Goal: Task Accomplishment & Management: Use online tool/utility

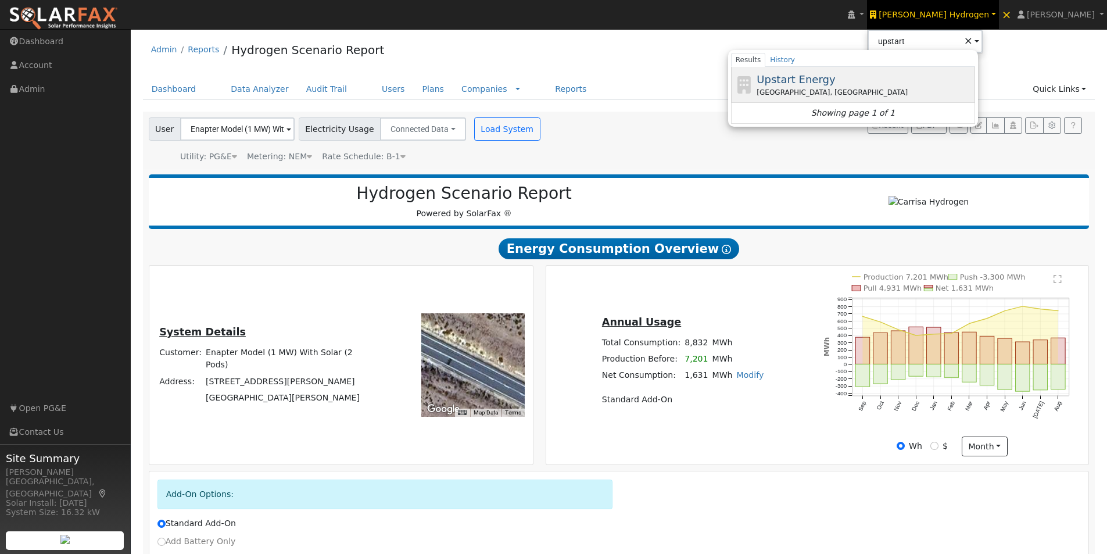
click at [835, 76] on span "Upstart Energy" at bounding box center [795, 79] width 78 height 12
type input "Upstart Energy"
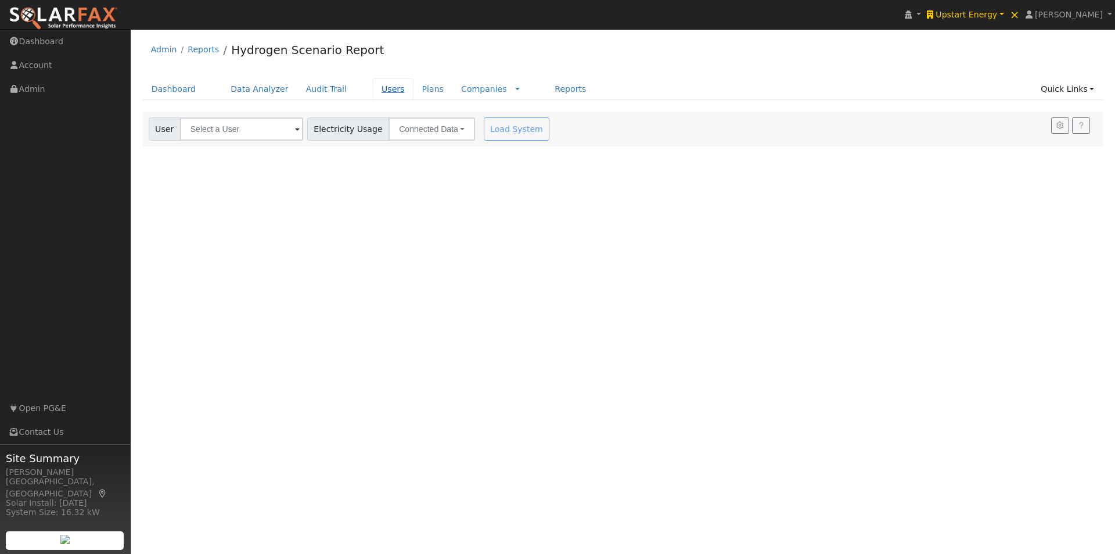
click at [373, 90] on link "Users" at bounding box center [393, 88] width 41 height 21
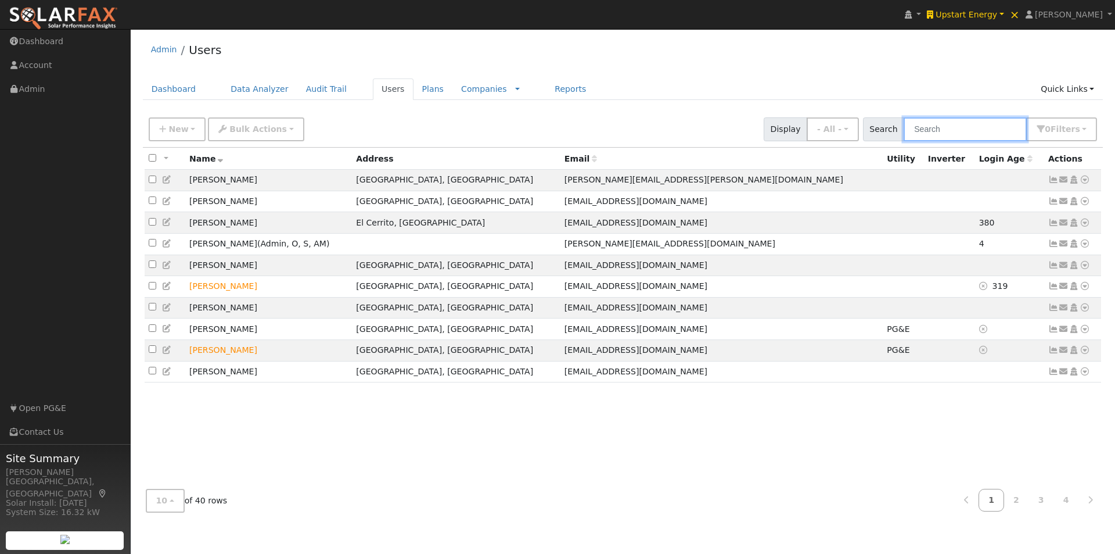
click at [967, 125] on input "text" at bounding box center [965, 129] width 123 height 24
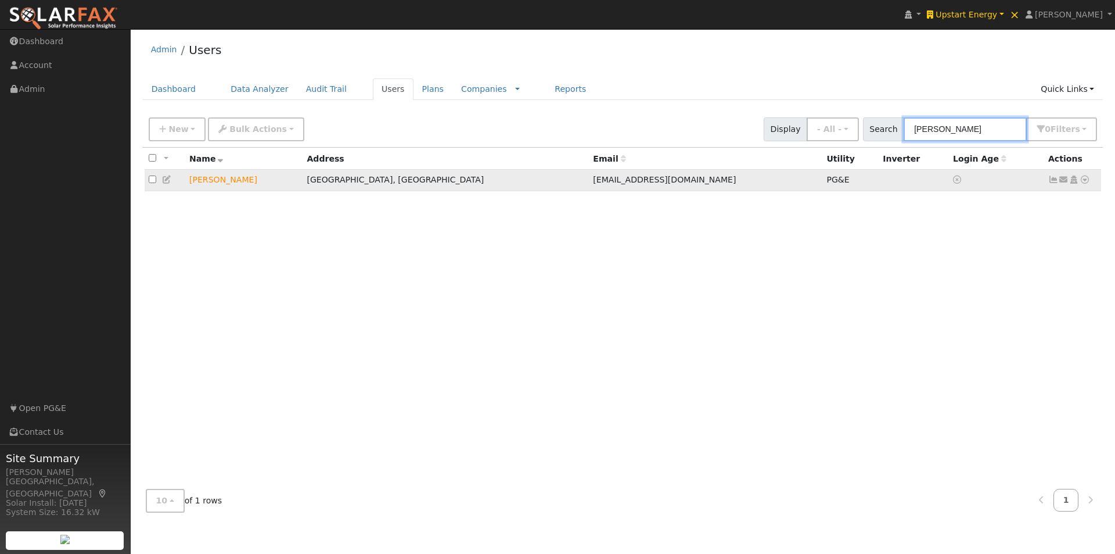
type input "rudy"
click at [1084, 181] on icon at bounding box center [1085, 179] width 10 height 8
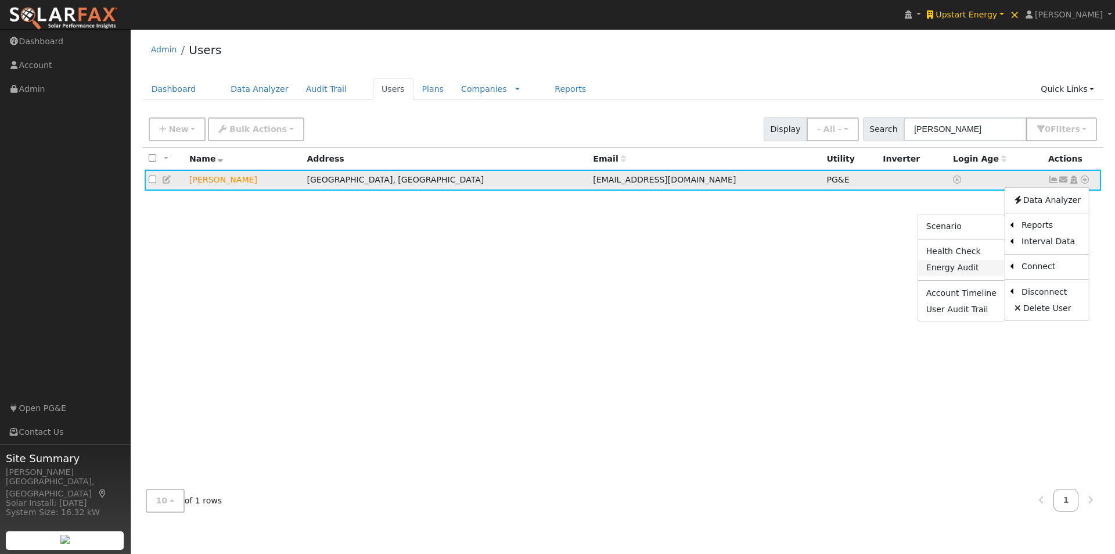
click at [943, 268] on link "Energy Audit" at bounding box center [961, 268] width 87 height 16
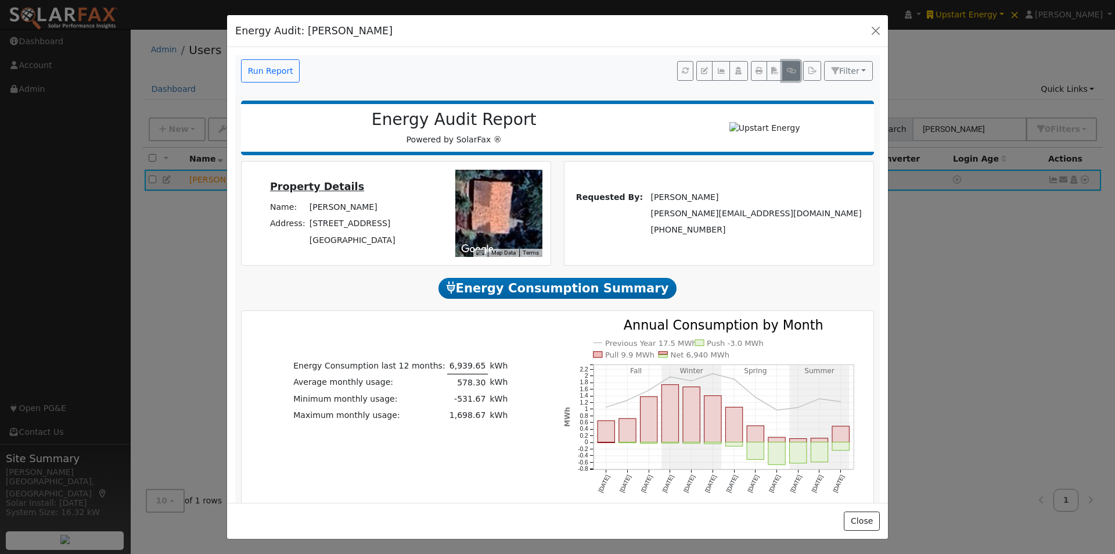
click at [787, 69] on icon "button" at bounding box center [791, 70] width 9 height 7
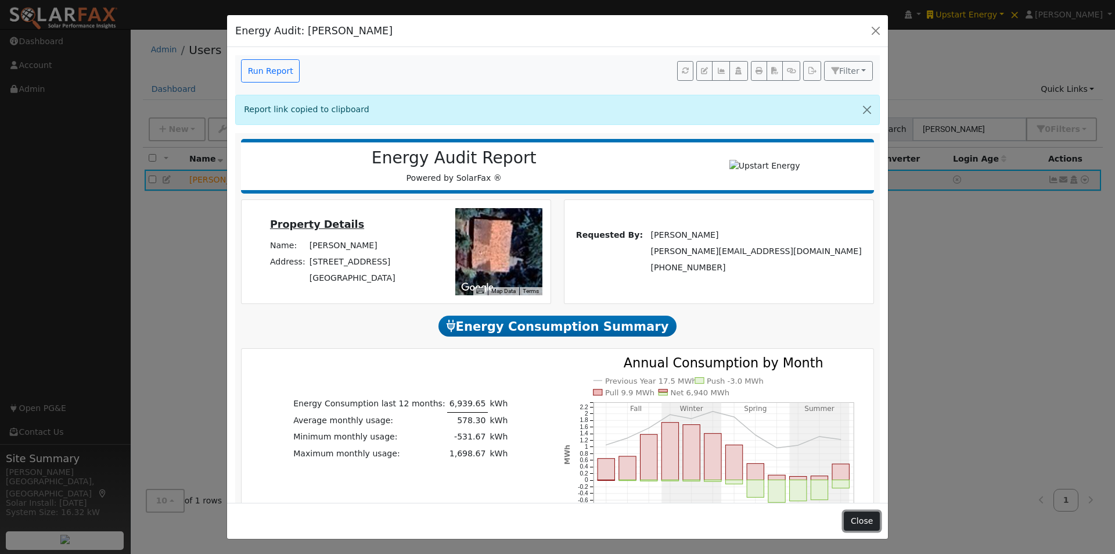
click at [862, 523] on button "Close" at bounding box center [861, 521] width 35 height 20
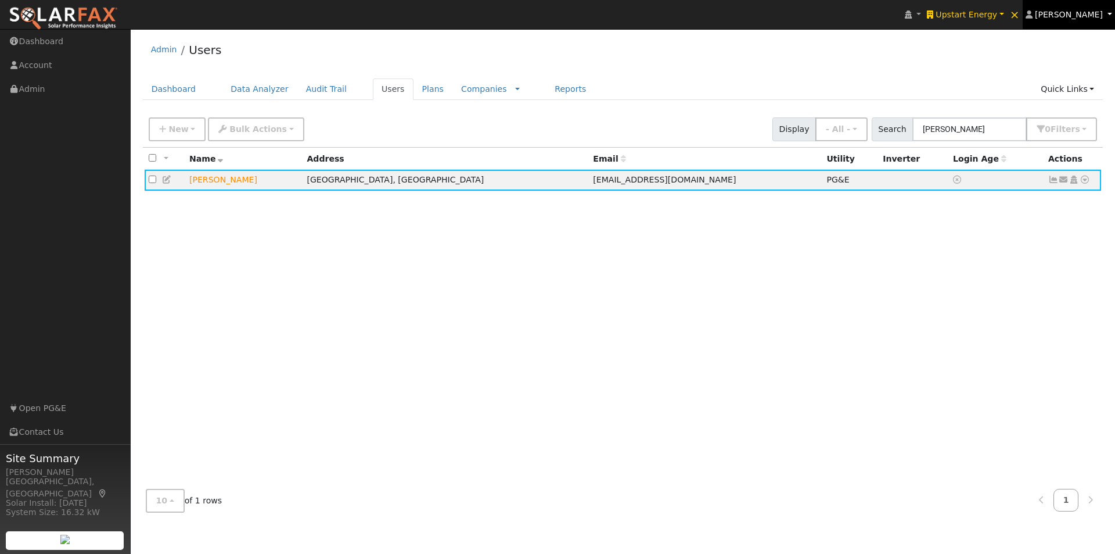
click at [1069, 10] on span "[PERSON_NAME]" at bounding box center [1069, 14] width 68 height 9
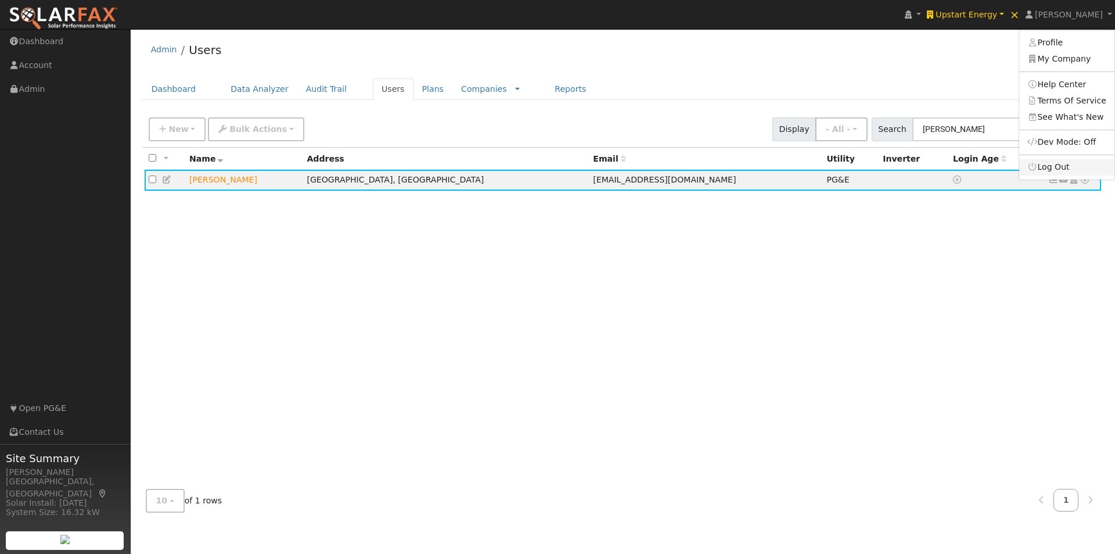
click at [1058, 170] on link "Log Out" at bounding box center [1066, 167] width 95 height 16
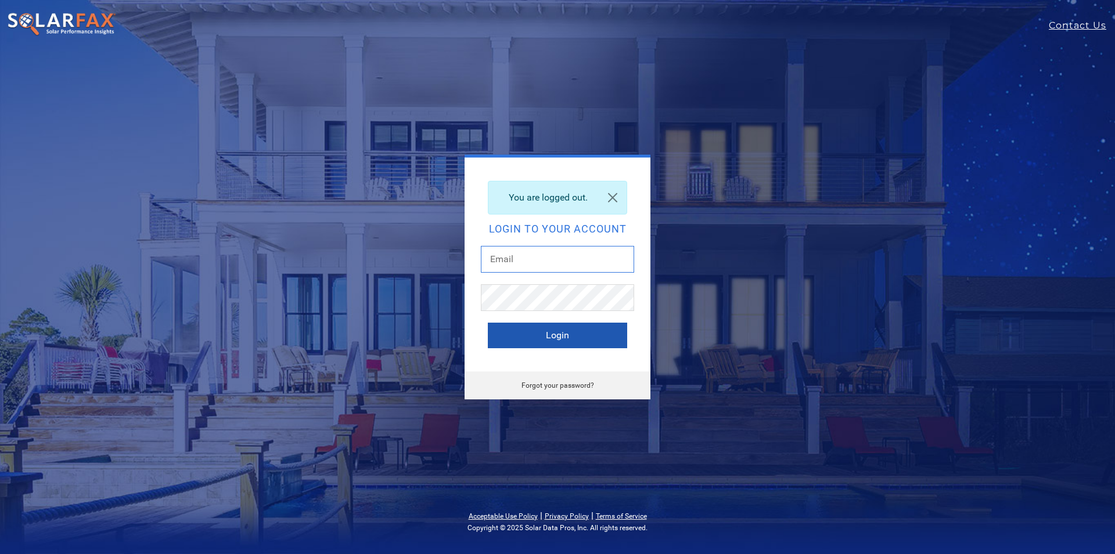
type input "[PERSON_NAME][EMAIL_ADDRESS][DOMAIN_NAME]"
click at [511, 335] on button "Login" at bounding box center [557, 335] width 139 height 26
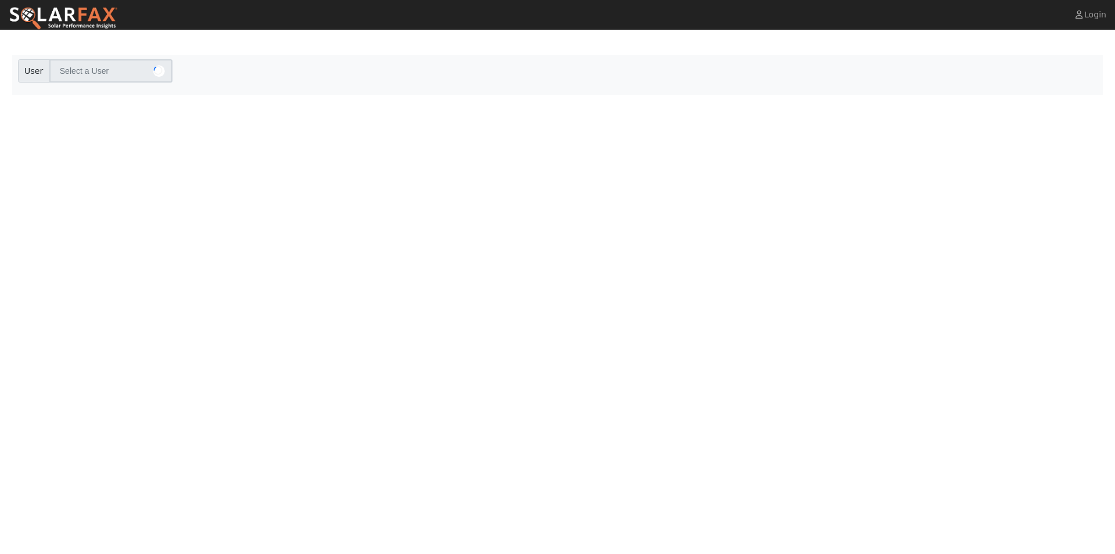
type input "[PERSON_NAME]"
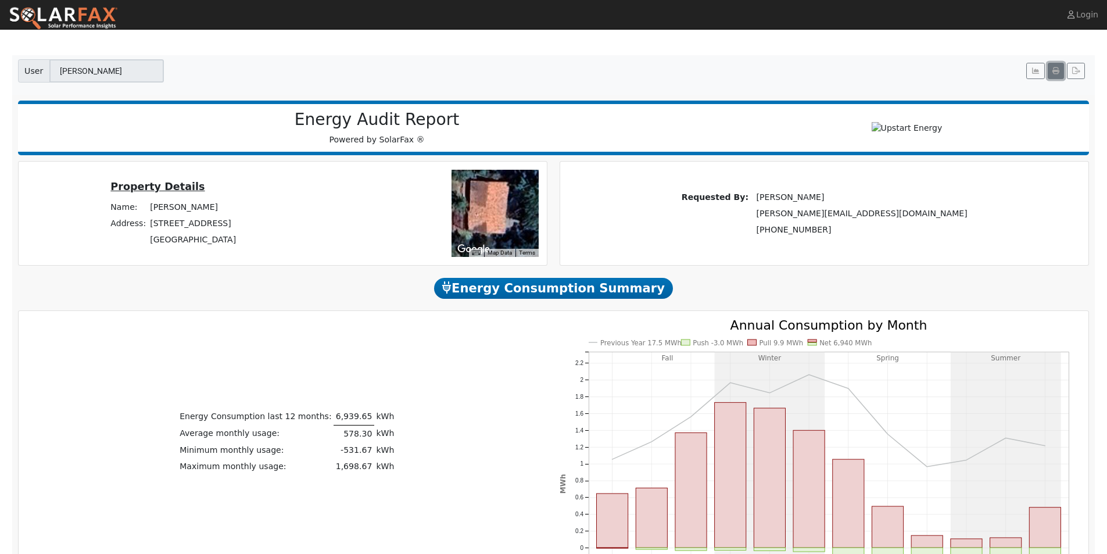
click at [1056, 72] on icon "button" at bounding box center [1055, 70] width 7 height 7
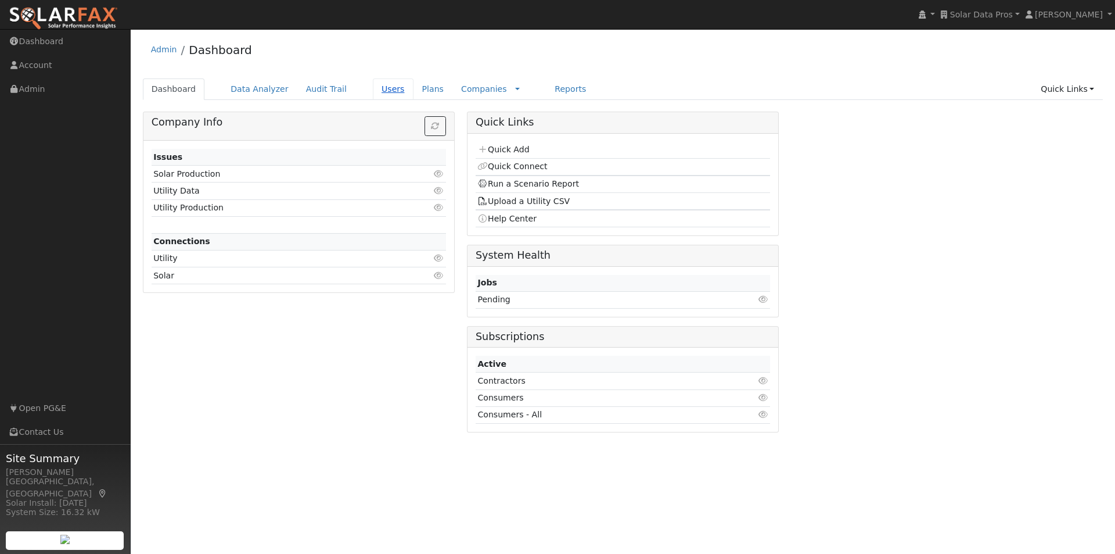
click at [373, 89] on link "Users" at bounding box center [393, 88] width 41 height 21
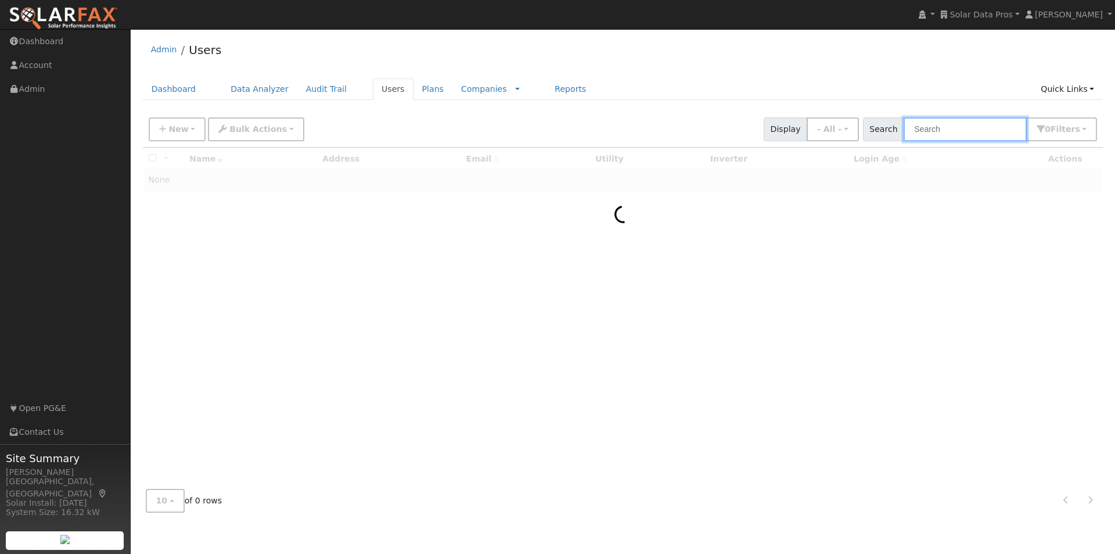
click at [945, 137] on input "text" at bounding box center [965, 129] width 123 height 24
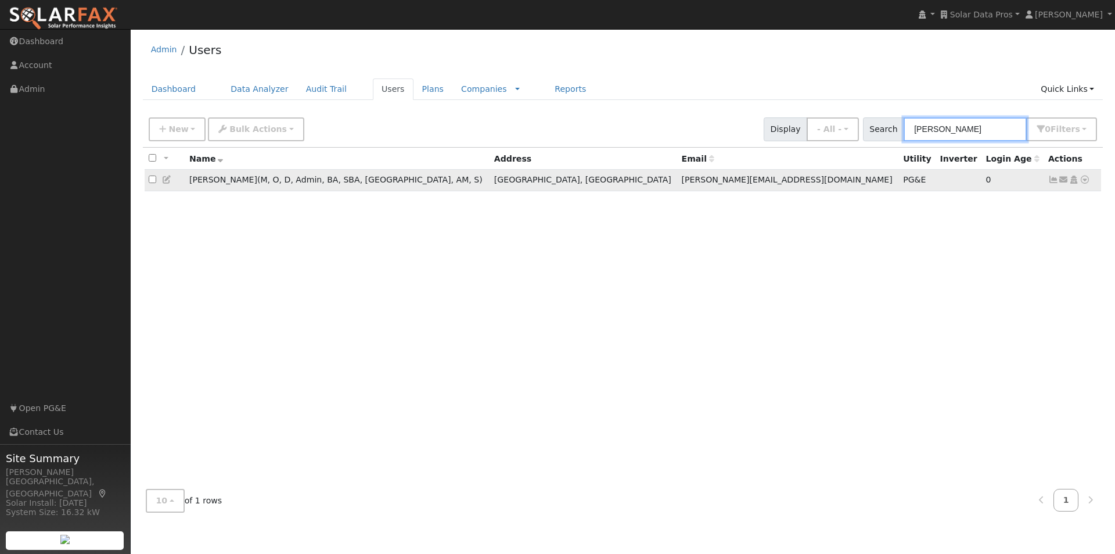
type input "[PERSON_NAME]"
click at [149, 181] on input "checkbox" at bounding box center [153, 179] width 8 height 8
checkbox input "true"
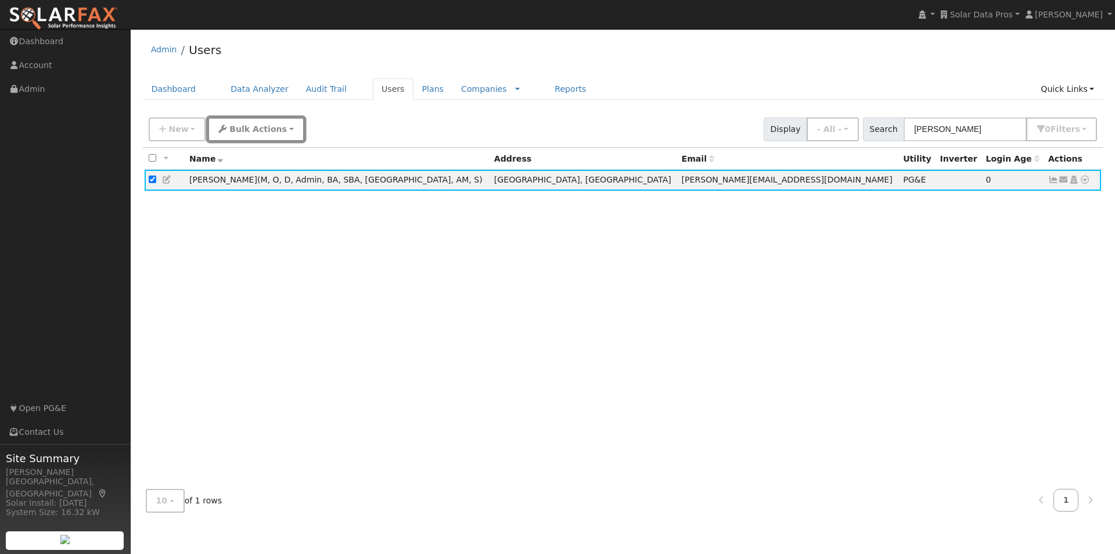
click at [238, 134] on span "Bulk Actions" at bounding box center [258, 128] width 58 height 9
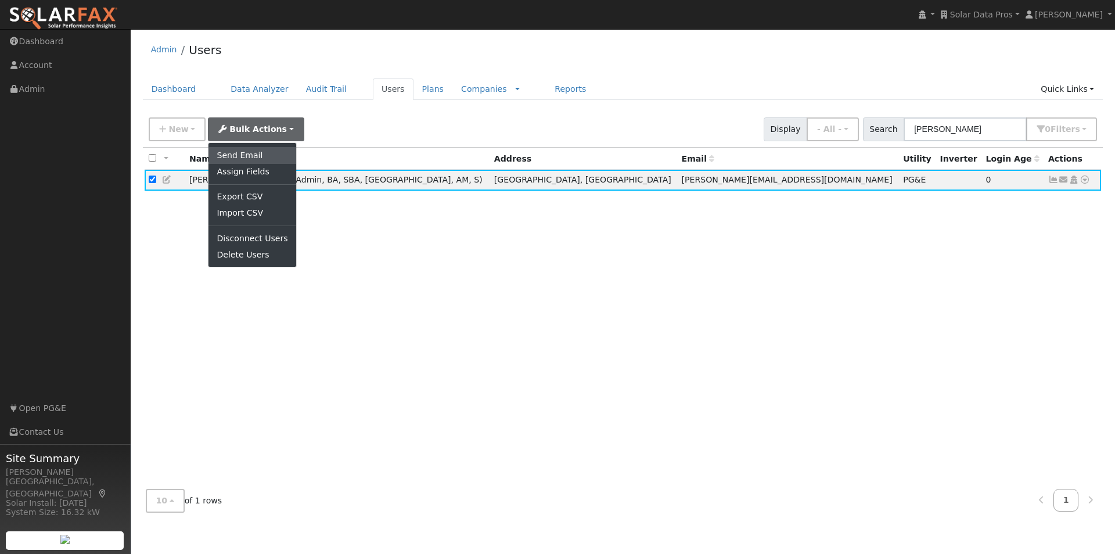
click at [238, 152] on link "Send Email" at bounding box center [252, 155] width 87 height 16
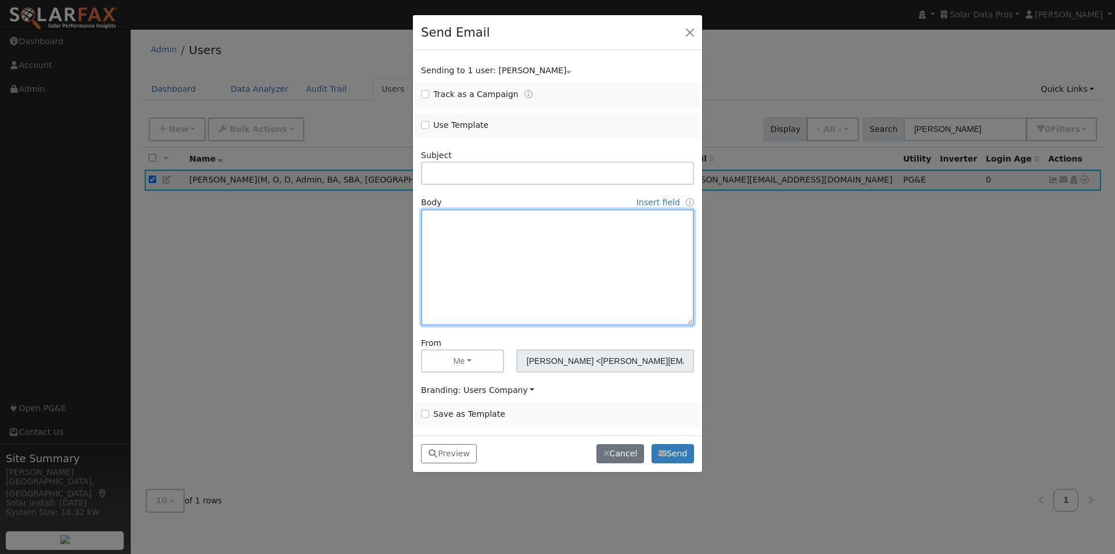
click at [469, 220] on textarea at bounding box center [557, 267] width 273 height 116
paste textarea "Dear [First Name], We’re excited to introduce our newest product: the SolarFax®…"
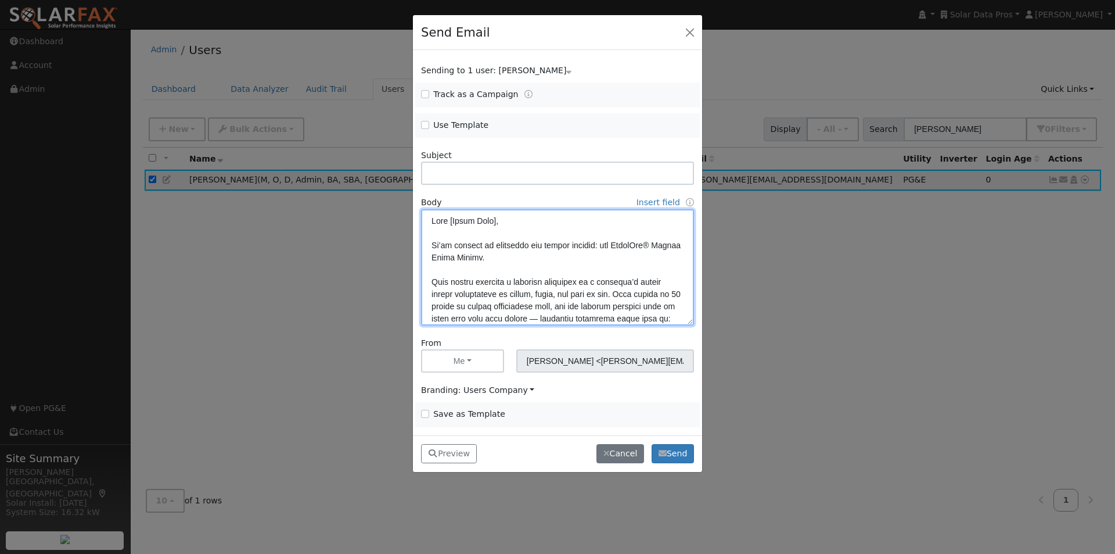
scroll to position [331, 0]
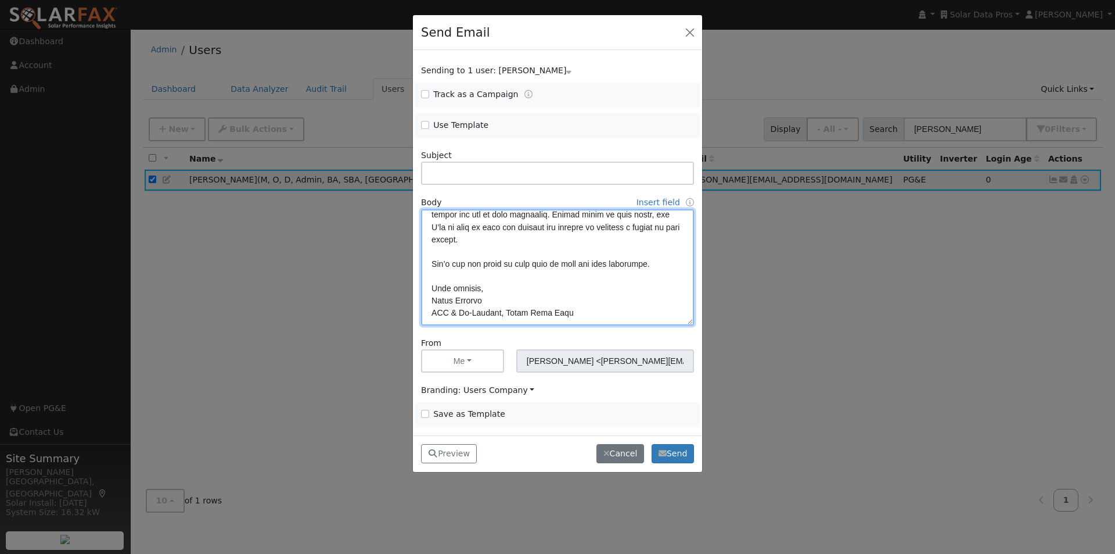
type textarea "Dear [First Name], We’re excited to introduce our newest product: the SolarFax®…"
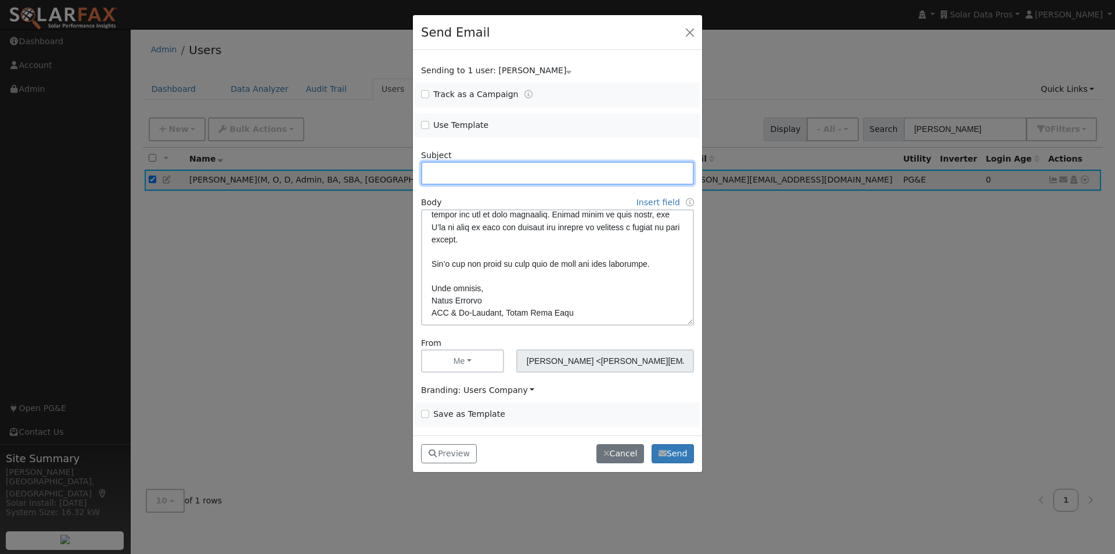
click at [523, 168] on input "text" at bounding box center [557, 172] width 273 height 23
paste input "New: SolarFax® Energy Audit Report – Unlock Deeper Customer Insights"
click at [559, 173] on input "New: SolarFax® Energy Audit Report – Unlock Deeper Customer Insights" at bounding box center [557, 172] width 273 height 23
drag, startPoint x: 685, startPoint y: 174, endPoint x: 554, endPoint y: 174, distance: 131.3
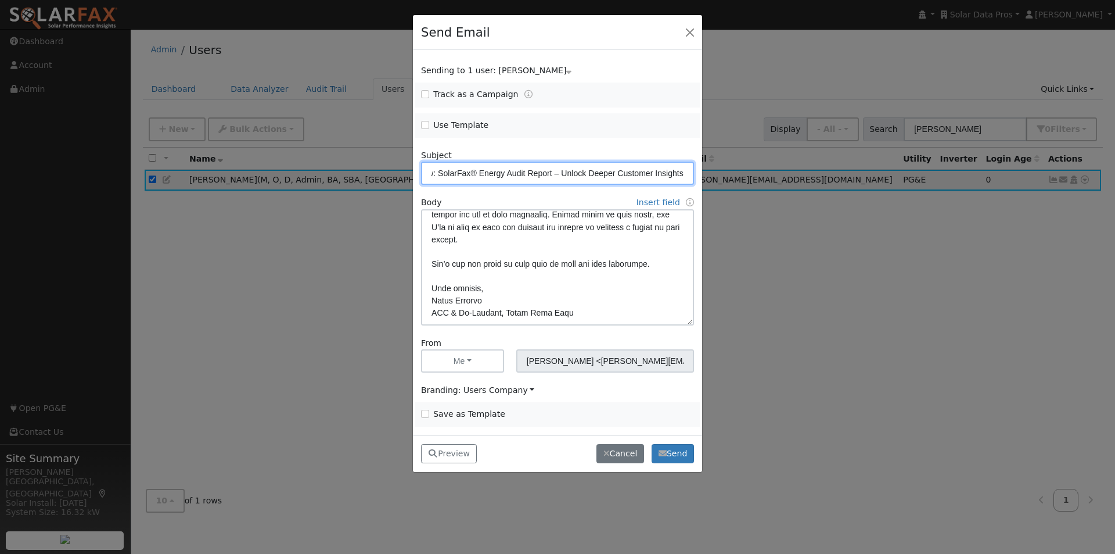
click at [554, 174] on input "New: SolarFax® Energy Audit Report – Unlock Deeper Customer Insights" at bounding box center [557, 172] width 273 height 23
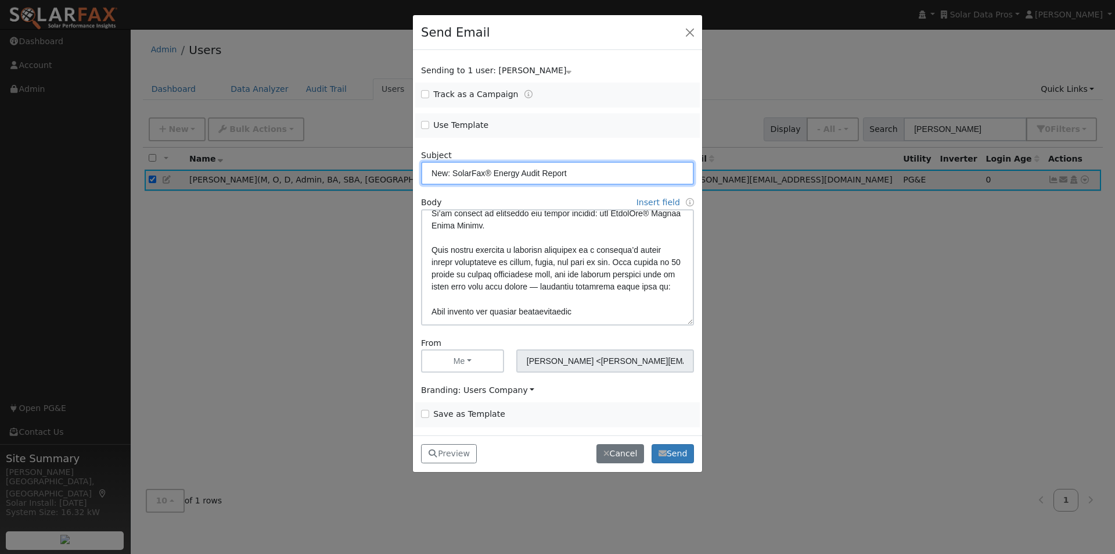
scroll to position [0, 0]
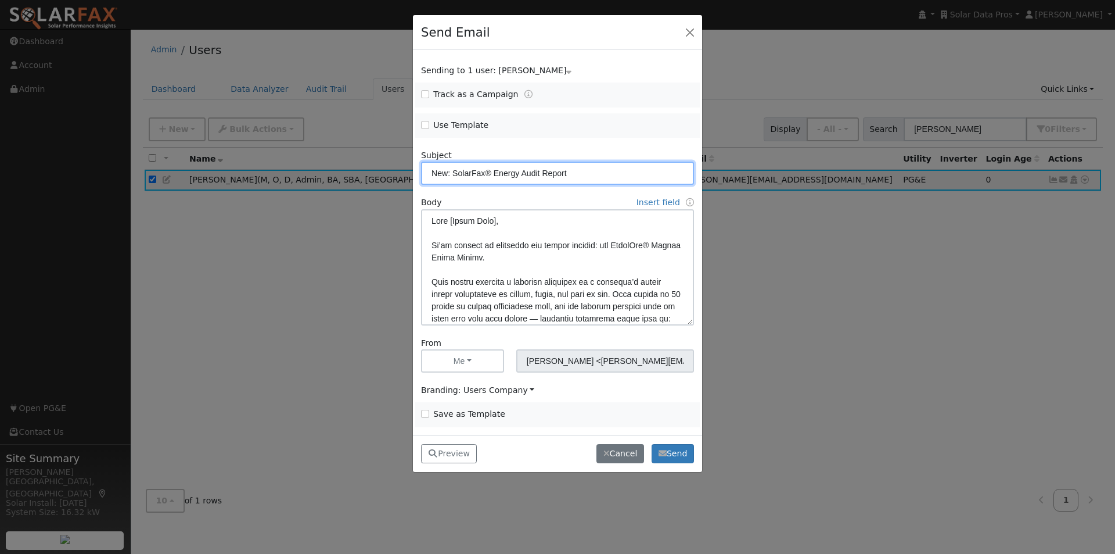
type input "New: SolarFax® Energy Audit Report"
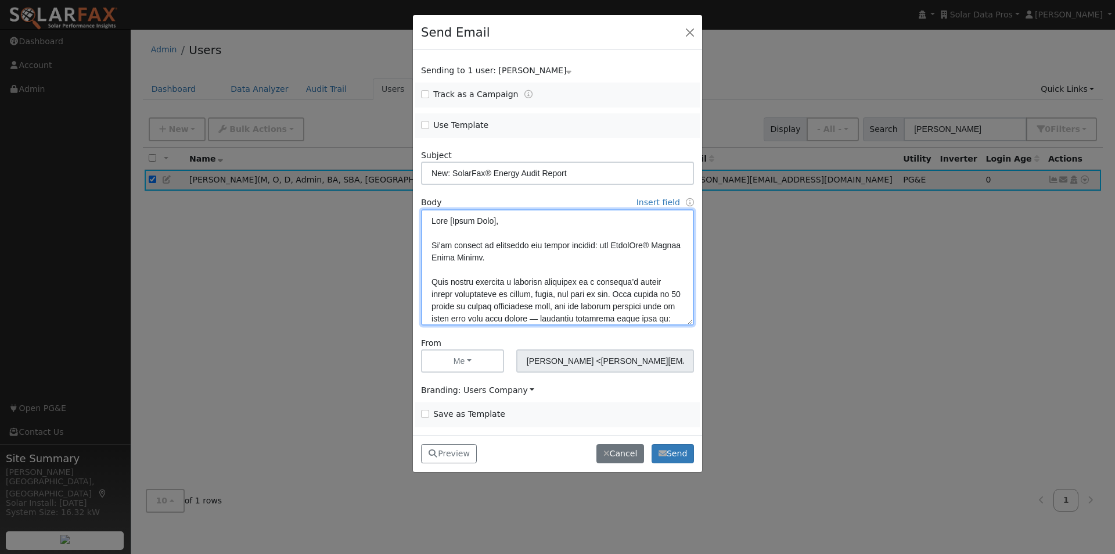
click at [497, 222] on textarea at bounding box center [557, 267] width 273 height 116
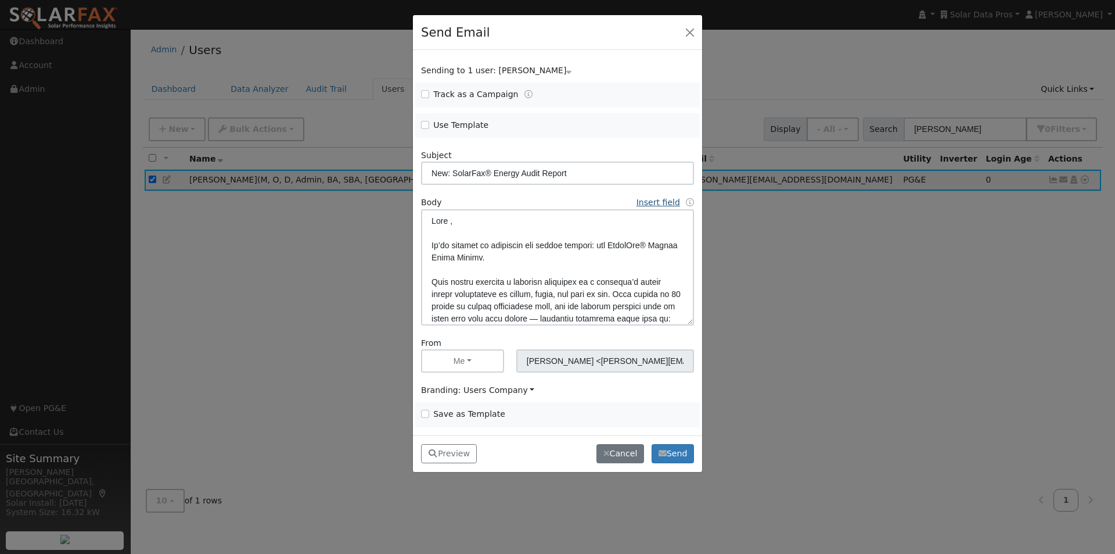
click at [651, 200] on link "Insert field" at bounding box center [659, 202] width 44 height 9
click at [540, 220] on link "First Name" at bounding box center [558, 224] width 81 height 16
type textarea "Dear {user_fname}, We’re excited to introduce our newest product: the SolarFax®…"
click at [424, 414] on input "Save as Template" at bounding box center [425, 414] width 8 height 8
checkbox input "true"
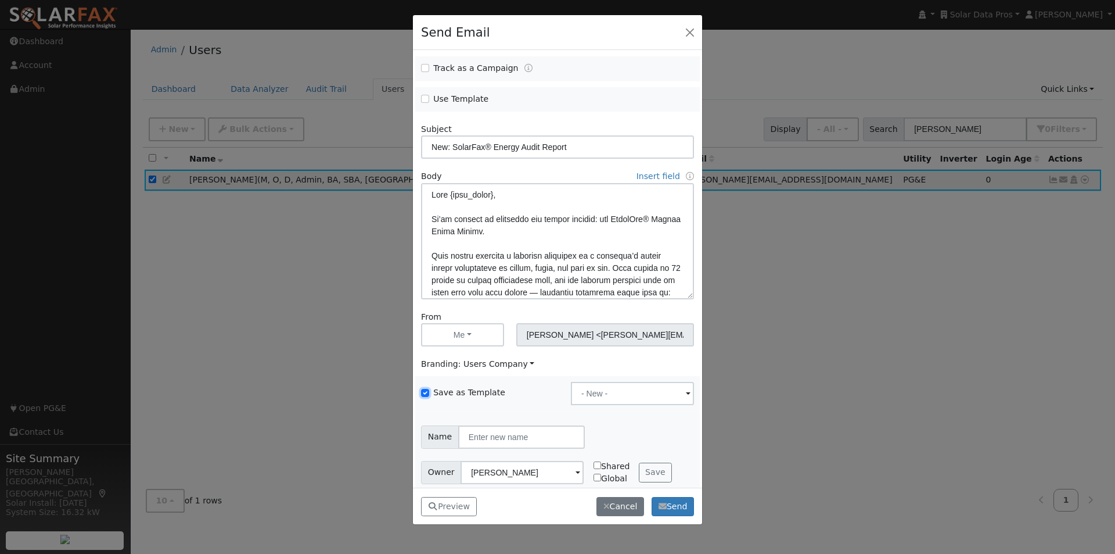
scroll to position [37, 0]
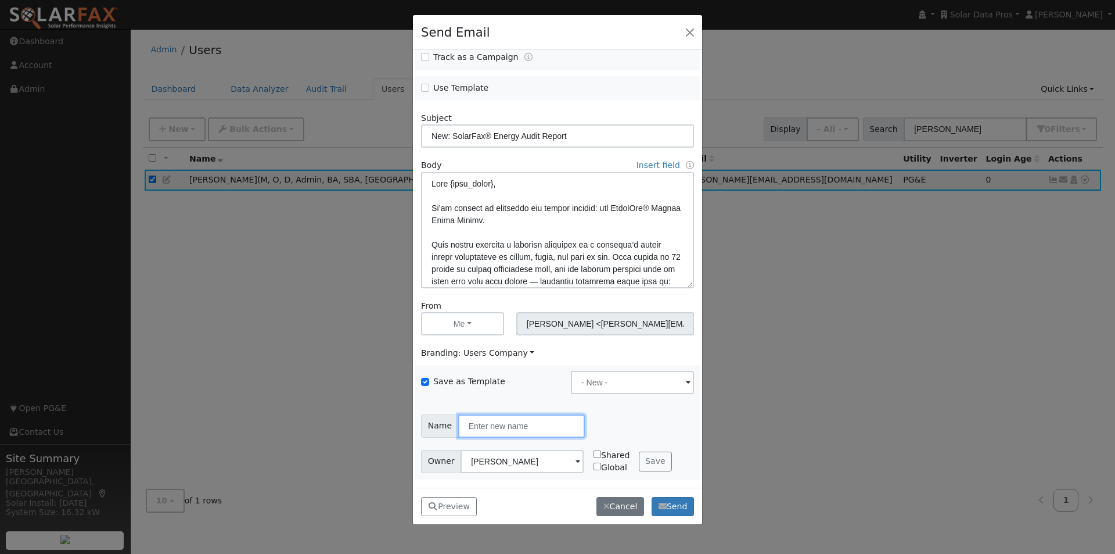
click at [535, 426] on input "text" at bounding box center [521, 425] width 127 height 23
type input "Energy Audit Report Promo 092625"
click at [647, 459] on button "Save" at bounding box center [656, 461] width 34 height 20
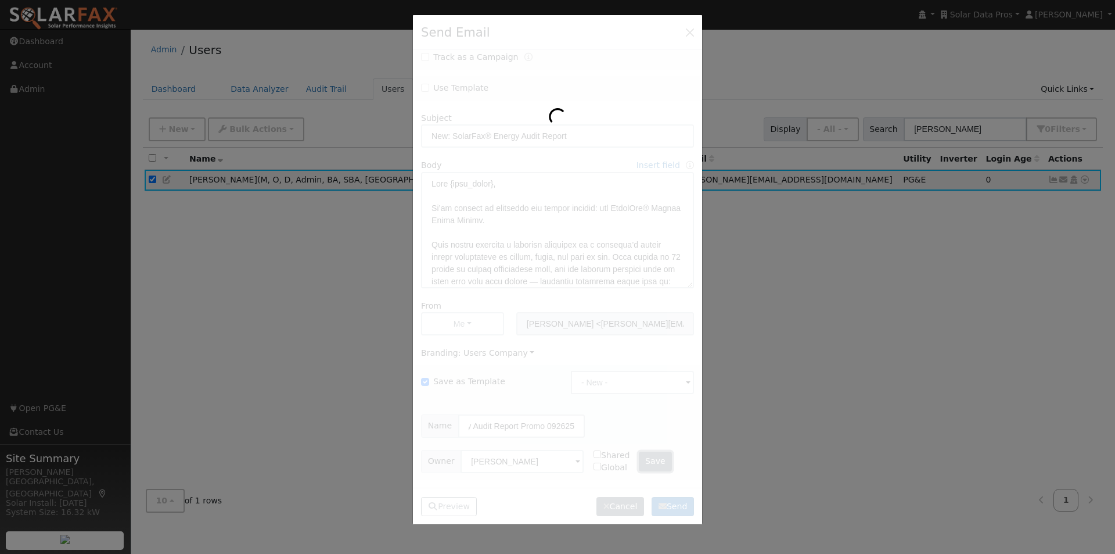
scroll to position [0, 0]
type input "Energy Audit Report Promo 092625"
checkbox input "false"
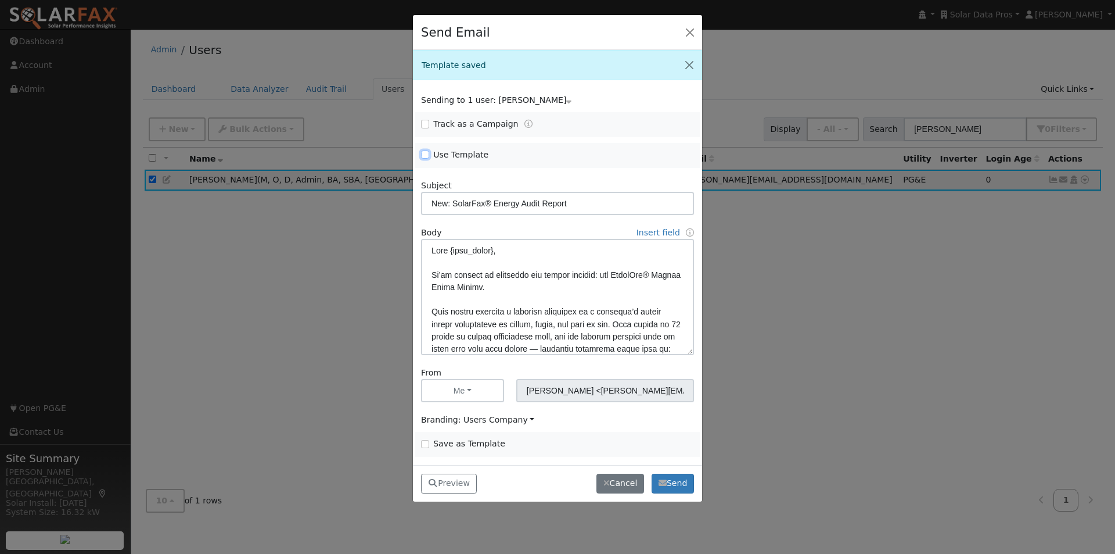
drag, startPoint x: 423, startPoint y: 155, endPoint x: 559, endPoint y: 145, distance: 136.2
click at [423, 155] on input "Use Template" at bounding box center [425, 154] width 8 height 8
checkbox input "true"
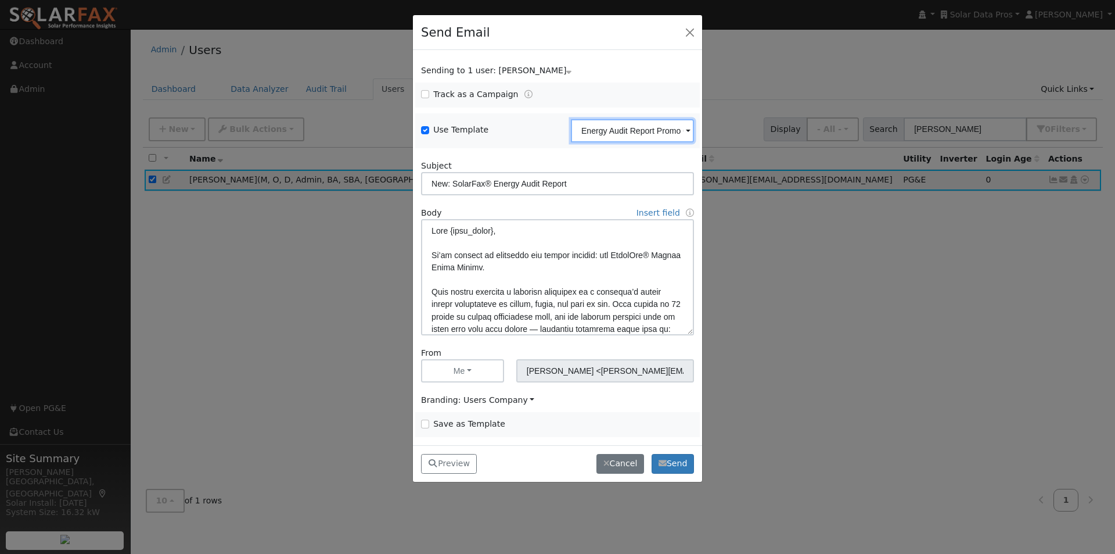
click at [629, 130] on input "Energy Audit Report Promo 092625" at bounding box center [632, 130] width 123 height 23
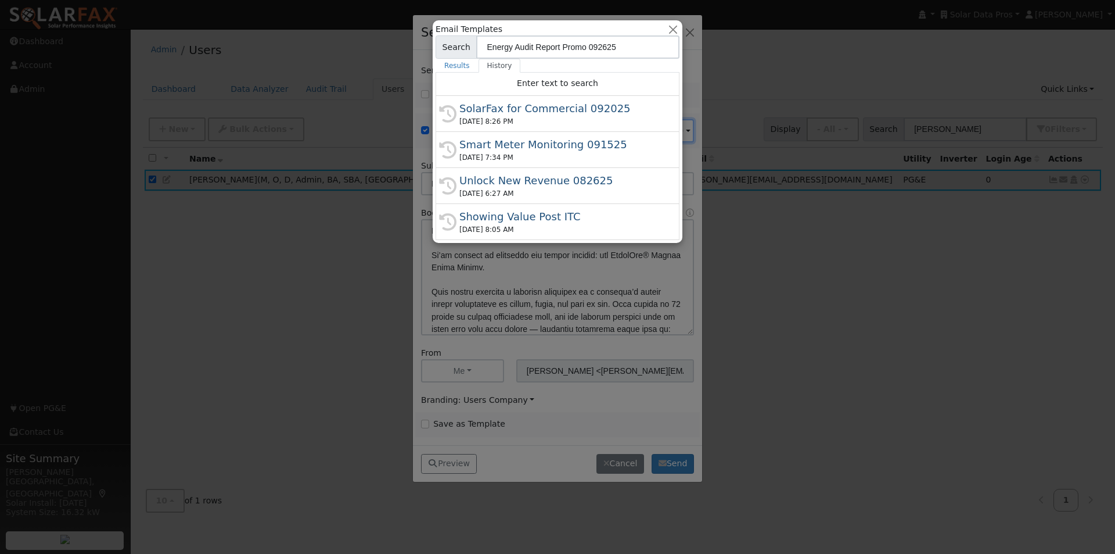
click at [548, 110] on div "SolarFax for Commercial 092025" at bounding box center [562, 108] width 207 height 16
type input "SolarFax for Commercial 092025"
type input "Commercial Storage Modeling with SolarFax®"
type textarea "Dear {user_fname}, SolarFax® insights are now available for commercial storage …"
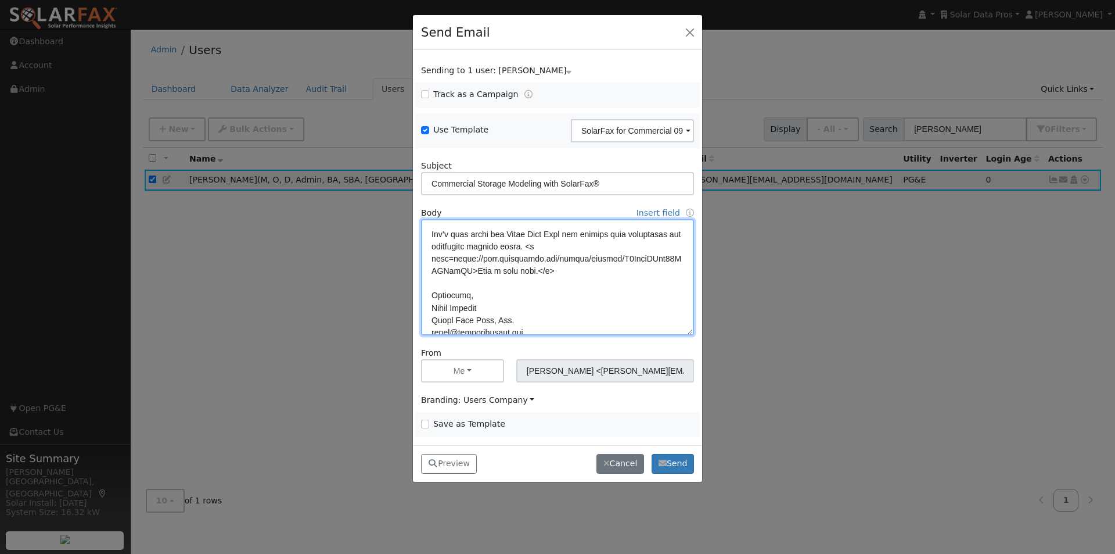
scroll to position [411, 0]
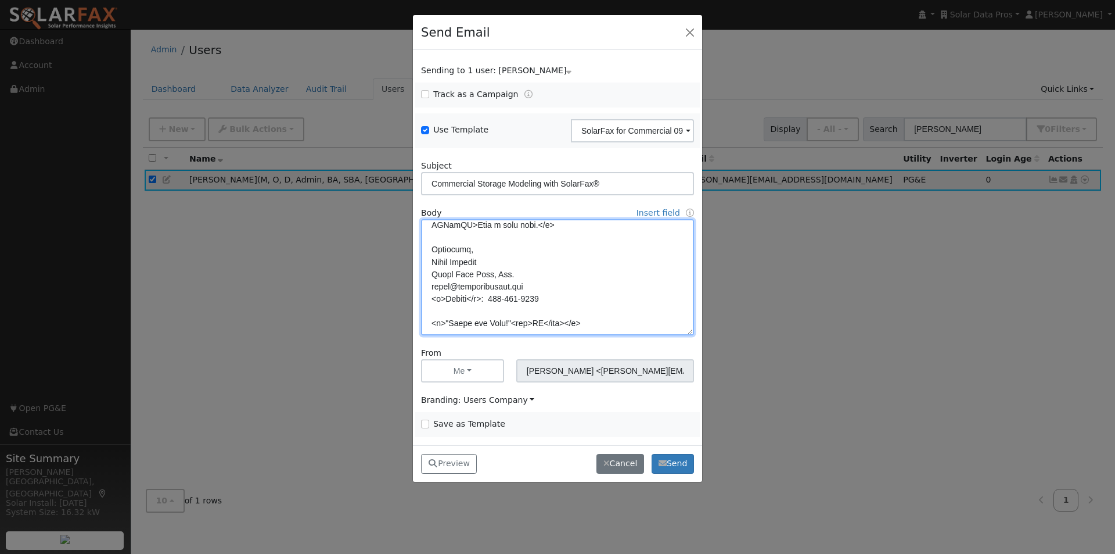
drag, startPoint x: 432, startPoint y: 245, endPoint x: 595, endPoint y: 344, distance: 191.1
click at [594, 345] on form "Sending to 1 user: Leroy Coffman Name Issue Leroy Coffman Track as a Campaign .…" at bounding box center [557, 250] width 273 height 372
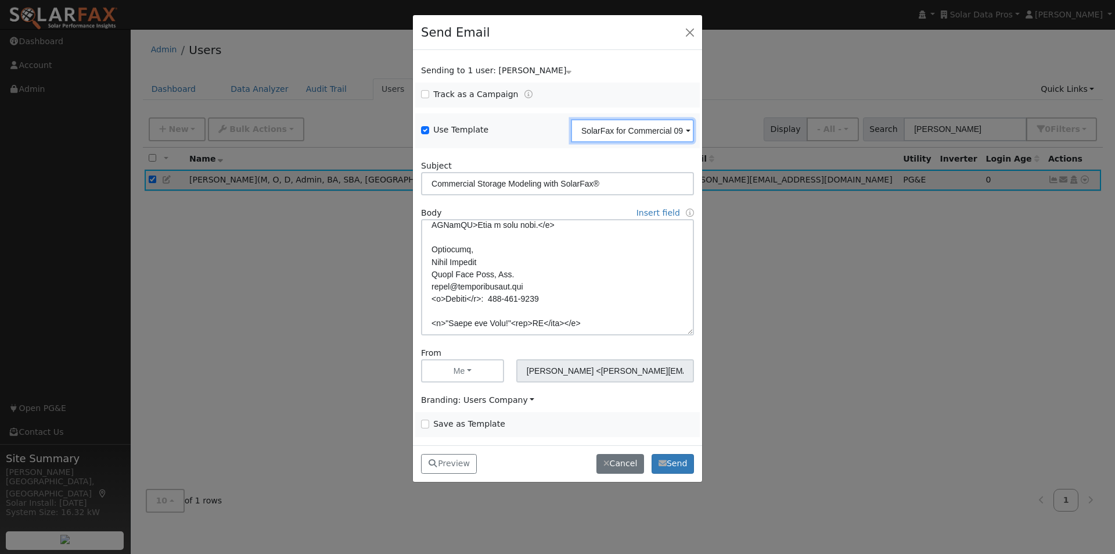
click at [635, 129] on input "SolarFax for Commercial 092025" at bounding box center [632, 130] width 123 height 23
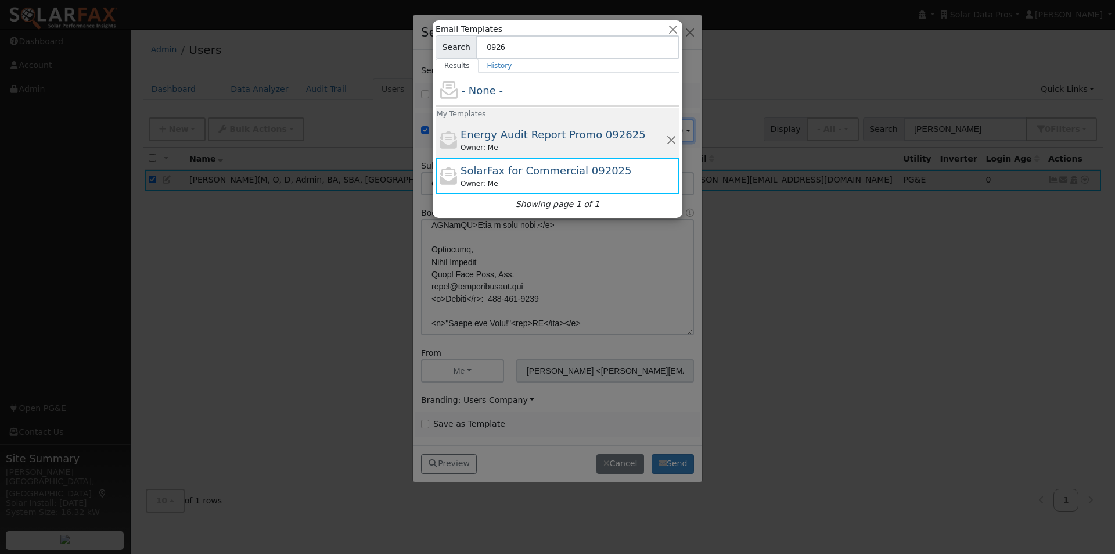
type input "0926"
click at [551, 127] on div "Energy Audit Report Promo 092625 Owner: Me" at bounding box center [564, 140] width 206 height 26
type input "Energy Audit Report Promo 092625"
type input "New: SolarFax® Energy Audit Report"
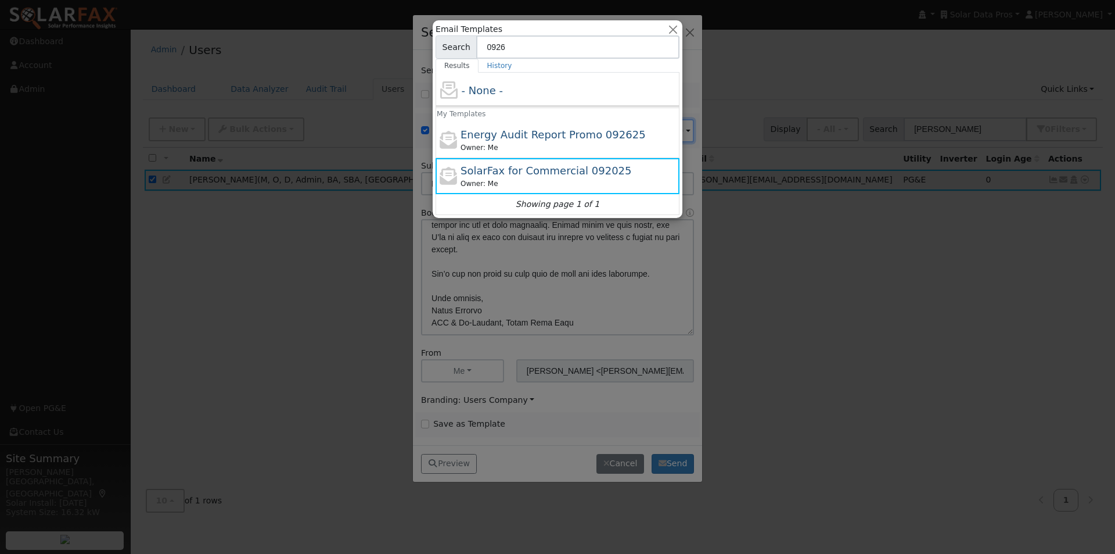
scroll to position [337, 0]
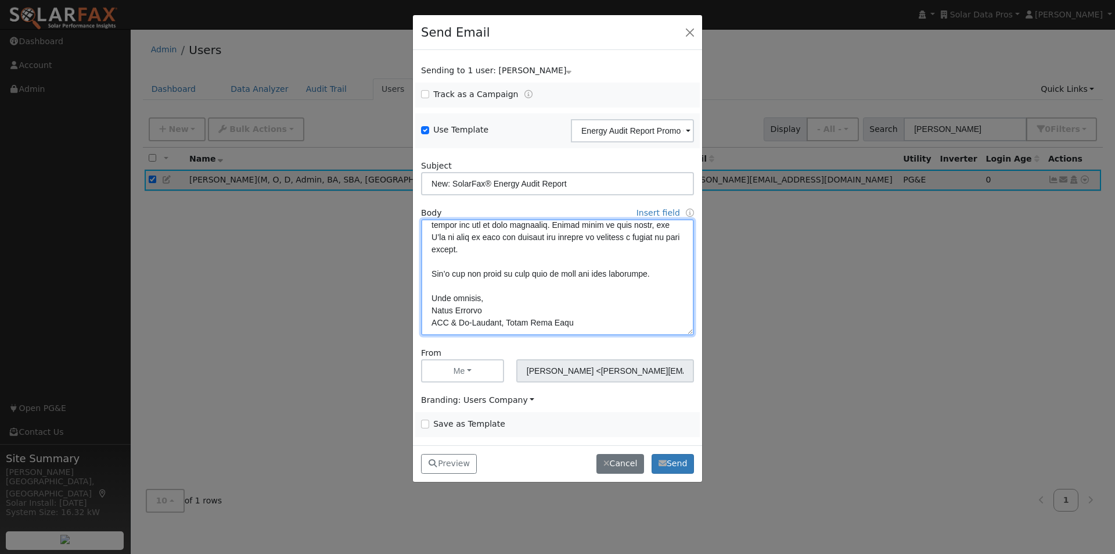
drag, startPoint x: 429, startPoint y: 270, endPoint x: 623, endPoint y: 328, distance: 203.1
click at [623, 328] on textarea at bounding box center [557, 277] width 273 height 116
paste textarea "talk about how Solar Data Pros can support your commercial and industrial stora…"
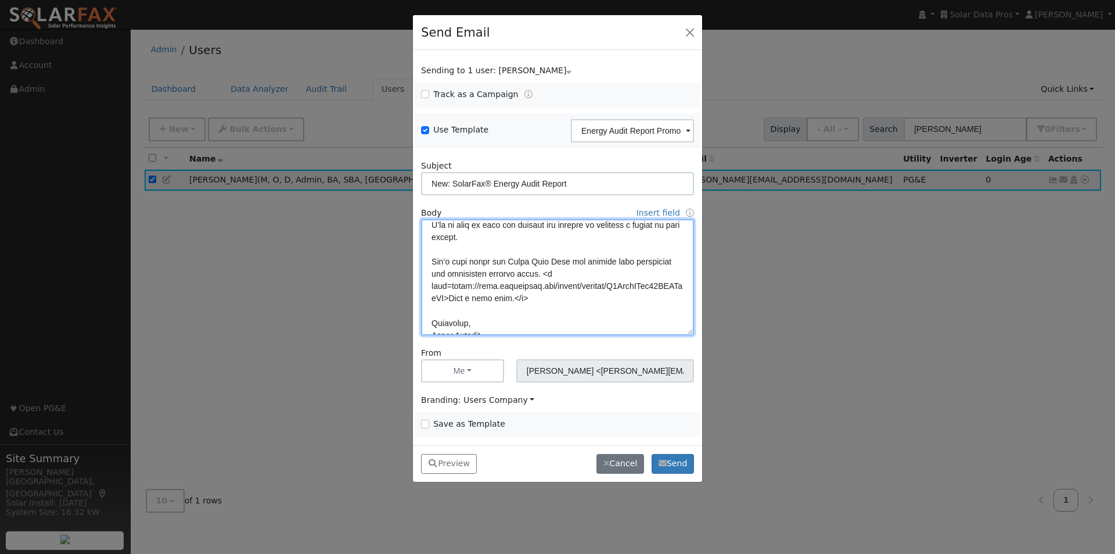
scroll to position [416, 0]
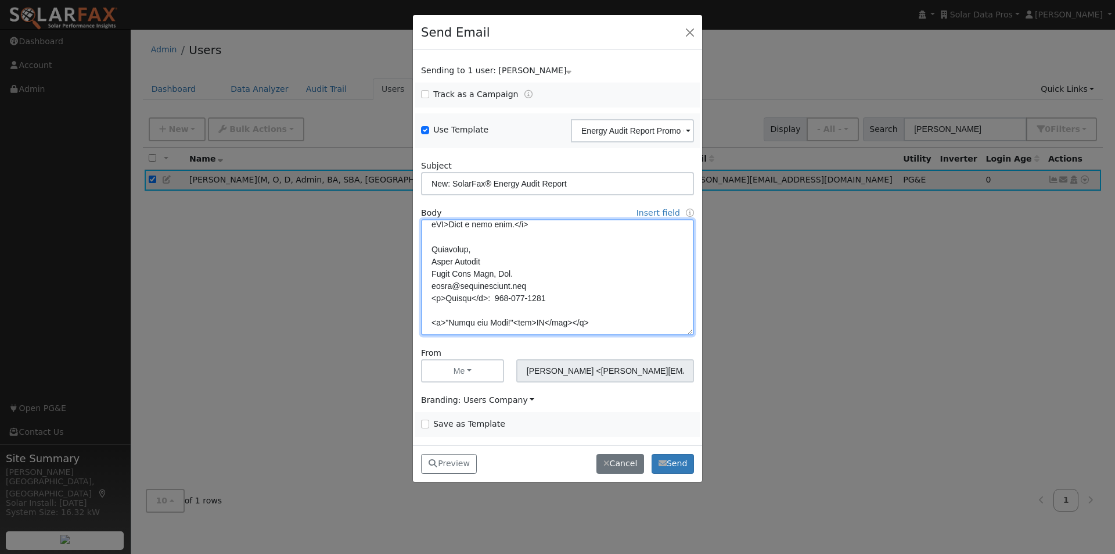
type textarea "Dear {user_fname}, We’re excited to introduce our newest product: the SolarFax®…"
click at [423, 420] on input "Save as Template" at bounding box center [425, 423] width 8 height 8
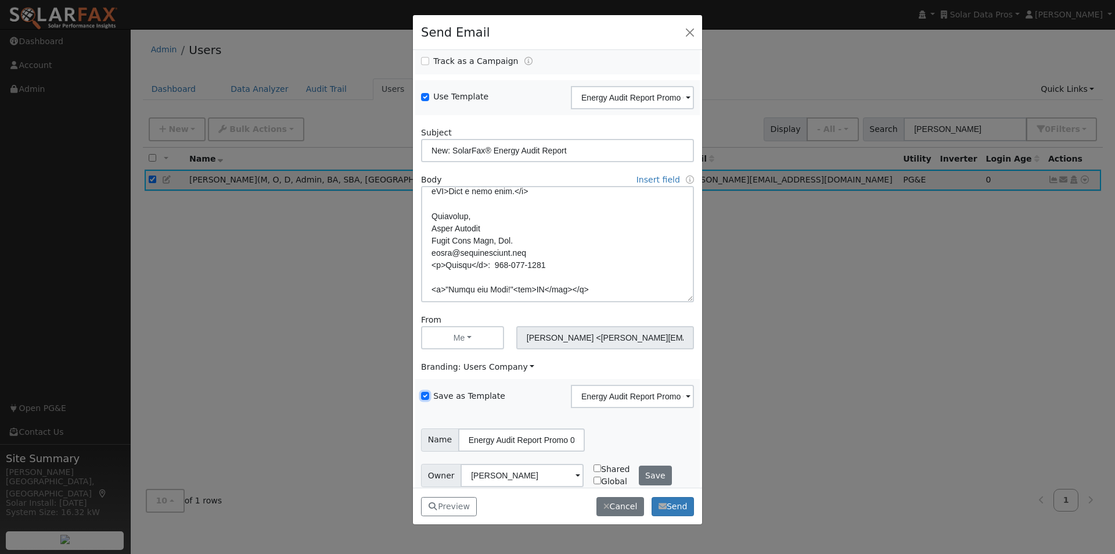
scroll to position [47, 0]
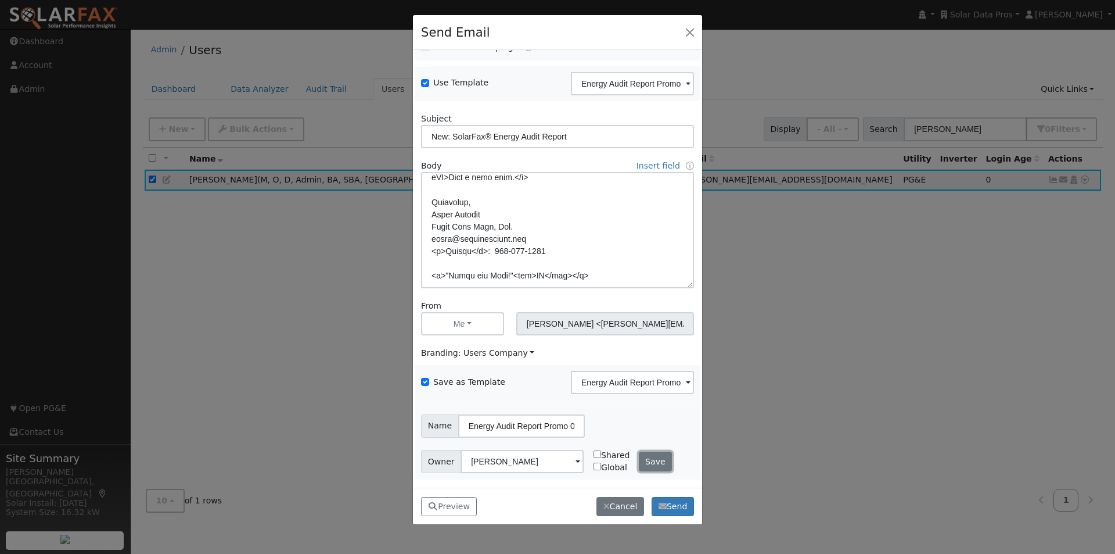
click at [647, 460] on button "Save" at bounding box center [656, 461] width 34 height 20
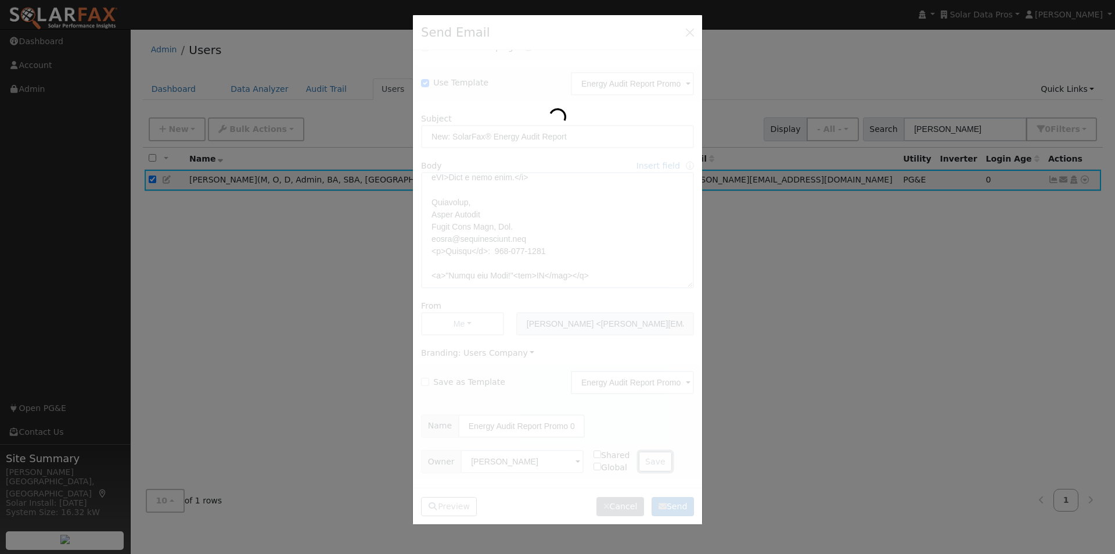
checkbox input "false"
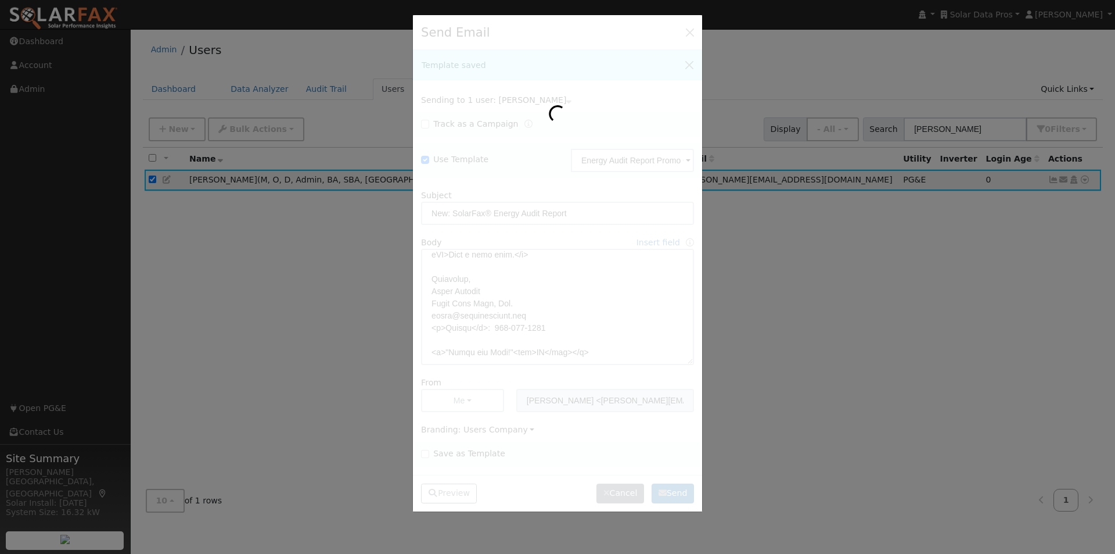
scroll to position [0, 0]
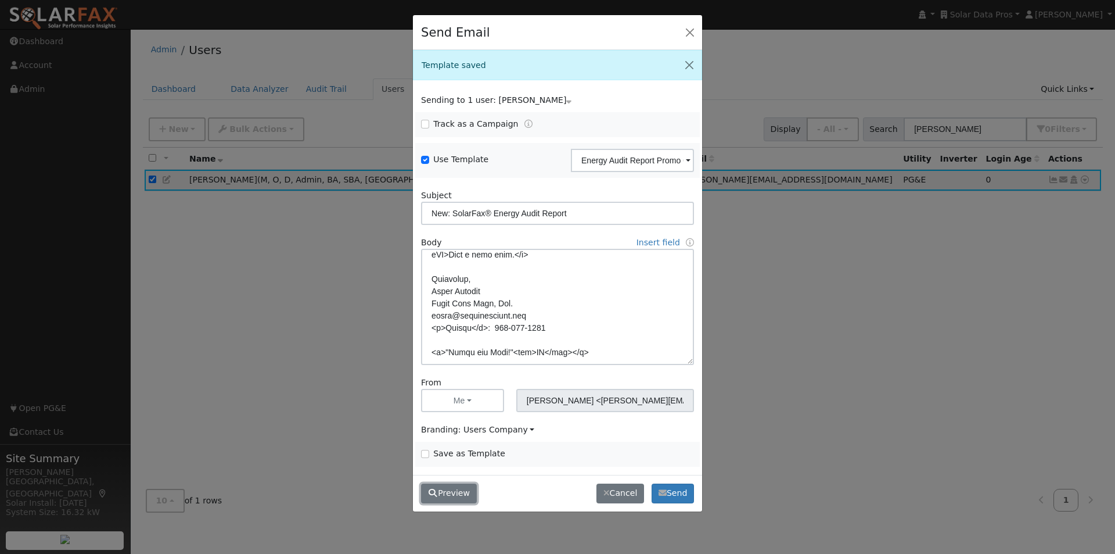
click at [450, 497] on button "Preview" at bounding box center [449, 493] width 56 height 20
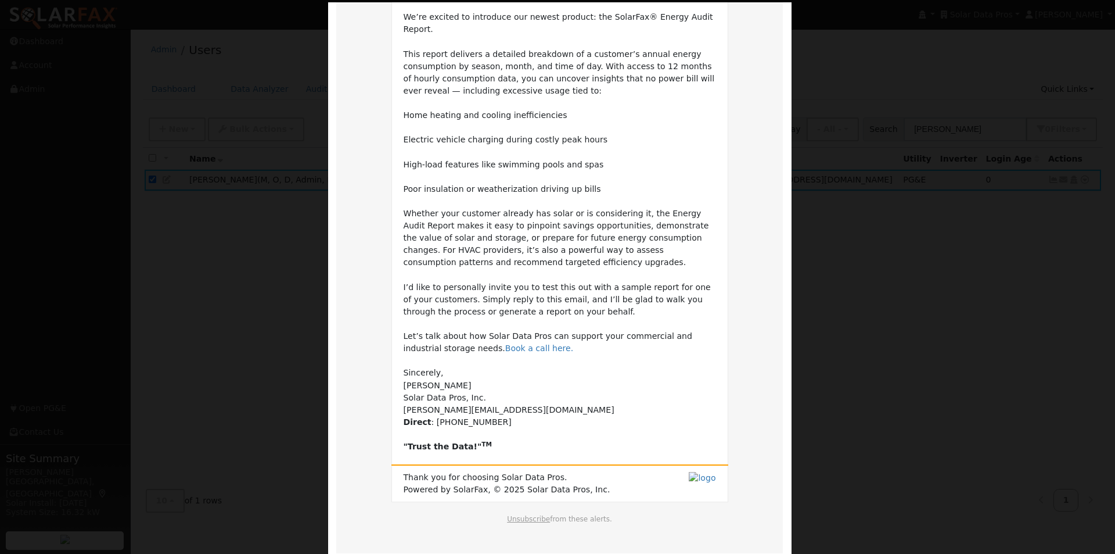
scroll to position [174, 0]
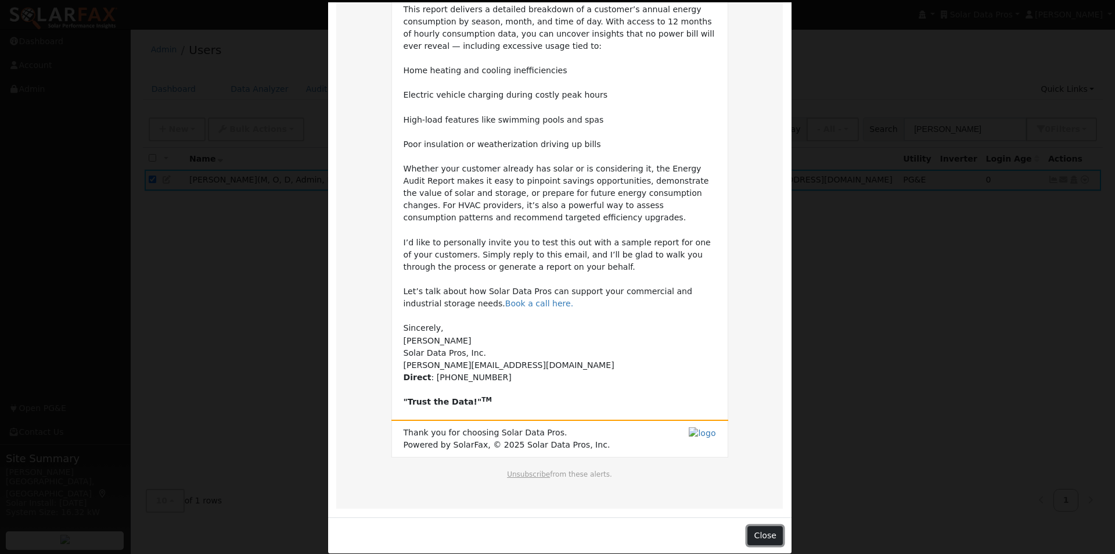
click at [769, 526] on button "Close" at bounding box center [765, 536] width 35 height 20
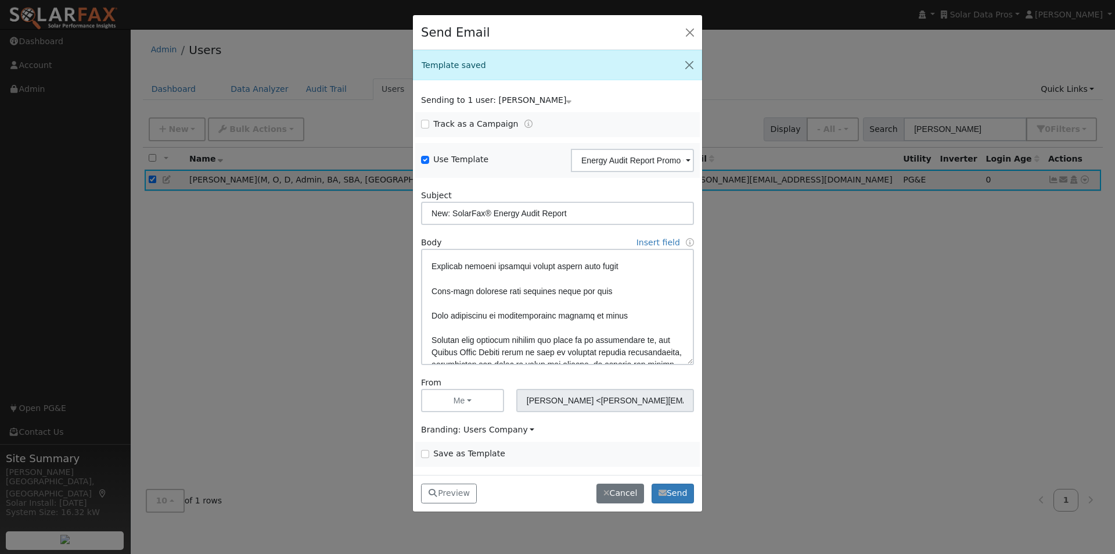
scroll to position [68, 0]
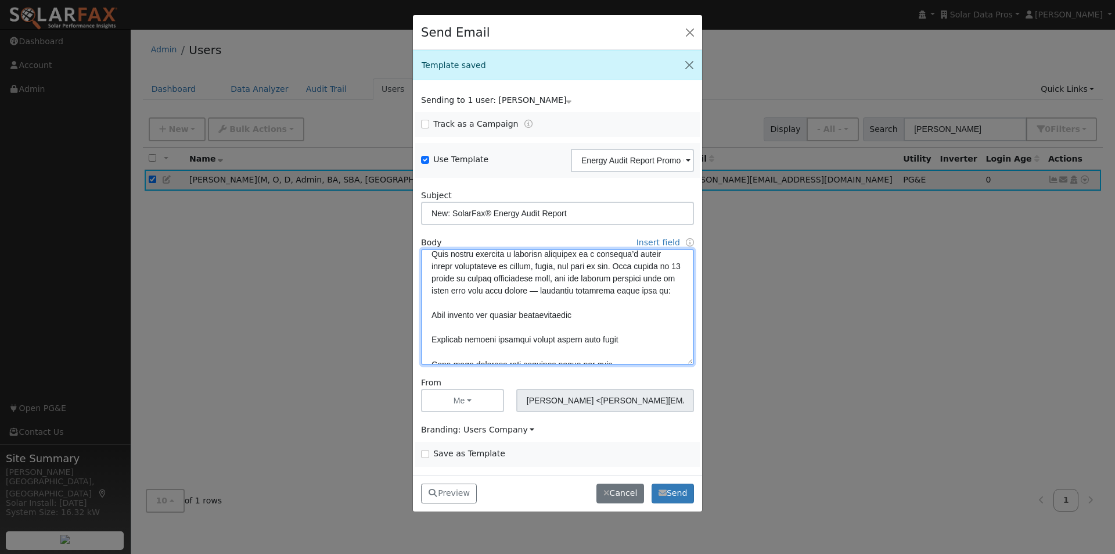
click at [473, 339] on textarea at bounding box center [557, 307] width 273 height 116
drag, startPoint x: 462, startPoint y: 351, endPoint x: 502, endPoint y: 346, distance: 39.8
click at [464, 351] on textarea at bounding box center [557, 307] width 273 height 116
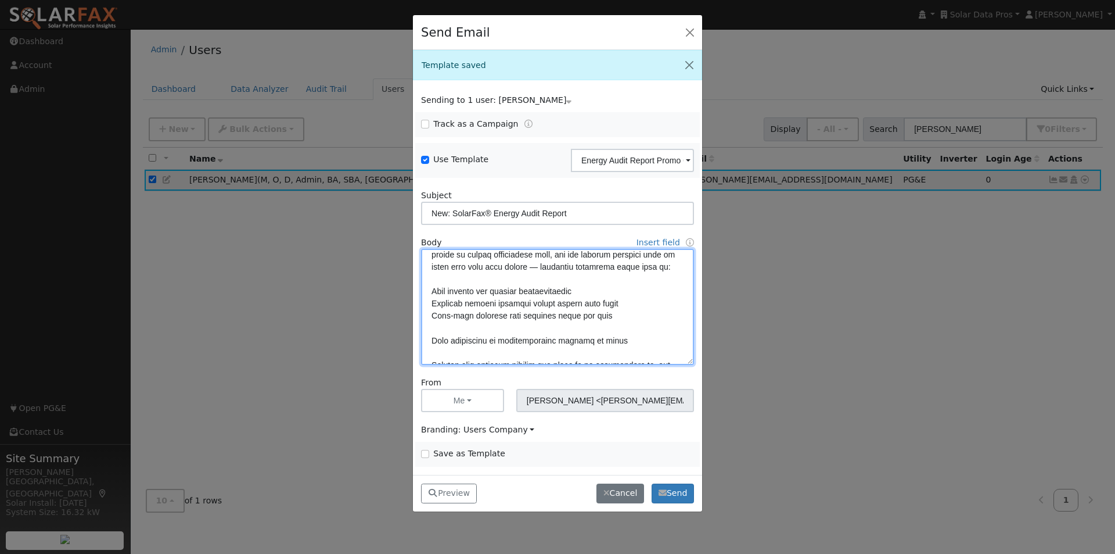
scroll to position [126, 0]
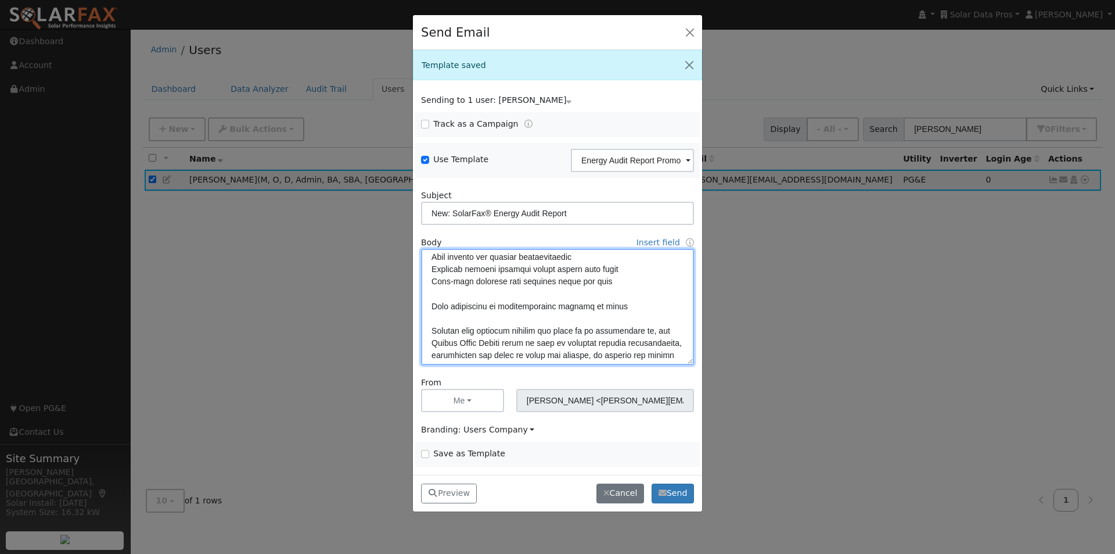
click at [429, 306] on textarea at bounding box center [557, 307] width 273 height 116
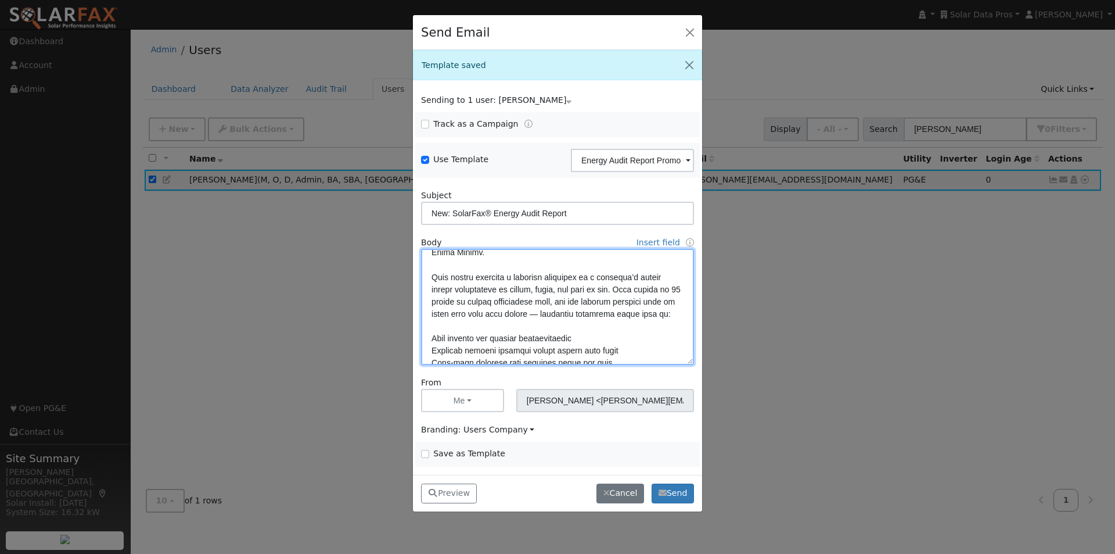
scroll to position [68, 0]
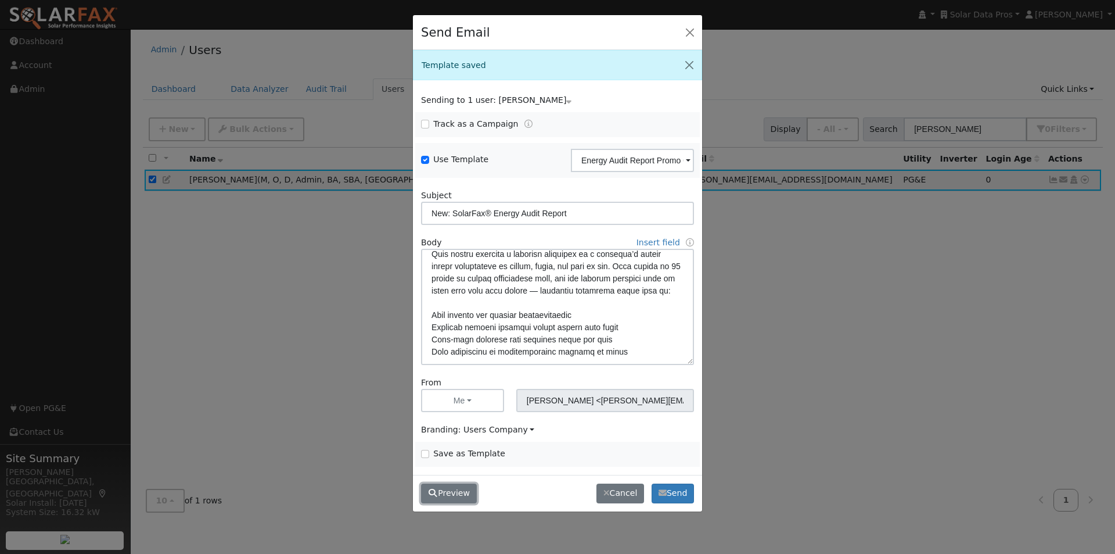
drag, startPoint x: 448, startPoint y: 502, endPoint x: 447, endPoint y: 492, distance: 9.9
click at [447, 501] on button "Preview" at bounding box center [449, 493] width 56 height 20
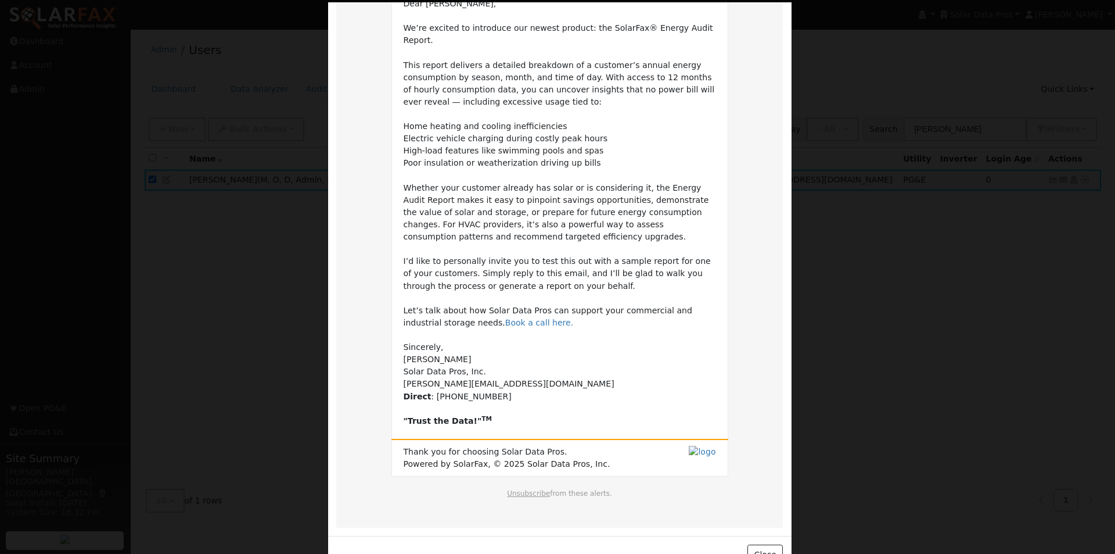
scroll to position [137, 0]
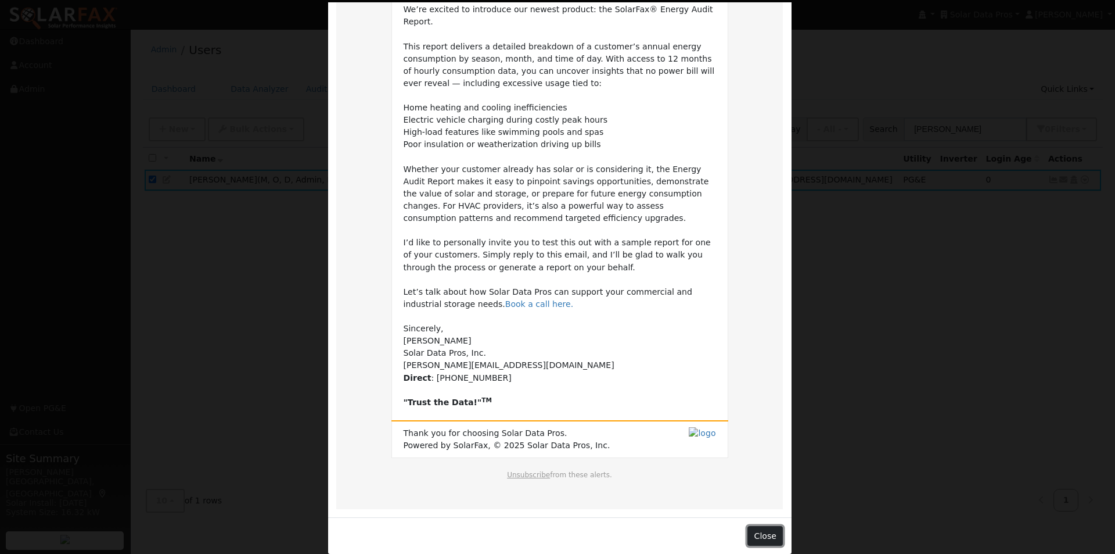
click at [754, 526] on button "Close" at bounding box center [765, 536] width 35 height 20
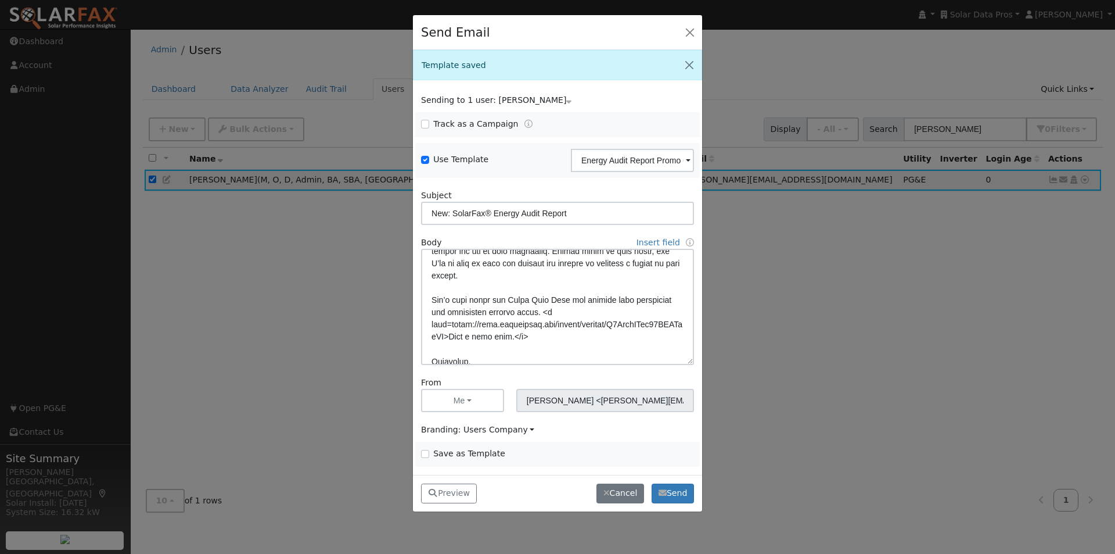
scroll to position [300, 0]
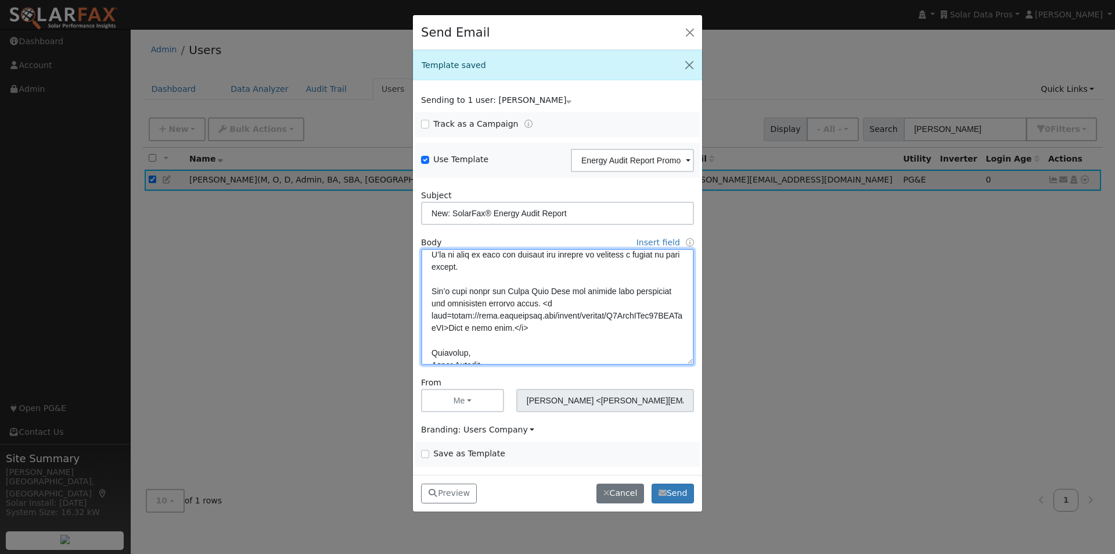
click at [537, 279] on textarea at bounding box center [557, 307] width 273 height 116
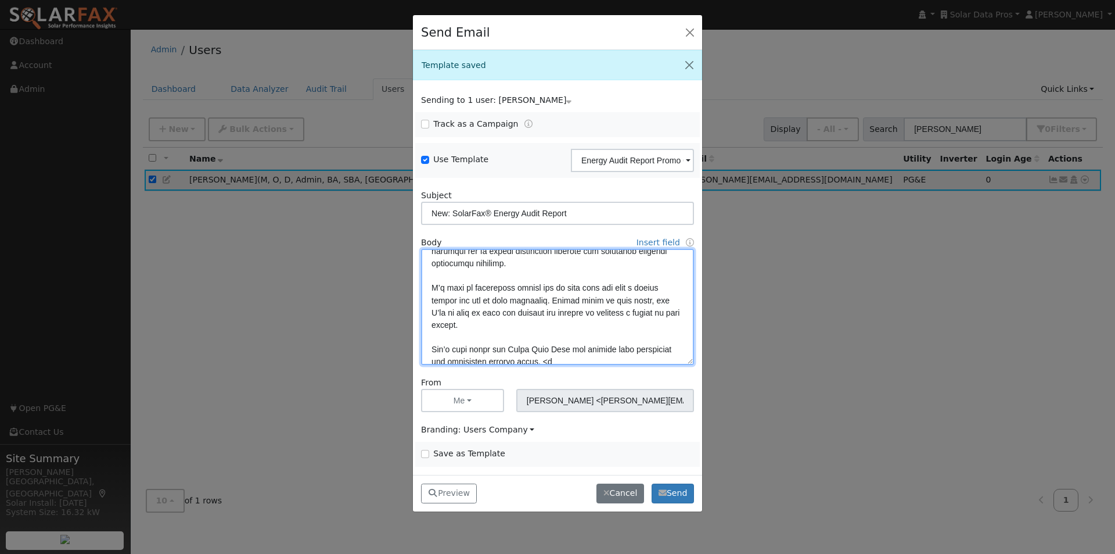
click at [620, 277] on textarea at bounding box center [557, 307] width 273 height 116
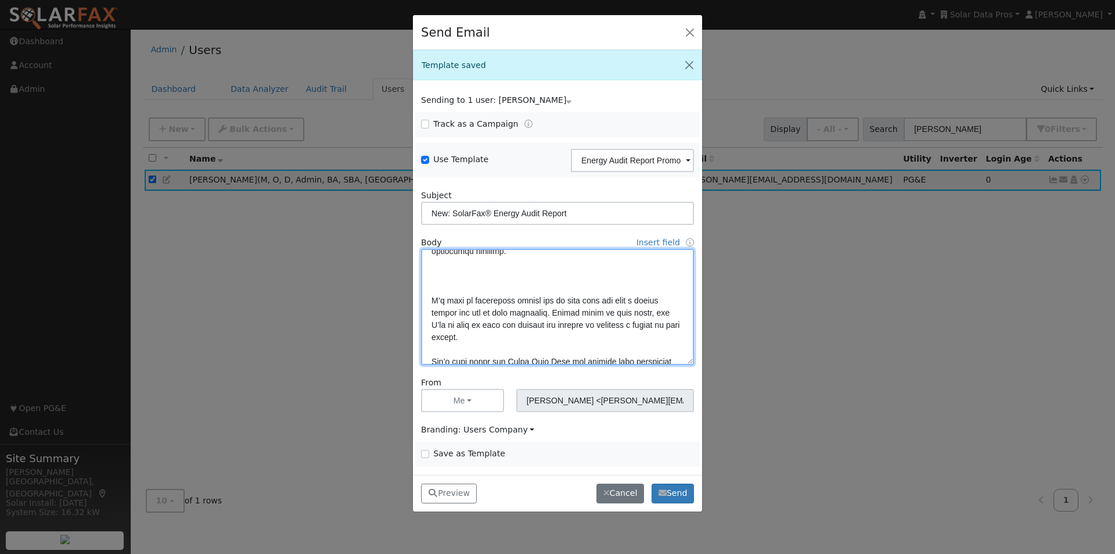
scroll to position [267, 0]
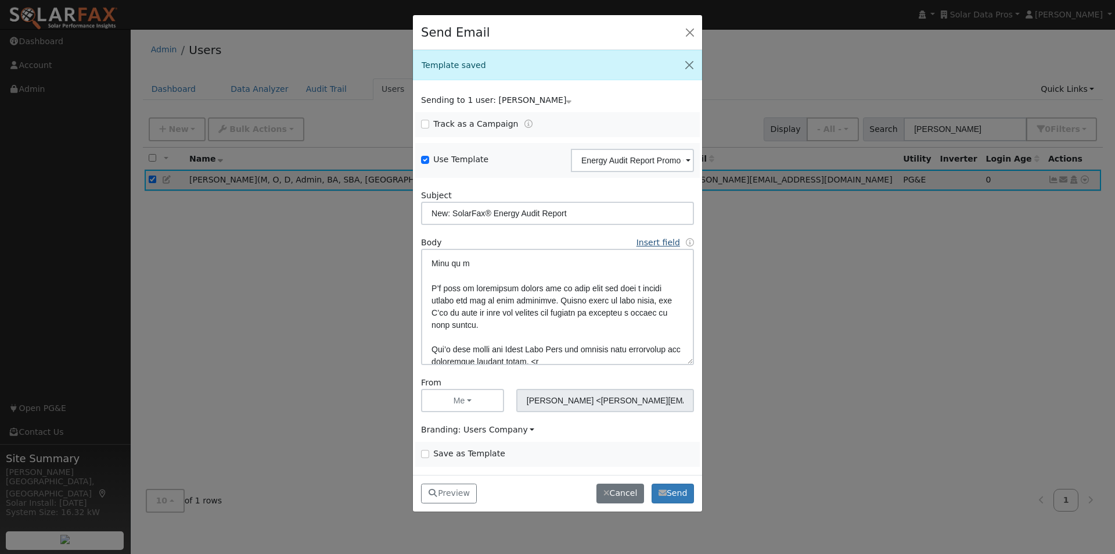
click at [650, 247] on link "Insert field" at bounding box center [659, 242] width 44 height 9
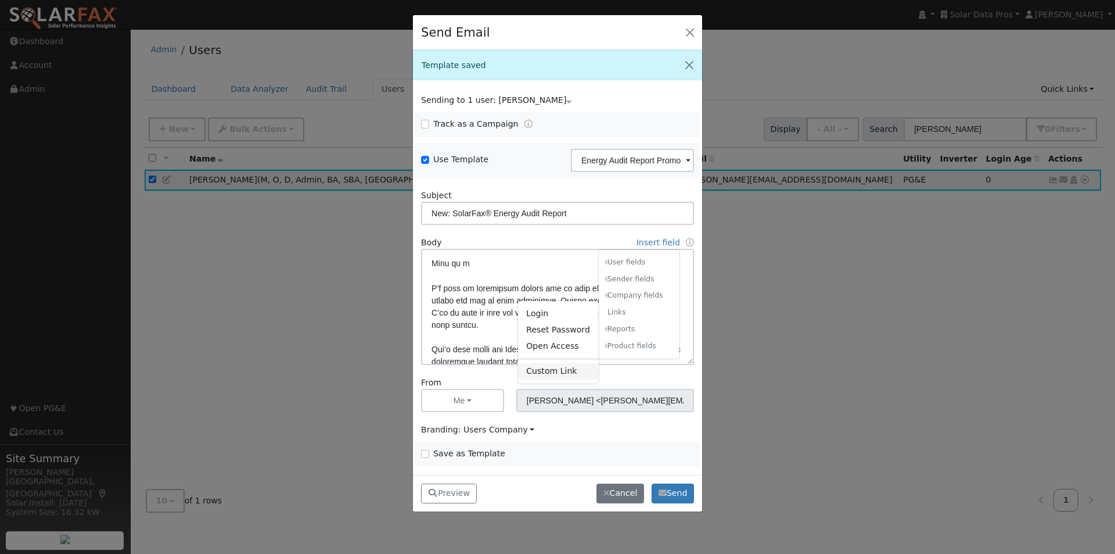
click at [534, 369] on link "Custom Link" at bounding box center [558, 371] width 81 height 16
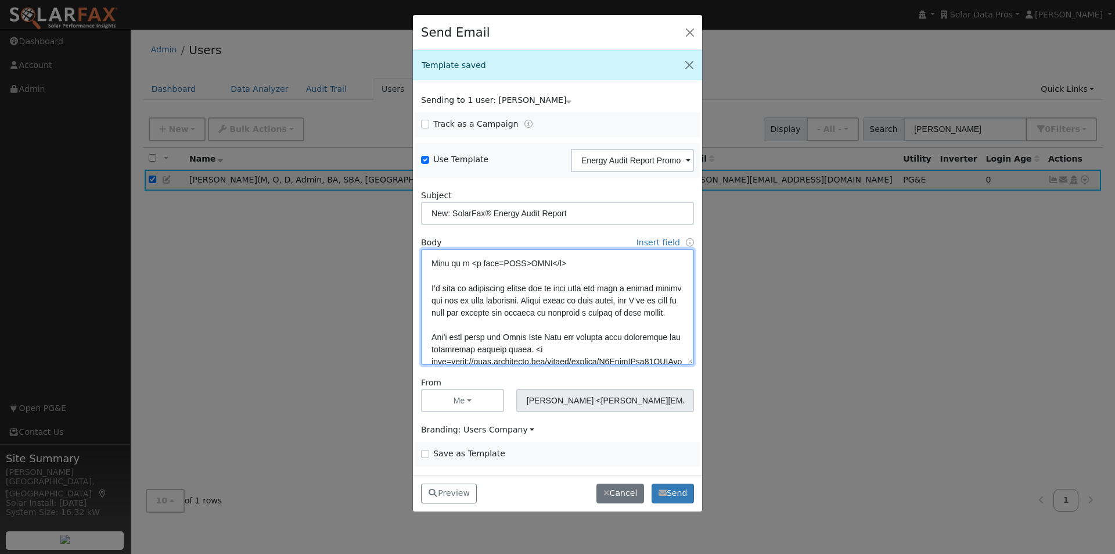
click at [505, 277] on textarea at bounding box center [557, 307] width 273 height 116
paste textarea "https://solarfax.solardatapros.com/reports/energy_audit?user_id=16400&energy_ac…"
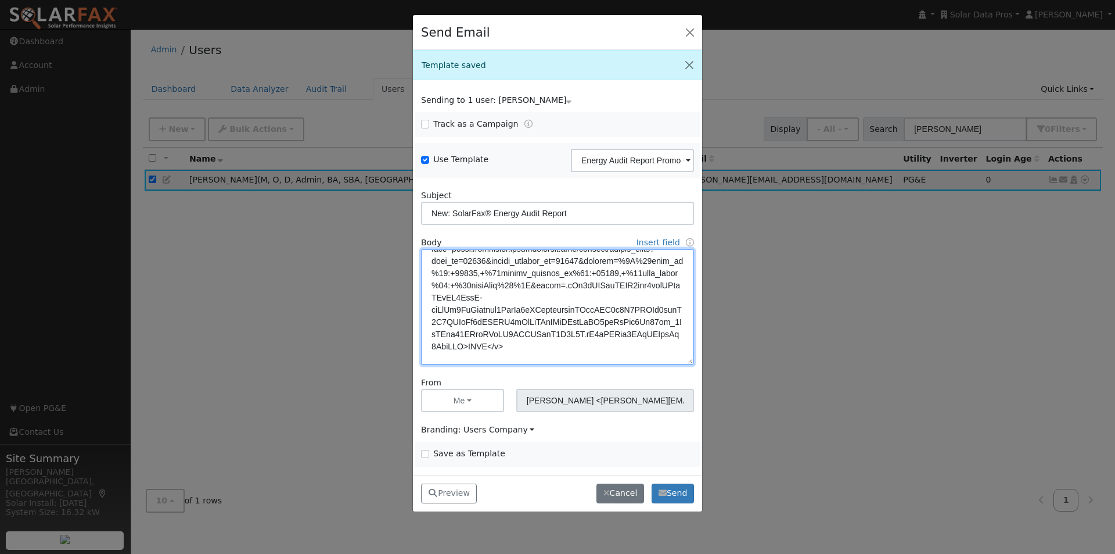
scroll to position [352, 0]
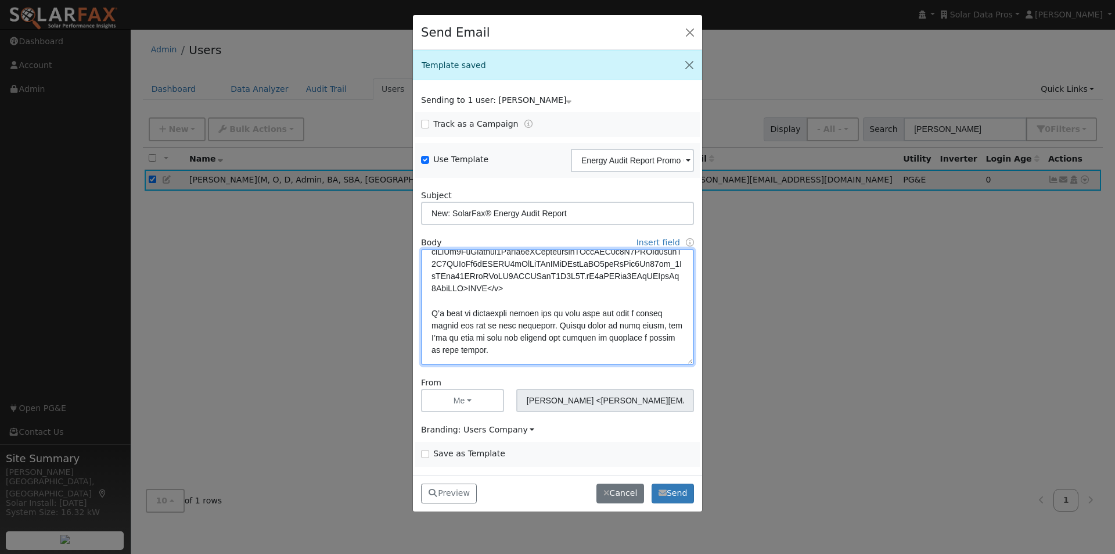
click at [544, 299] on textarea at bounding box center [557, 307] width 273 height 116
type textarea "Dear {user_fname}, We’re excited to introduce our newest product: the SolarFax®…"
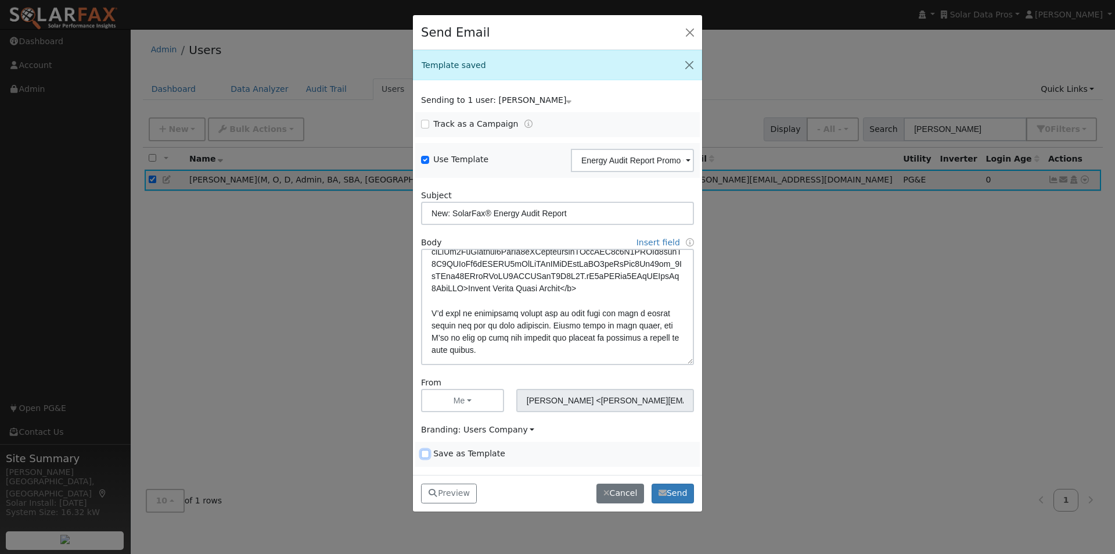
click at [422, 454] on input "Save as Template" at bounding box center [425, 454] width 8 height 8
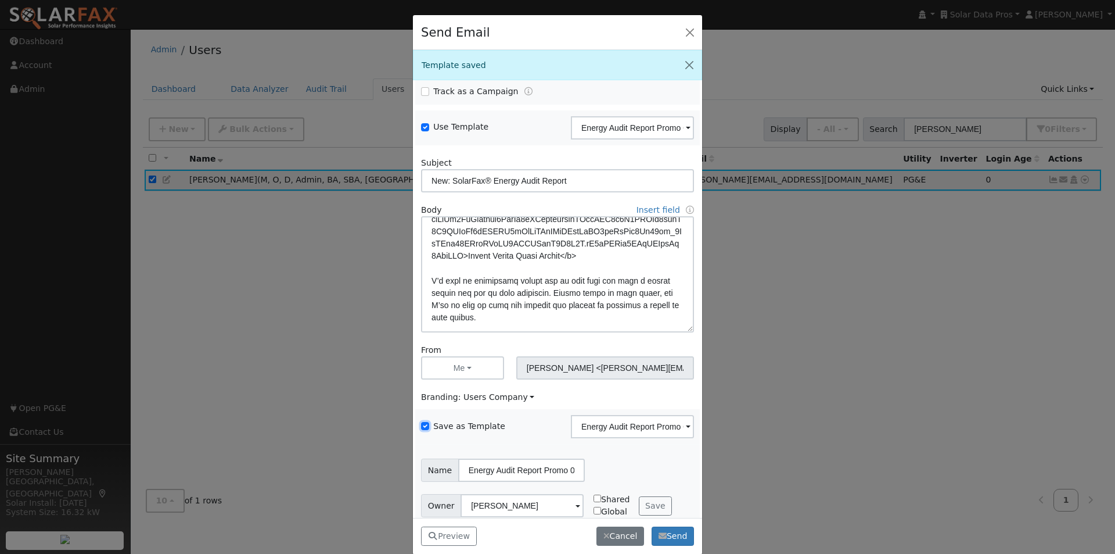
scroll to position [47, 0]
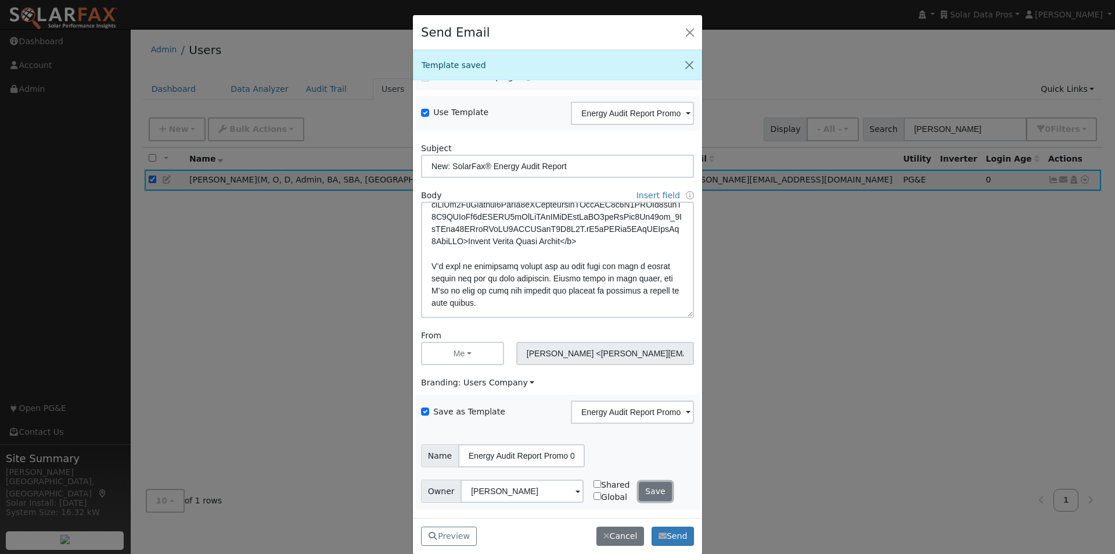
click at [644, 488] on button "Save" at bounding box center [656, 492] width 34 height 20
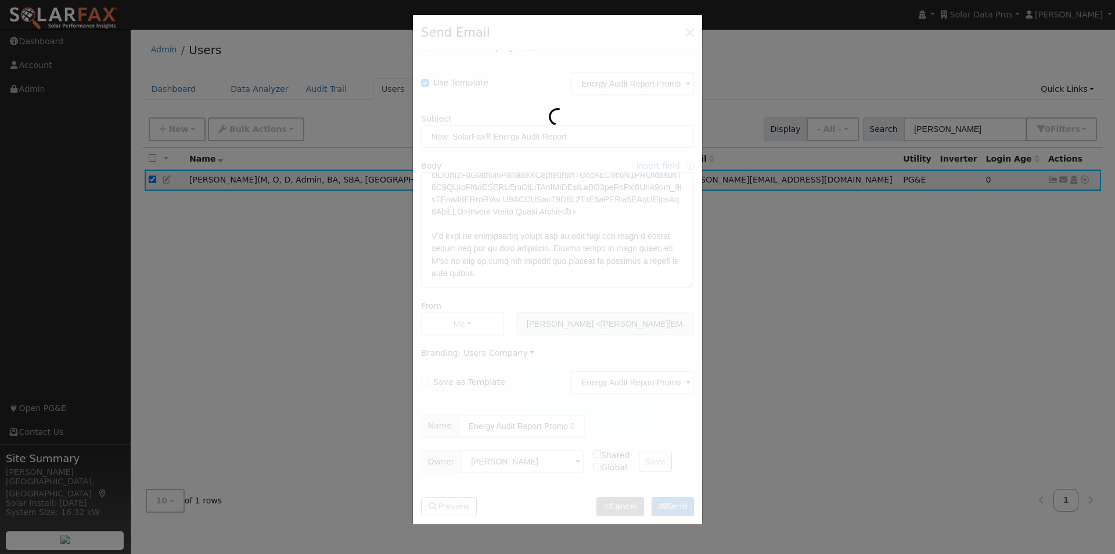
scroll to position [0, 0]
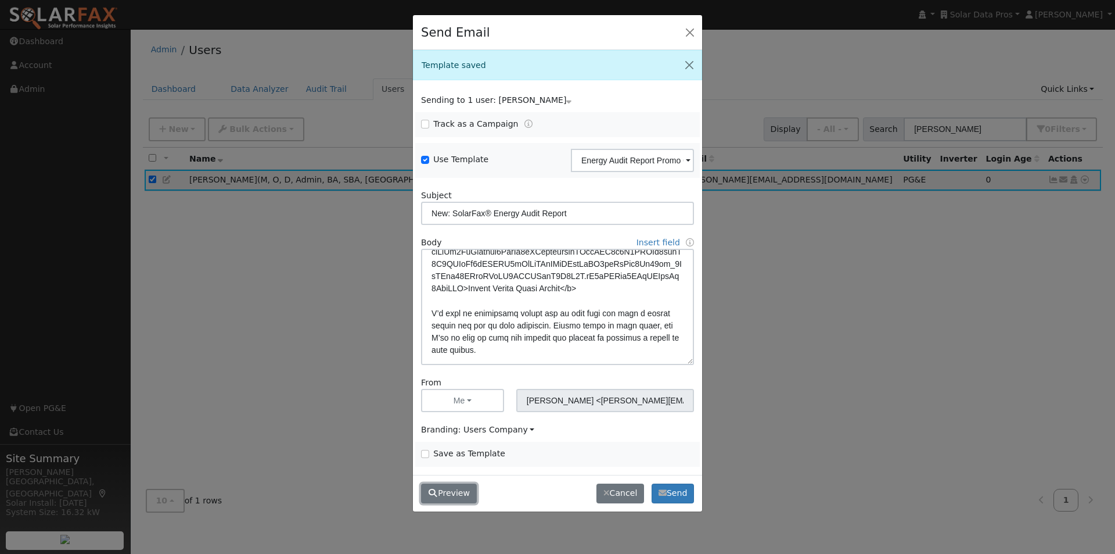
click at [452, 493] on button "Preview" at bounding box center [449, 493] width 56 height 20
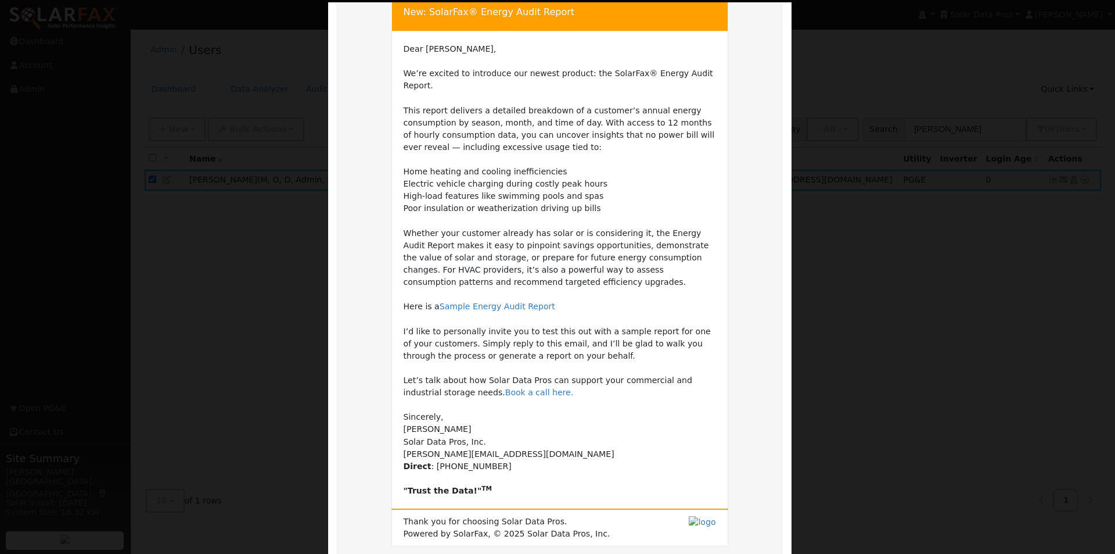
scroll to position [162, 0]
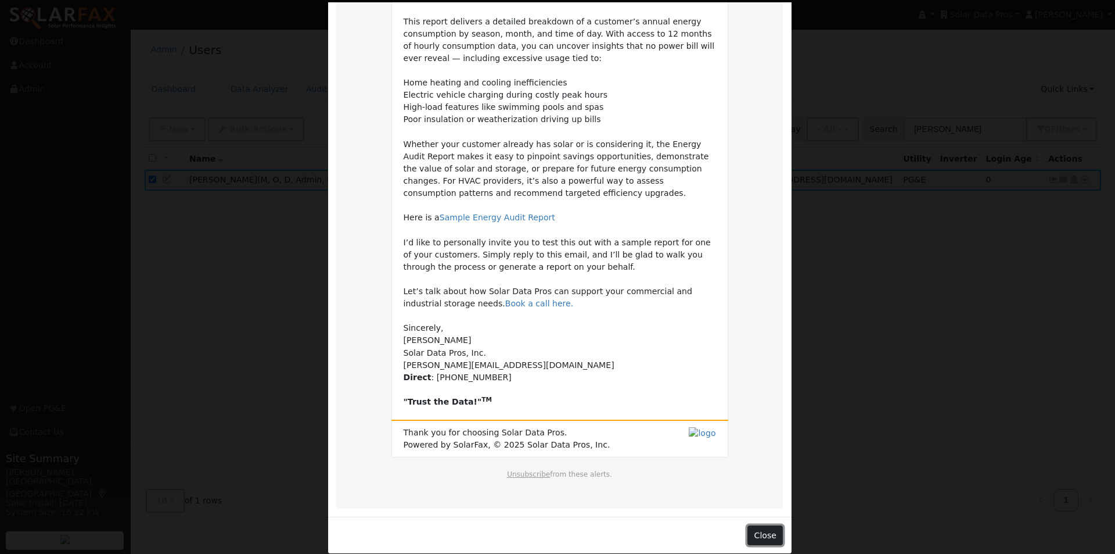
click at [757, 525] on button "Close" at bounding box center [765, 535] width 35 height 20
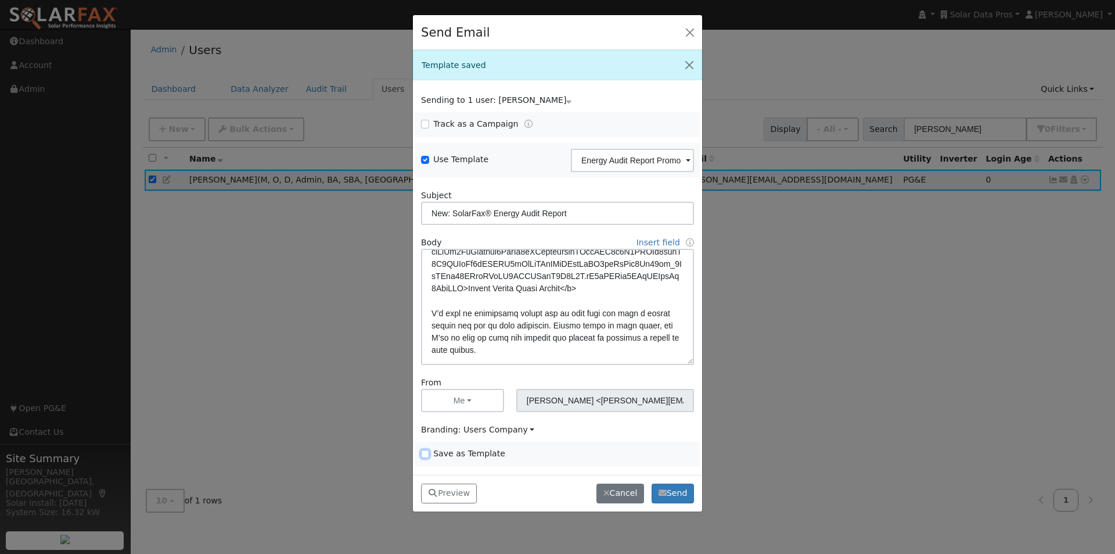
click at [425, 455] on input "Save as Template" at bounding box center [425, 454] width 8 height 8
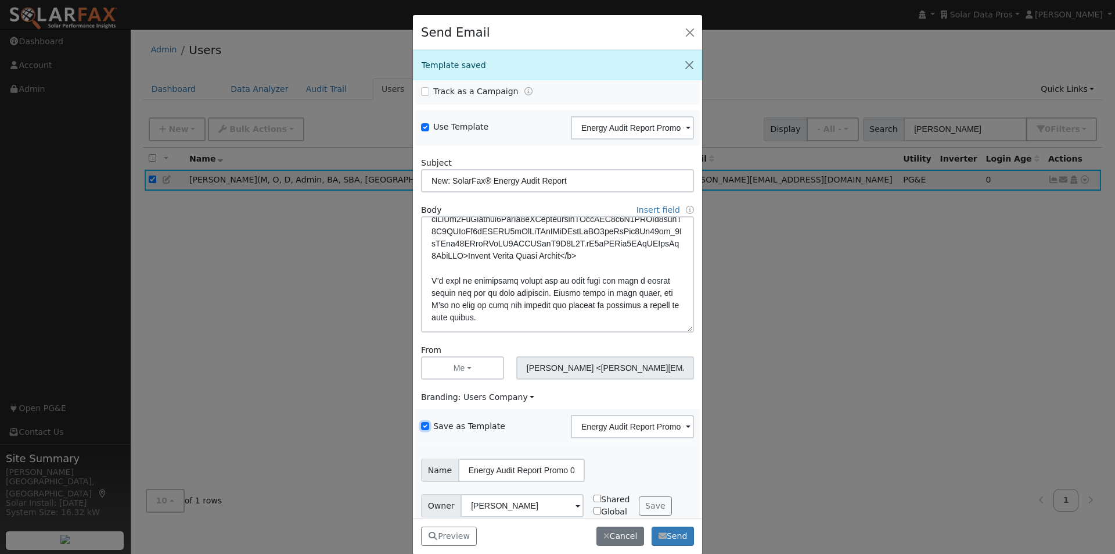
scroll to position [47, 0]
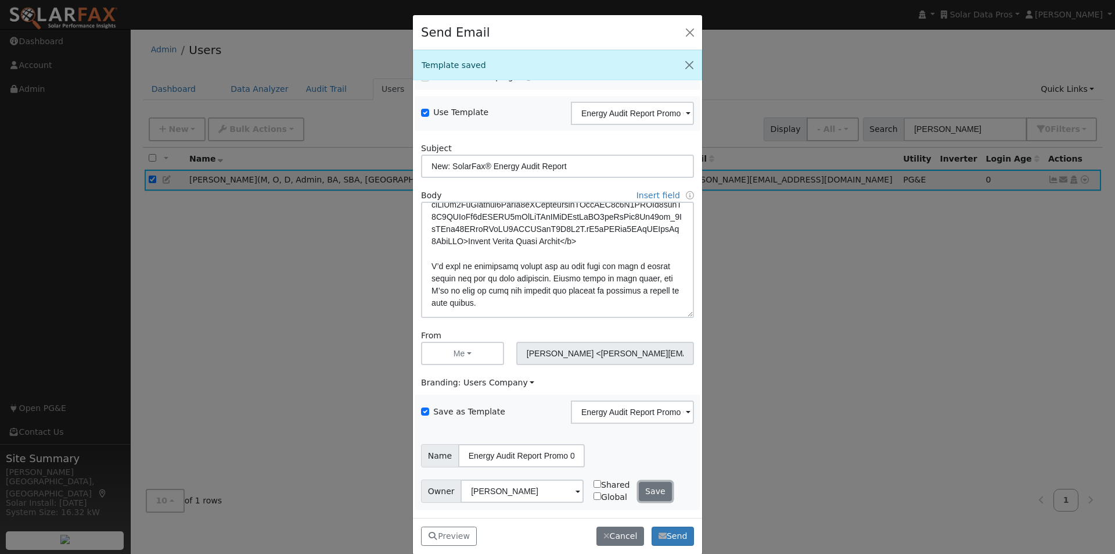
click at [645, 489] on button "Save" at bounding box center [656, 492] width 34 height 20
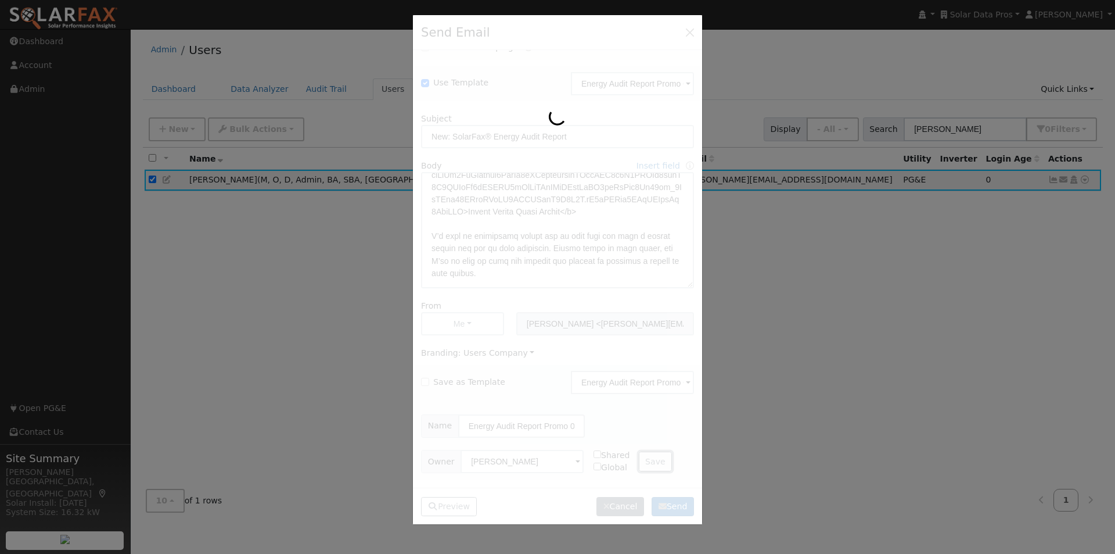
checkbox input "false"
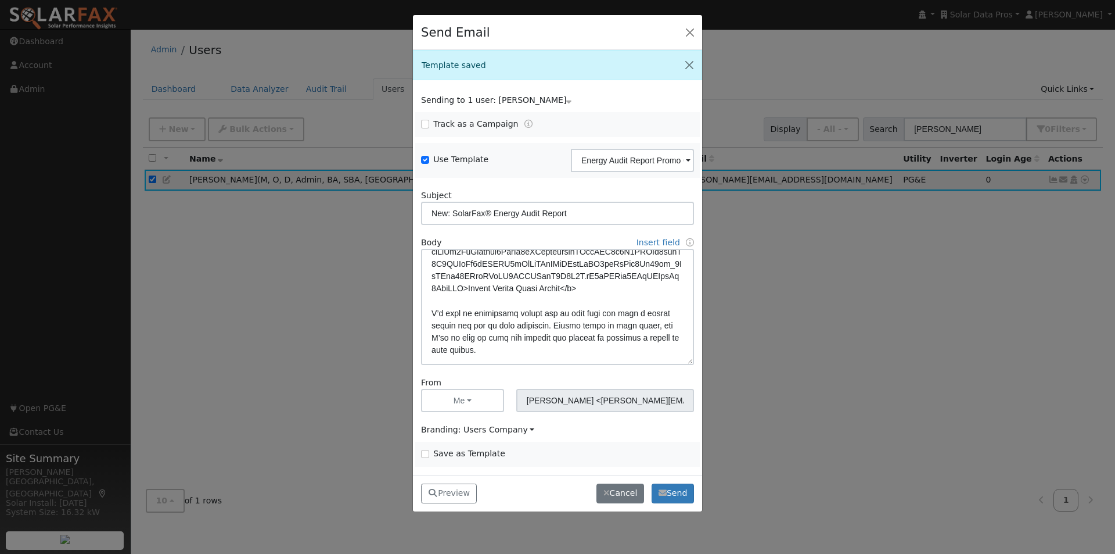
scroll to position [0, 0]
click at [636, 155] on input "Energy Audit Report Promo 092625" at bounding box center [632, 160] width 123 height 23
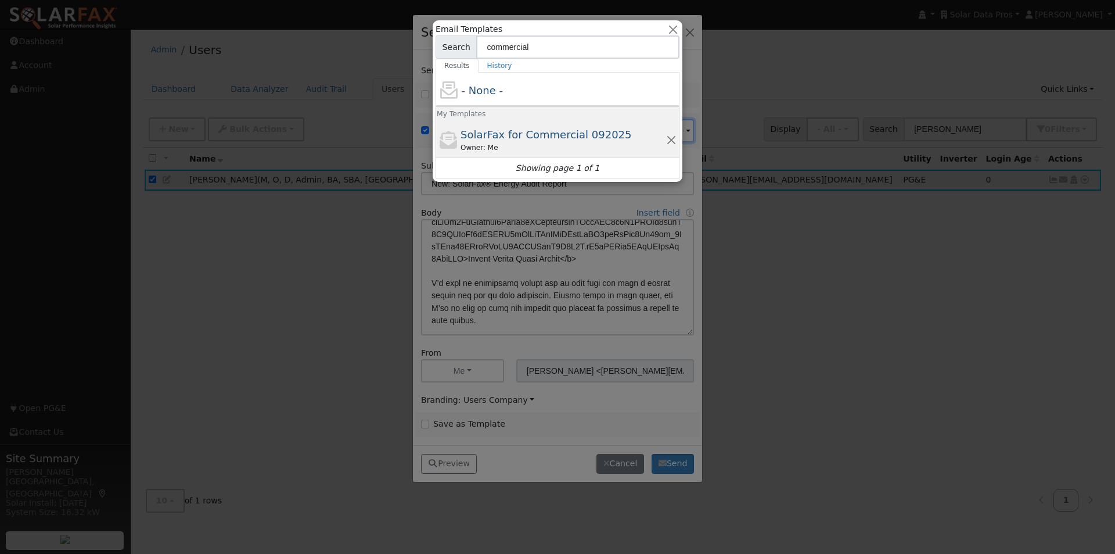
type input "commercial"
click at [511, 134] on span "SolarFax for Commercial 092025" at bounding box center [546, 134] width 171 height 12
type input "SolarFax for Commercial 092025"
type input "Commercial Storage Modeling with SolarFax®"
type textarea "Dear {user_fname}, SolarFax® insights are now available for commercial storage …"
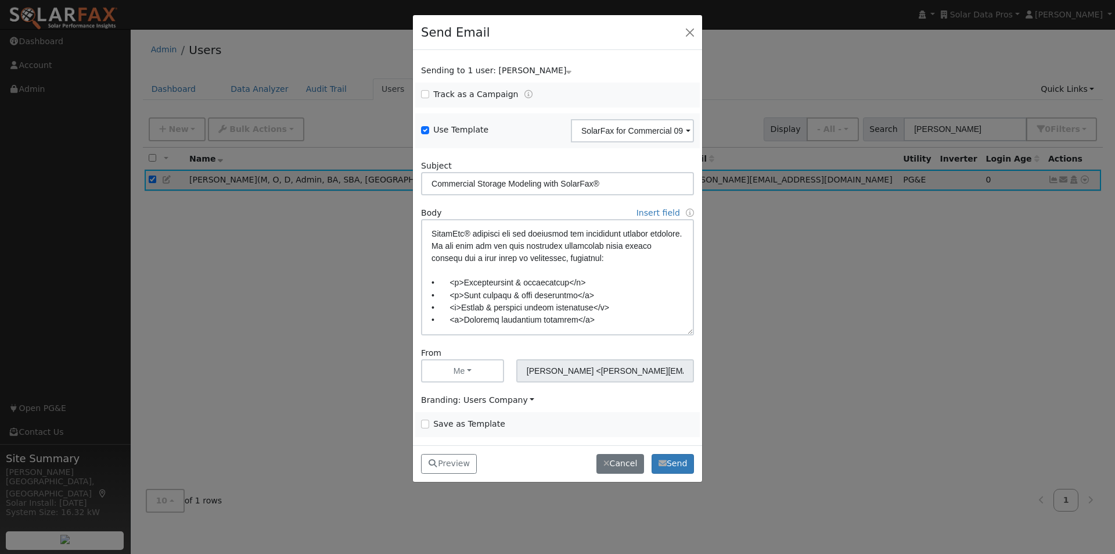
scroll to position [3, 0]
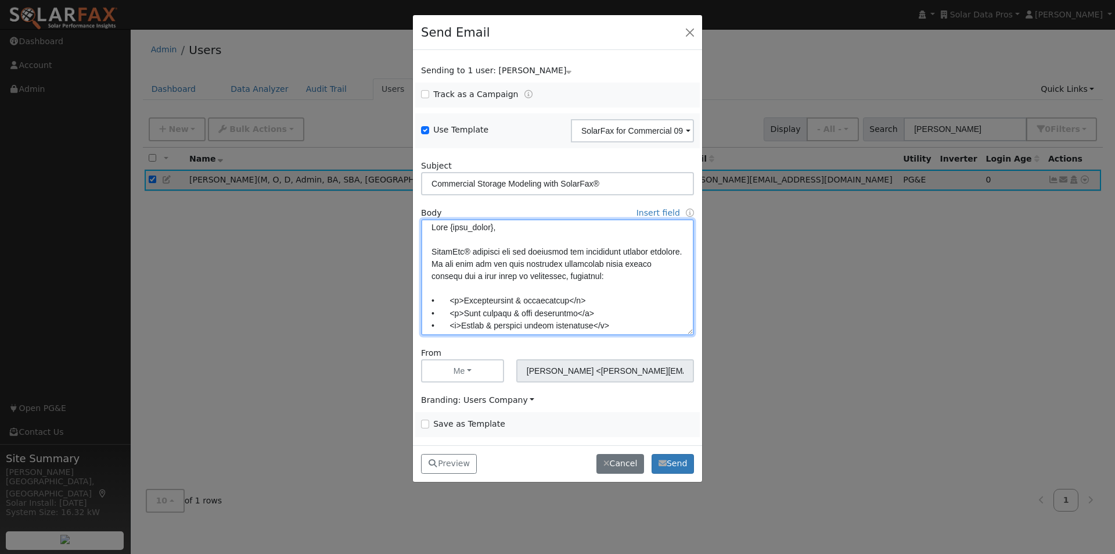
drag, startPoint x: 463, startPoint y: 299, endPoint x: 398, endPoint y: 296, distance: 65.1
click at [398, 297] on div "Send Email Sending to 1 user: Leroy Coffman Name Issue Leroy Coffman Track as a…" at bounding box center [557, 277] width 1115 height 554
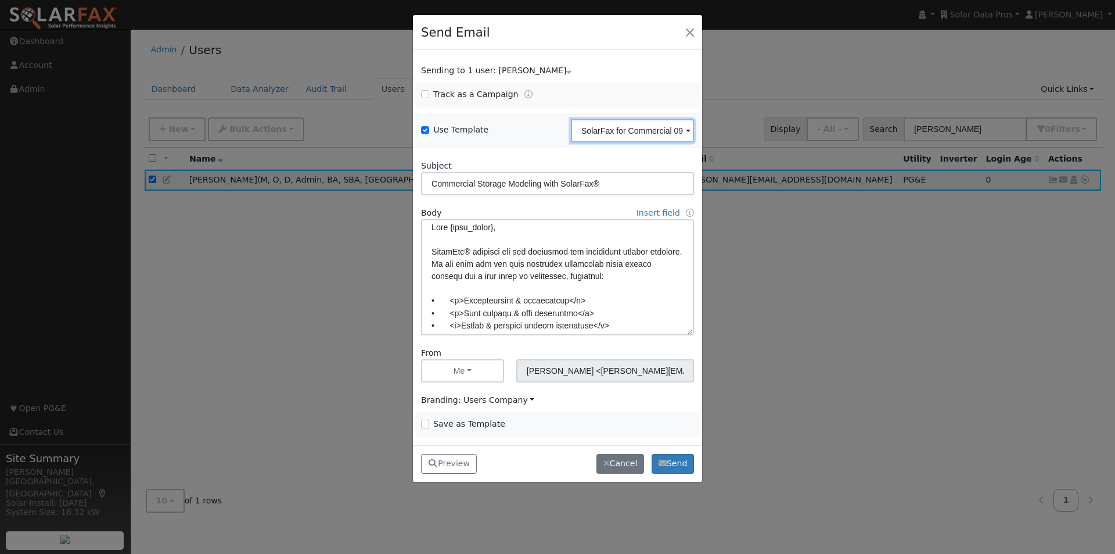
click at [654, 128] on input "SolarFax for Commercial 092025" at bounding box center [632, 130] width 123 height 23
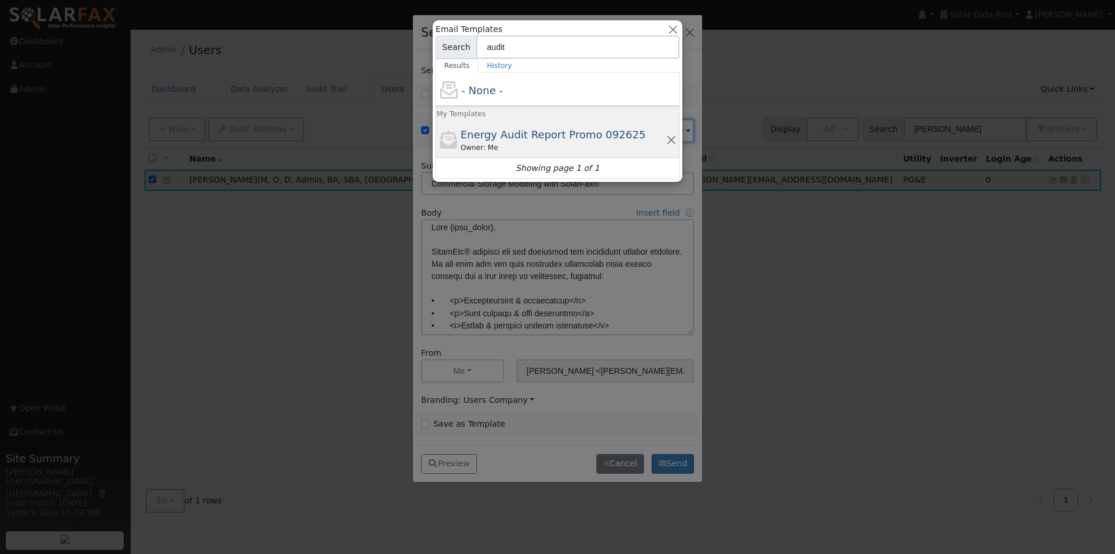
type input "audit"
click at [499, 134] on span "Energy Audit Report Promo 092625" at bounding box center [553, 134] width 185 height 12
type input "Energy Audit Report Promo 092625"
type input "New: SolarFax® Energy Audit Report"
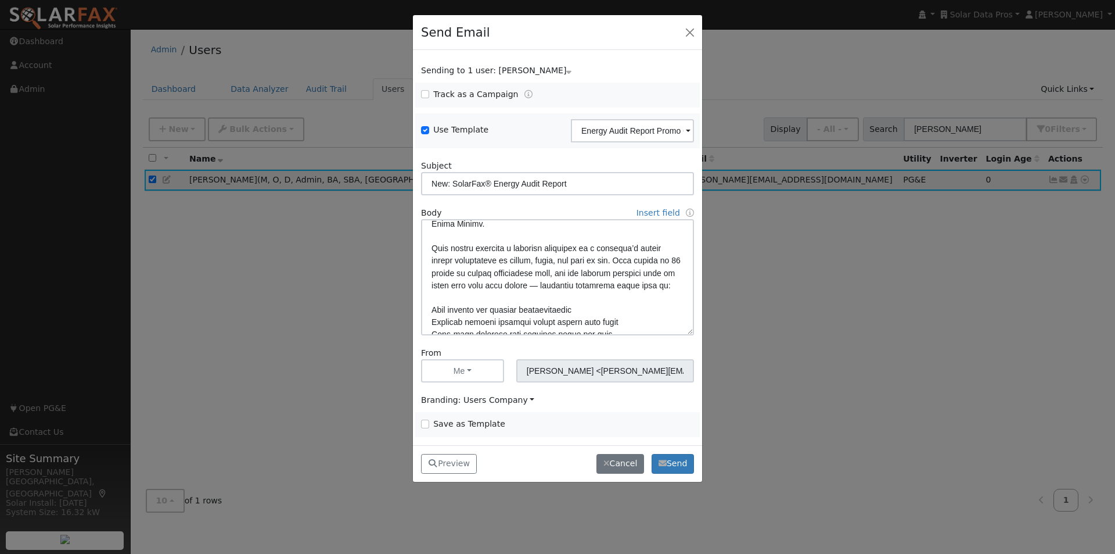
scroll to position [62, 0]
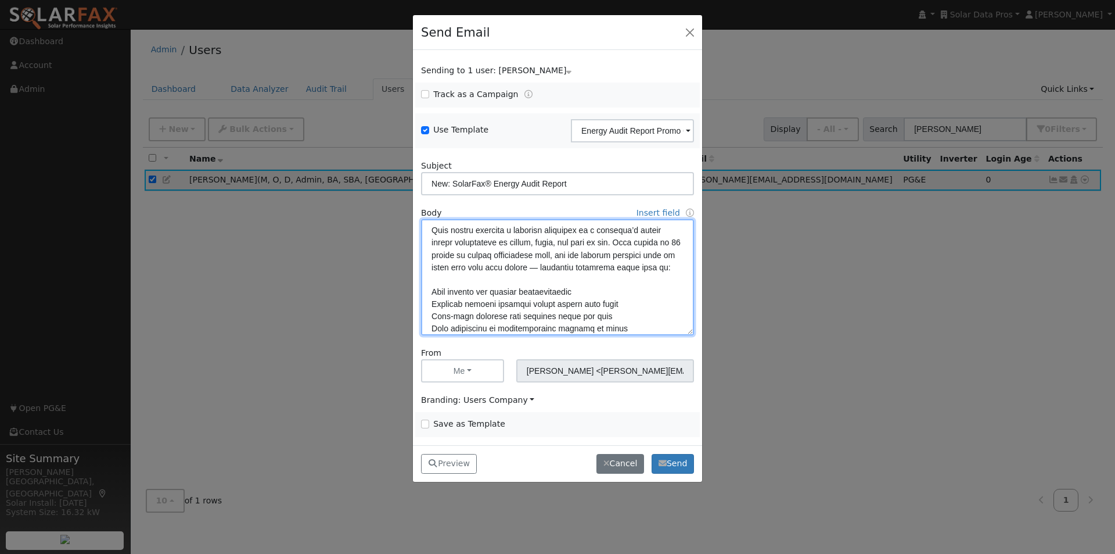
click at [430, 302] on textarea at bounding box center [557, 277] width 273 height 116
paste textarea "• <b>"
click at [429, 316] on textarea at bounding box center [557, 277] width 273 height 116
paste textarea "• <b>"
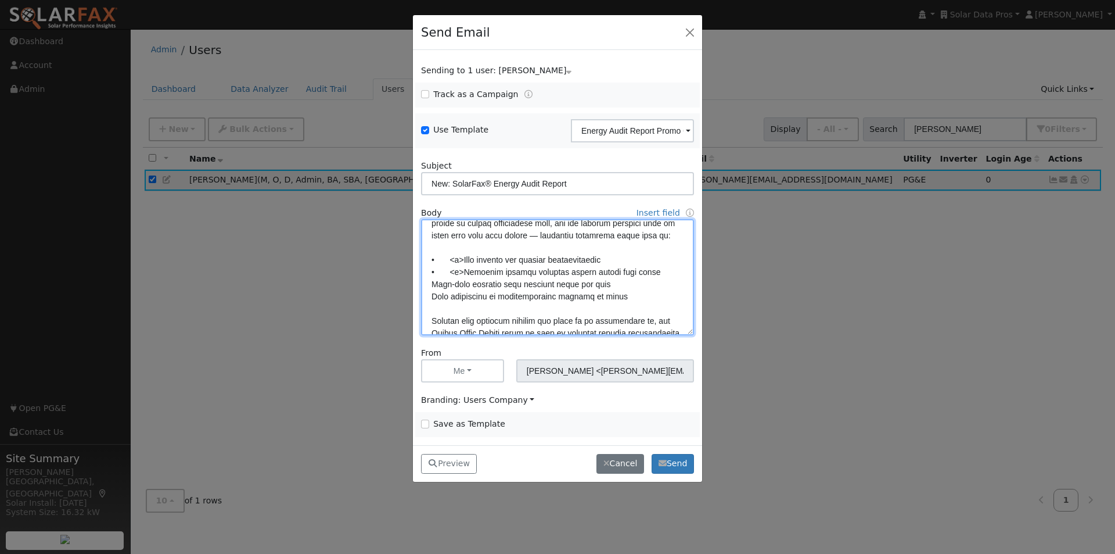
scroll to position [120, 0]
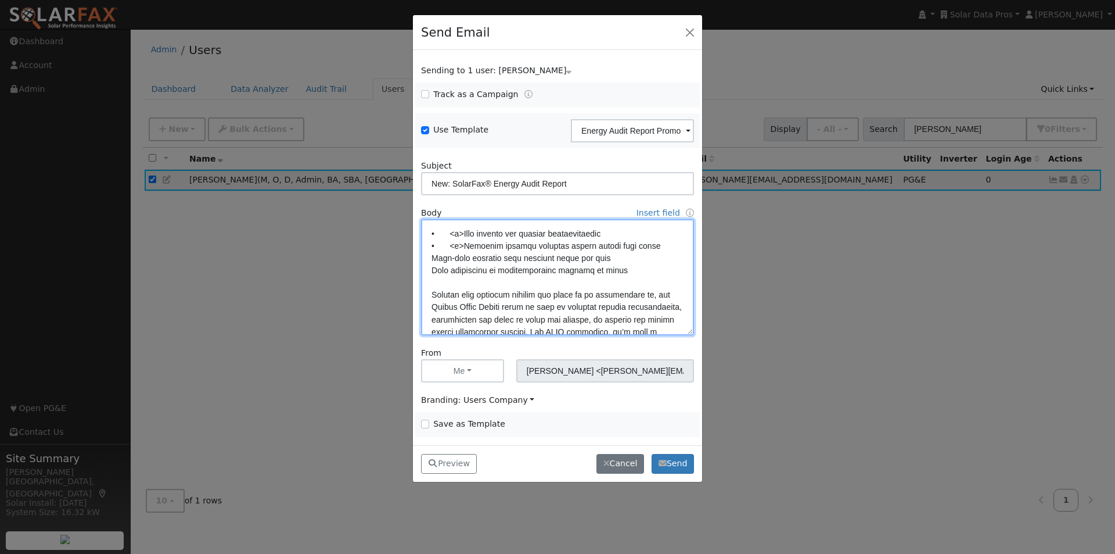
click at [430, 270] on textarea at bounding box center [557, 277] width 273 height 116
paste textarea "• <b>"
click at [433, 283] on textarea at bounding box center [557, 277] width 273 height 116
paste textarea "• <b>"
click at [625, 246] on textarea at bounding box center [557, 277] width 273 height 116
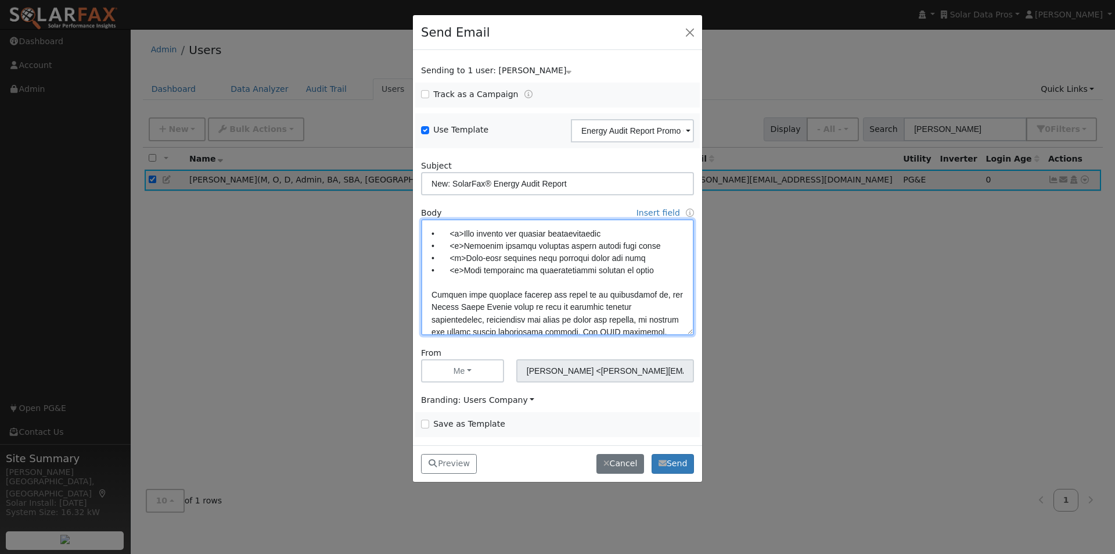
drag, startPoint x: 464, startPoint y: 245, endPoint x: 476, endPoint y: 248, distance: 12.5
click at [446, 247] on textarea at bounding box center [557, 277] width 273 height 116
drag, startPoint x: 617, startPoint y: 246, endPoint x: 633, endPoint y: 247, distance: 15.7
click at [617, 246] on textarea at bounding box center [557, 277] width 273 height 116
paste textarea "<b>"
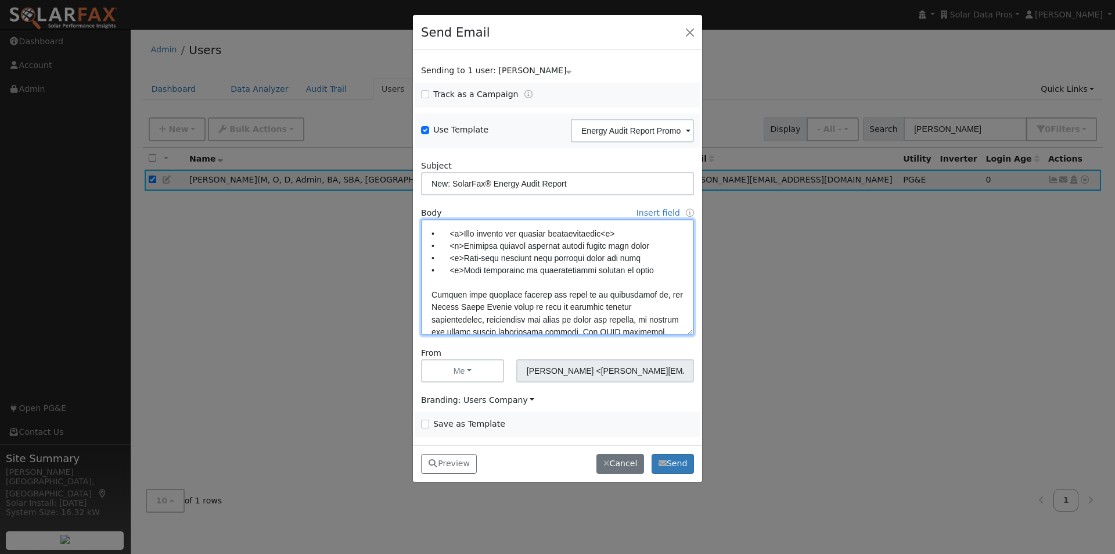
click at [611, 247] on textarea at bounding box center [557, 277] width 273 height 116
click at [662, 253] on textarea at bounding box center [557, 277] width 273 height 116
paste textarea "</b>"
click at [655, 268] on textarea at bounding box center [557, 277] width 273 height 116
paste textarea "</b>"
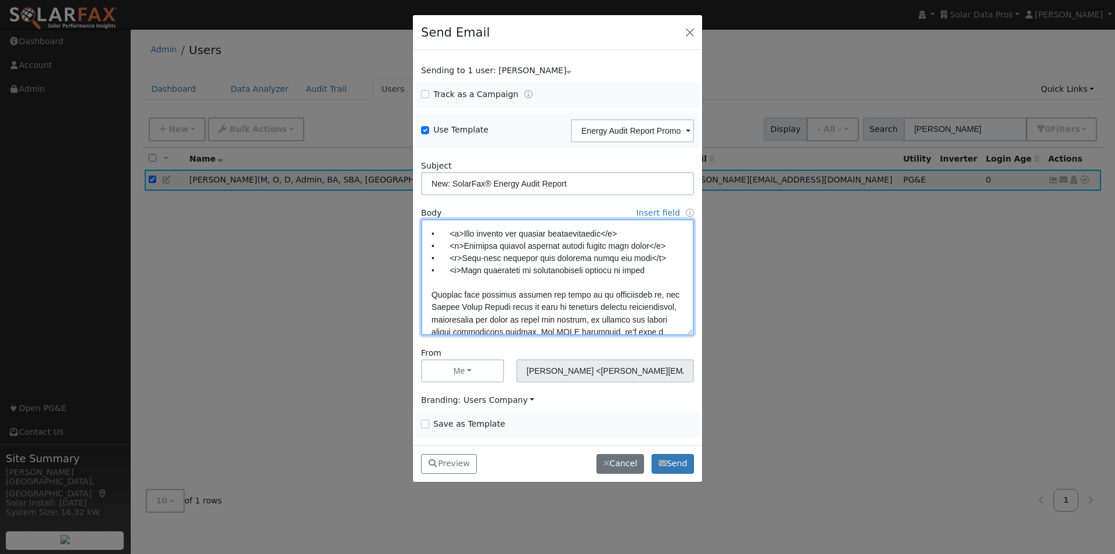
click at [648, 280] on textarea at bounding box center [557, 277] width 273 height 116
paste textarea "</b>"
type textarea "Dear {user_fname}, We’re excited to introduce our newest product: the SolarFax®…"
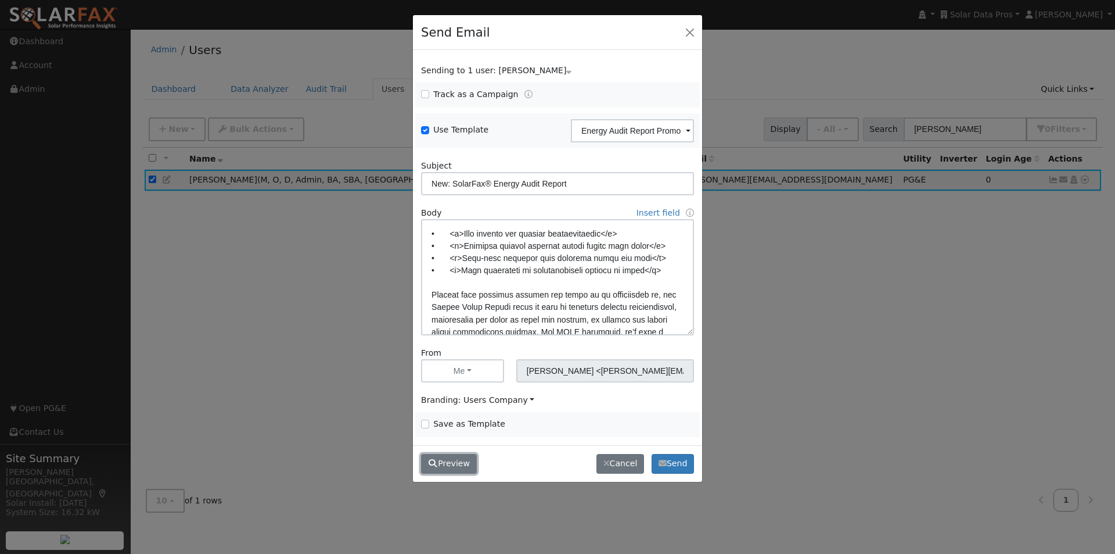
drag, startPoint x: 455, startPoint y: 458, endPoint x: 501, endPoint y: 426, distance: 56.1
click at [455, 457] on button "Preview" at bounding box center [449, 464] width 56 height 20
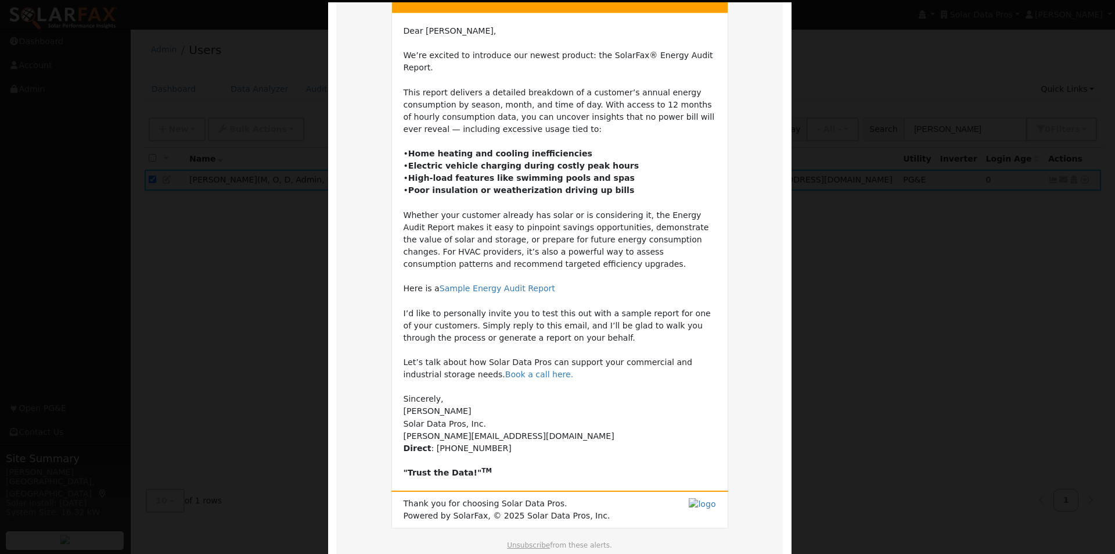
scroll to position [162, 0]
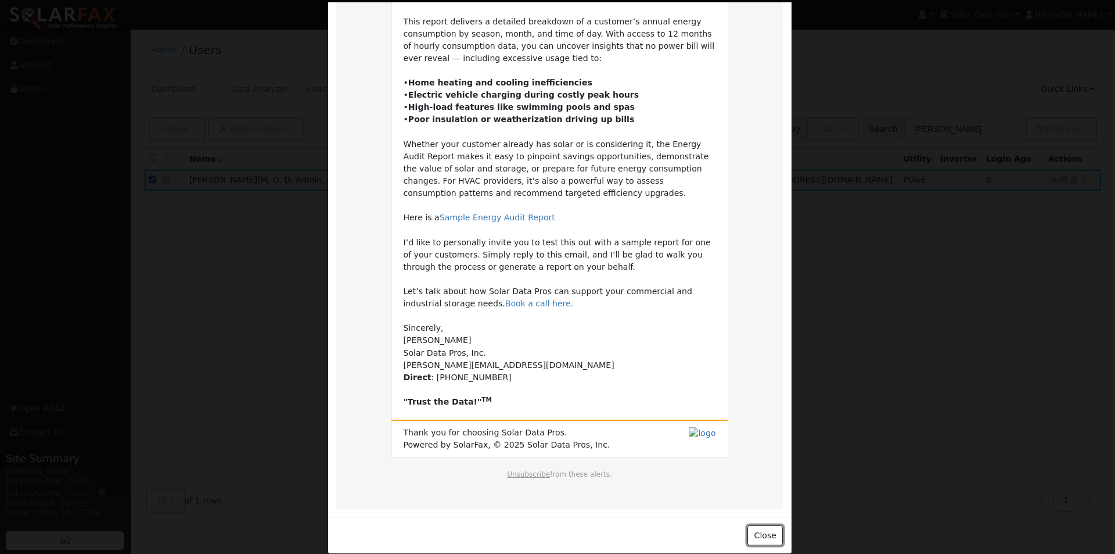
drag, startPoint x: 757, startPoint y: 518, endPoint x: 690, endPoint y: 501, distance: 69.5
click at [757, 525] on button "Close" at bounding box center [765, 535] width 35 height 20
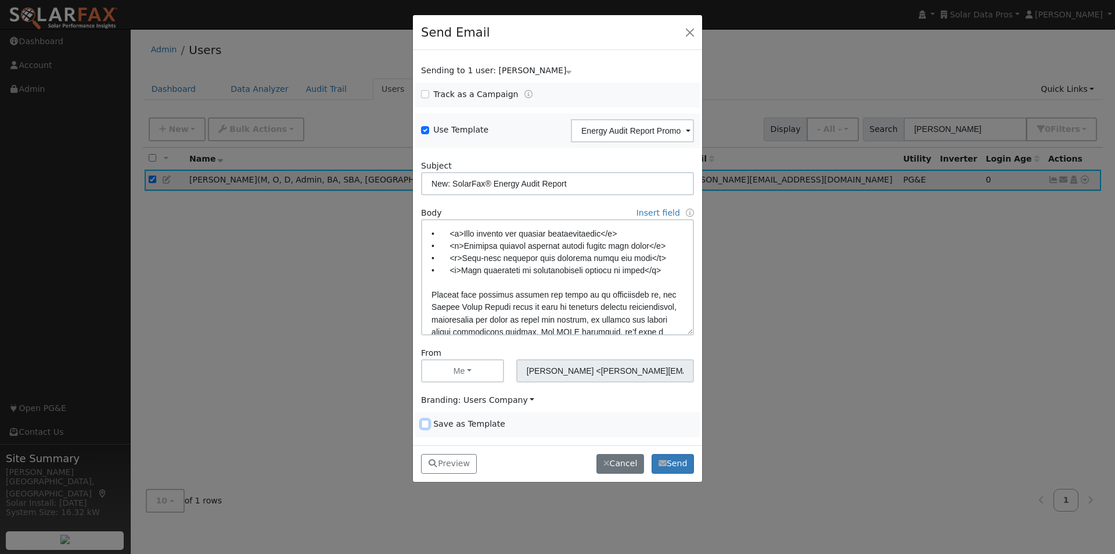
click at [427, 424] on input "Save as Template" at bounding box center [425, 423] width 8 height 8
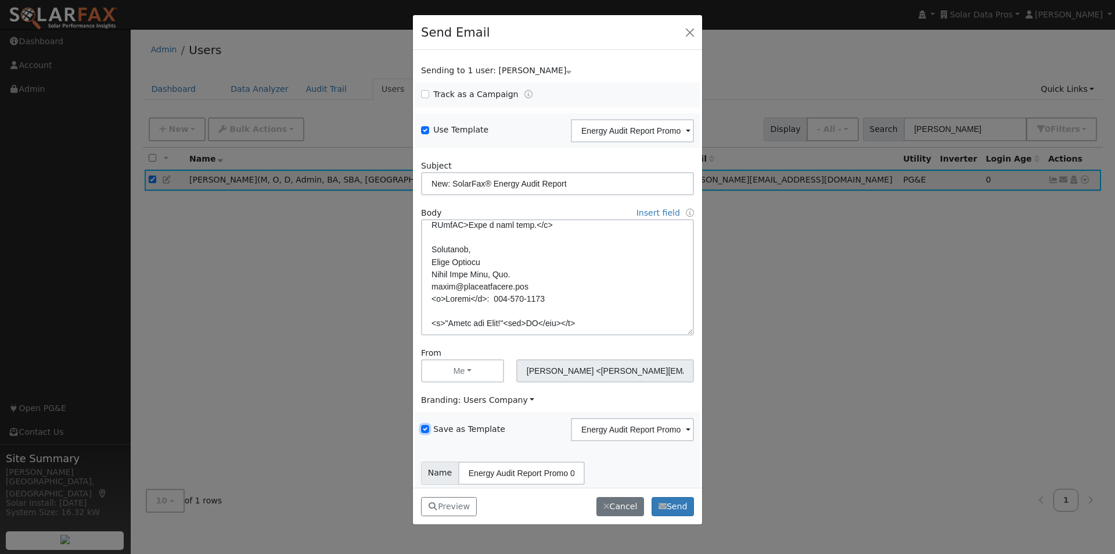
scroll to position [47, 0]
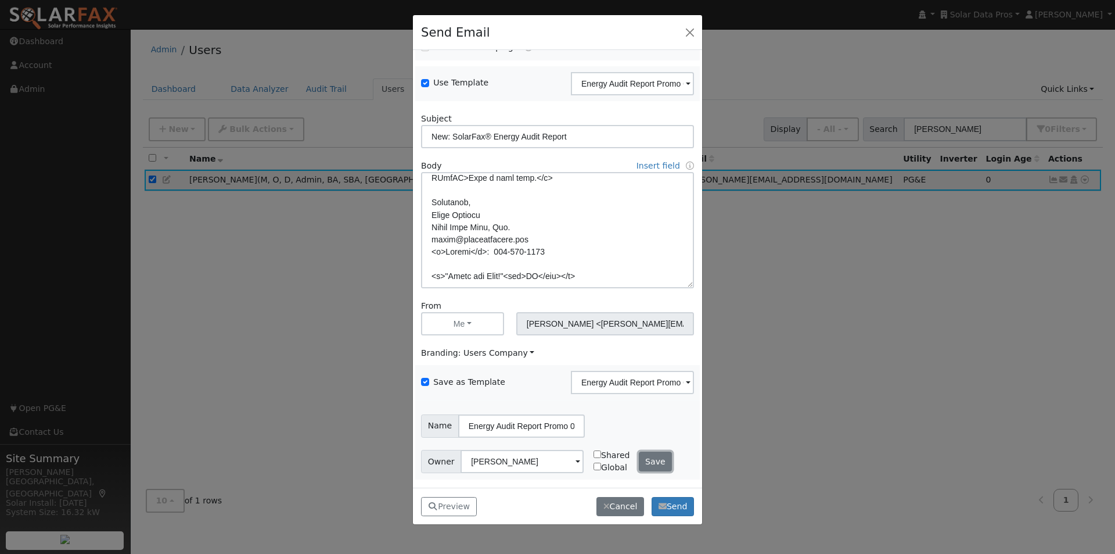
click at [646, 461] on button "Save" at bounding box center [656, 461] width 34 height 20
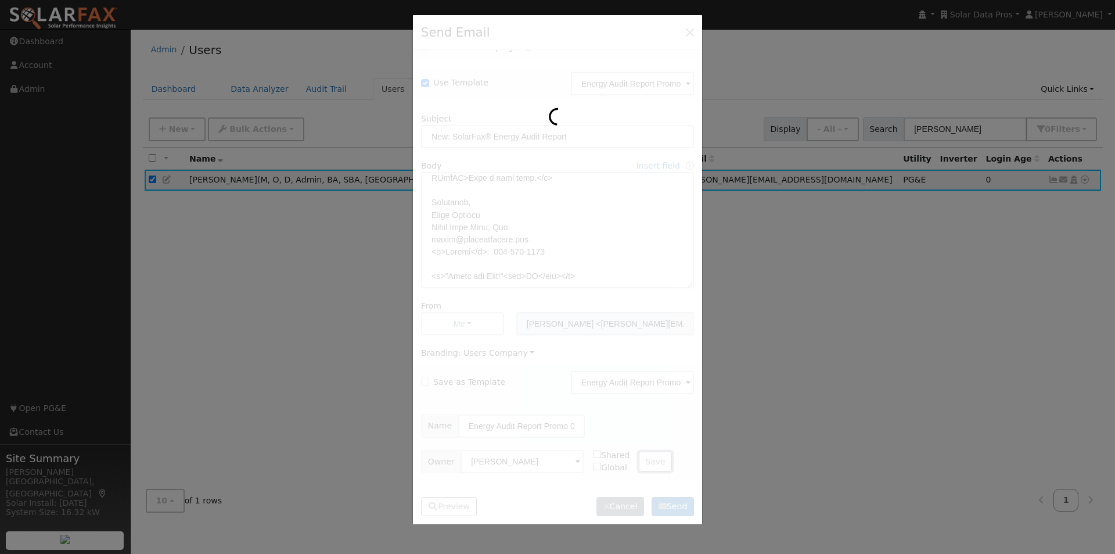
checkbox input "false"
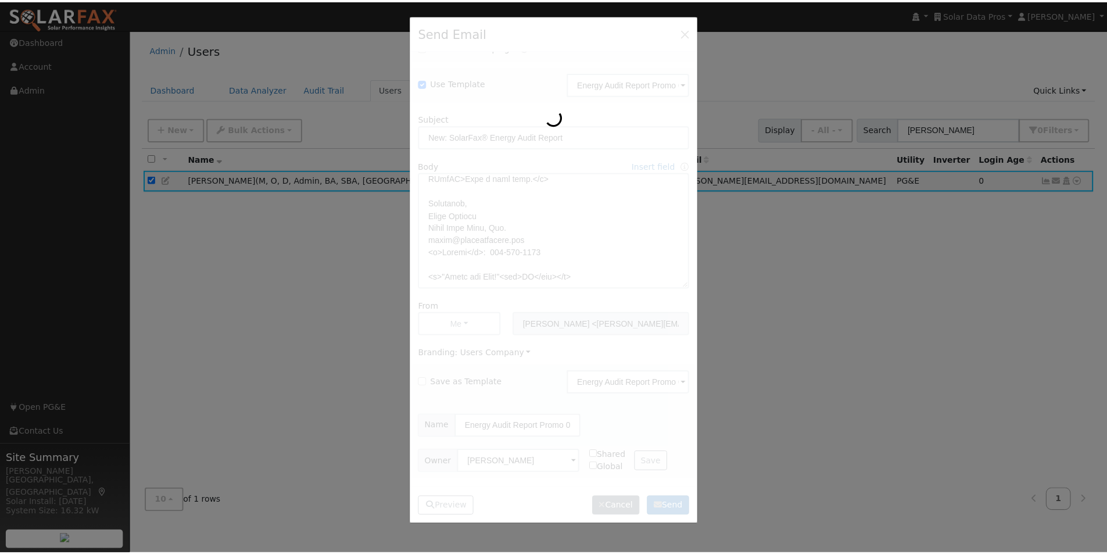
scroll to position [520, 0]
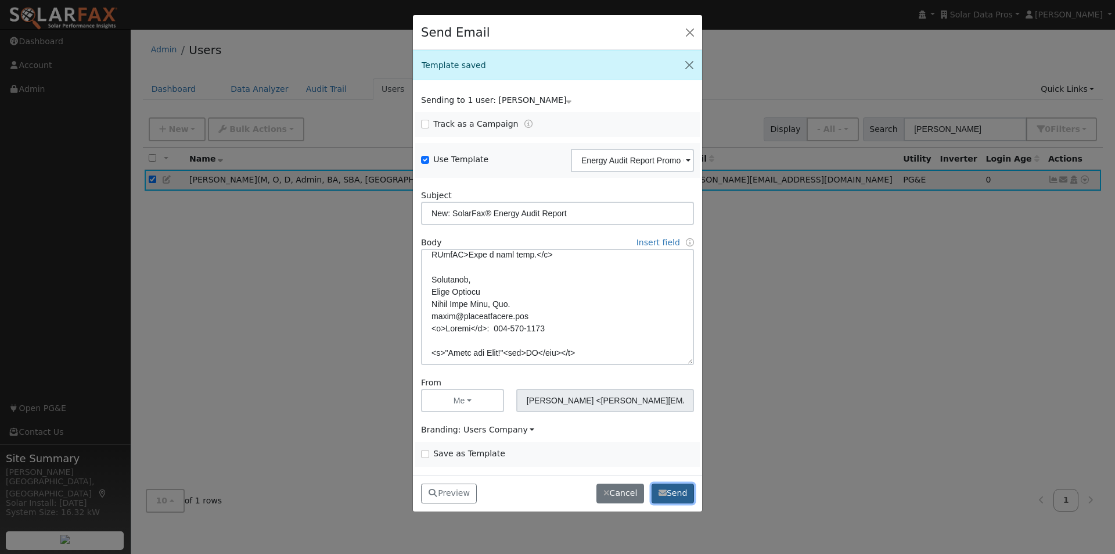
click at [673, 492] on button "Send" at bounding box center [673, 493] width 42 height 20
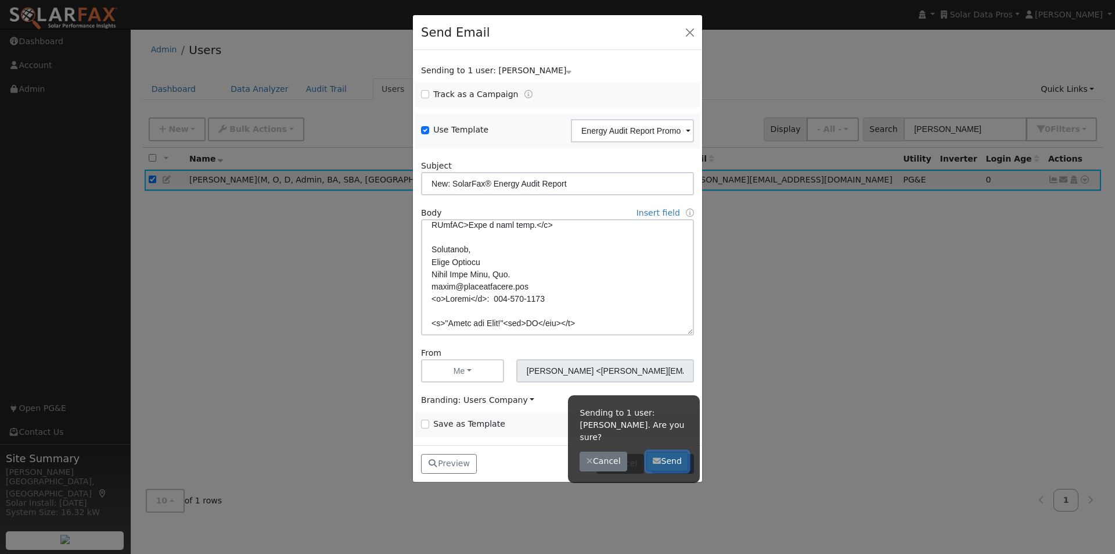
click at [662, 451] on button "Send" at bounding box center [668, 461] width 42 height 20
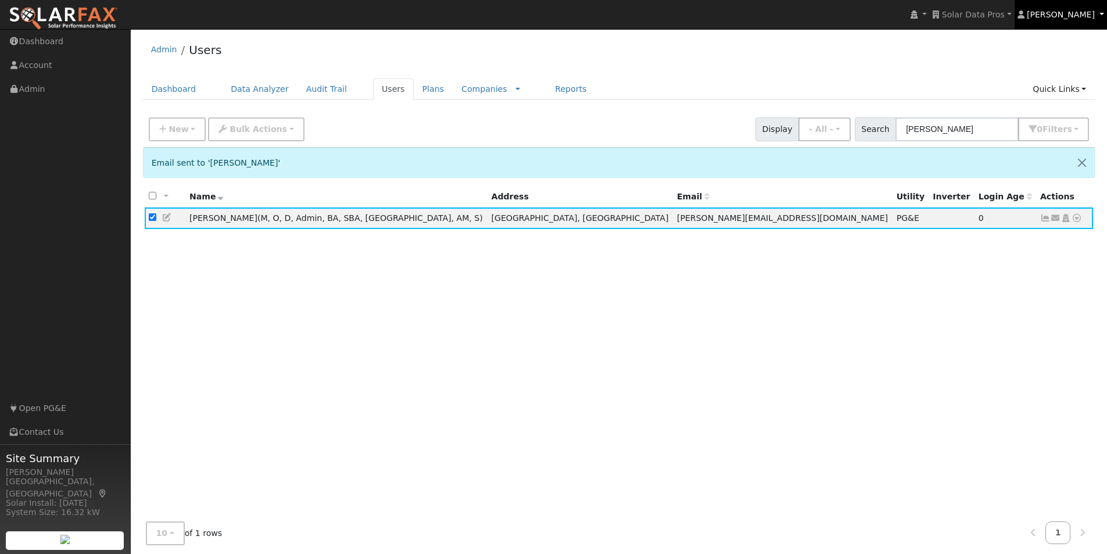
click at [1056, 10] on span "[PERSON_NAME]" at bounding box center [1060, 14] width 68 height 9
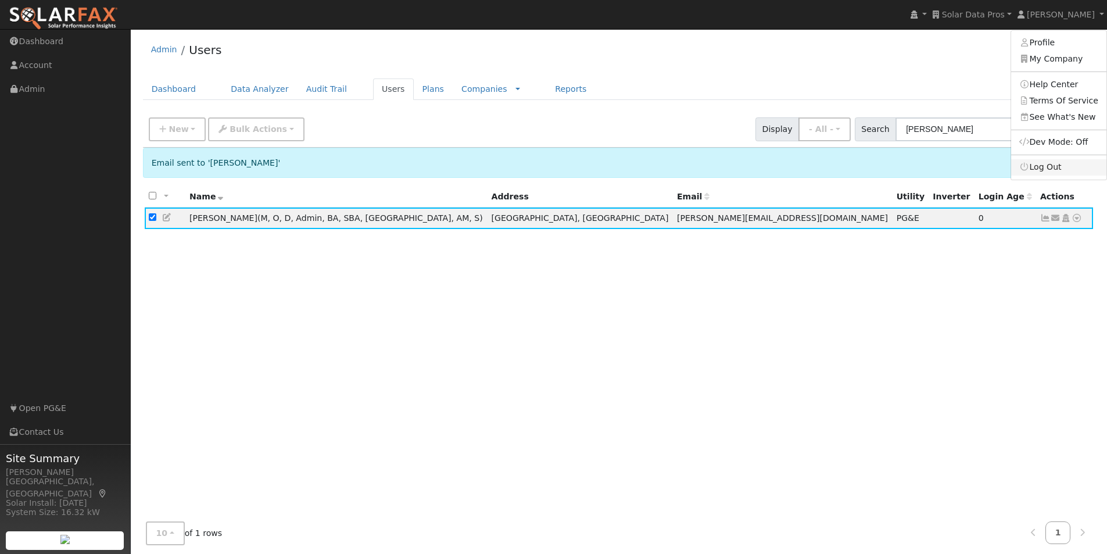
click at [1045, 167] on link "Log Out" at bounding box center [1058, 167] width 95 height 16
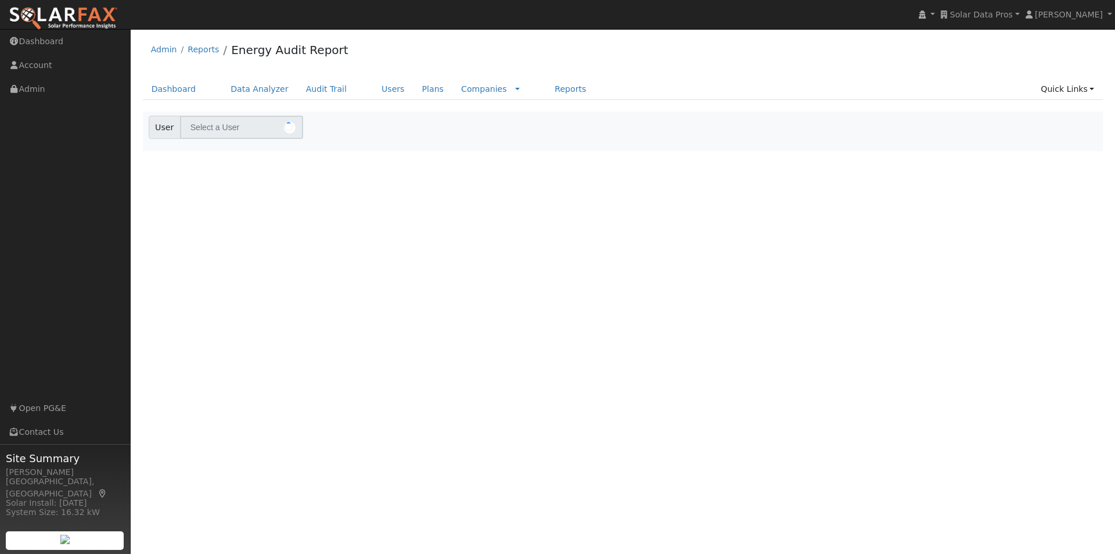
type input "[PERSON_NAME]"
click at [1079, 16] on span "[PERSON_NAME]" at bounding box center [1069, 14] width 68 height 9
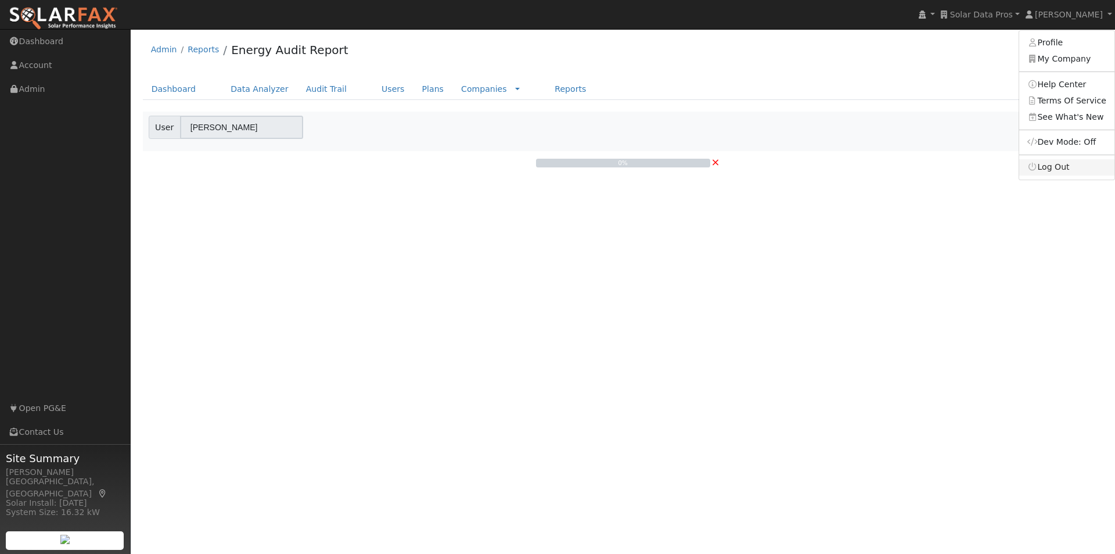
click at [1067, 171] on link "Log Out" at bounding box center [1066, 167] width 95 height 16
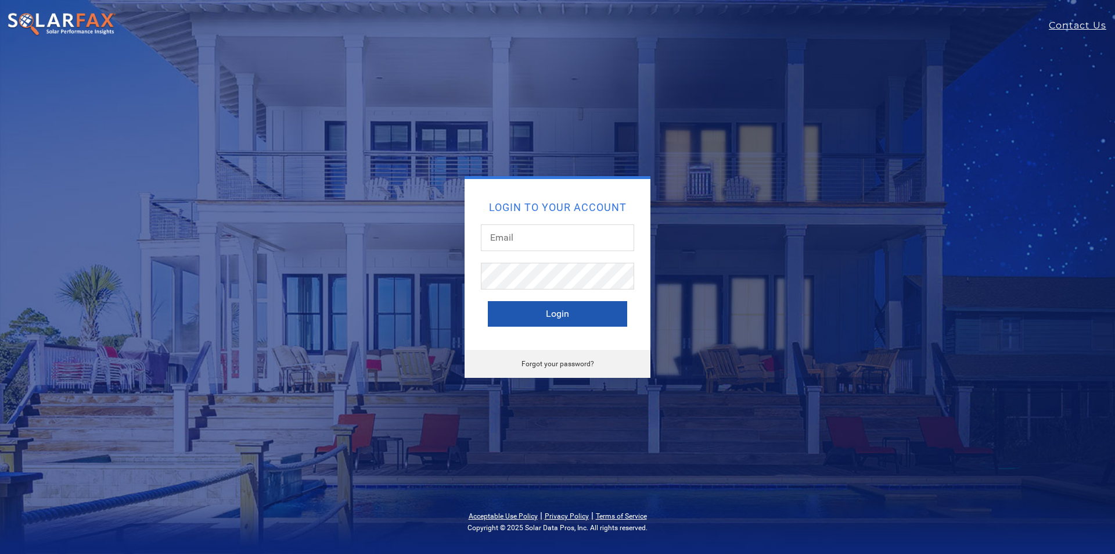
type input "[PERSON_NAME][EMAIL_ADDRESS][DOMAIN_NAME]"
click at [512, 310] on button "Login" at bounding box center [557, 314] width 139 height 26
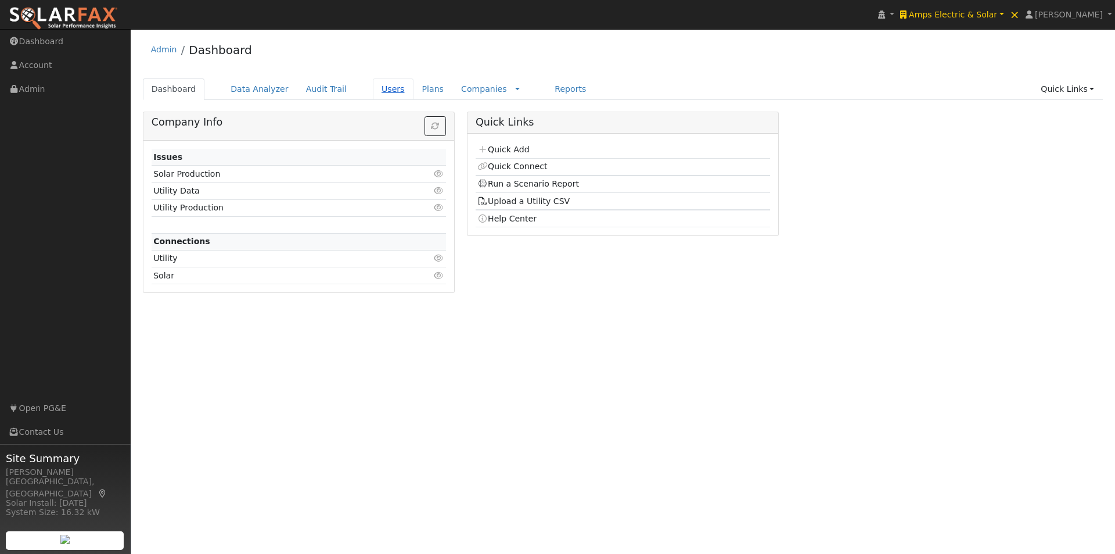
click at [373, 90] on link "Users" at bounding box center [393, 88] width 41 height 21
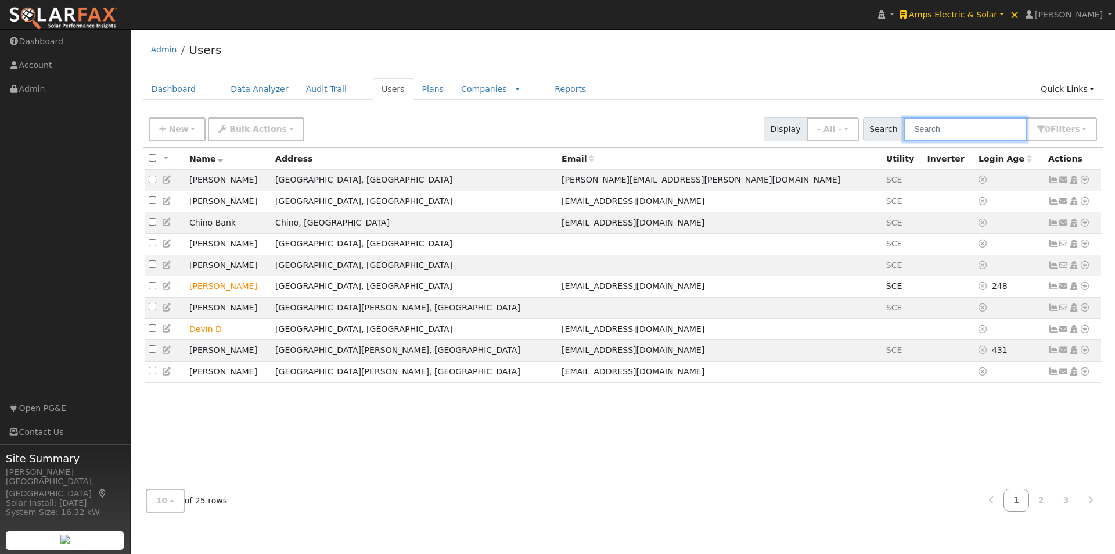
click at [964, 123] on input "text" at bounding box center [965, 129] width 123 height 24
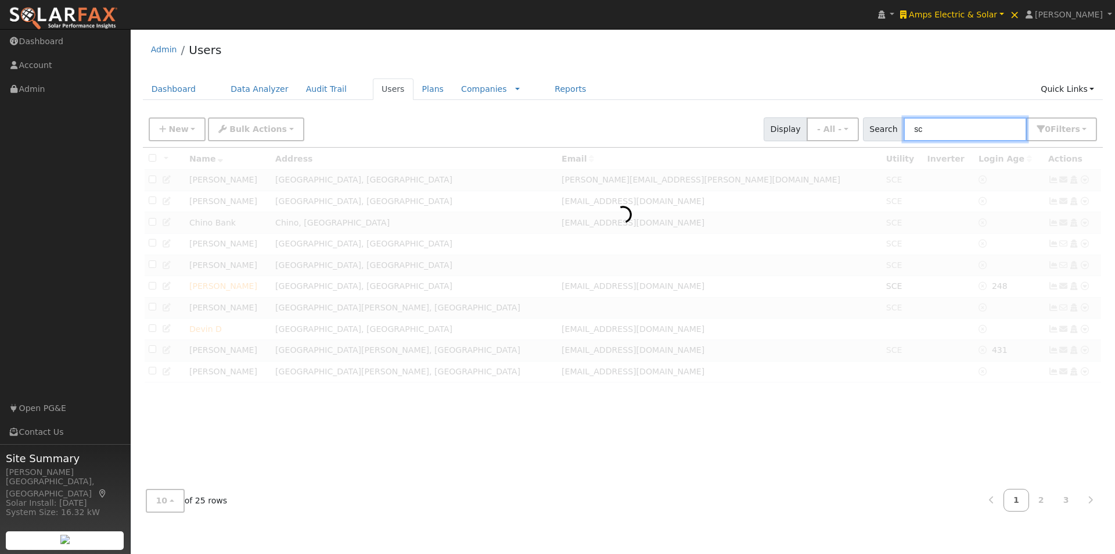
type input "s"
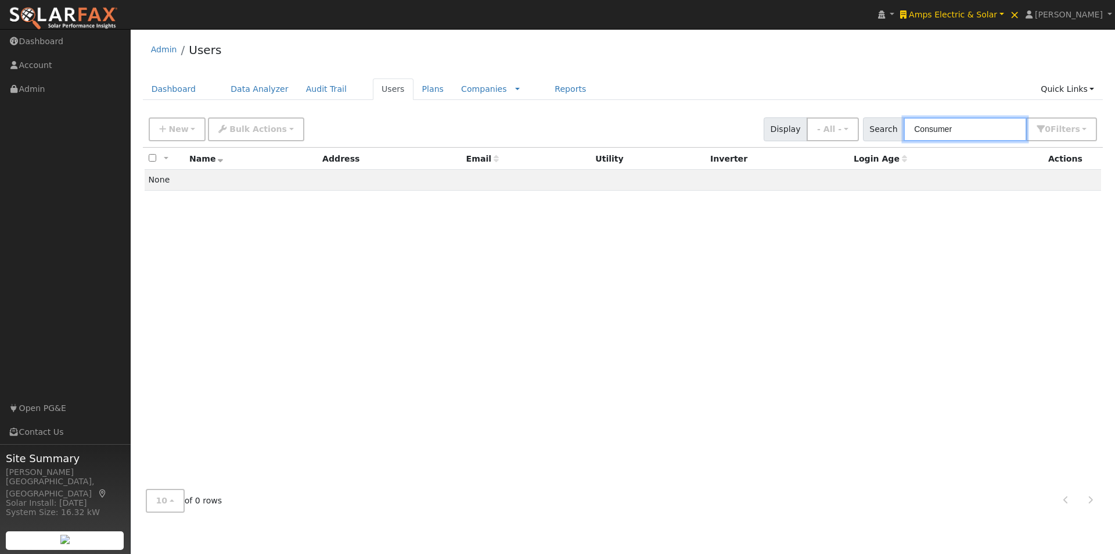
type input "Consumer"
drag, startPoint x: 997, startPoint y: 120, endPoint x: 814, endPoint y: 116, distance: 183.0
click at [814, 116] on div "New Add User Quick Add Quick Connect Quick Convert Lead Bulk Actions Send Email…" at bounding box center [622, 127] width 953 height 28
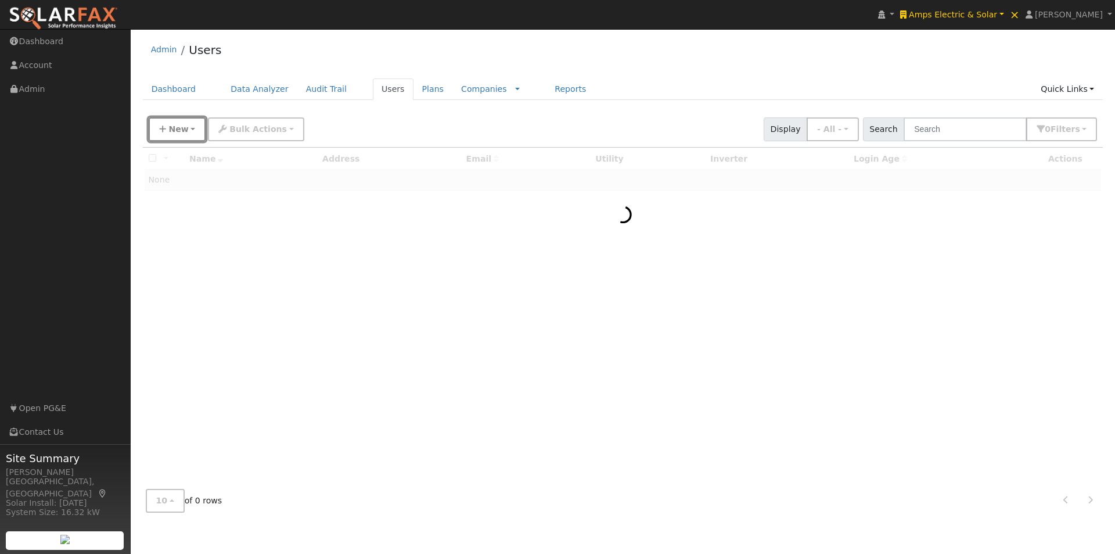
click at [169, 128] on span "New" at bounding box center [178, 128] width 20 height 9
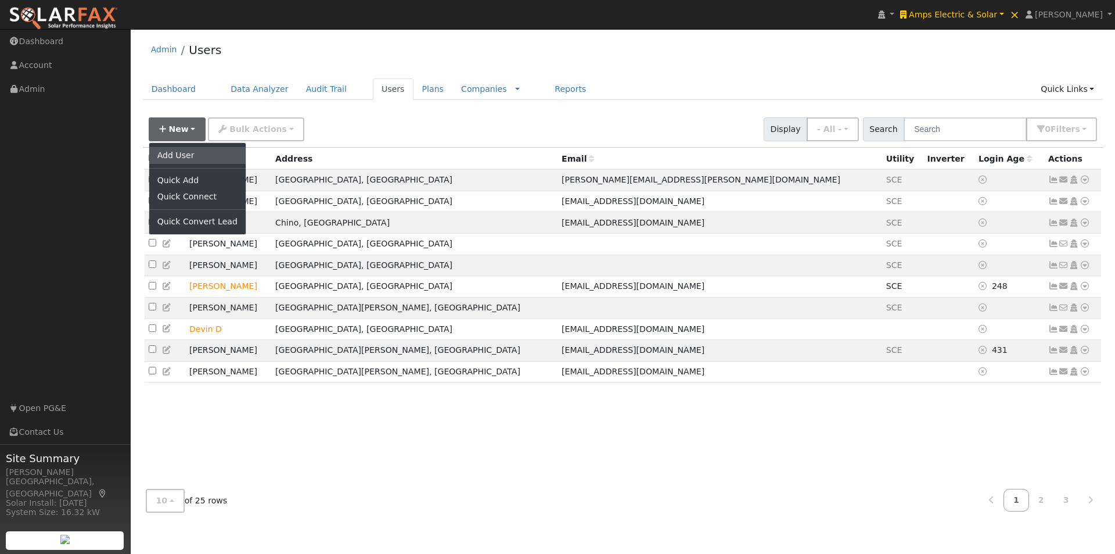
click at [175, 151] on link "Add User" at bounding box center [197, 155] width 96 height 16
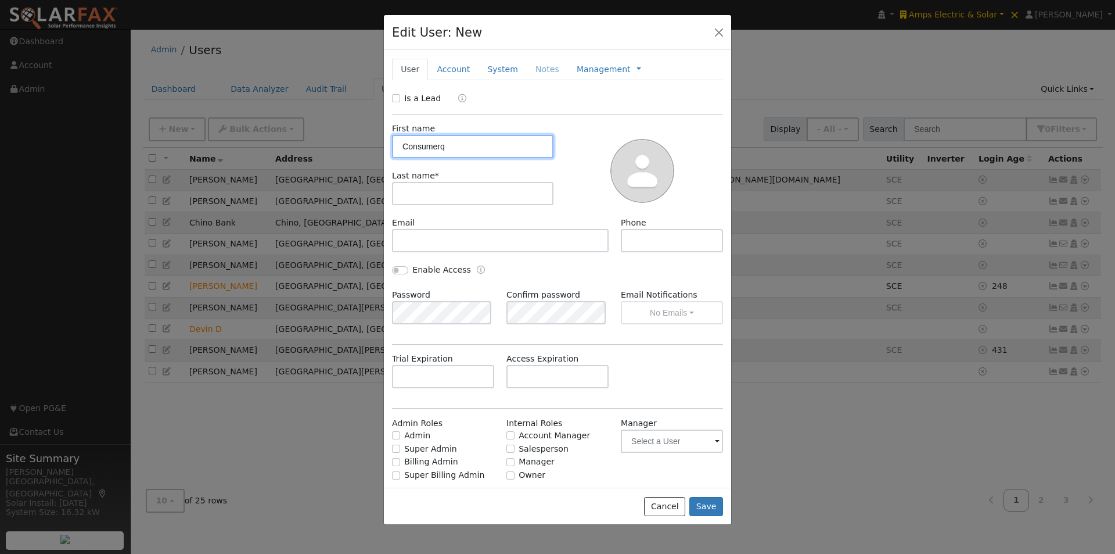
click at [505, 146] on input "Consumerq" at bounding box center [472, 146] width 161 height 23
type input "Consumer"
click at [479, 200] on input "text" at bounding box center [472, 193] width 161 height 23
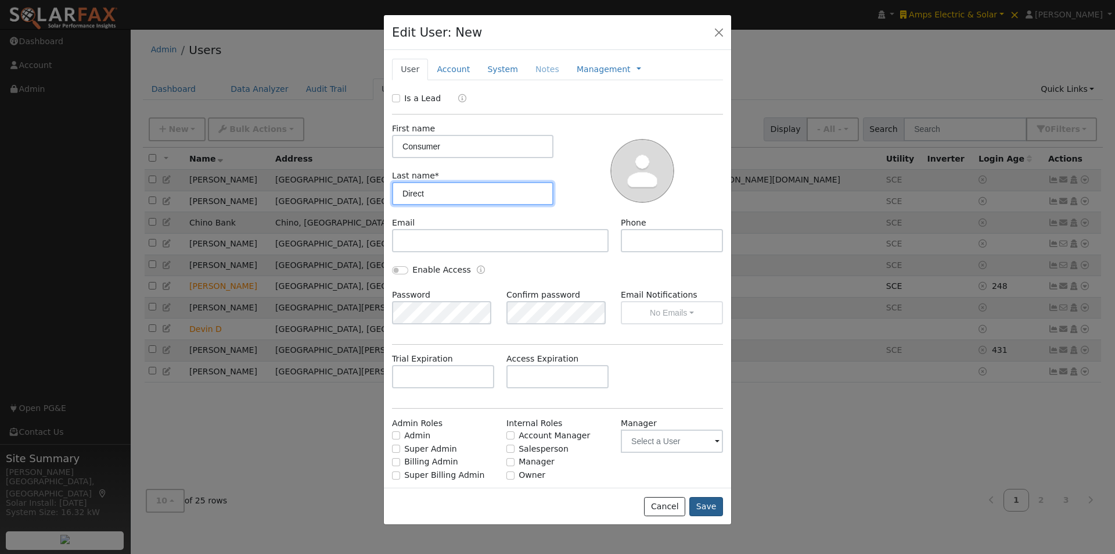
type input "Direct"
click at [708, 503] on button "Save" at bounding box center [707, 507] width 34 height 20
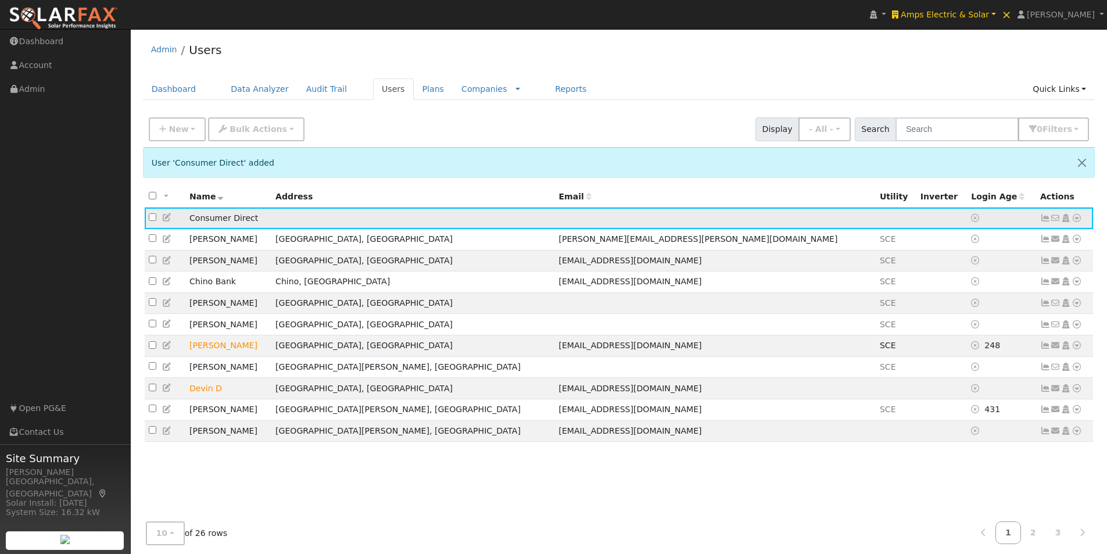
click at [1077, 220] on icon at bounding box center [1076, 218] width 10 height 8
drag, startPoint x: 943, startPoint y: 283, endPoint x: 922, endPoint y: 274, distance: 23.4
click at [0, 0] on link "Import From CSV" at bounding box center [0, 0] width 0 height 0
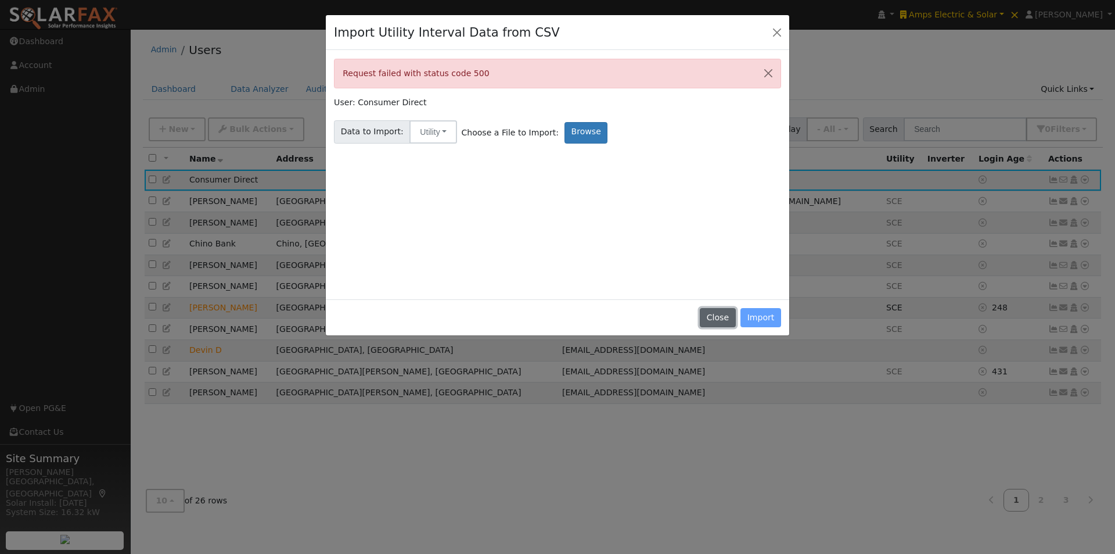
click at [721, 324] on button "Close" at bounding box center [717, 318] width 35 height 20
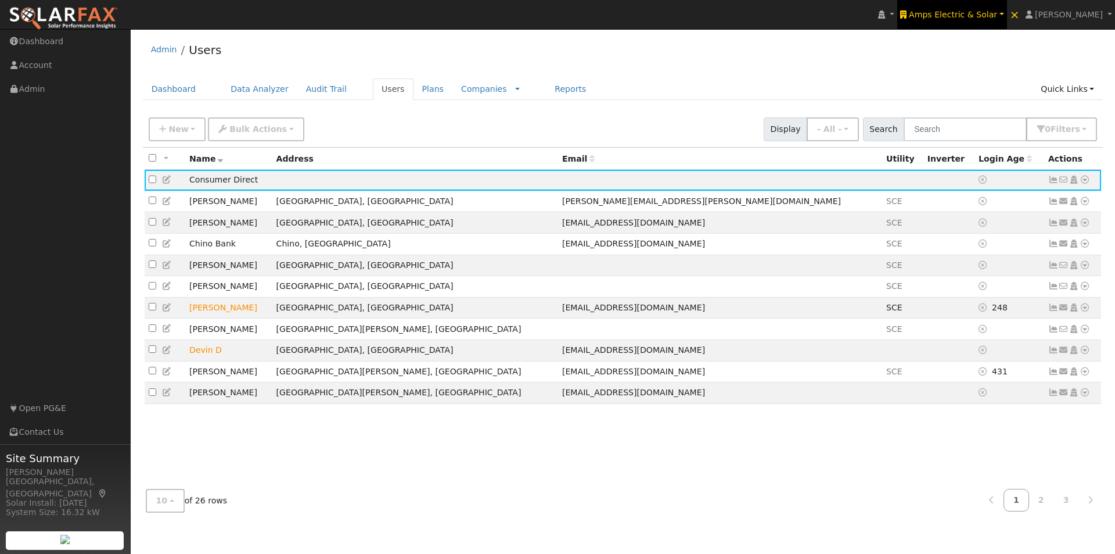
click at [970, 10] on span "Amps Electric & Solar" at bounding box center [953, 14] width 88 height 9
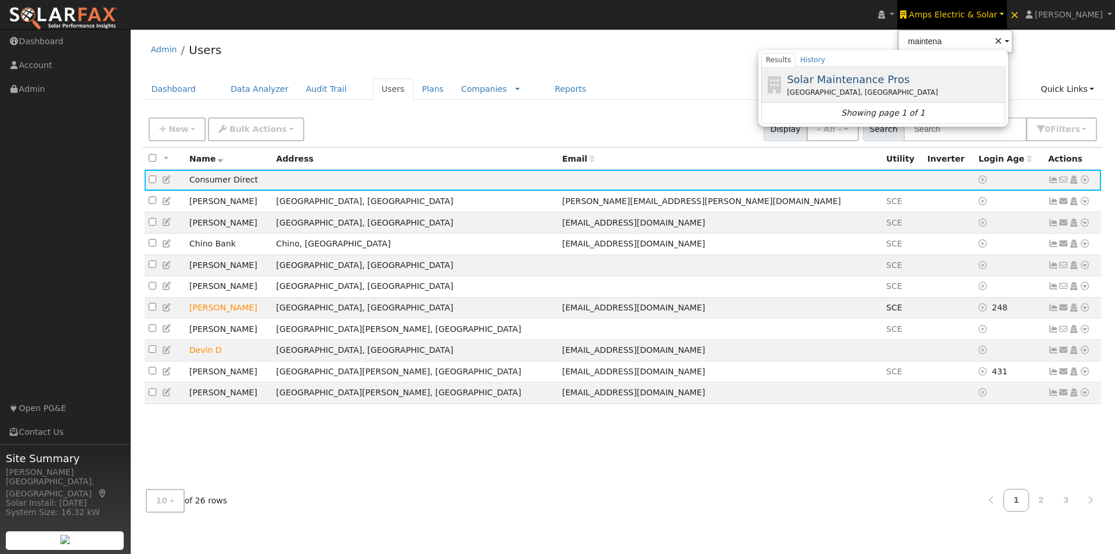
click at [864, 78] on span "Solar Maintenance Pros" at bounding box center [848, 79] width 123 height 12
type input "Solar Maintenance Pros"
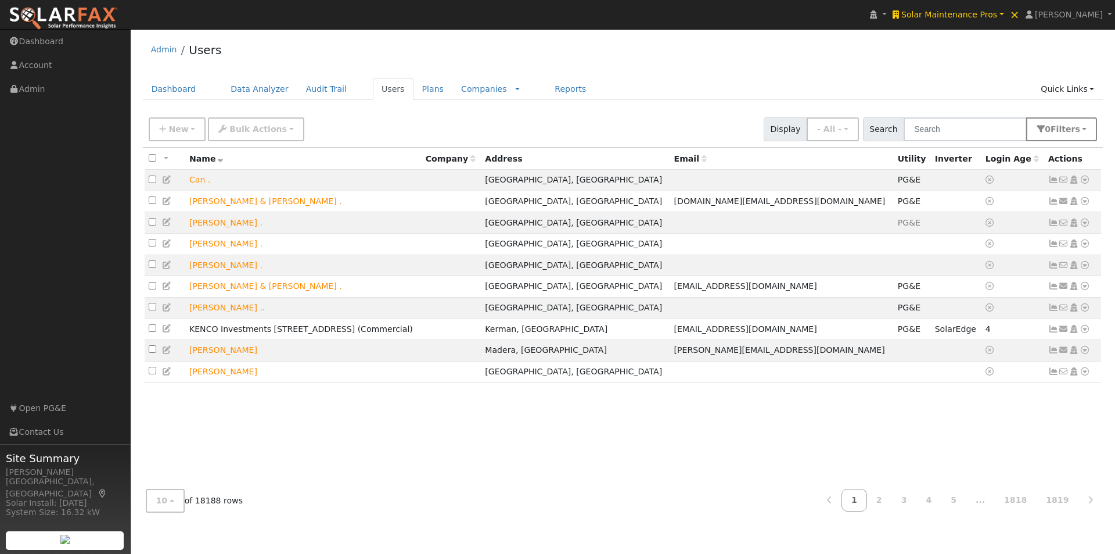
click at [1072, 121] on div "New Add User Quick Add Quick Connect Quick Convert Lead Bulk Actions Send Email…" at bounding box center [622, 127] width 953 height 28
click at [1072, 130] on span "Filter s" at bounding box center [1066, 128] width 30 height 9
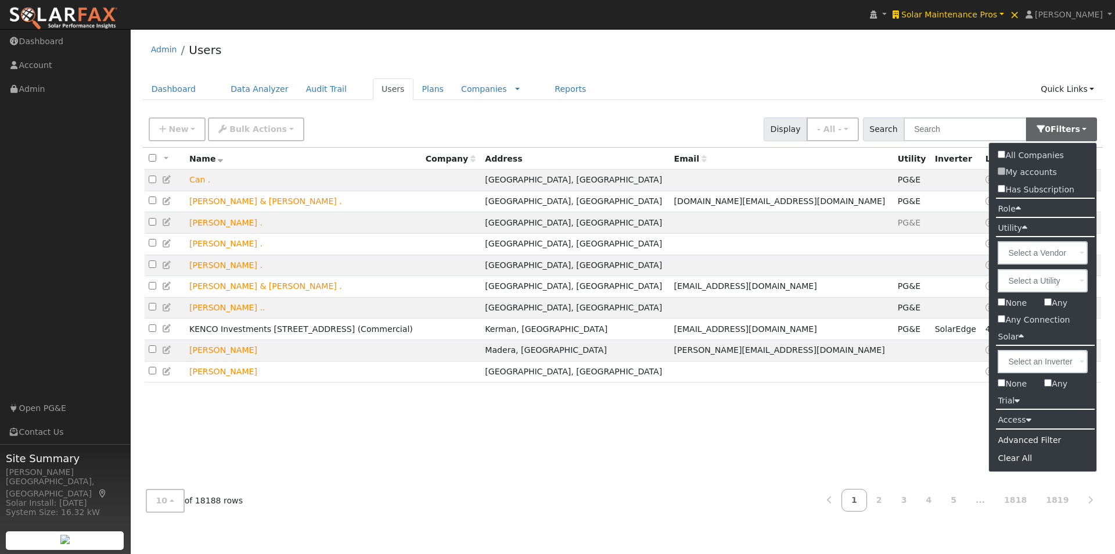
click at [1049, 301] on input "Any" at bounding box center [1048, 302] width 8 height 8
checkbox input "true"
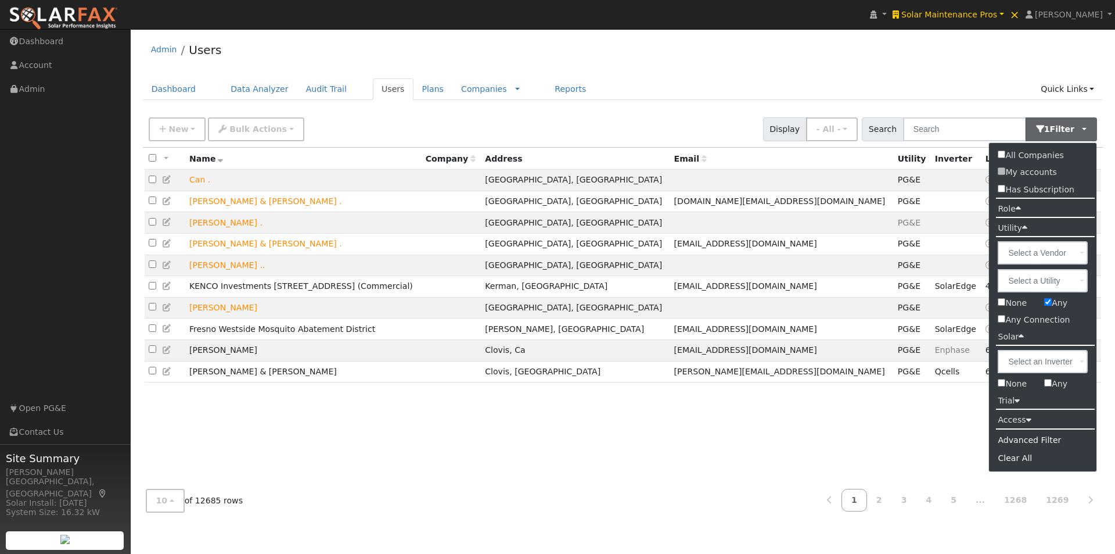
click at [909, 53] on div "Admin Users" at bounding box center [623, 52] width 961 height 35
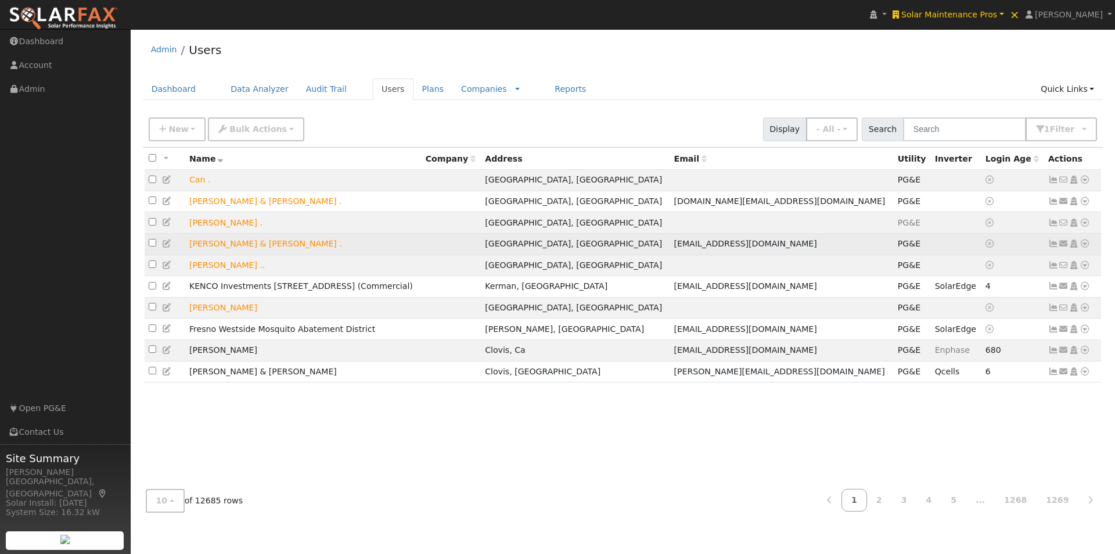
click at [1053, 247] on icon at bounding box center [1054, 243] width 10 height 8
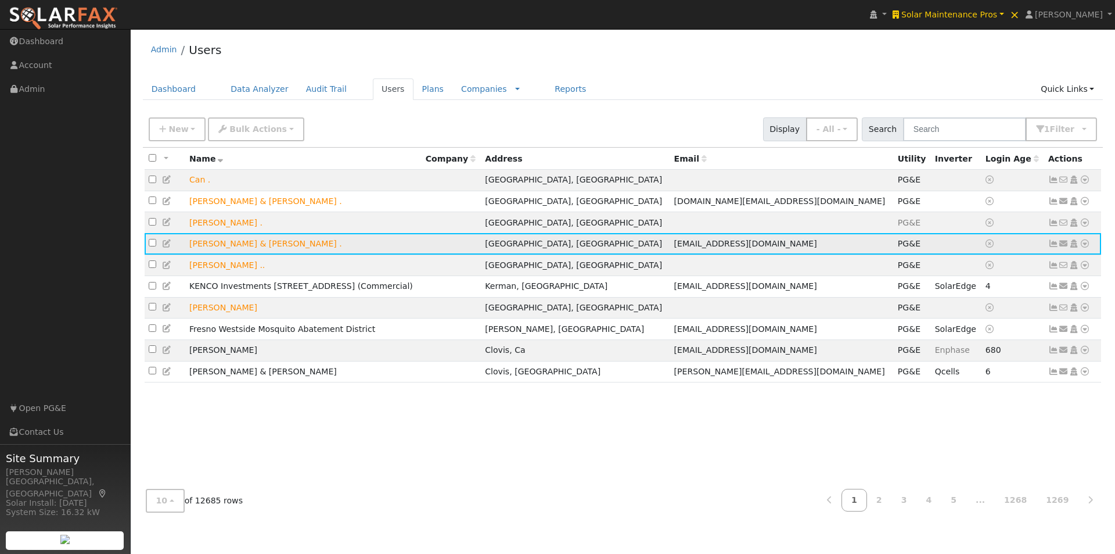
click at [1083, 247] on icon at bounding box center [1085, 243] width 10 height 8
click at [946, 326] on link "Export to CSV" at bounding box center [962, 323] width 85 height 16
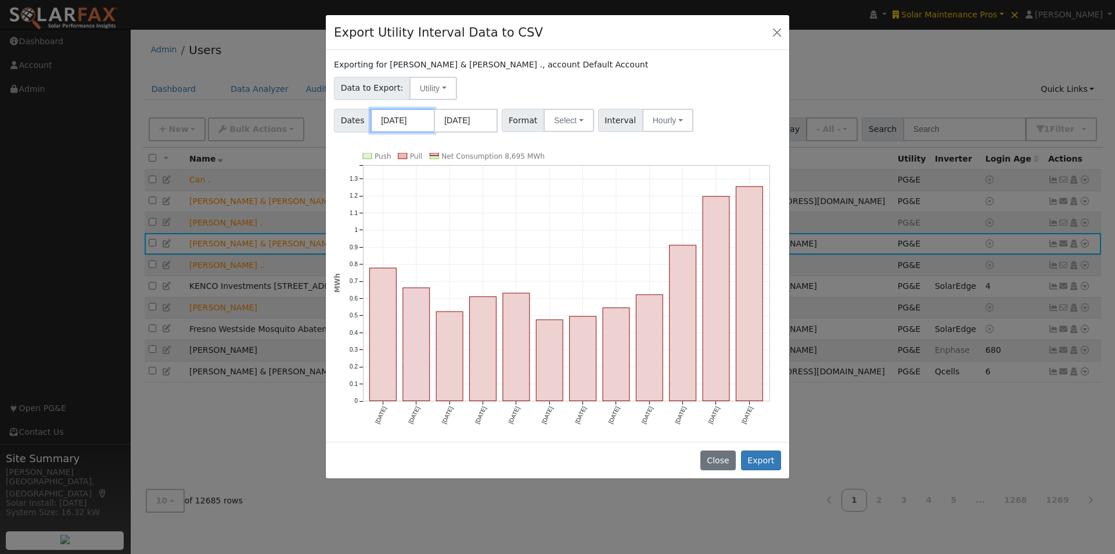
click at [416, 127] on input "[DATE]" at bounding box center [403, 121] width 64 height 24
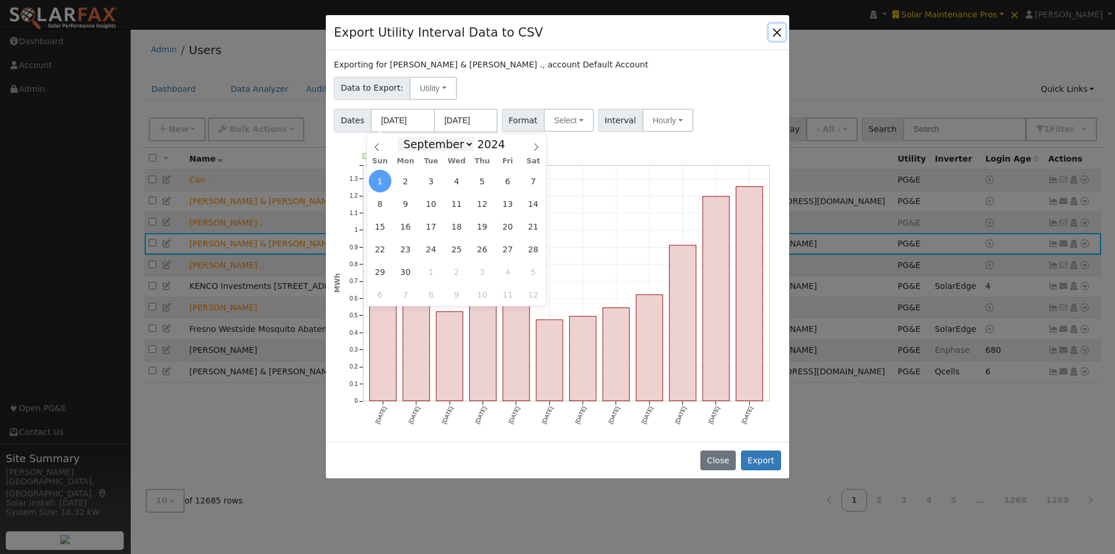
drag, startPoint x: 466, startPoint y: 143, endPoint x: 463, endPoint y: 150, distance: 7.3
click at [466, 143] on select "January February March April May June July August September October November De…" at bounding box center [436, 144] width 76 height 14
select select "11"
click at [407, 137] on select "January February March April May June July August September October November De…" at bounding box center [436, 144] width 76 height 14
click at [509, 226] on span "20" at bounding box center [508, 226] width 23 height 23
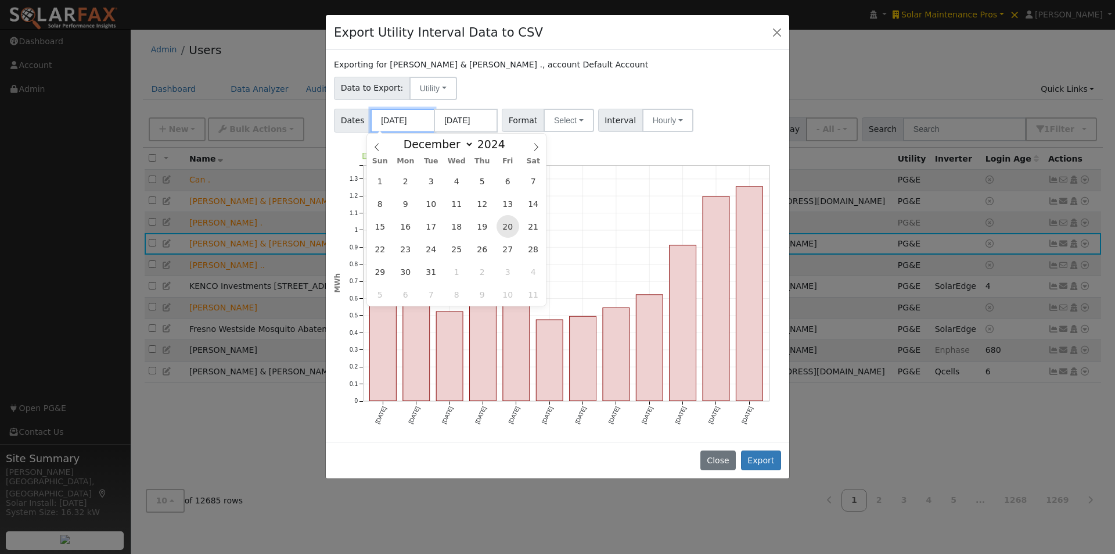
type input "[DATE]"
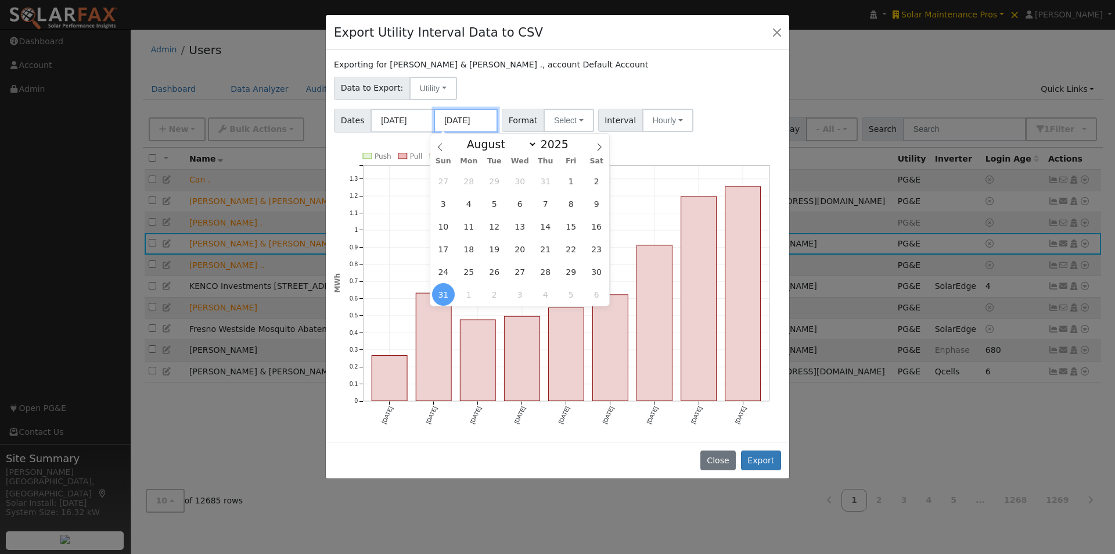
click at [457, 113] on input "[DATE]" at bounding box center [466, 121] width 64 height 24
click at [596, 145] on icon at bounding box center [599, 147] width 8 height 8
select select "8"
click at [468, 249] on span "22" at bounding box center [469, 249] width 23 height 23
type input "09/22/2025"
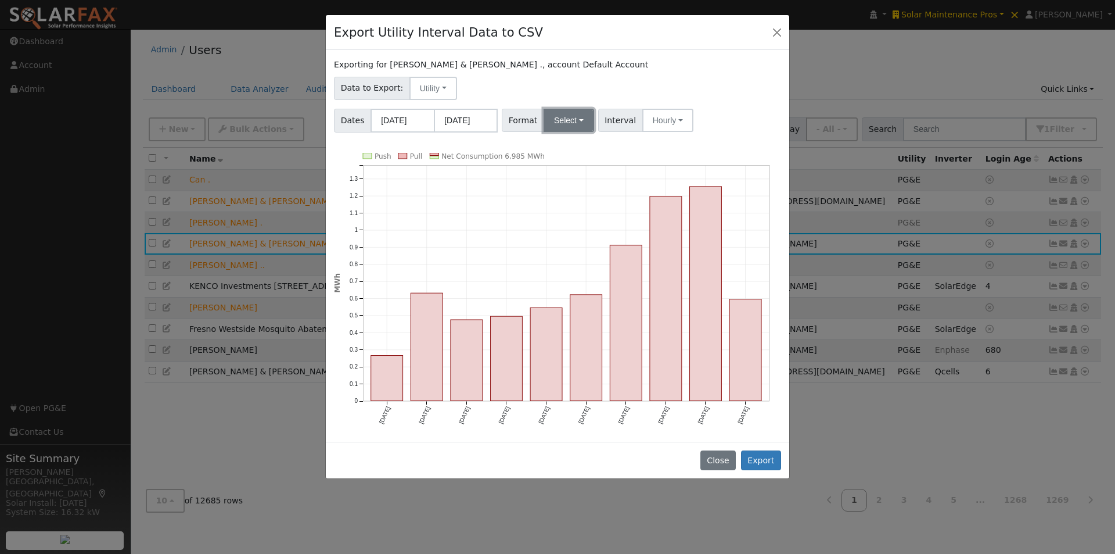
click at [574, 120] on button "Select" at bounding box center [569, 120] width 51 height 23
click at [564, 147] on link "Generic" at bounding box center [582, 146] width 83 height 16
click at [649, 120] on button "Hourly" at bounding box center [673, 120] width 51 height 23
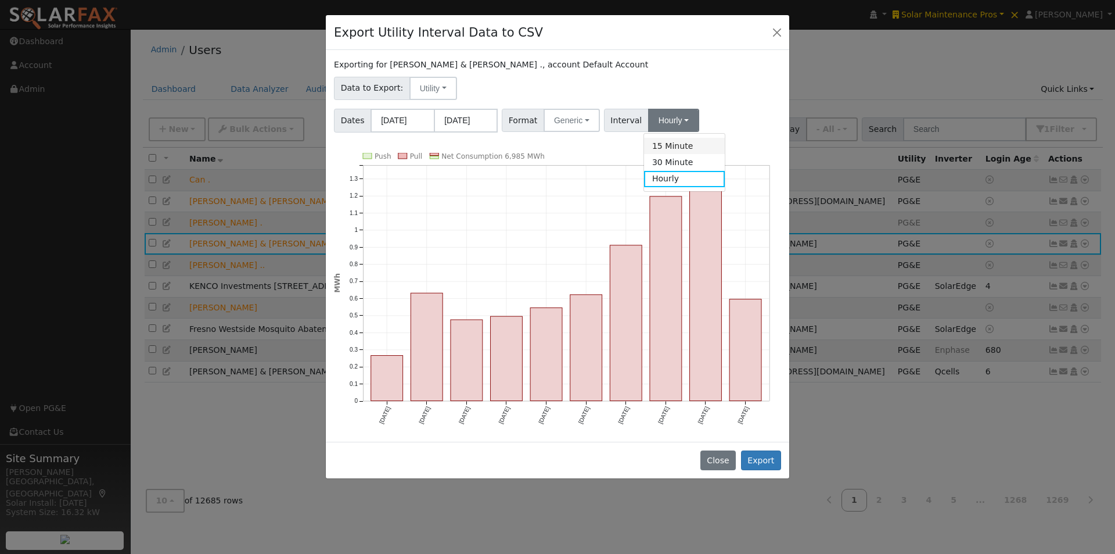
click at [650, 142] on link "15 Minute" at bounding box center [684, 146] width 81 height 16
click at [766, 457] on button "Export" at bounding box center [761, 460] width 40 height 20
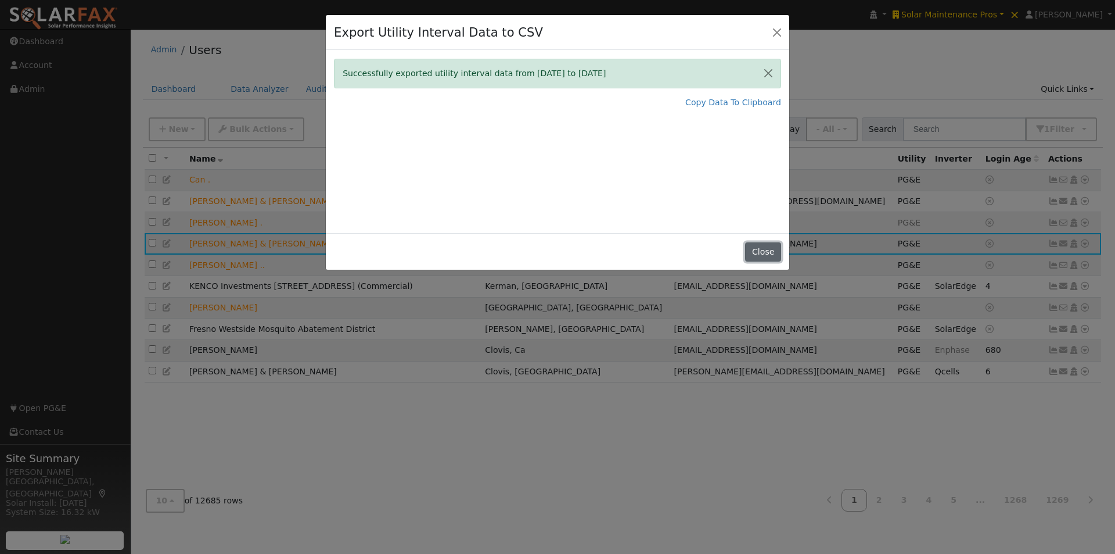
click at [762, 248] on button "Close" at bounding box center [762, 252] width 35 height 20
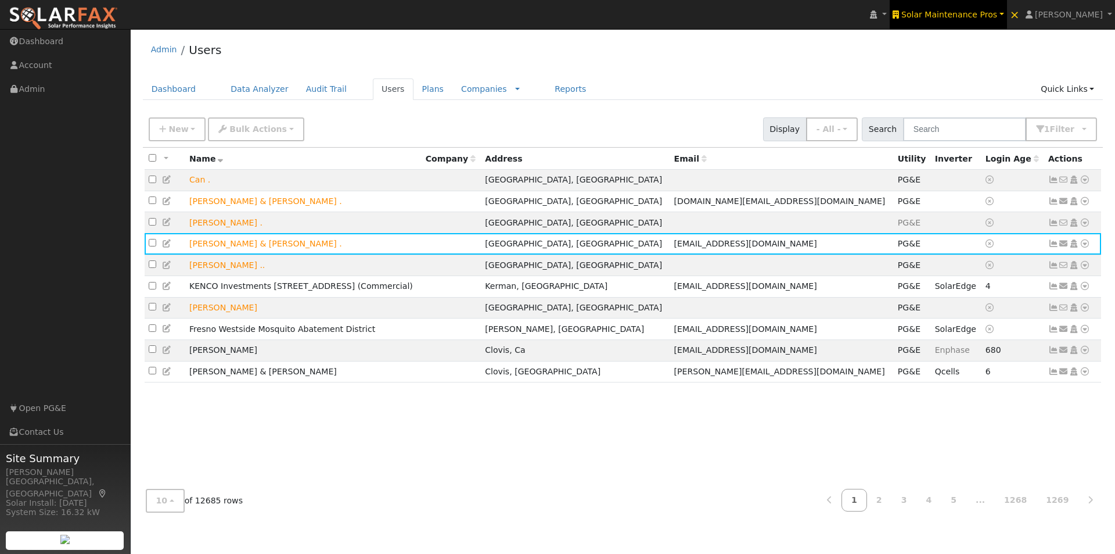
click at [970, 15] on span "Solar Maintenance Pros" at bounding box center [950, 14] width 96 height 9
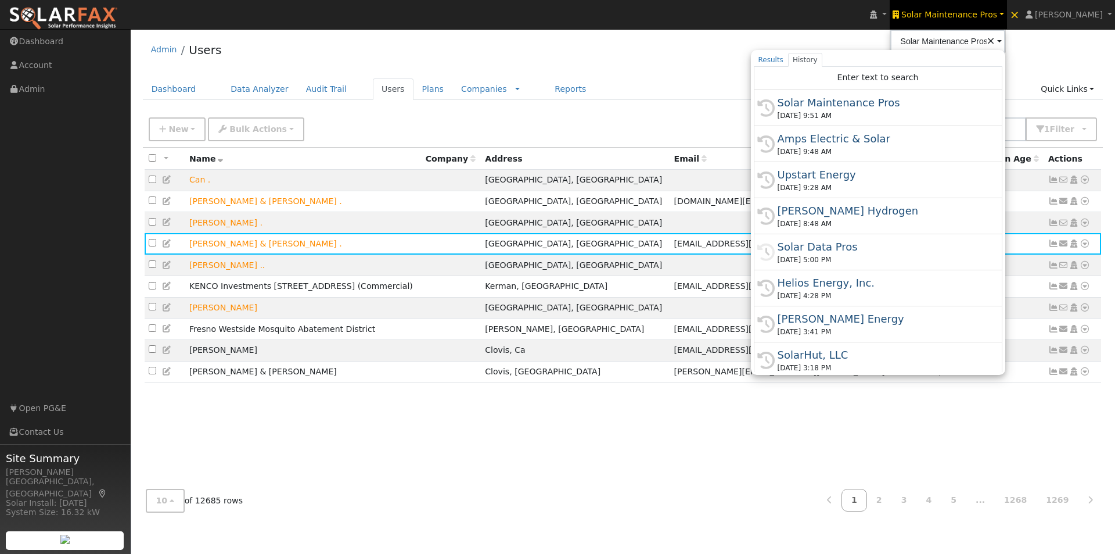
click at [843, 137] on div "Amps Electric & Solar" at bounding box center [883, 139] width 211 height 16
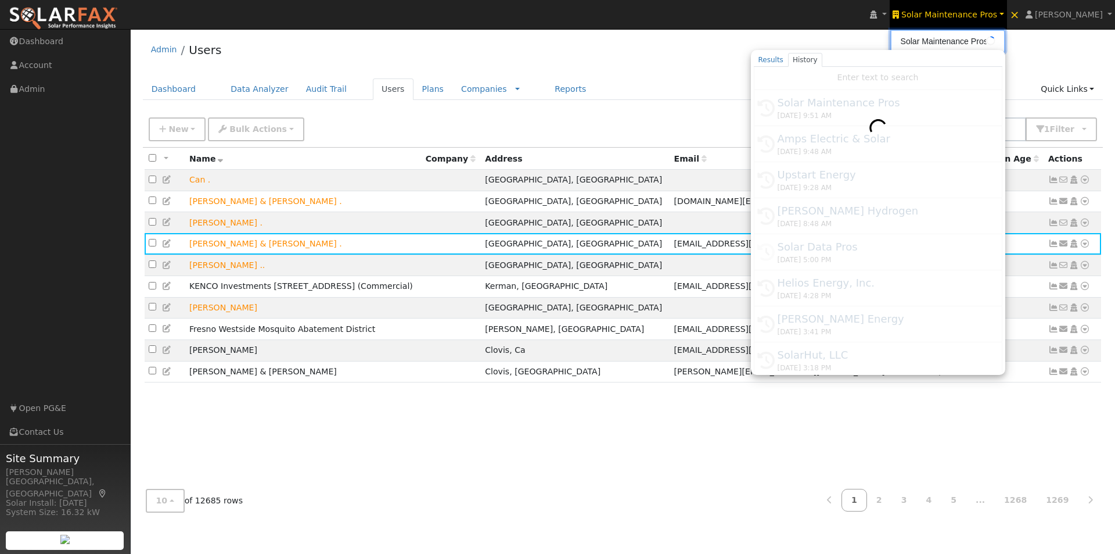
type input "Amps Electric & Solar"
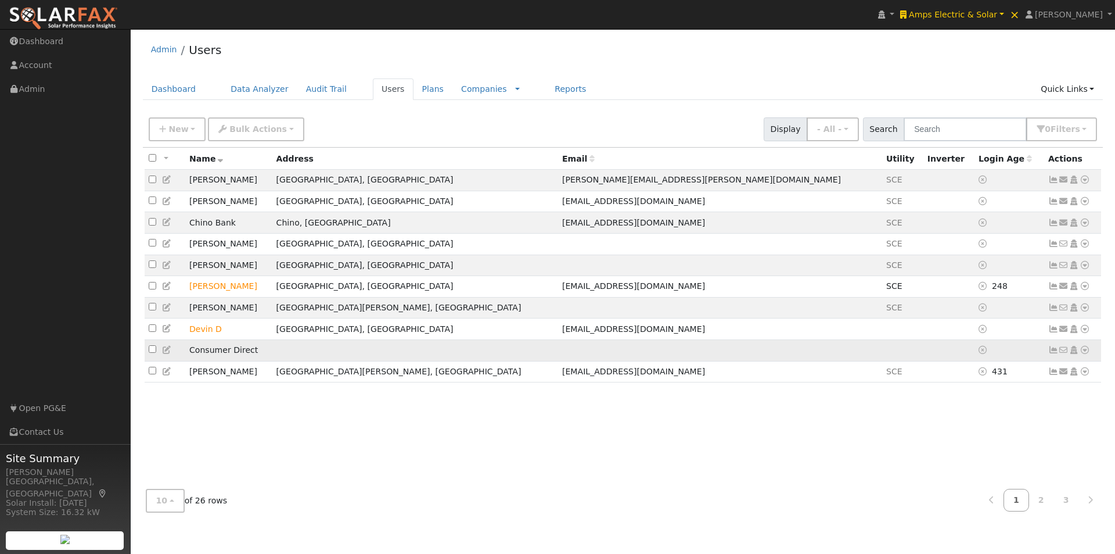
click at [1086, 354] on icon at bounding box center [1085, 350] width 10 height 8
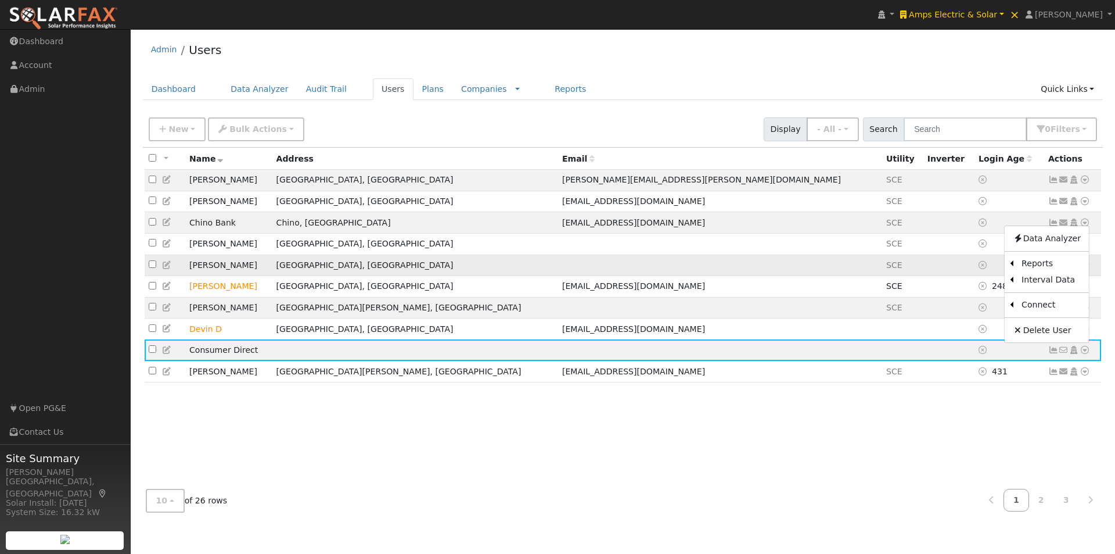
drag, startPoint x: 945, startPoint y: 289, endPoint x: 958, endPoint y: 273, distance: 20.6
click at [0, 0] on link "Import From CSV" at bounding box center [0, 0] width 0 height 0
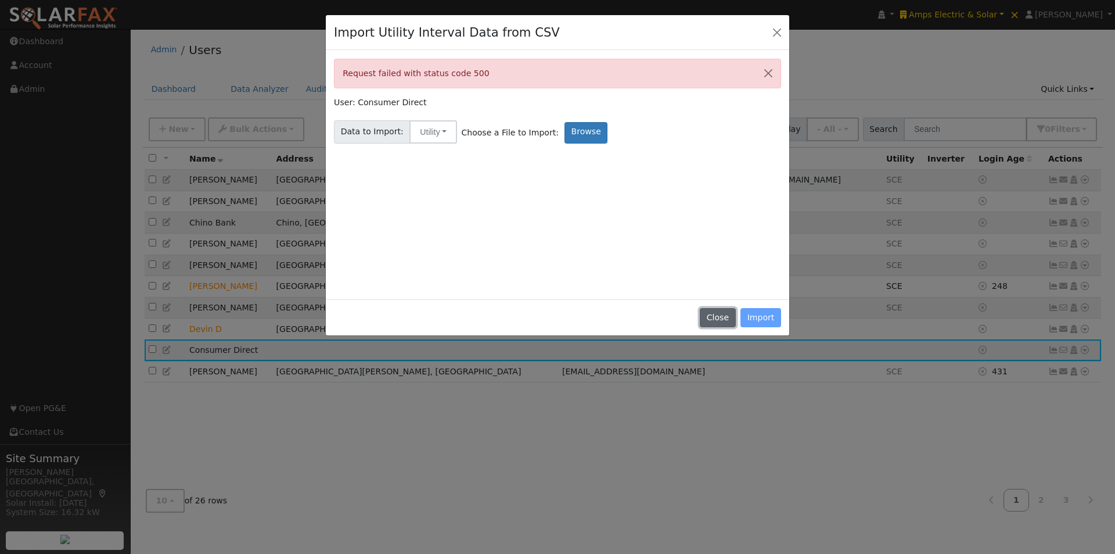
click at [716, 321] on button "Close" at bounding box center [717, 318] width 35 height 20
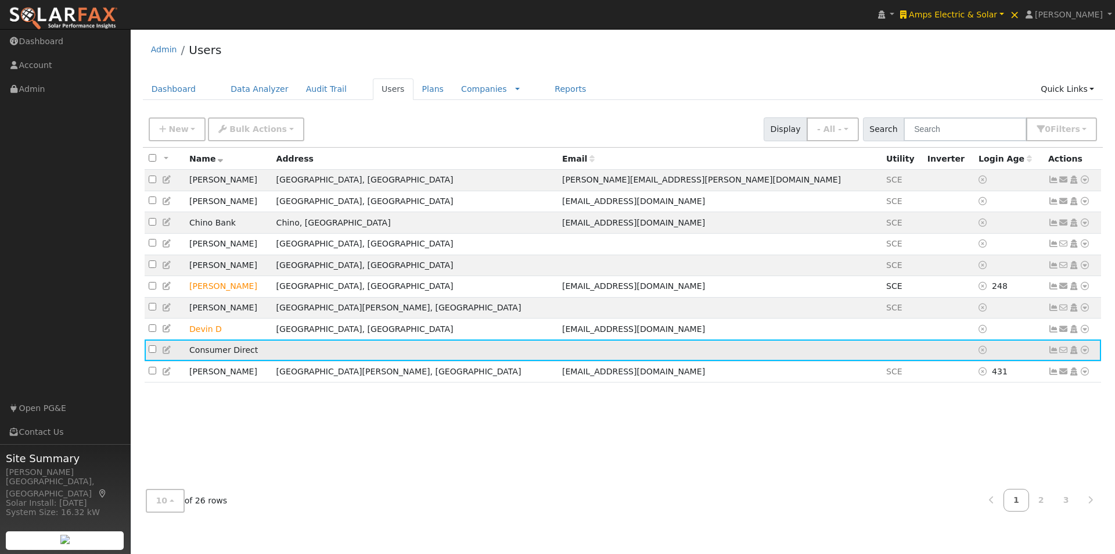
click at [1085, 354] on icon at bounding box center [1085, 350] width 10 height 8
click at [951, 288] on link "Import From CSV" at bounding box center [962, 281] width 85 height 16
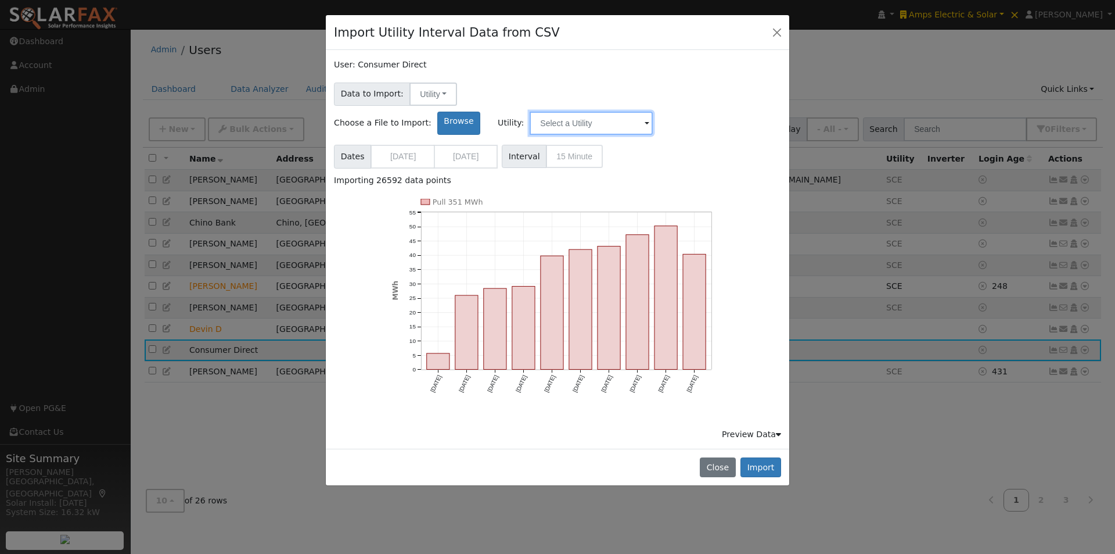
click at [653, 112] on input "text" at bounding box center [591, 123] width 123 height 23
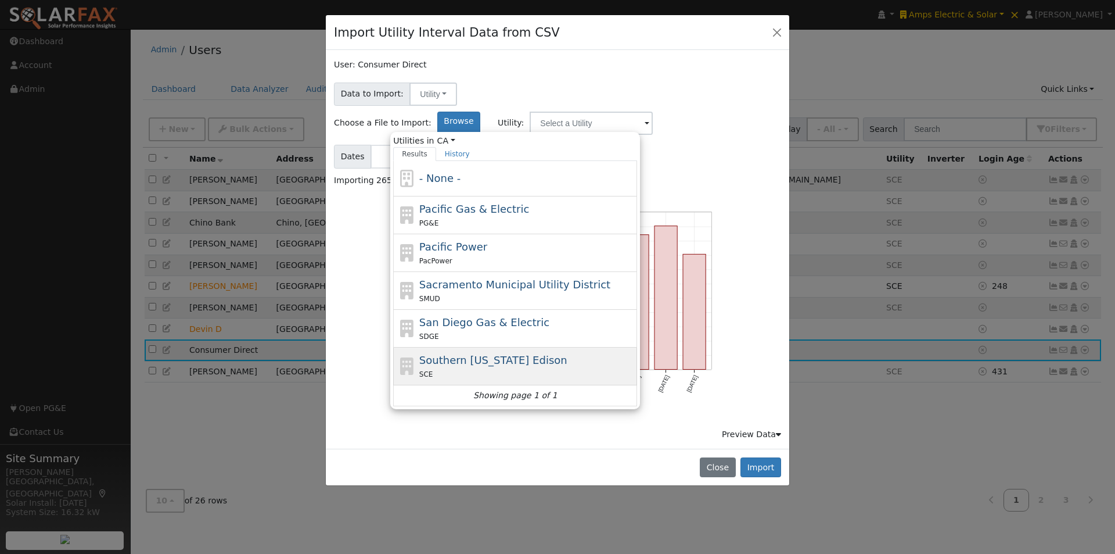
click at [543, 354] on span "Southern [US_STATE] Edison" at bounding box center [493, 360] width 148 height 12
type input "Southern [US_STATE] Edison"
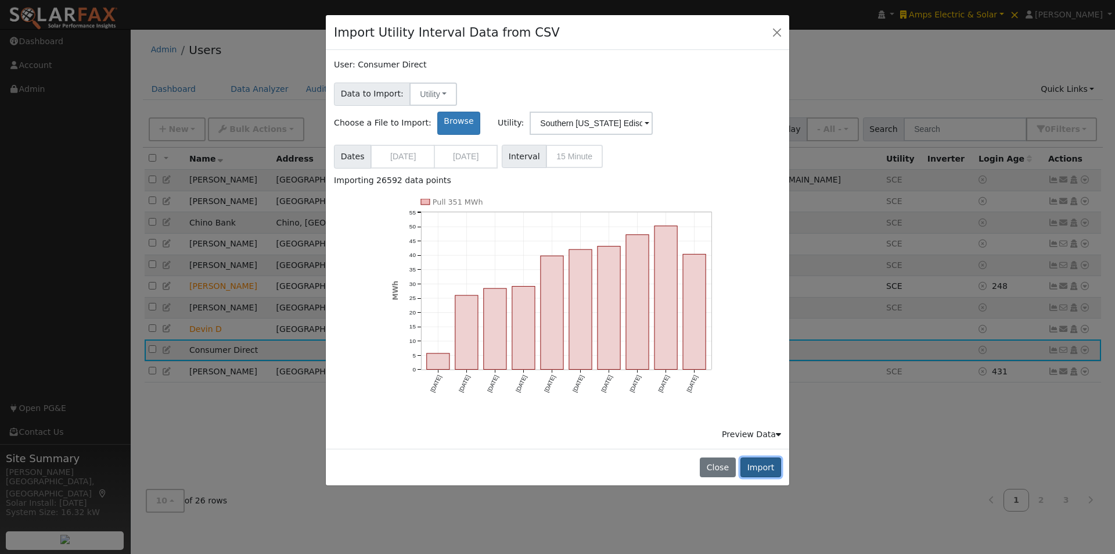
click at [760, 457] on button "Import" at bounding box center [761, 467] width 41 height 20
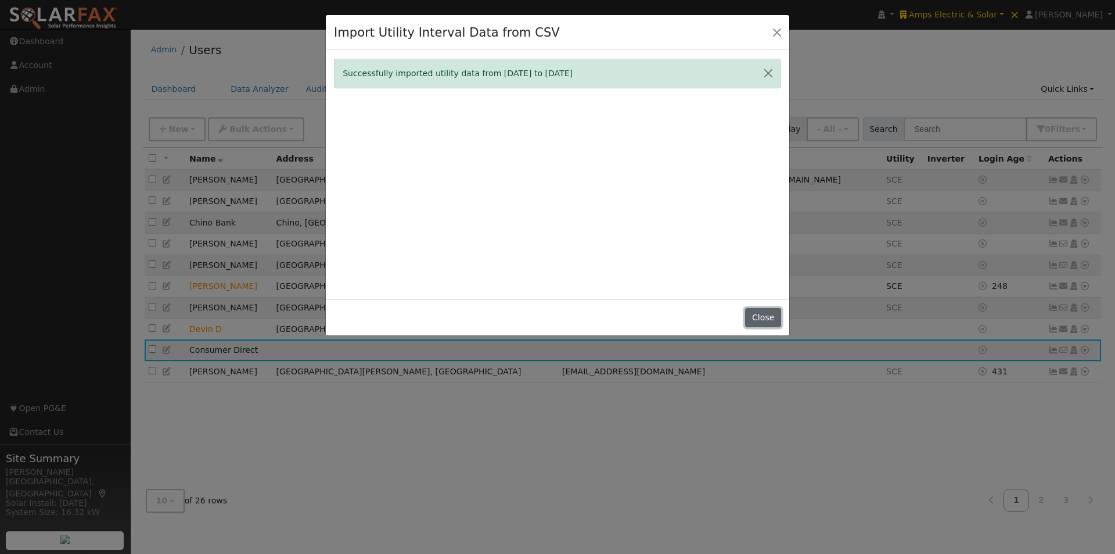
click at [763, 315] on button "Close" at bounding box center [762, 318] width 35 height 20
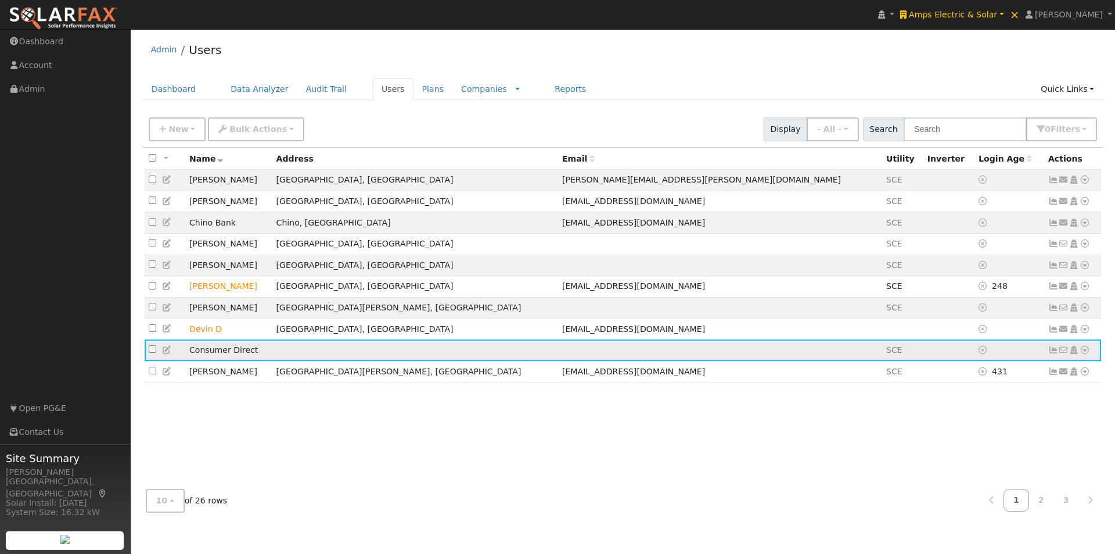
click at [1055, 354] on icon at bounding box center [1054, 350] width 10 height 8
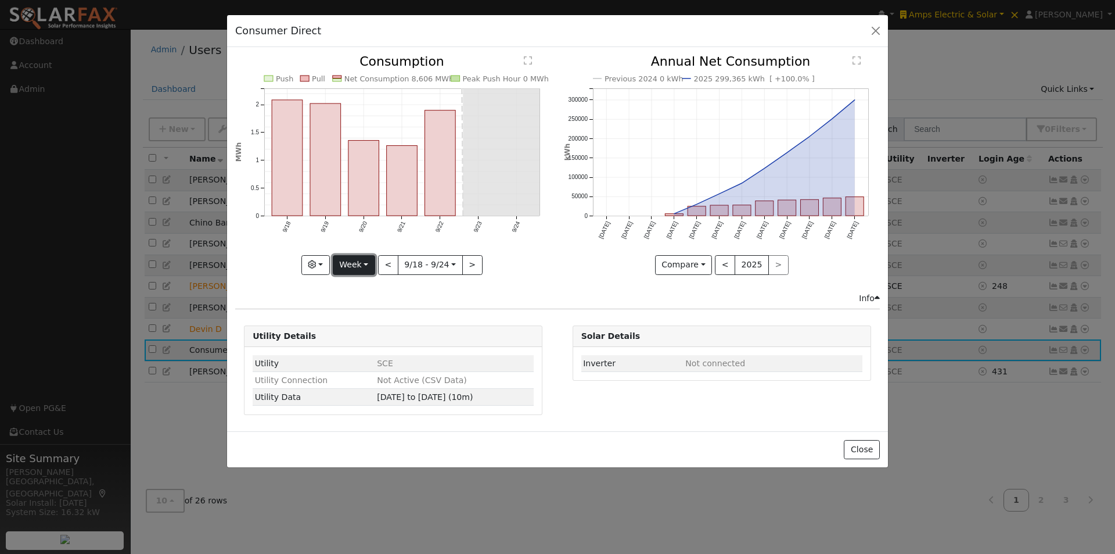
click at [364, 261] on button "Week" at bounding box center [354, 265] width 42 height 20
click at [358, 342] on link "Year" at bounding box center [373, 337] width 81 height 16
type input "2024-09-01"
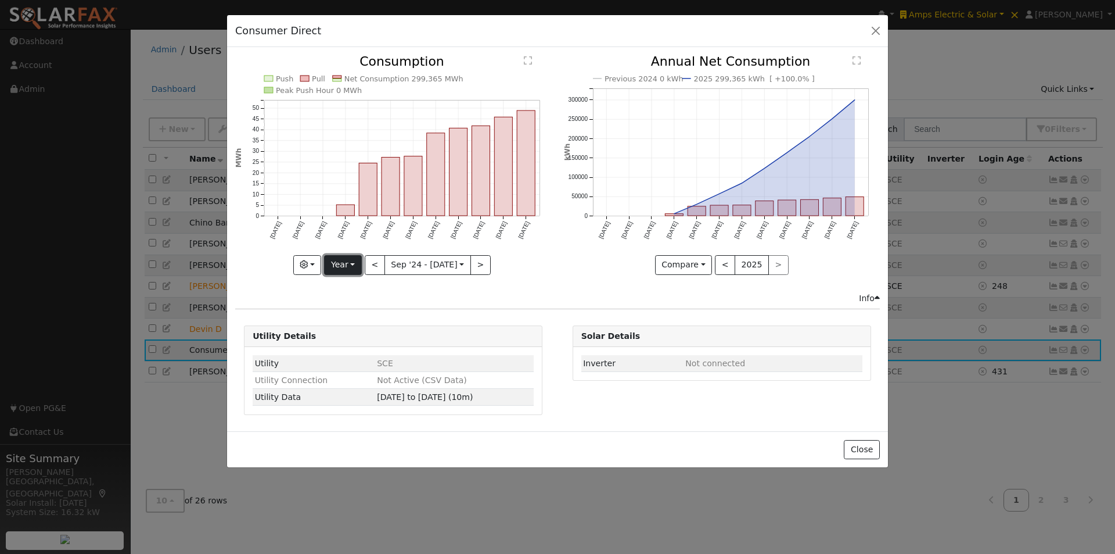
click at [350, 264] on button "Year" at bounding box center [342, 265] width 37 height 20
click at [360, 353] on link "Custom" at bounding box center [365, 354] width 81 height 16
click at [493, 272] on button "month" at bounding box center [494, 265] width 46 height 20
click at [492, 307] on link "Day" at bounding box center [512, 305] width 81 height 16
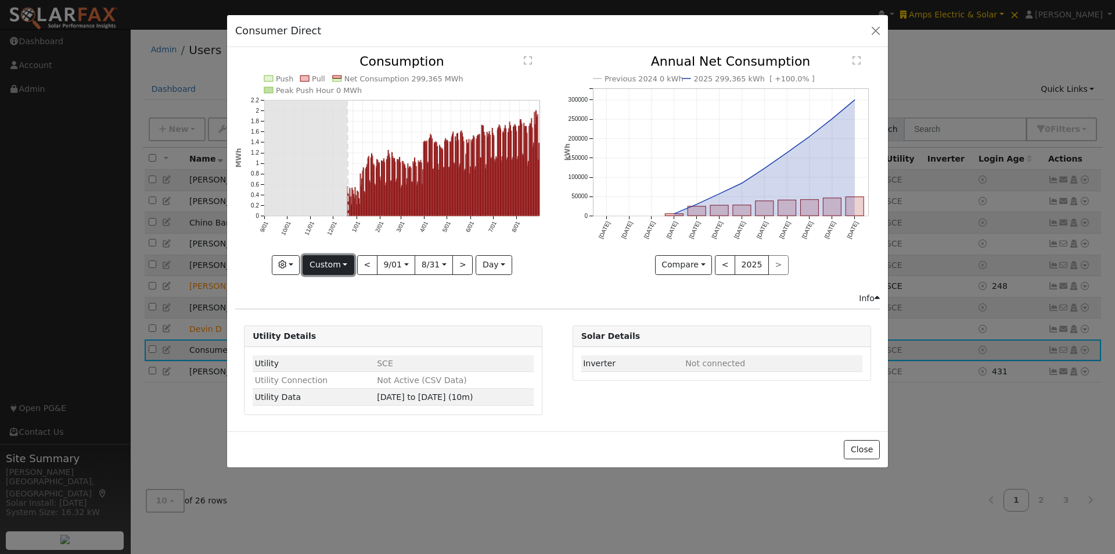
drag, startPoint x: 343, startPoint y: 267, endPoint x: 350, endPoint y: 315, distance: 48.7
click at [343, 268] on button "Custom" at bounding box center [329, 265] width 52 height 20
click at [337, 331] on link "Year" at bounding box center [343, 337] width 81 height 16
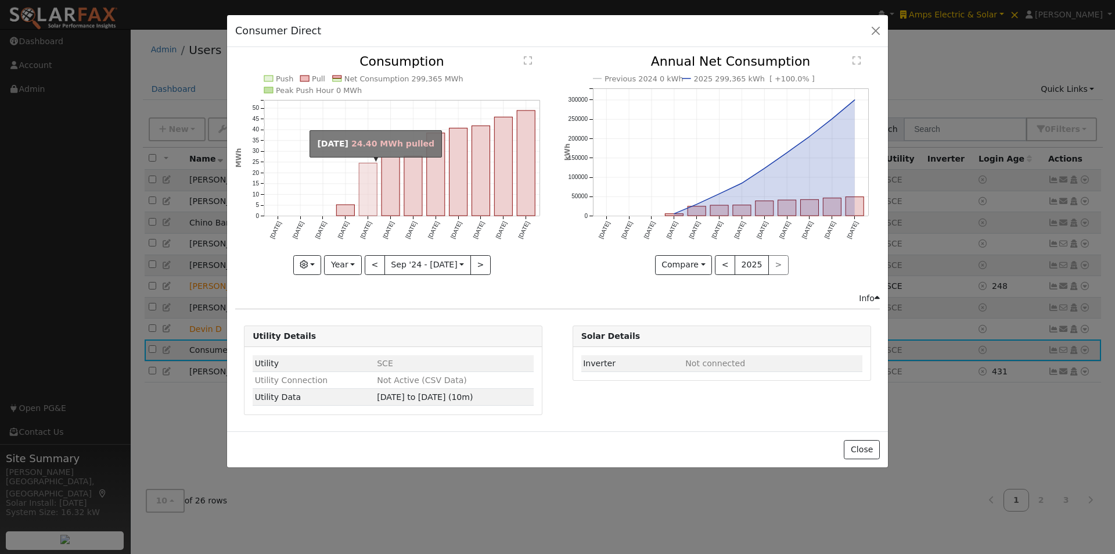
click at [371, 196] on rect "onclick=""" at bounding box center [368, 189] width 18 height 53
type input "2025-01-01"
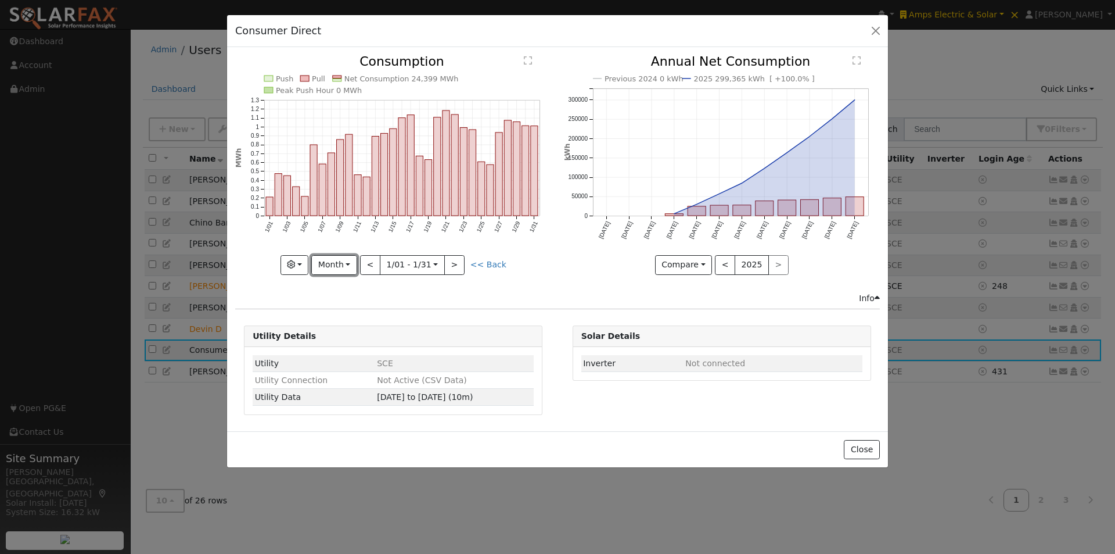
drag, startPoint x: 335, startPoint y: 265, endPoint x: 333, endPoint y: 303, distance: 37.2
click at [335, 268] on button "Month" at bounding box center [334, 265] width 46 height 20
click at [339, 351] on link "Custom" at bounding box center [352, 354] width 81 height 16
drag, startPoint x: 484, startPoint y: 258, endPoint x: 486, endPoint y: 274, distance: 15.9
click at [484, 258] on button "day" at bounding box center [494, 265] width 36 height 20
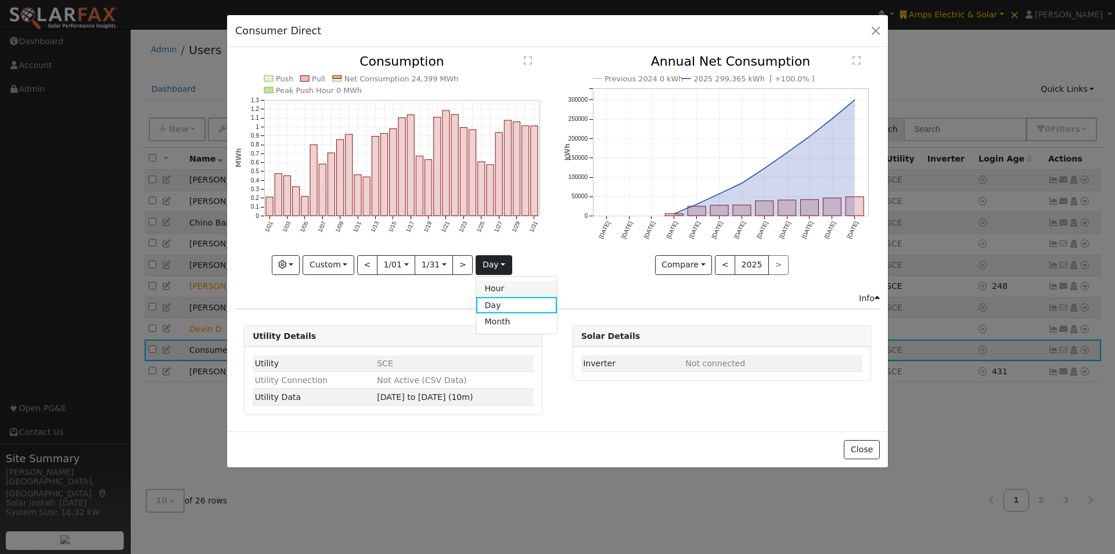
click at [494, 289] on link "Hour" at bounding box center [516, 289] width 81 height 16
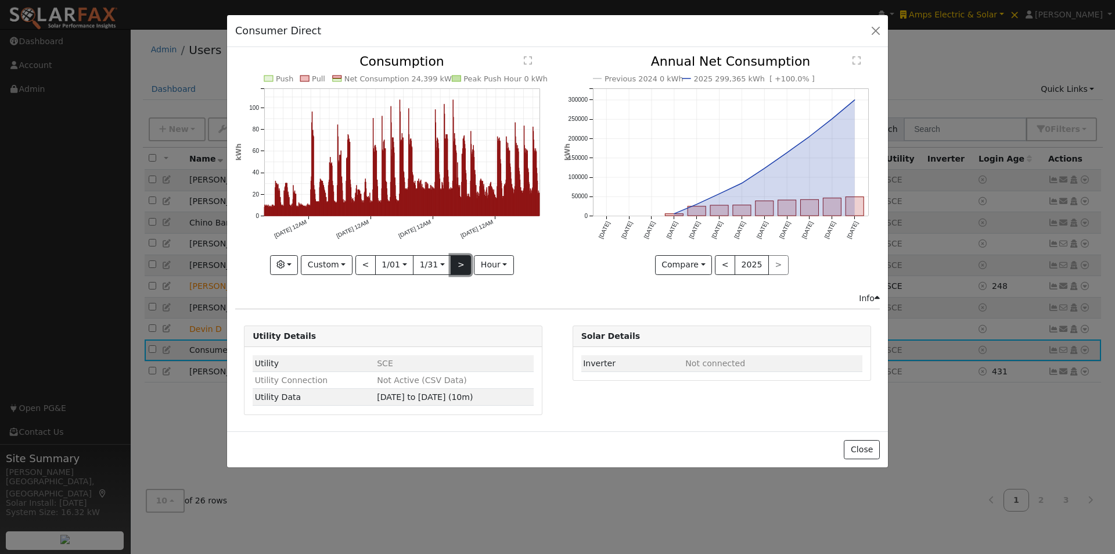
click at [462, 274] on button ">" at bounding box center [461, 265] width 20 height 20
type input "2025-02-01"
type input "2025-03-03"
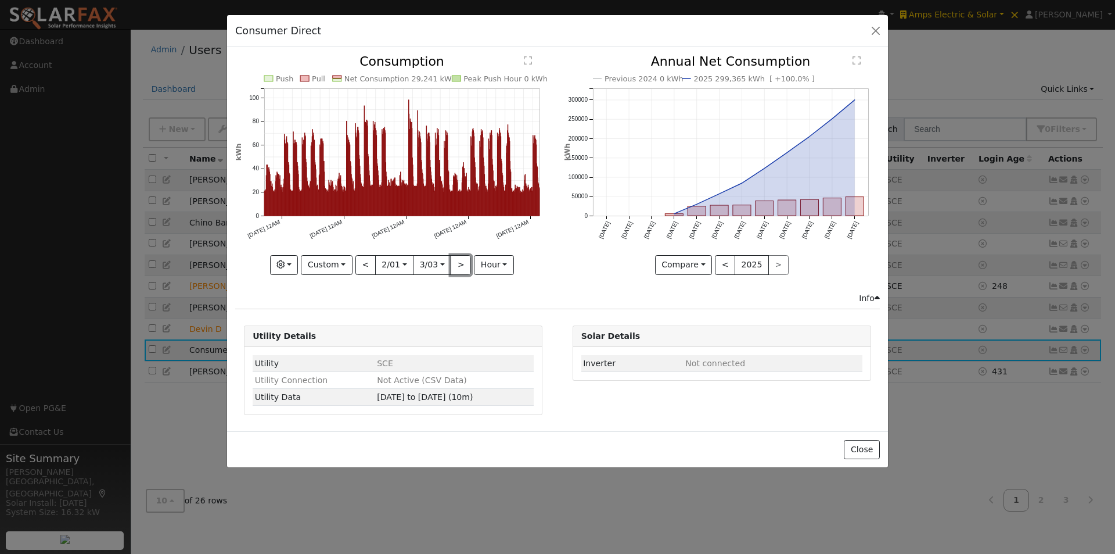
click at [461, 265] on button ">" at bounding box center [461, 265] width 20 height 20
type input "2025-03-04"
type input "2025-04-03"
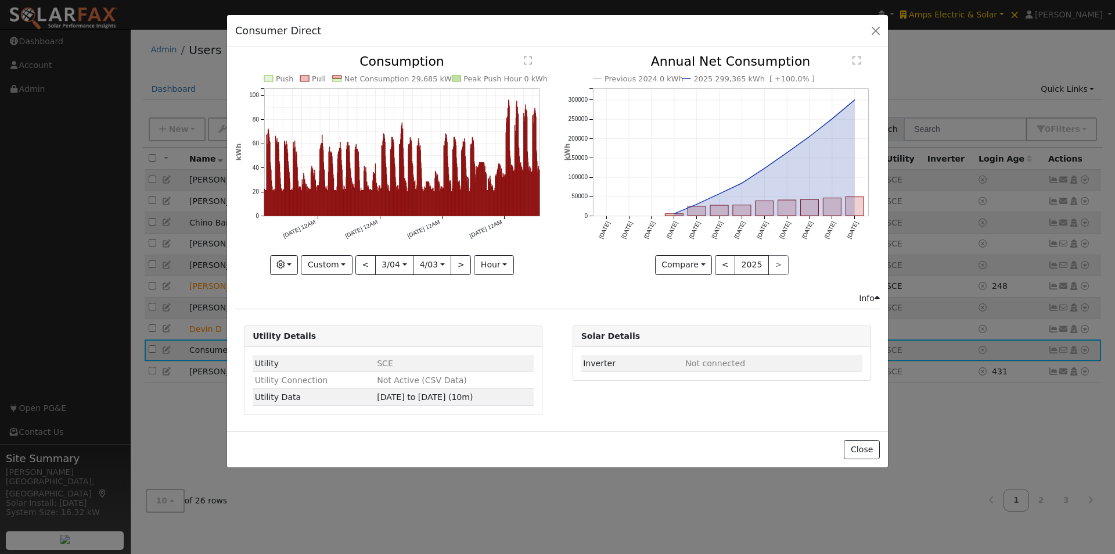
click at [459, 264] on div "Push Pull Net Consumption 29,685 kWh Peak Push Hour 0 kWh 3/10 12AM 3/17 12AM 3…" at bounding box center [393, 164] width 316 height 219
click at [459, 264] on button ">" at bounding box center [461, 265] width 20 height 20
type input "2025-04-04"
type input "2025-05-04"
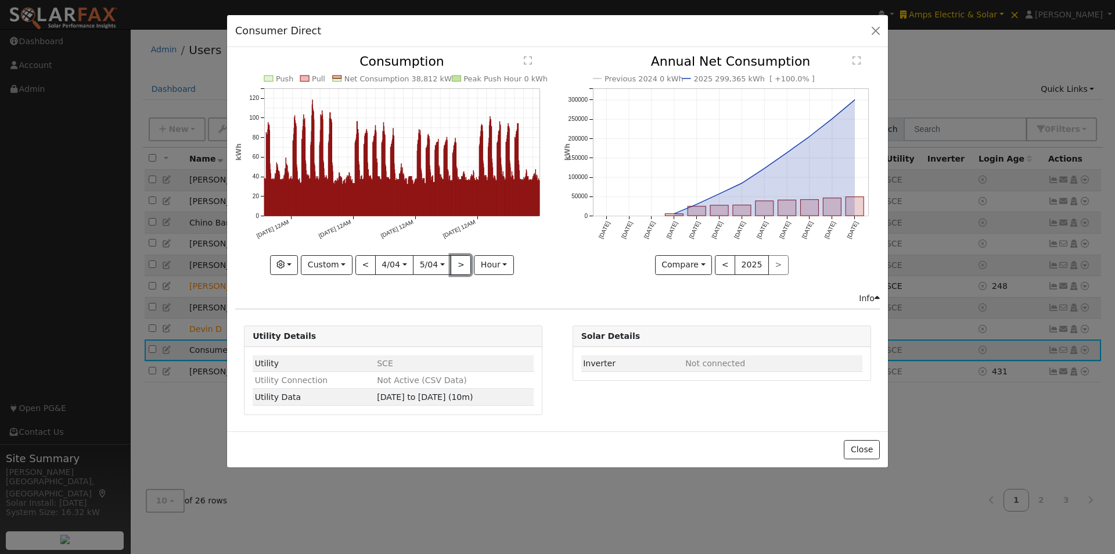
click at [459, 264] on button ">" at bounding box center [461, 265] width 20 height 20
type input "2025-05-05"
type input "2025-06-04"
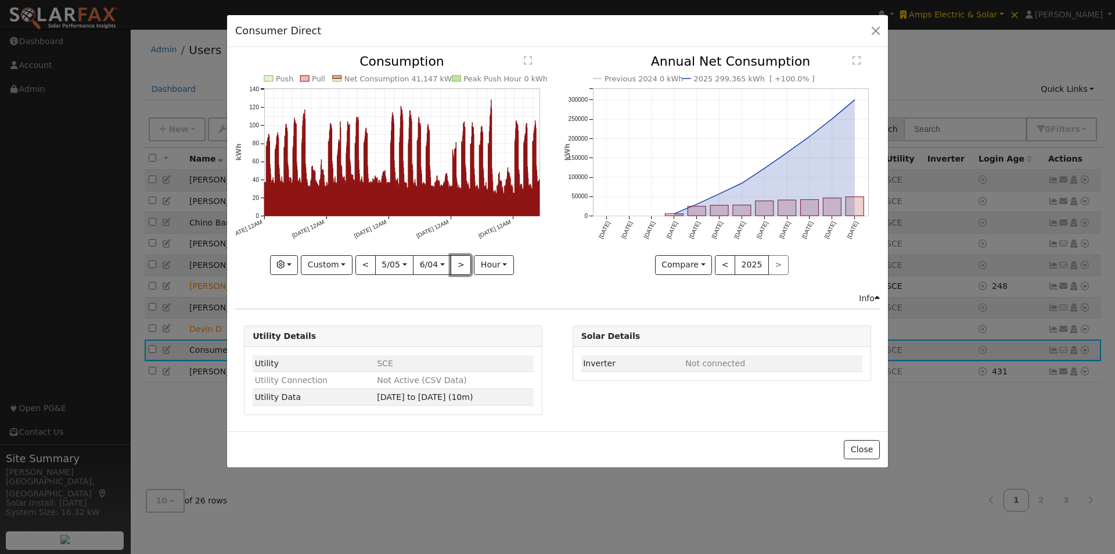
click at [459, 264] on button ">" at bounding box center [461, 265] width 20 height 20
type input "2025-06-05"
type input "2025-07-05"
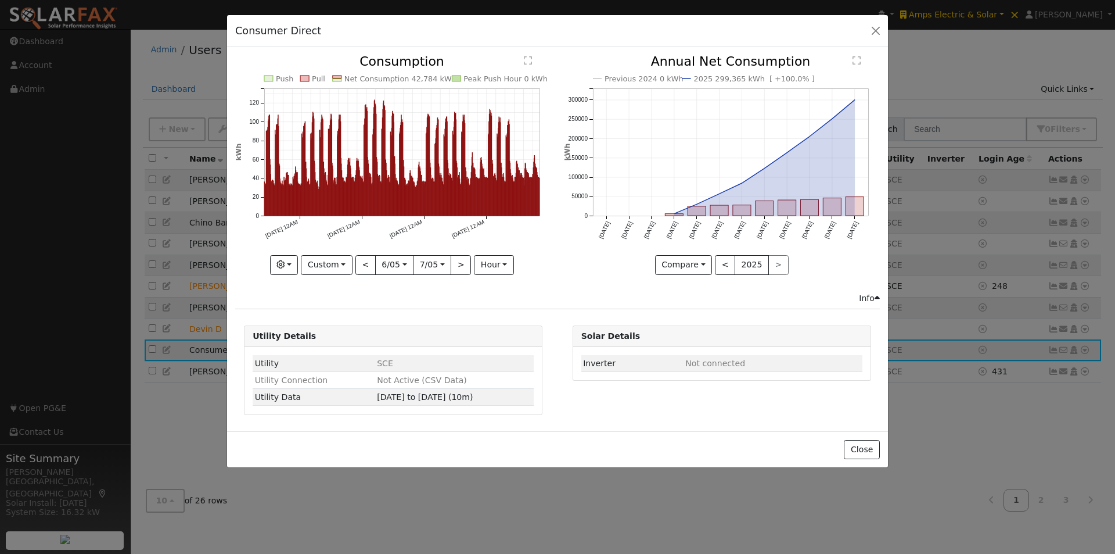
click at [459, 264] on div "Push Pull Net Consumption 42,784 kWh Peak Push Hour 0 kWh 6/09 12AM 6/16 12AM 6…" at bounding box center [393, 164] width 316 height 219
click at [459, 264] on button ">" at bounding box center [461, 265] width 20 height 20
type input "2025-07-06"
type input "2025-08-05"
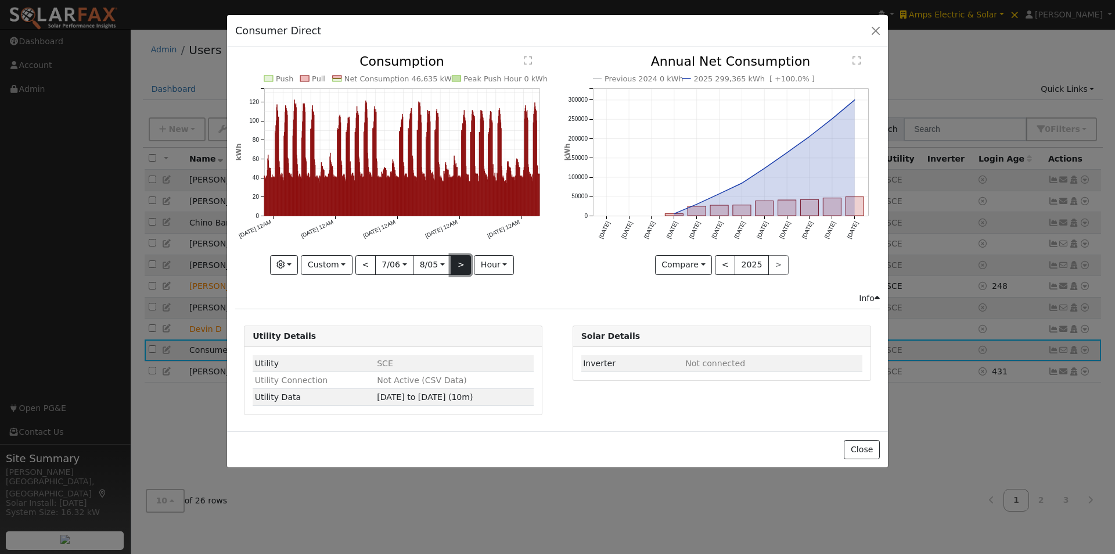
click at [455, 264] on button ">" at bounding box center [461, 265] width 20 height 20
type input "2025-08-06"
type input "2025-09-05"
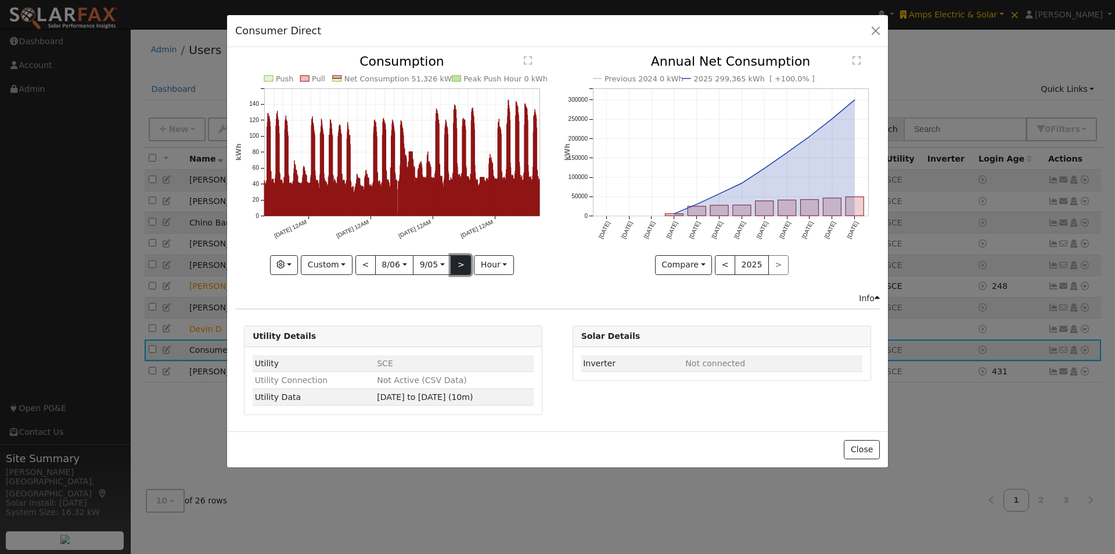
click at [454, 264] on button ">" at bounding box center [461, 265] width 20 height 20
type input "2025-09-06"
type input "2025-10-06"
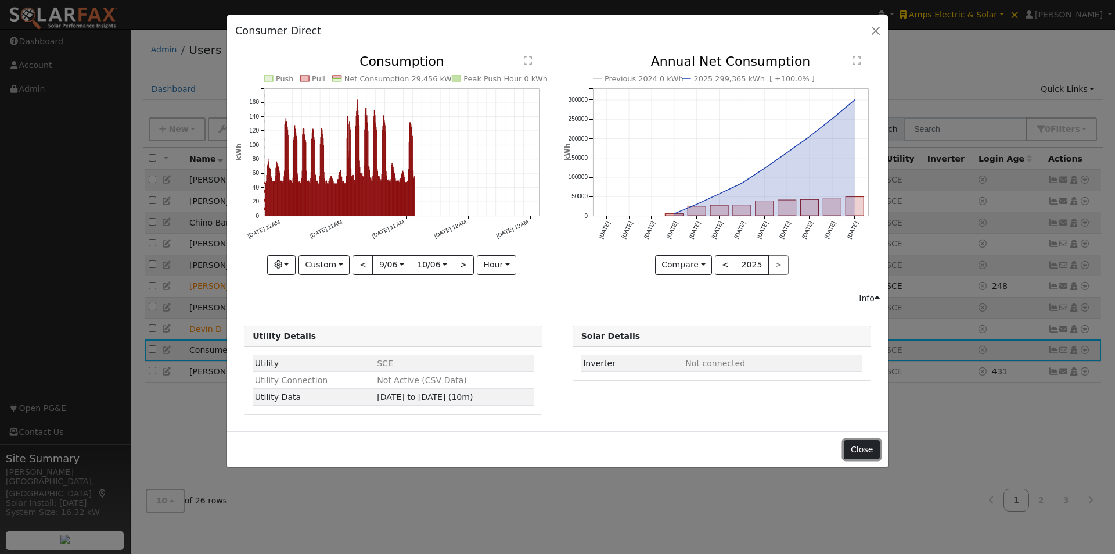
click at [866, 447] on button "Close" at bounding box center [861, 450] width 35 height 20
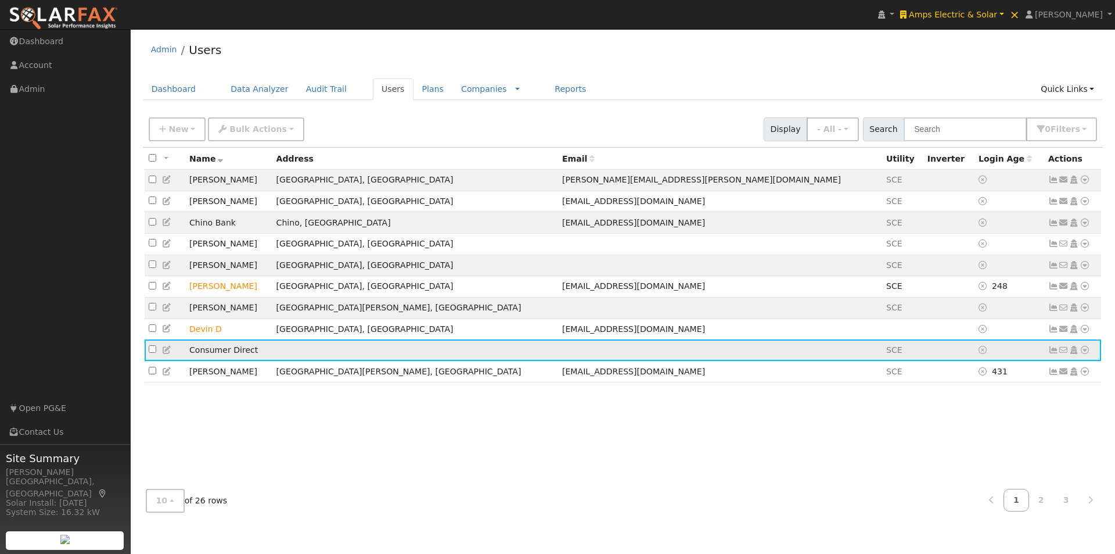
click at [1053, 354] on icon at bounding box center [1054, 350] width 10 height 8
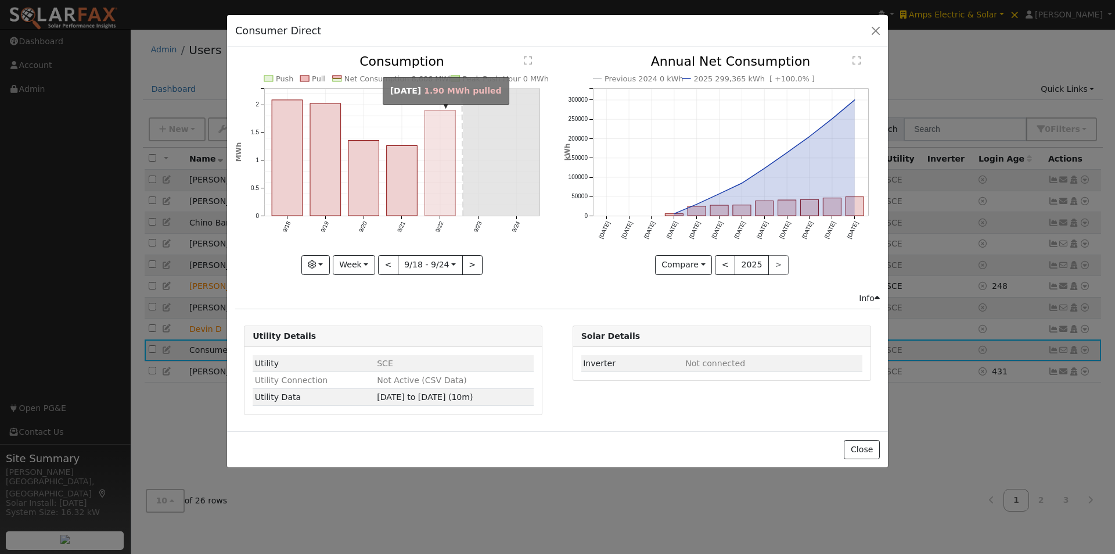
click at [438, 171] on rect "onclick=""" at bounding box center [440, 163] width 31 height 106
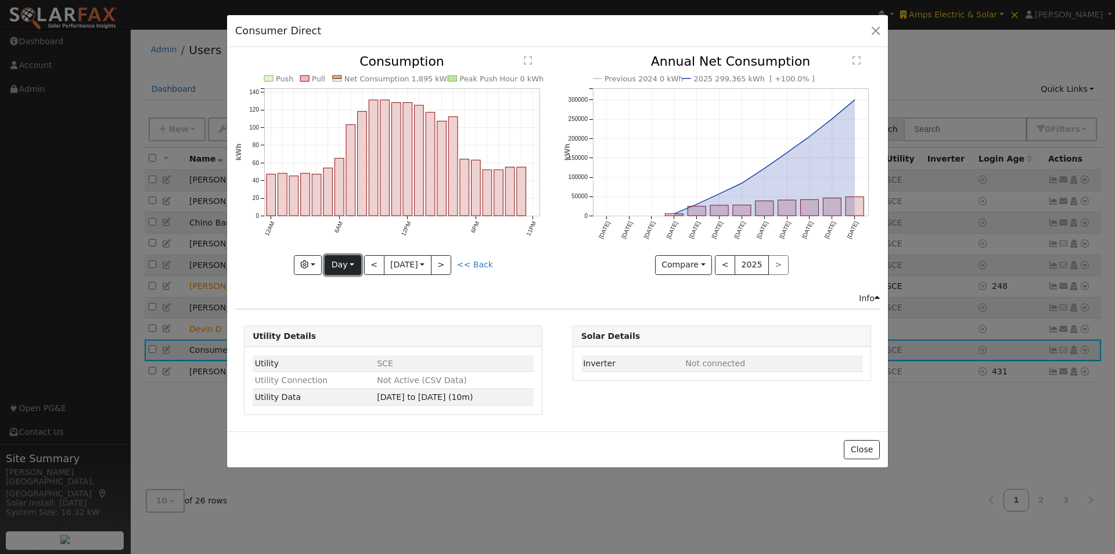
click at [342, 261] on button "Day" at bounding box center [343, 265] width 36 height 20
click at [346, 301] on link "Week" at bounding box center [365, 305] width 81 height 16
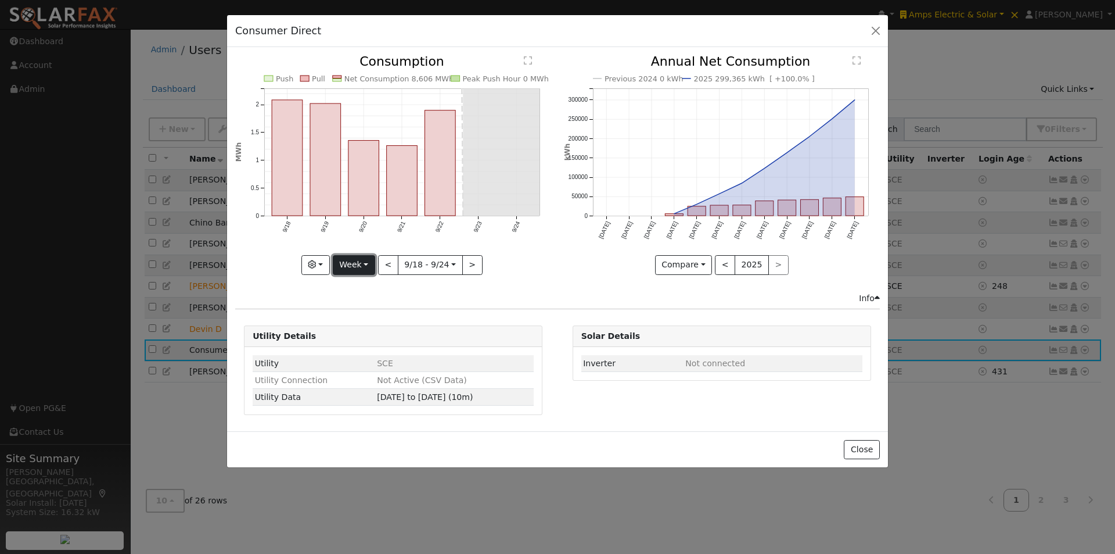
click at [365, 261] on button "Week" at bounding box center [354, 265] width 42 height 20
click at [389, 267] on button "<" at bounding box center [388, 265] width 20 height 20
type input "2025-09-11"
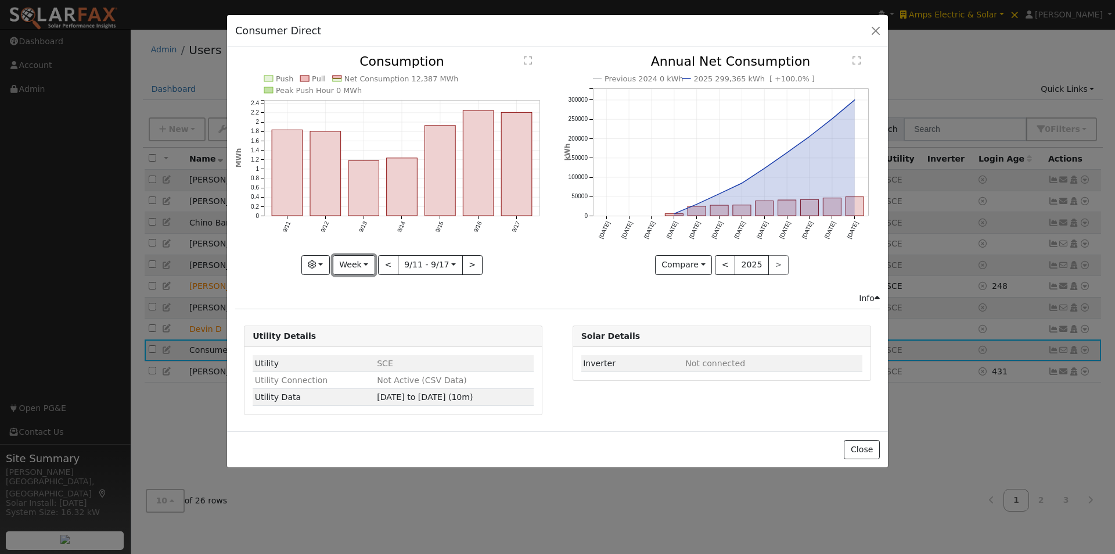
drag, startPoint x: 353, startPoint y: 262, endPoint x: 348, endPoint y: 292, distance: 30.7
click at [354, 264] on button "Week" at bounding box center [354, 265] width 42 height 20
drag, startPoint x: 356, startPoint y: 356, endPoint x: 386, endPoint y: 332, distance: 38.5
click at [357, 355] on link "Custom" at bounding box center [373, 354] width 81 height 16
click at [493, 267] on button "day" at bounding box center [494, 265] width 36 height 20
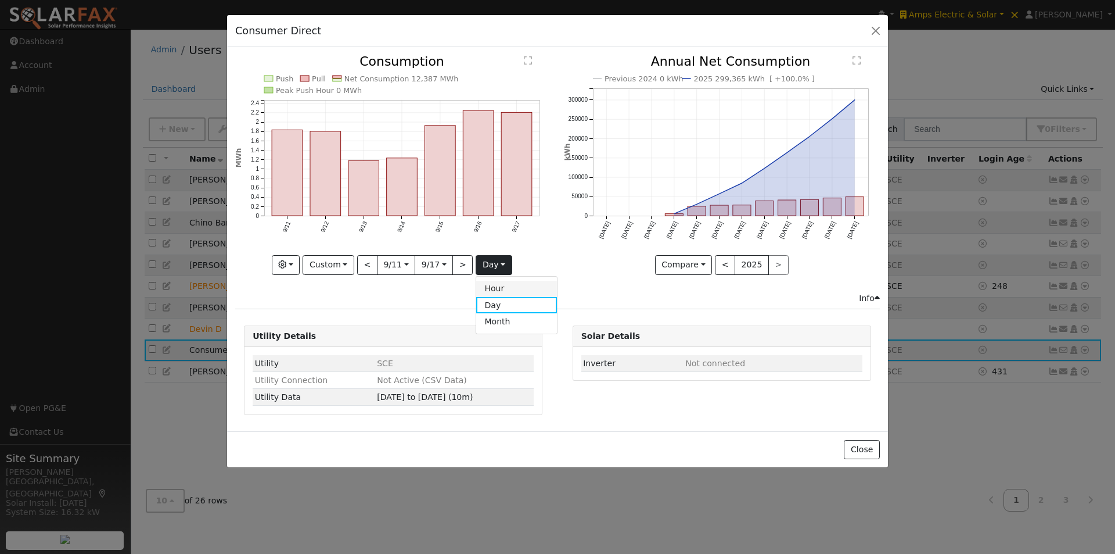
click at [488, 288] on link "Hour" at bounding box center [516, 289] width 81 height 16
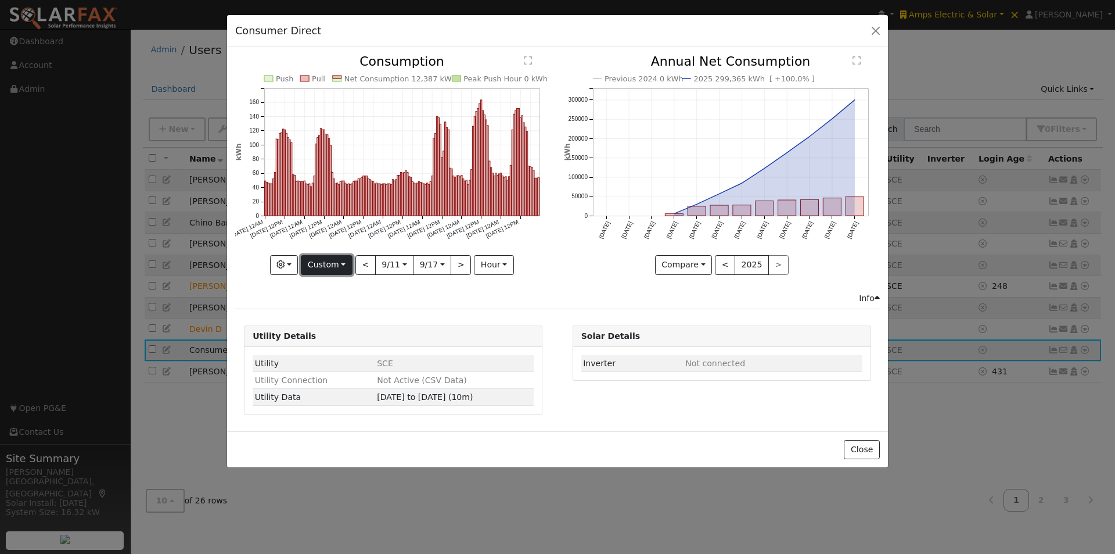
click at [350, 260] on button "Custom" at bounding box center [327, 265] width 52 height 20
click at [335, 306] on link "Week" at bounding box center [341, 305] width 81 height 16
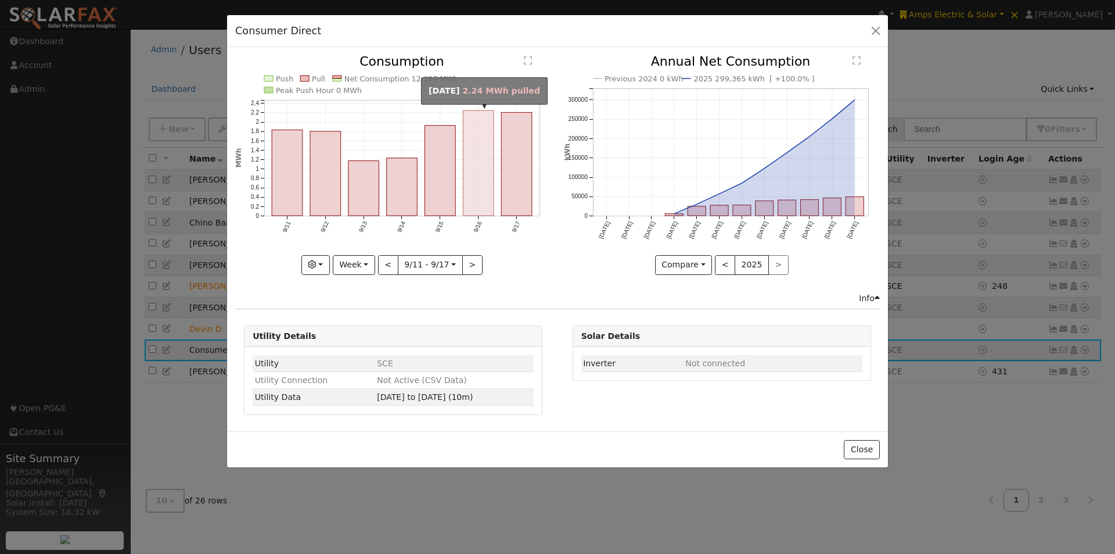
click at [486, 166] on rect "onclick=""" at bounding box center [479, 162] width 31 height 105
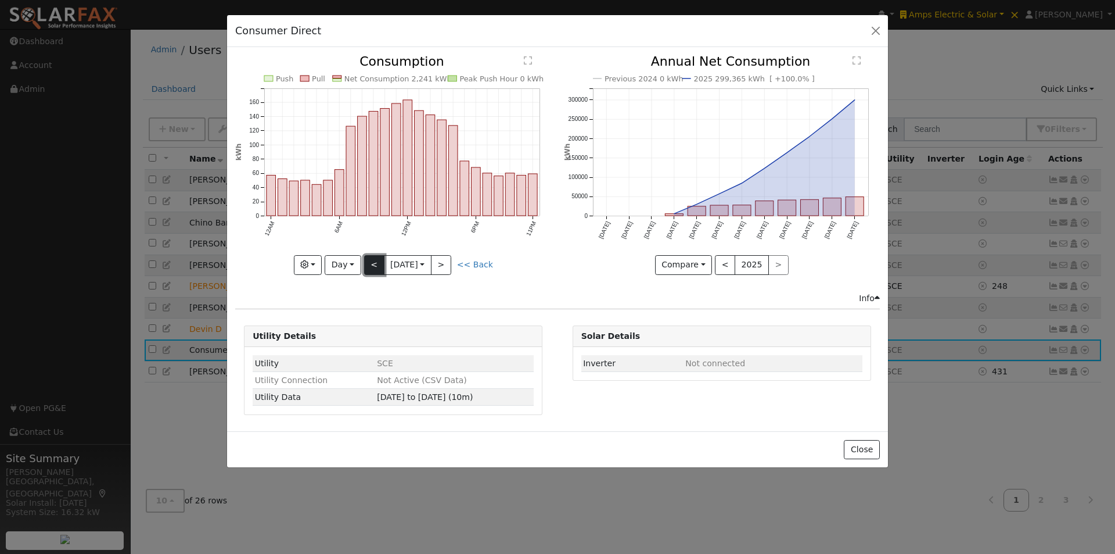
click at [368, 263] on button "<" at bounding box center [374, 265] width 20 height 20
click at [374, 264] on button "<" at bounding box center [374, 265] width 20 height 20
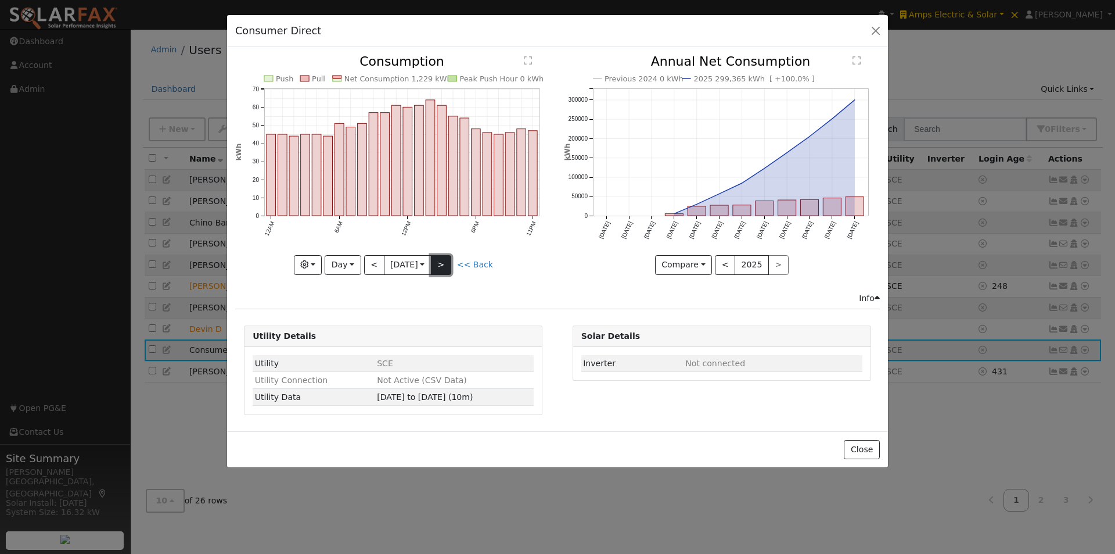
click at [443, 264] on button ">" at bounding box center [441, 265] width 20 height 20
type input "2025-09-15"
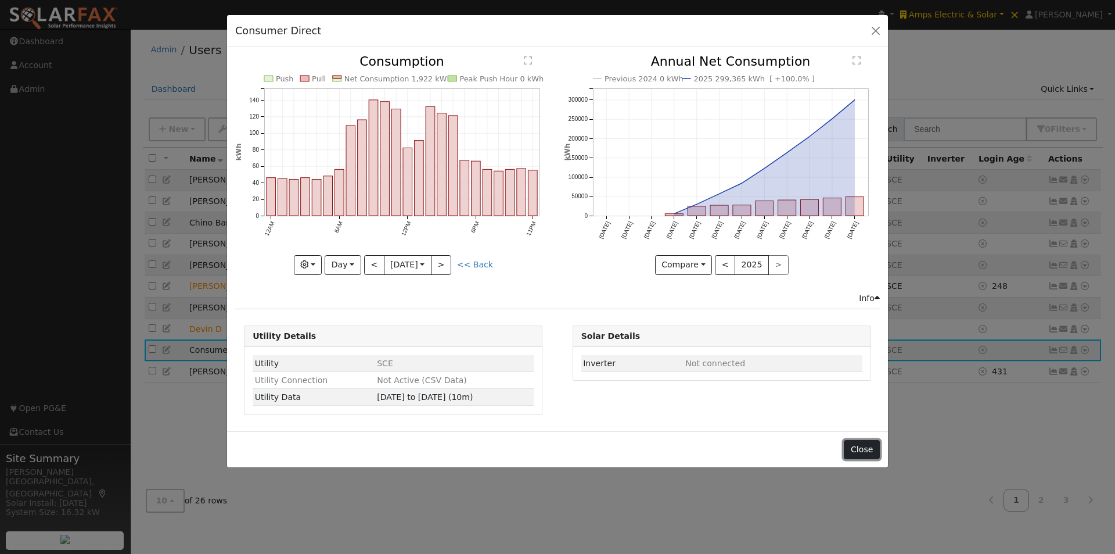
click at [867, 447] on button "Close" at bounding box center [861, 450] width 35 height 20
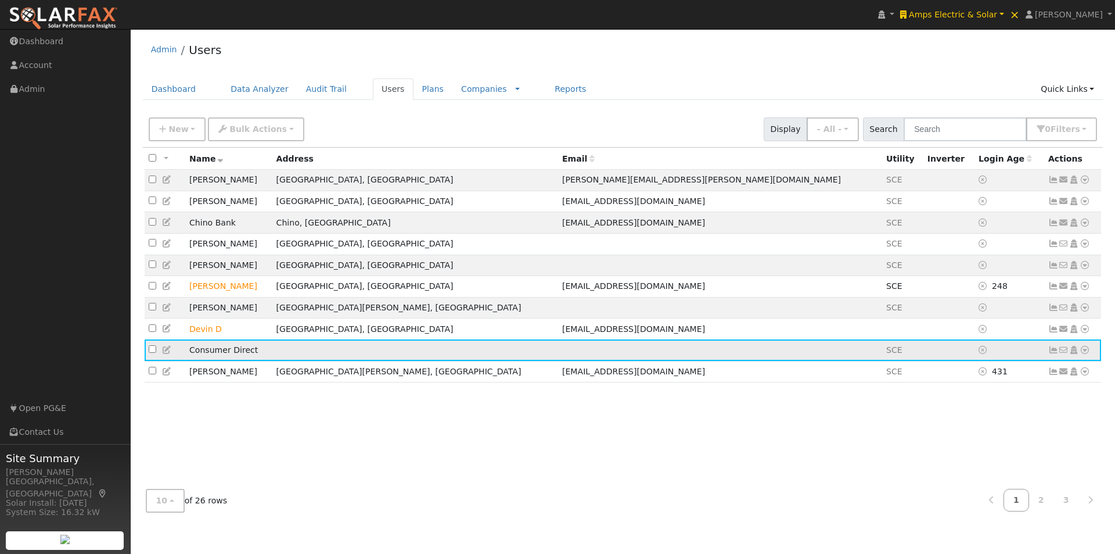
click at [167, 354] on icon at bounding box center [167, 350] width 10 height 8
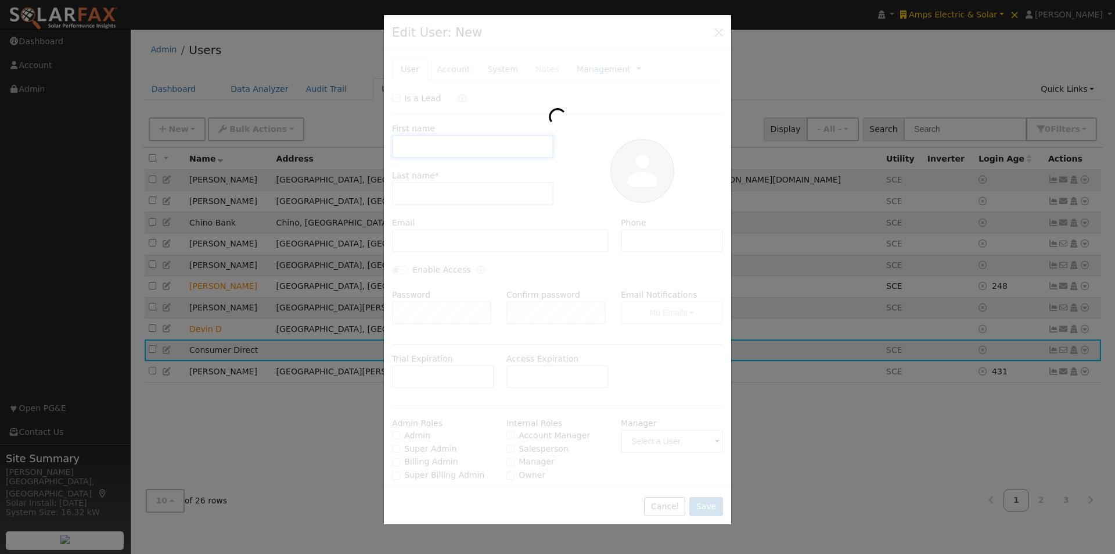
type input "Consumer"
type input "Direct"
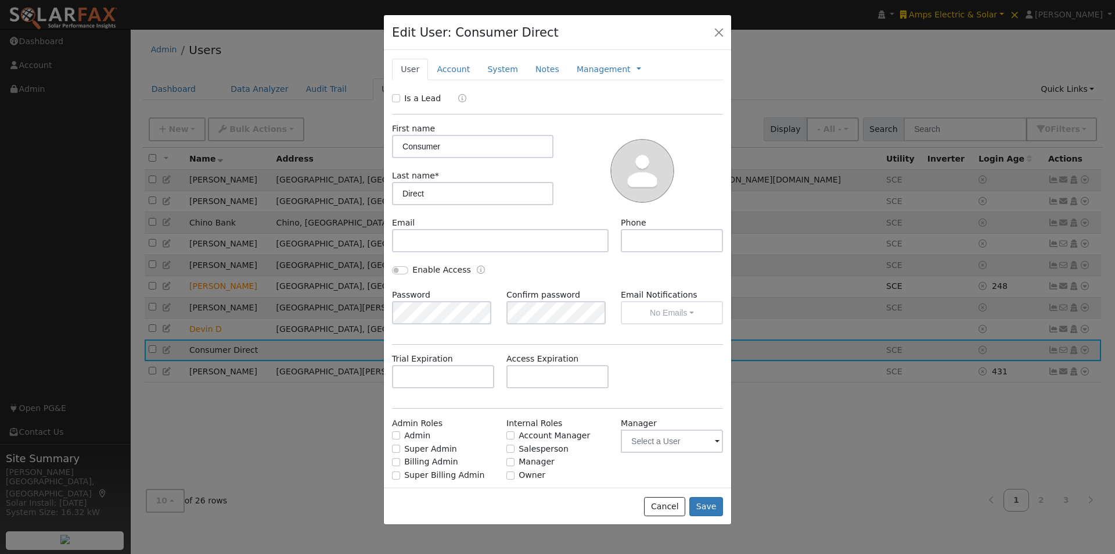
drag, startPoint x: 445, startPoint y: 71, endPoint x: 462, endPoint y: 127, distance: 58.3
click at [446, 72] on link "Account" at bounding box center [453, 69] width 51 height 21
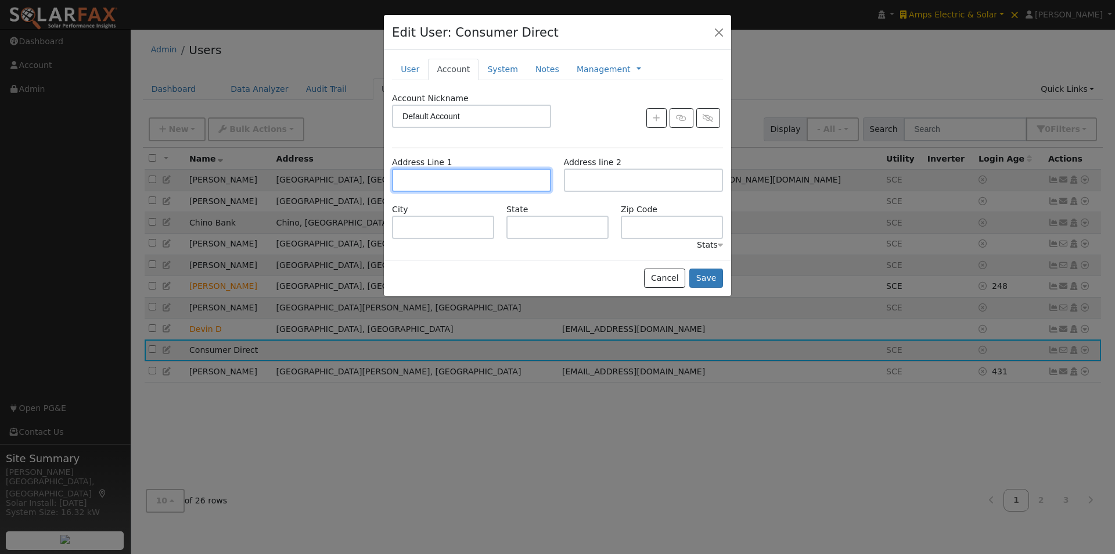
drag, startPoint x: 445, startPoint y: 185, endPoint x: 449, endPoint y: 167, distance: 18.5
click at [446, 178] on input "text" at bounding box center [471, 179] width 159 height 23
type input "[STREET_ADDRESS][PERSON_NAME]"
type input "Irvine"
type input "CA"
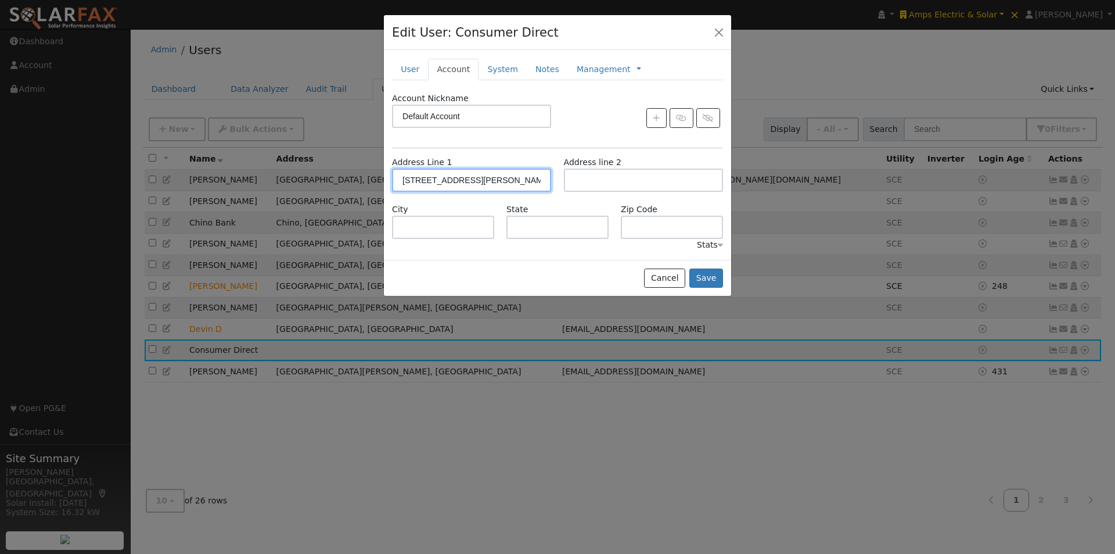
type input "92612"
click at [709, 276] on button "Save" at bounding box center [707, 278] width 34 height 20
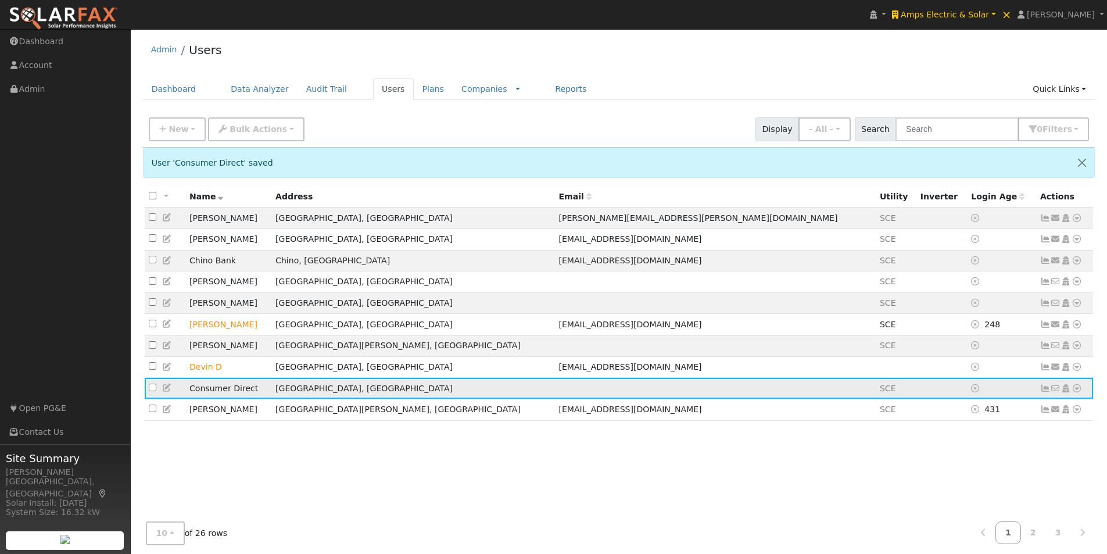
click at [1043, 392] on icon at bounding box center [1045, 388] width 10 height 8
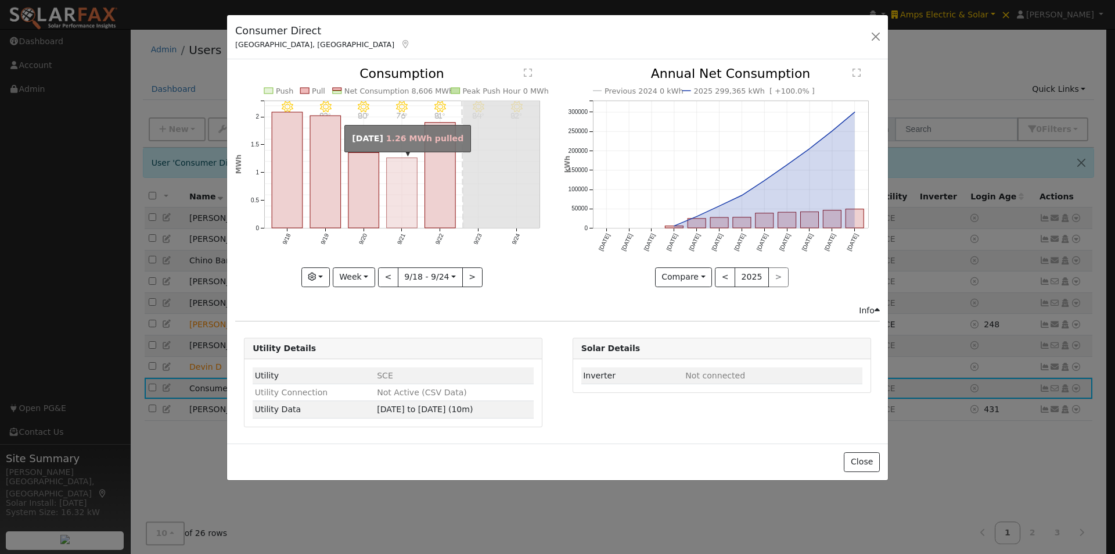
click at [402, 182] on rect "onclick=""" at bounding box center [402, 193] width 31 height 70
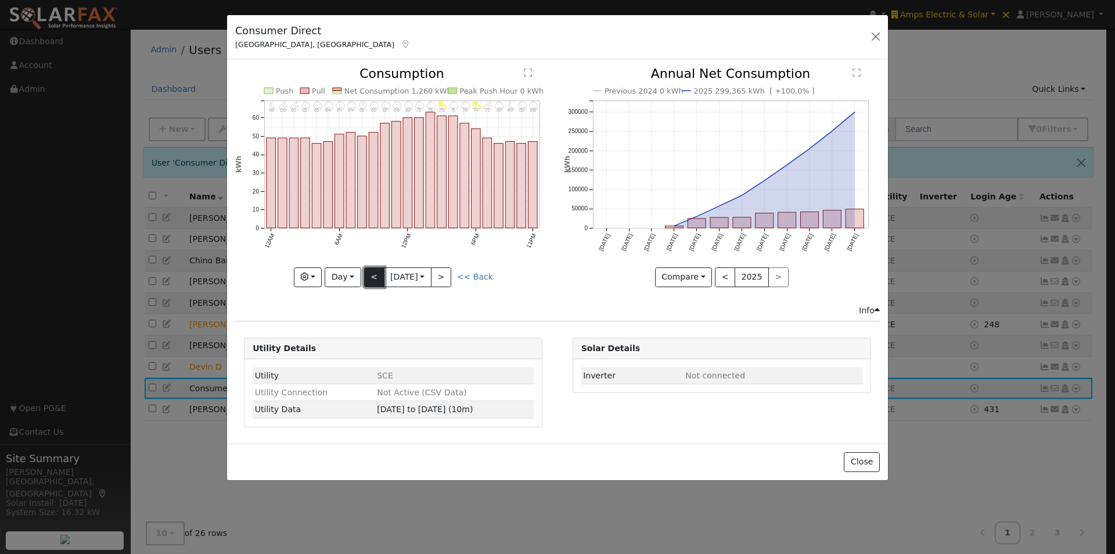
click at [369, 276] on button "<" at bounding box center [374, 277] width 20 height 20
click at [370, 274] on button "<" at bounding box center [374, 277] width 20 height 20
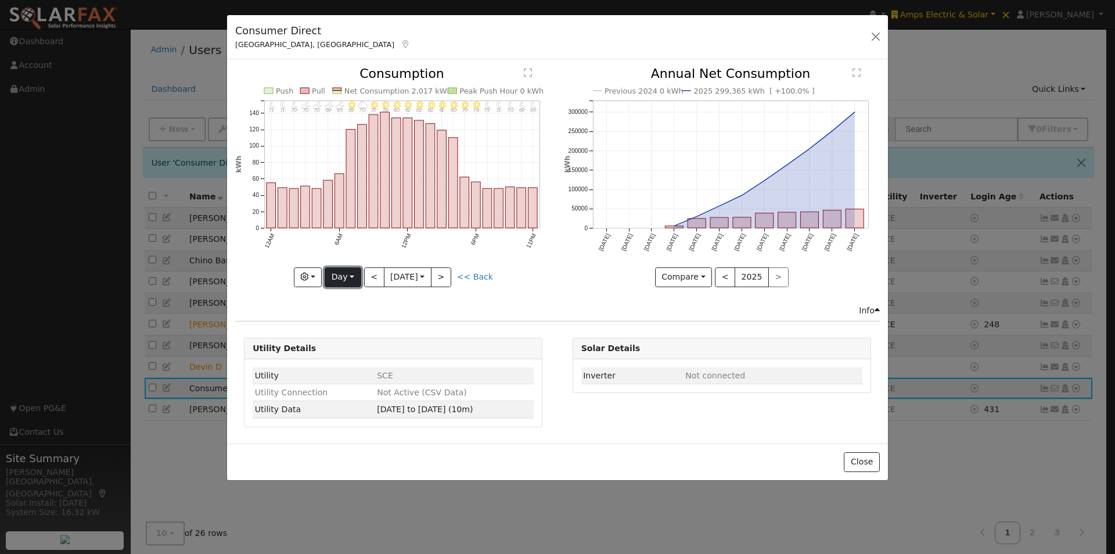
click at [343, 275] on button "Day" at bounding box center [343, 277] width 36 height 20
click at [354, 333] on link "Month" at bounding box center [365, 333] width 81 height 16
type input "2025-08-01"
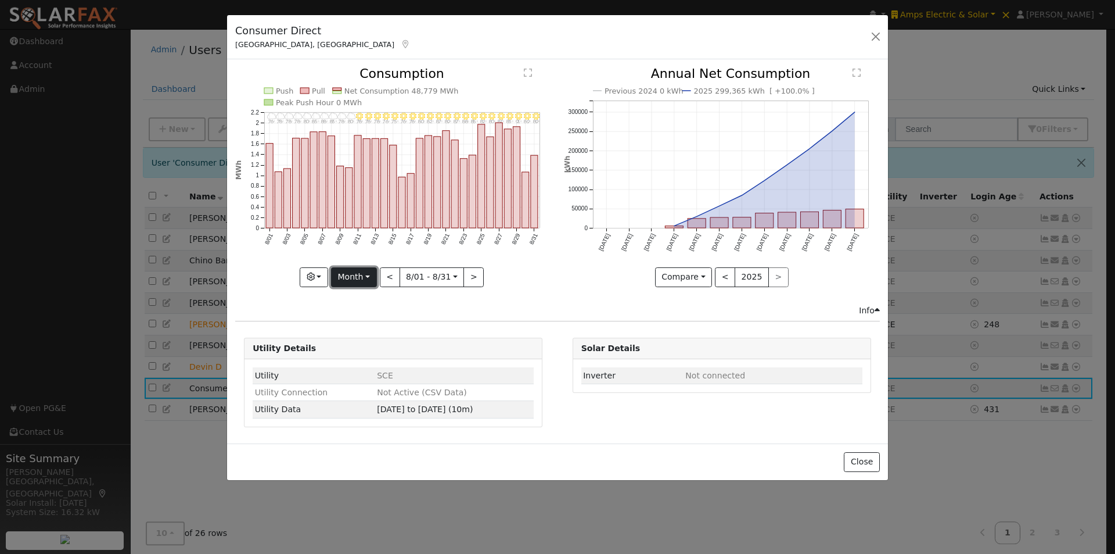
click at [344, 282] on button "Month" at bounding box center [354, 277] width 46 height 20
click at [354, 362] on link "Custom" at bounding box center [372, 366] width 81 height 16
click at [484, 277] on button "day" at bounding box center [494, 277] width 36 height 20
click at [486, 301] on link "Hour" at bounding box center [516, 301] width 81 height 16
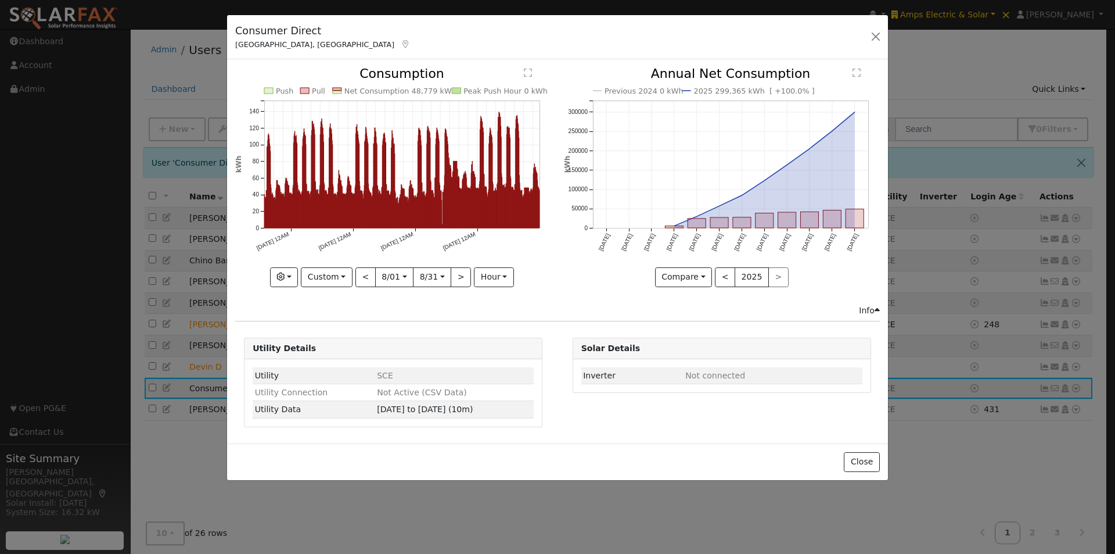
click at [528, 71] on text "" at bounding box center [528, 72] width 8 height 9
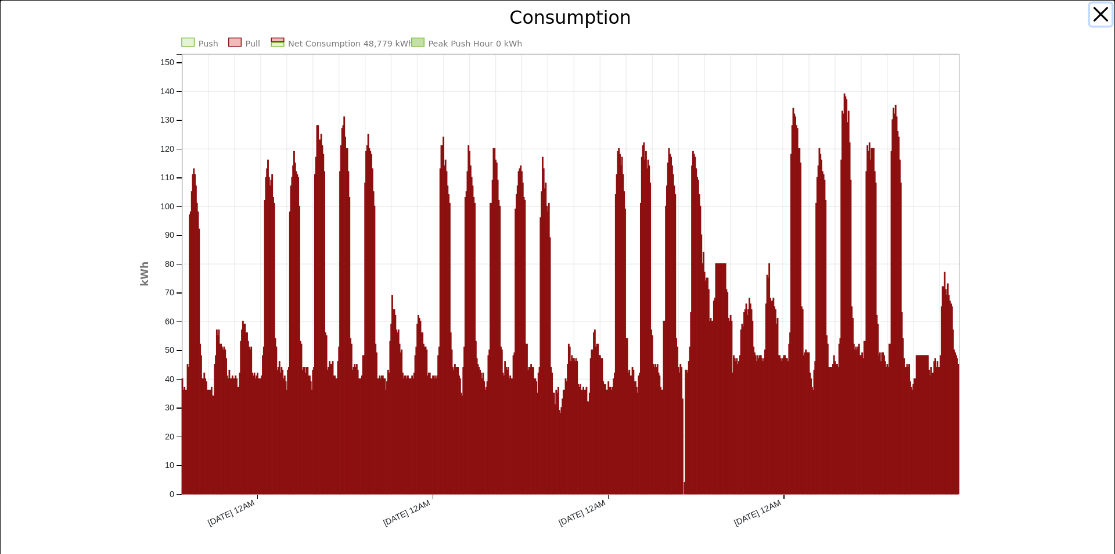
click at [1095, 12] on button "button" at bounding box center [1101, 14] width 22 height 22
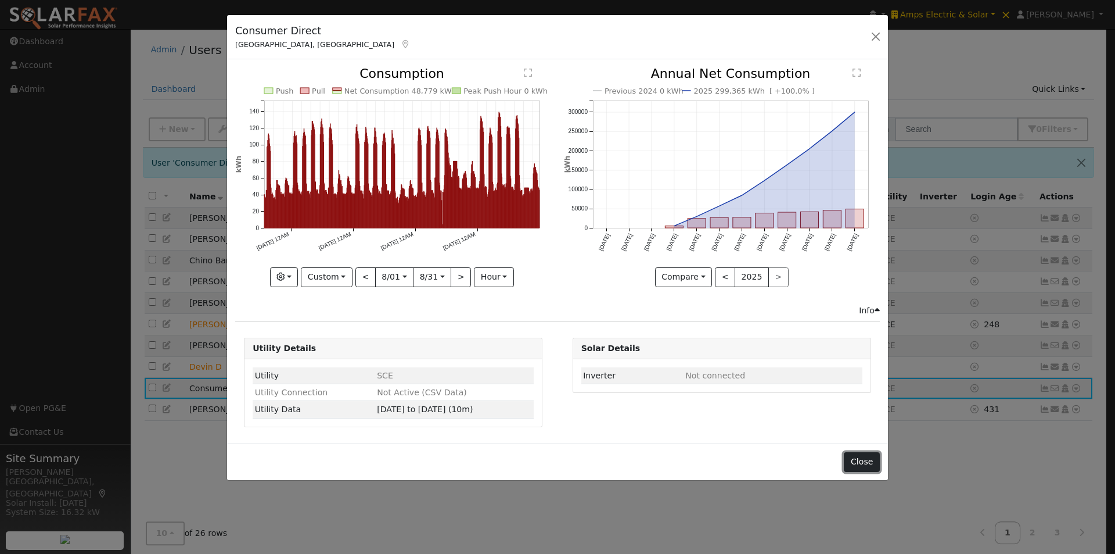
drag, startPoint x: 855, startPoint y: 461, endPoint x: 867, endPoint y: 369, distance: 92.6
click at [855, 460] on button "Close" at bounding box center [861, 462] width 35 height 20
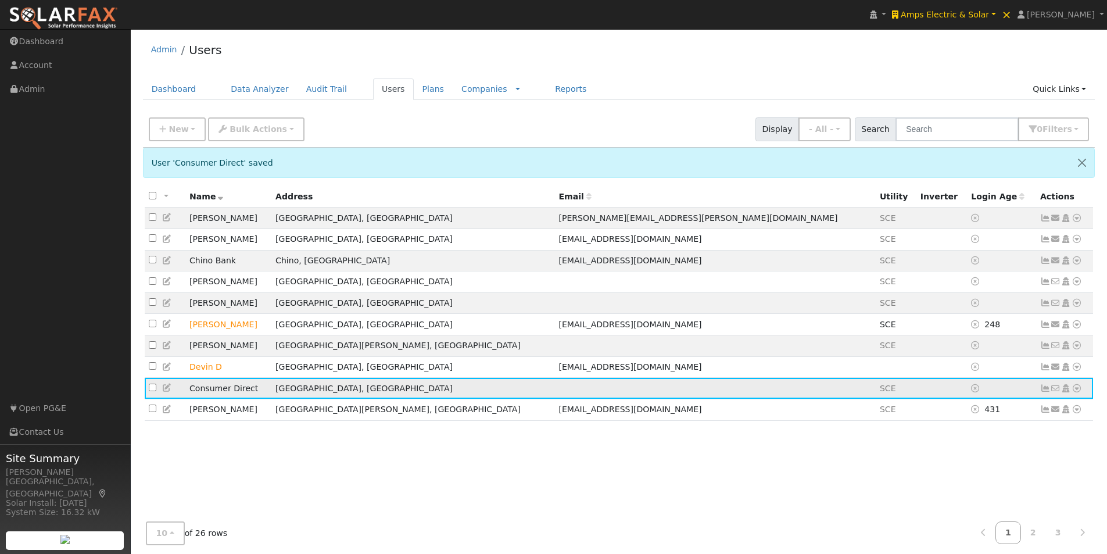
click at [1077, 392] on icon at bounding box center [1076, 388] width 10 height 8
click at [938, 326] on link "Export to CSV" at bounding box center [953, 319] width 85 height 16
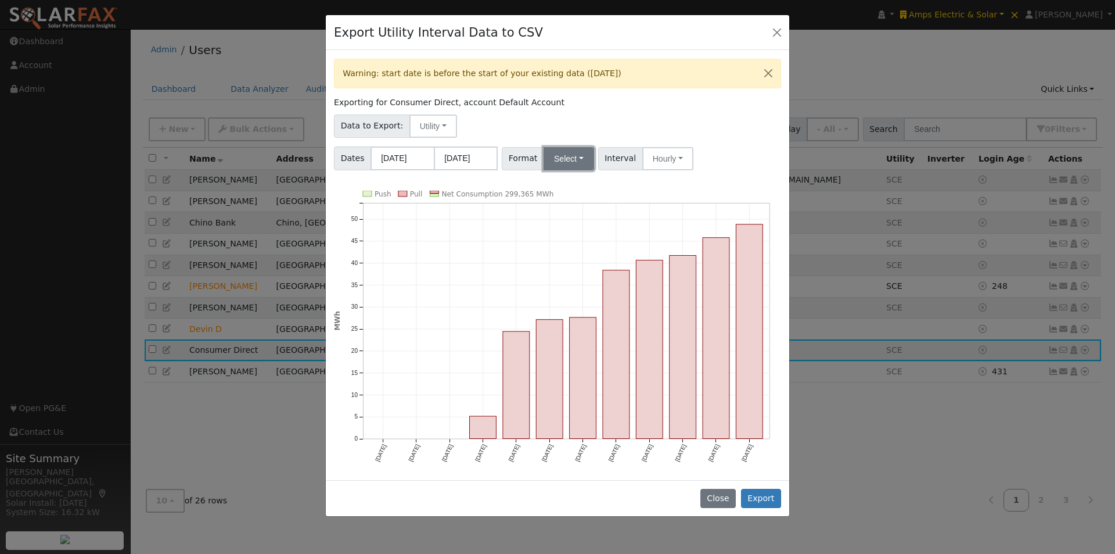
click at [568, 156] on button "Select" at bounding box center [569, 158] width 51 height 23
click at [559, 184] on link "Generic" at bounding box center [582, 184] width 83 height 16
click at [671, 162] on button "Hourly" at bounding box center [673, 158] width 51 height 23
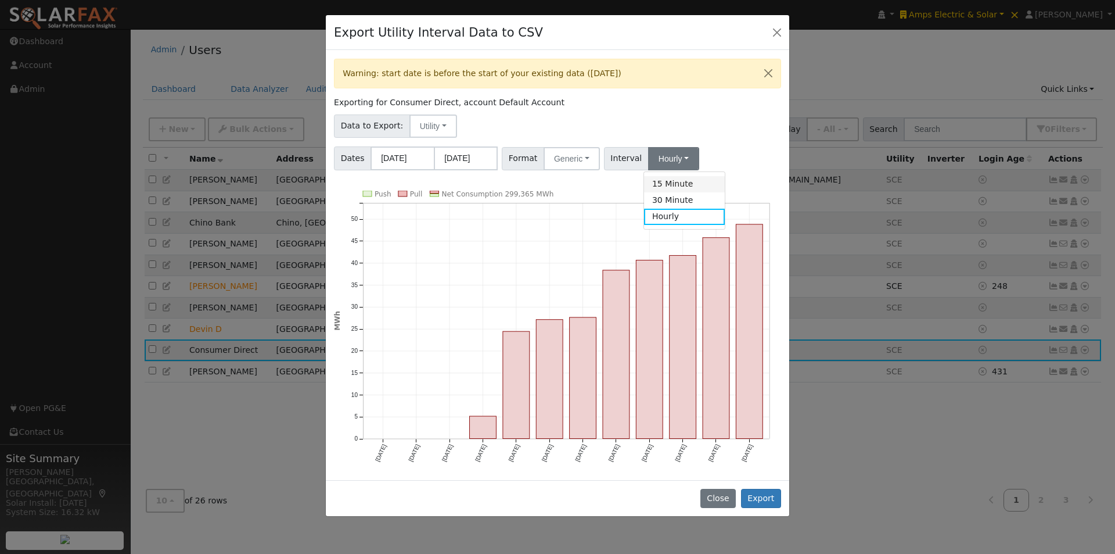
click at [660, 185] on link "15 Minute" at bounding box center [684, 184] width 81 height 16
click at [760, 498] on button "Export" at bounding box center [761, 499] width 40 height 20
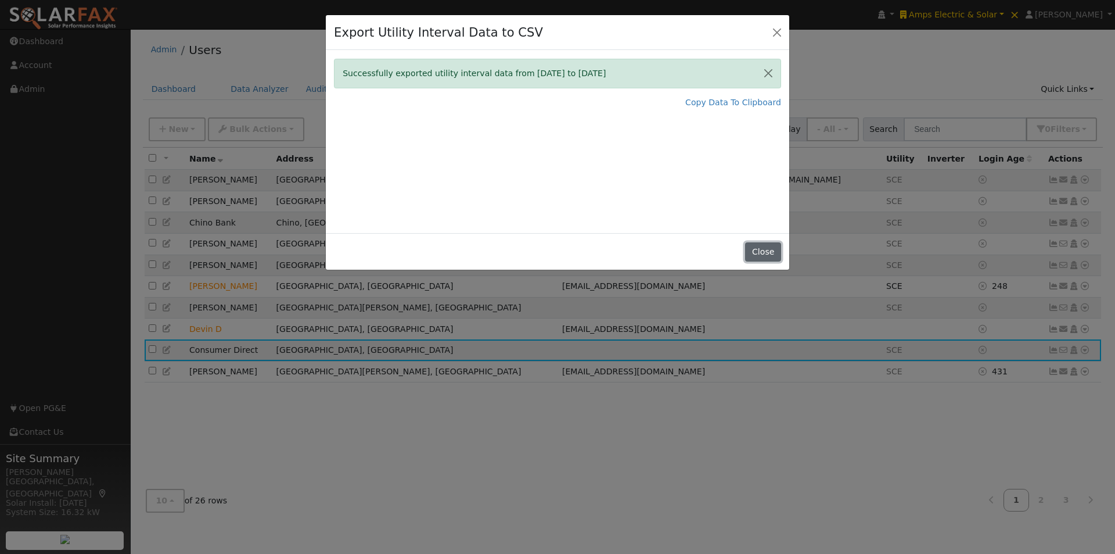
click at [769, 248] on button "Close" at bounding box center [762, 252] width 35 height 20
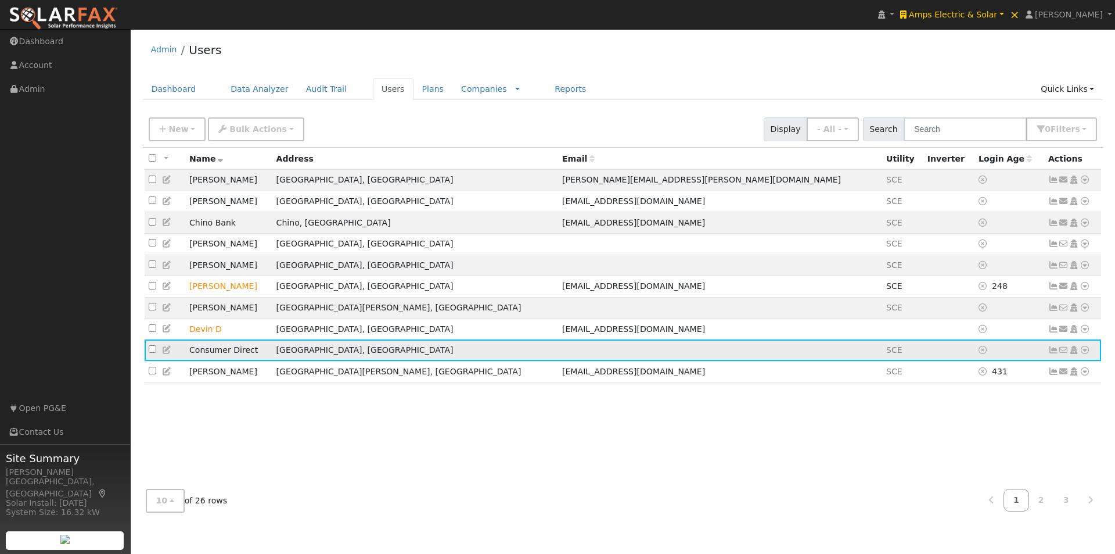
click at [1087, 354] on icon at bounding box center [1085, 350] width 10 height 8
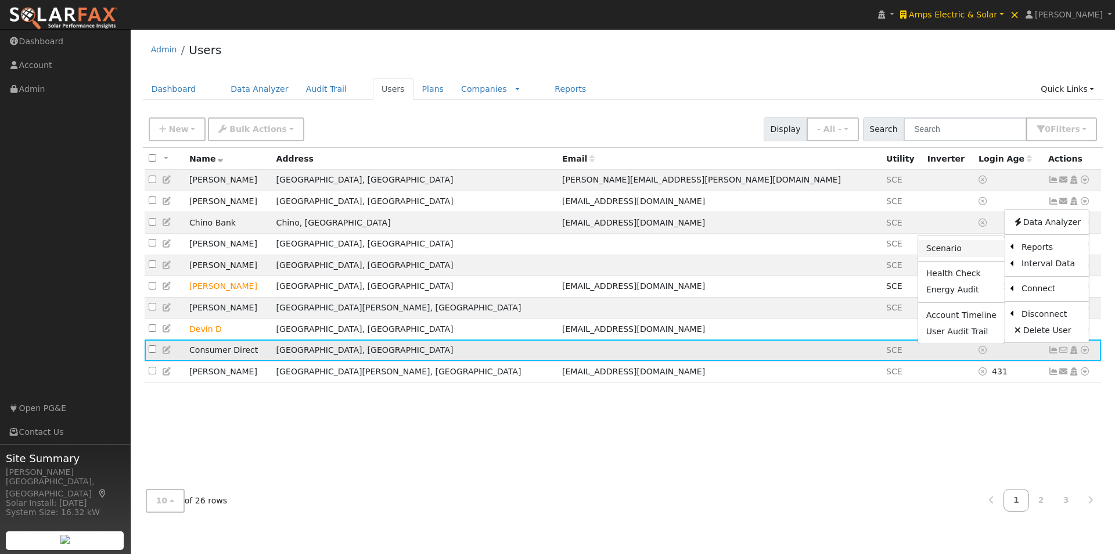
click at [962, 256] on link "Scenario" at bounding box center [961, 248] width 87 height 16
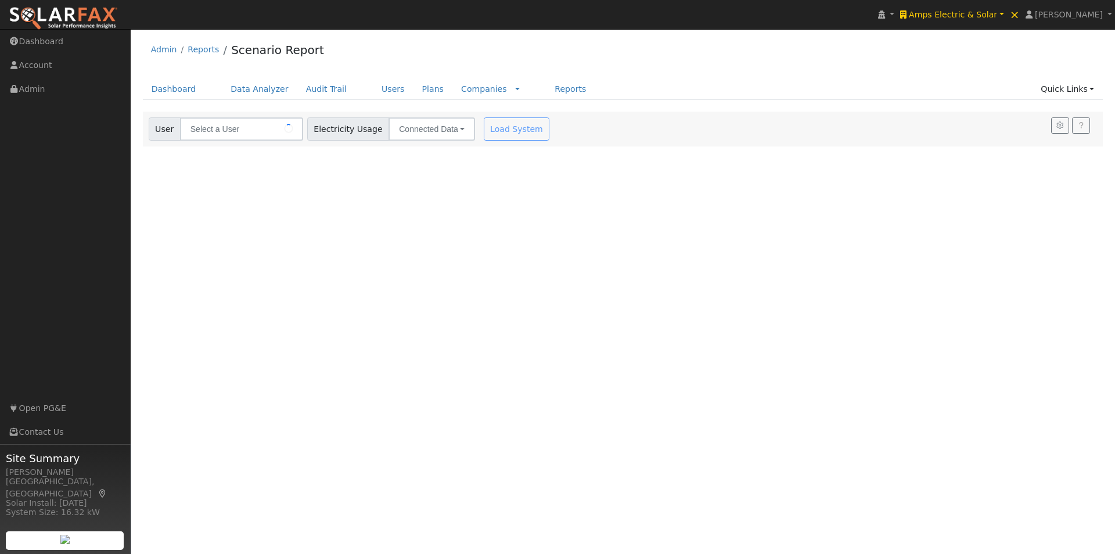
type input "Consumer Direct"
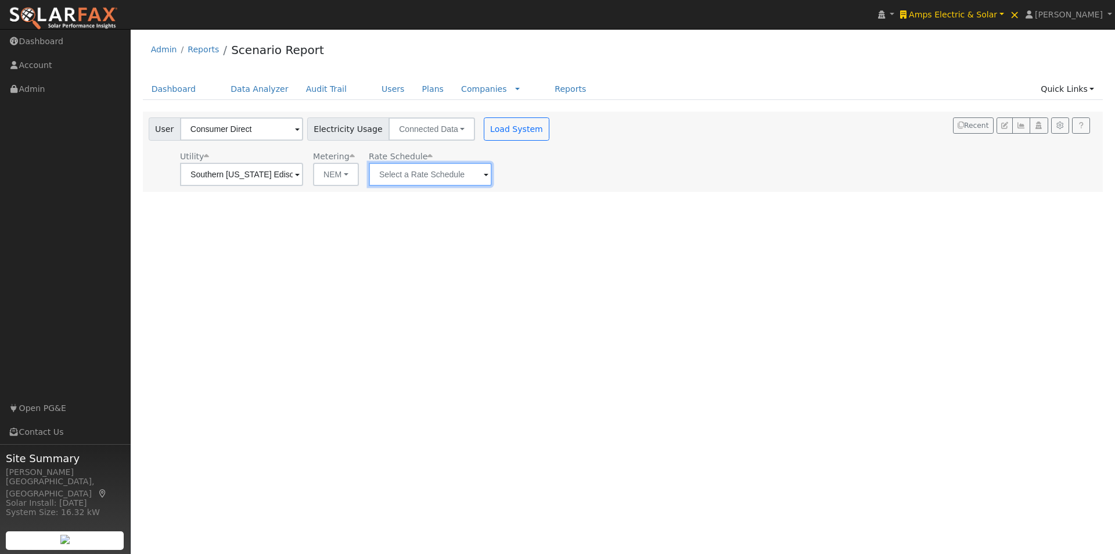
click at [443, 174] on input "text" at bounding box center [430, 174] width 123 height 23
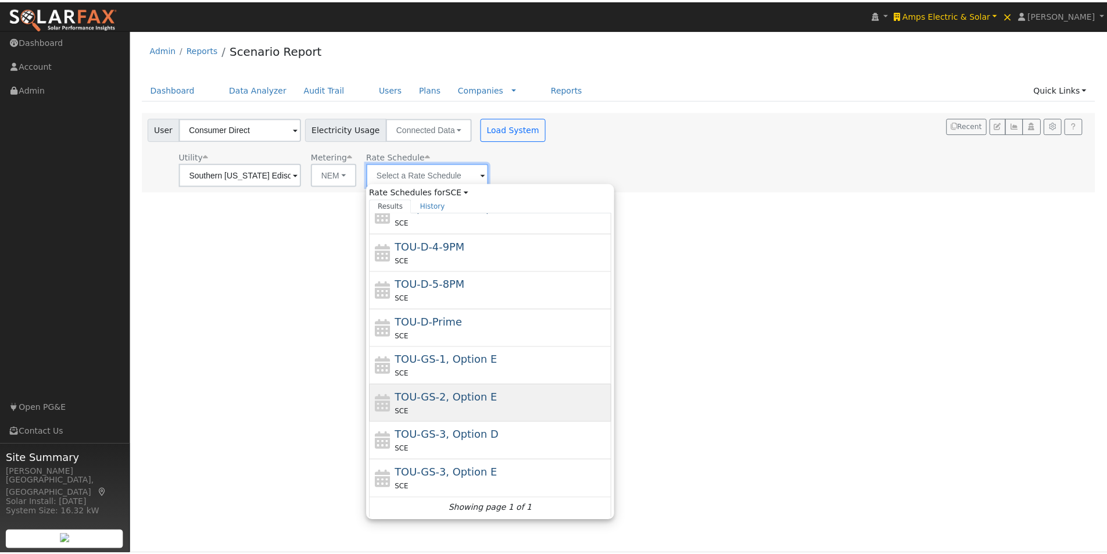
scroll to position [127, 0]
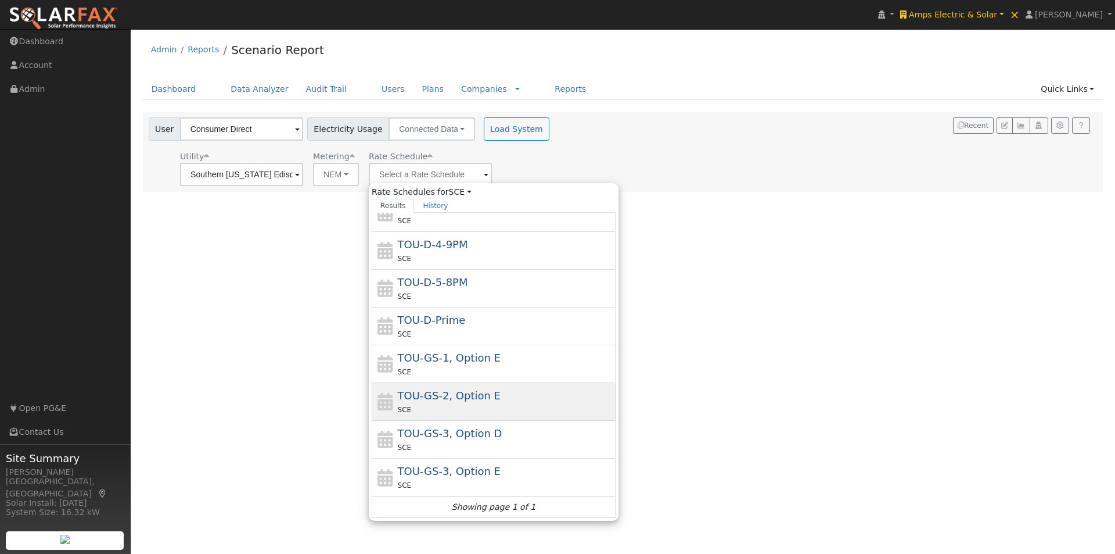
click at [463, 396] on span "TOU-GS-2, Option E" at bounding box center [449, 395] width 103 height 12
type input "TOU-GS-2, Option E"
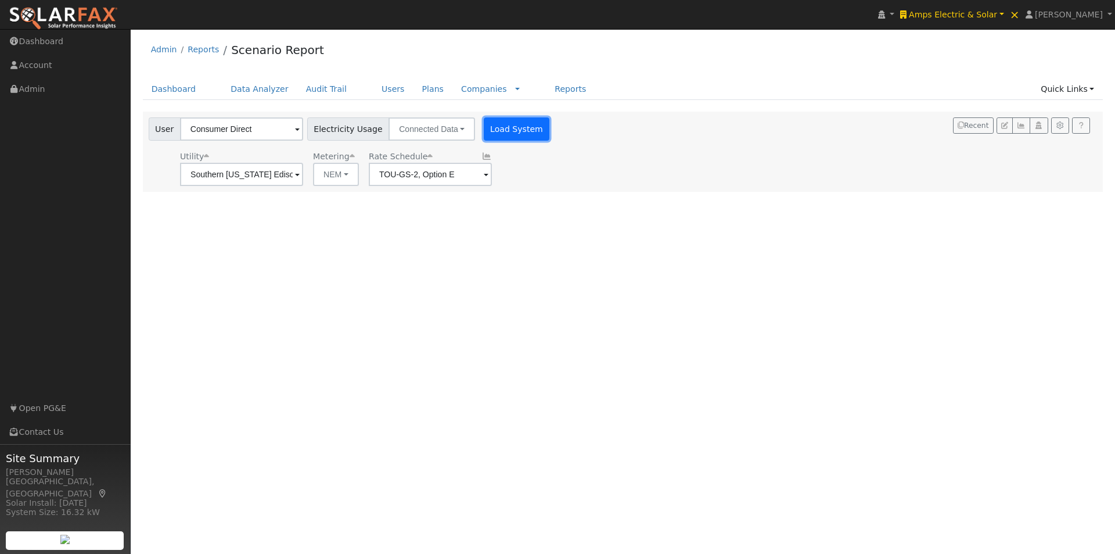
click at [507, 123] on button "Load System" at bounding box center [517, 128] width 66 height 23
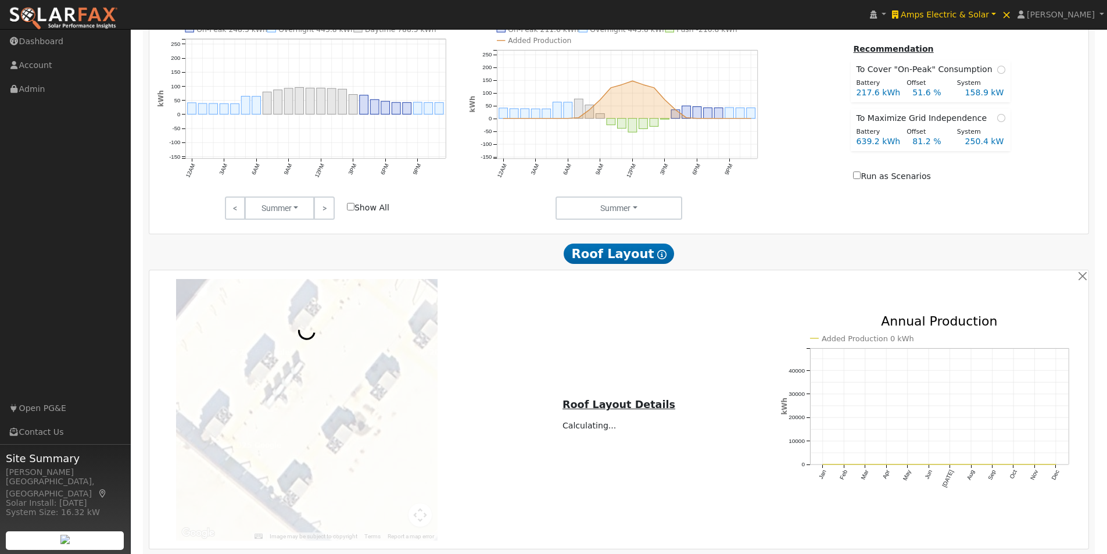
scroll to position [581, 0]
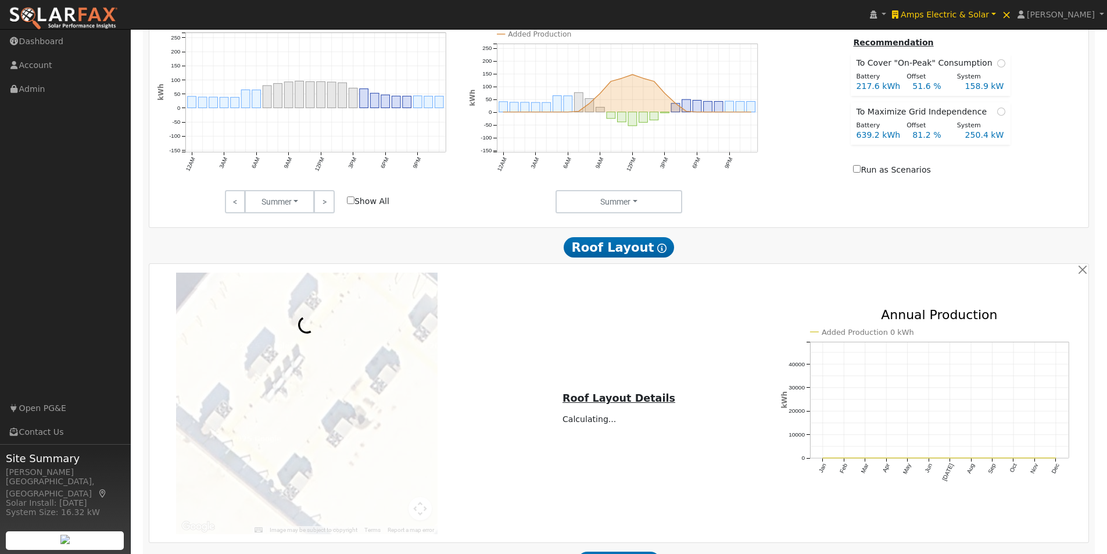
drag, startPoint x: 1098, startPoint y: 0, endPoint x: 666, endPoint y: 326, distance: 541.6
click at [666, 326] on div "← Move left → Move right ↑ Move up ↓ Move down + Zoom in - Zoom out Home Jump l…" at bounding box center [618, 402] width 935 height 261
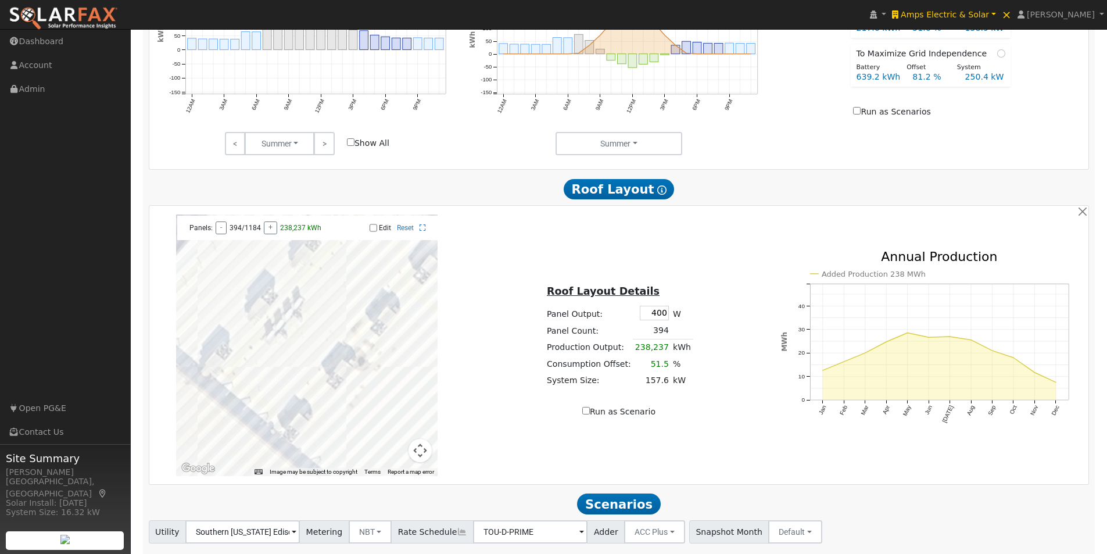
click at [371, 232] on input "Edit" at bounding box center [373, 228] width 8 height 8
click at [222, 232] on button "-" at bounding box center [221, 227] width 11 height 13
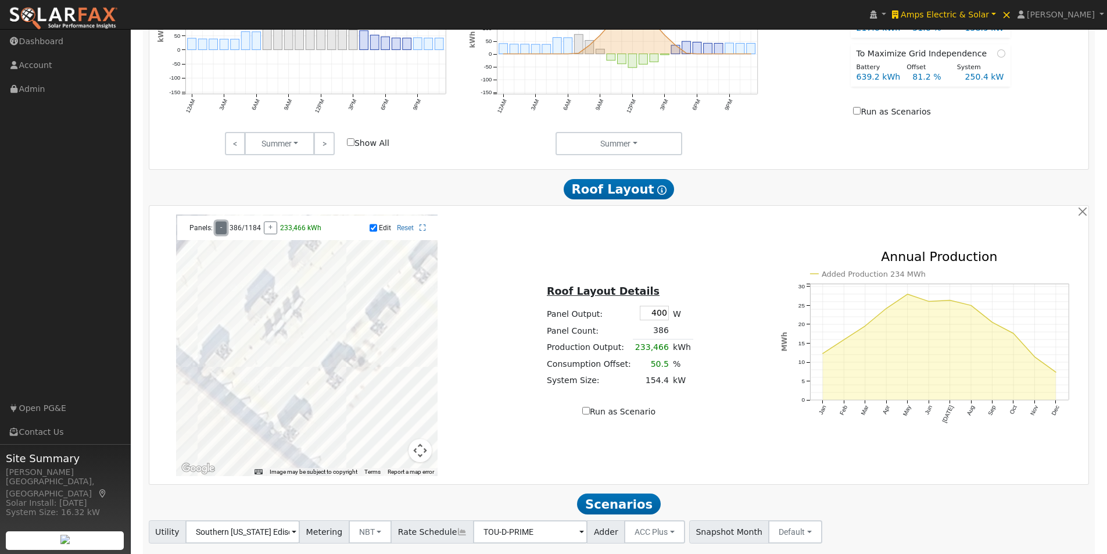
click at [222, 232] on button "-" at bounding box center [221, 227] width 11 height 13
click at [221, 232] on button "-" at bounding box center [221, 227] width 11 height 13
click at [220, 229] on button "-" at bounding box center [221, 227] width 11 height 13
drag, startPoint x: 372, startPoint y: 229, endPoint x: 377, endPoint y: 247, distance: 18.6
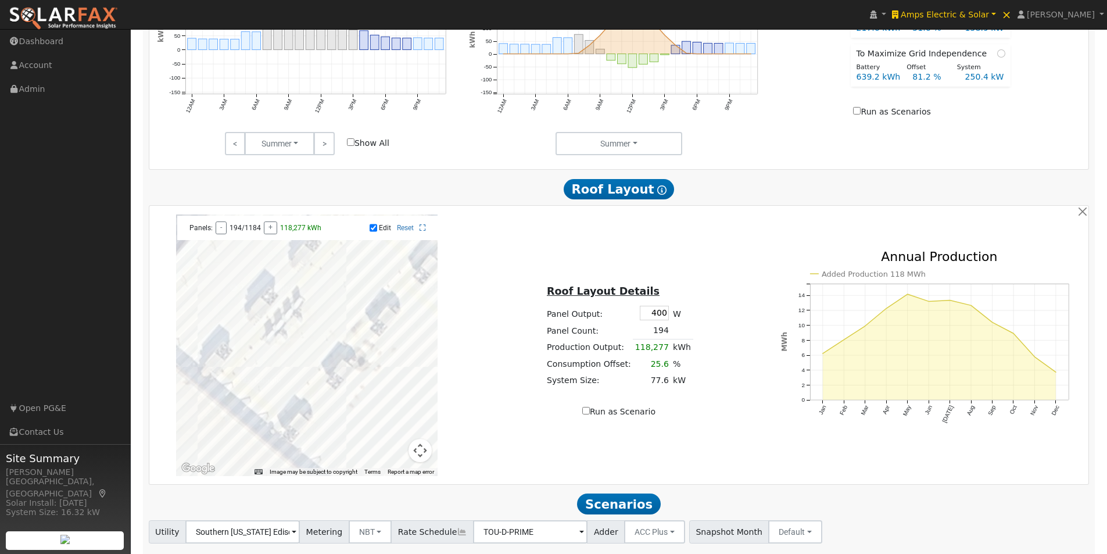
click at [373, 229] on input "Edit" at bounding box center [373, 228] width 8 height 8
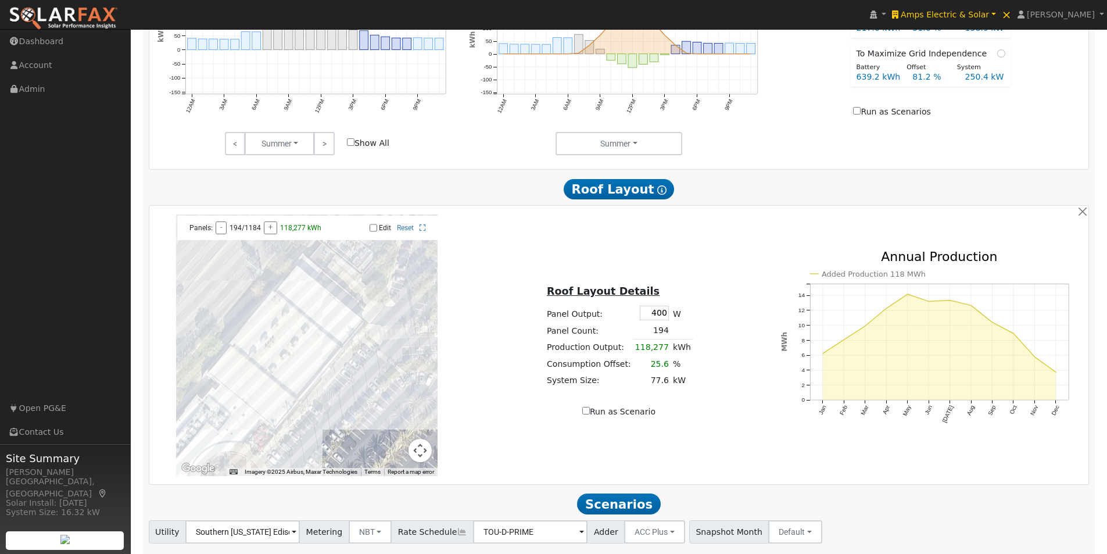
drag, startPoint x: 379, startPoint y: 296, endPoint x: 302, endPoint y: 331, distance: 85.0
click at [301, 340] on div at bounding box center [306, 344] width 261 height 261
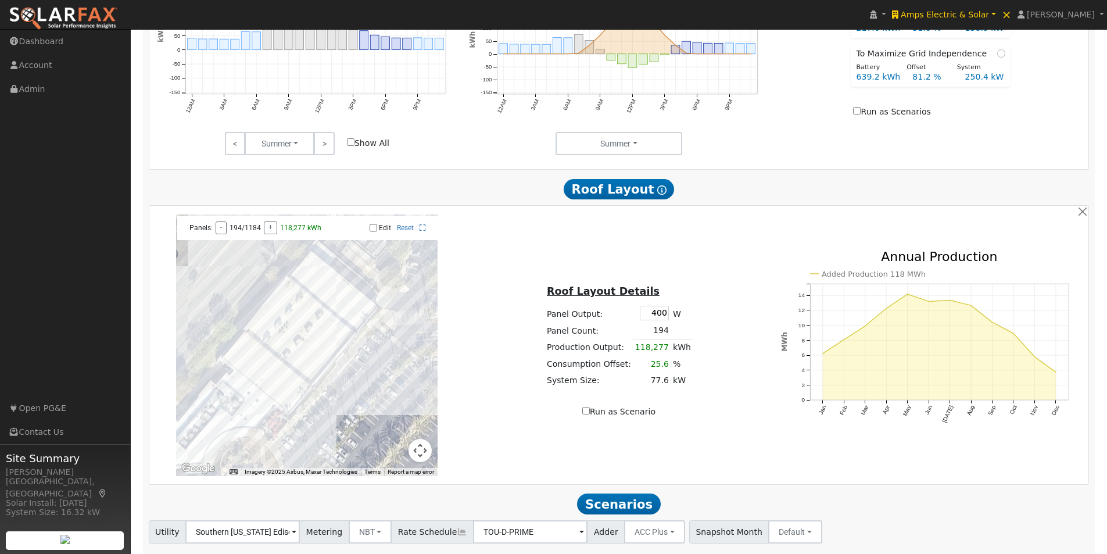
drag, startPoint x: 380, startPoint y: 365, endPoint x: 395, endPoint y: 360, distance: 16.2
click at [394, 361] on div at bounding box center [306, 344] width 261 height 261
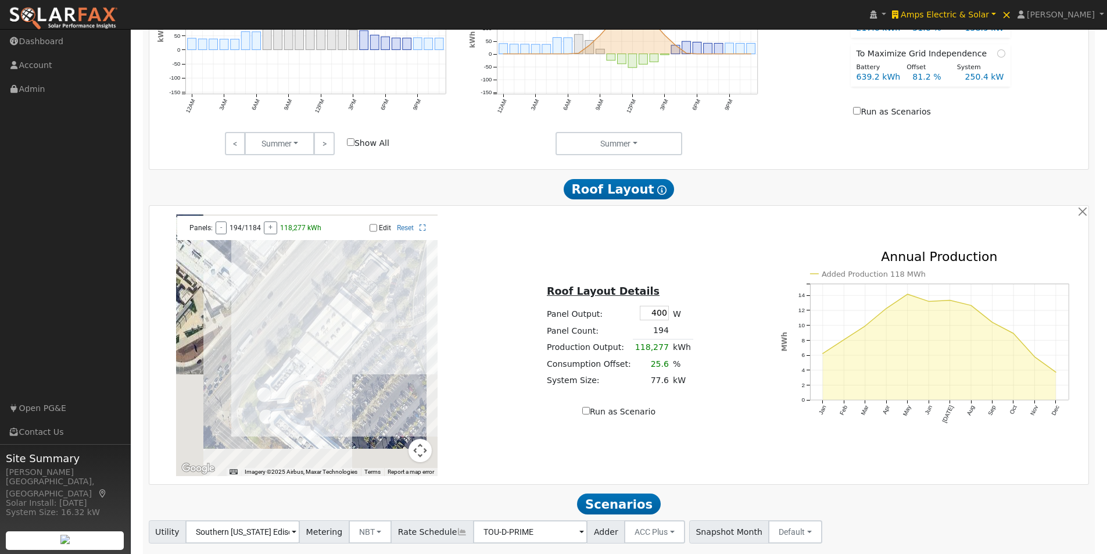
drag, startPoint x: 379, startPoint y: 353, endPoint x: 372, endPoint y: 340, distance: 14.0
click at [369, 346] on div at bounding box center [306, 344] width 261 height 261
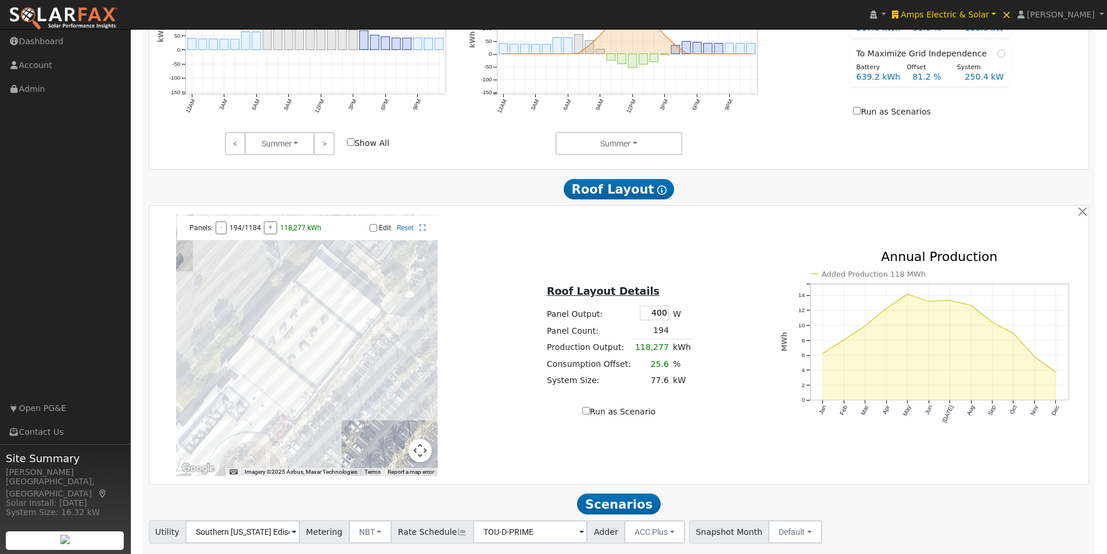
drag, startPoint x: 379, startPoint y: 339, endPoint x: 411, endPoint y: 334, distance: 31.8
click at [411, 334] on div at bounding box center [306, 344] width 261 height 261
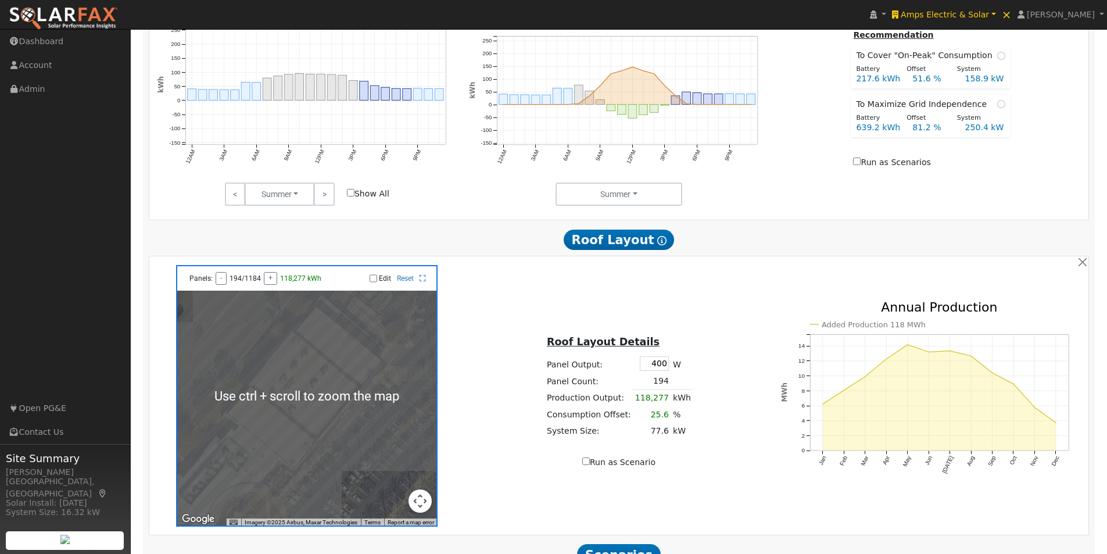
scroll to position [581, 0]
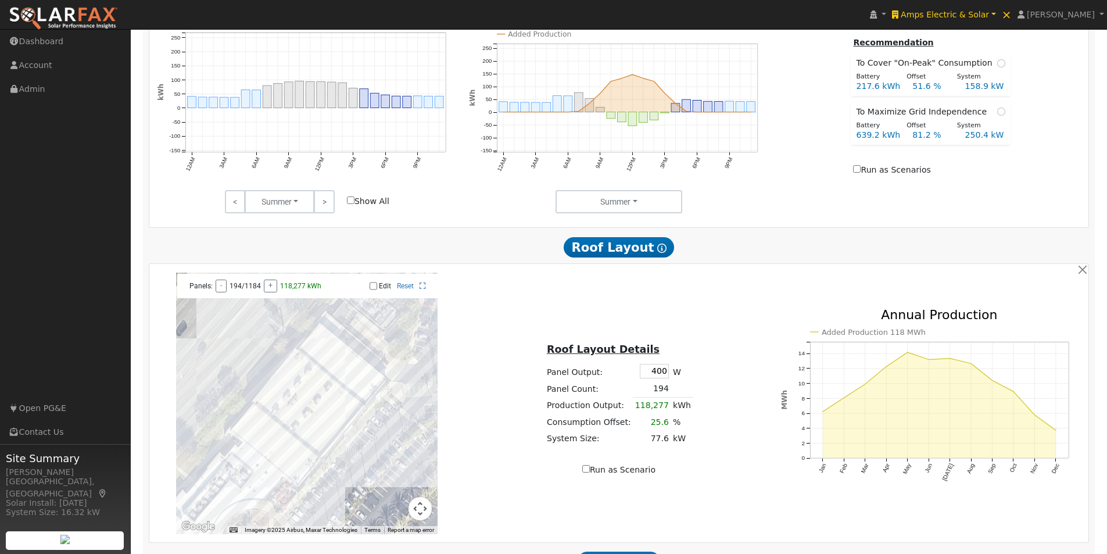
drag, startPoint x: 320, startPoint y: 407, endPoint x: 348, endPoint y: 414, distance: 28.6
click at [347, 428] on div at bounding box center [306, 402] width 261 height 261
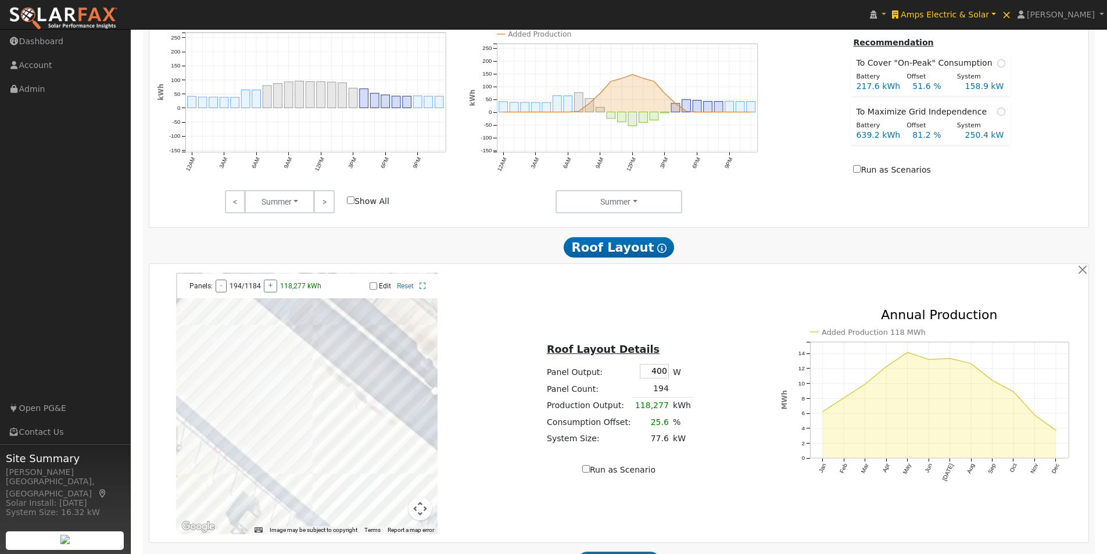
drag, startPoint x: 318, startPoint y: 339, endPoint x: 388, endPoint y: 383, distance: 82.5
click at [388, 383] on div at bounding box center [306, 402] width 261 height 261
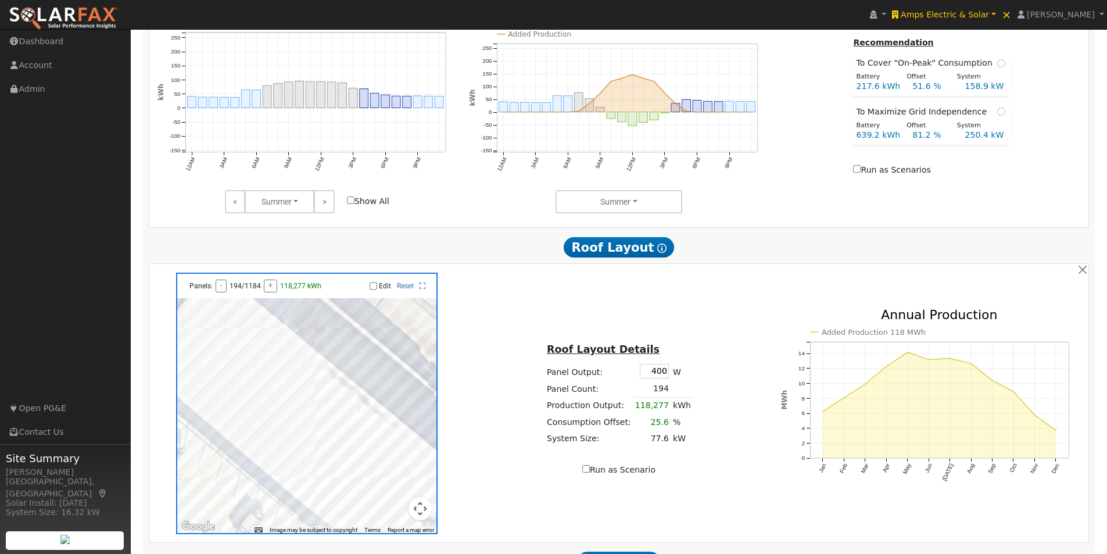
click at [370, 290] on input "Edit" at bounding box center [373, 286] width 8 height 8
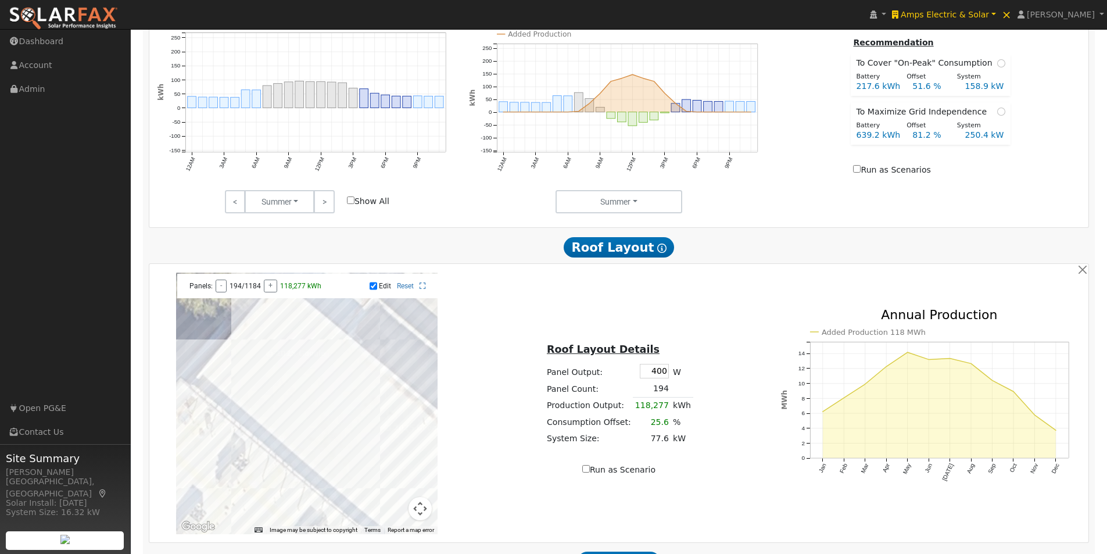
drag, startPoint x: 335, startPoint y: 353, endPoint x: 400, endPoint y: 364, distance: 65.5
click at [400, 364] on div at bounding box center [306, 402] width 261 height 261
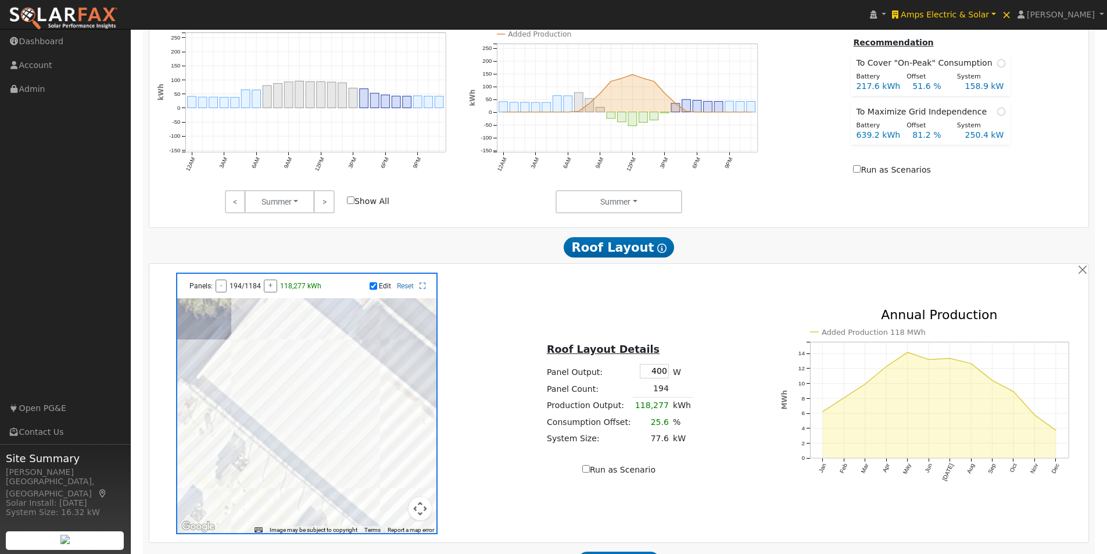
click at [256, 397] on div at bounding box center [306, 402] width 261 height 261
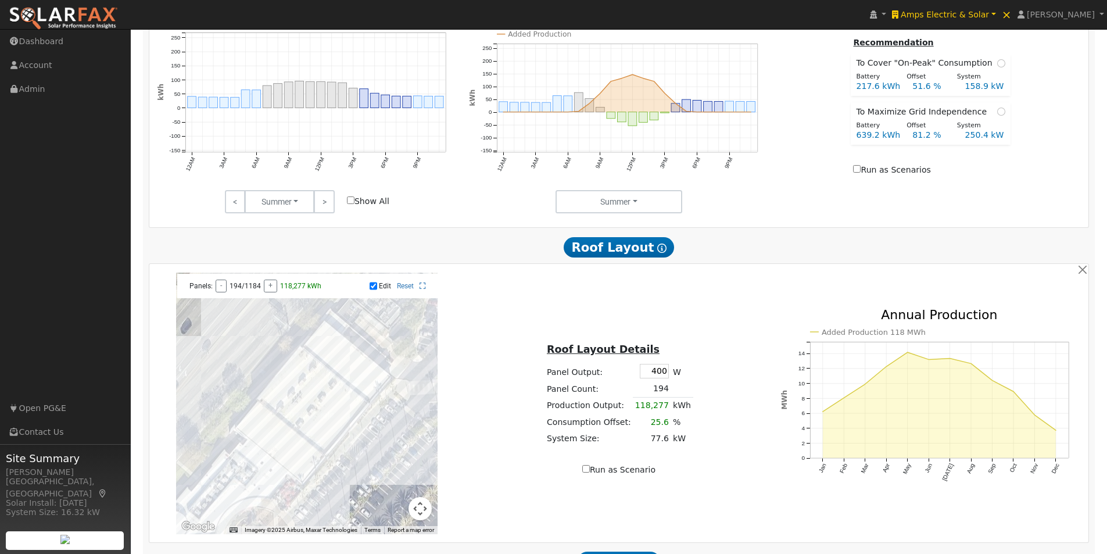
drag, startPoint x: 414, startPoint y: 349, endPoint x: 360, endPoint y: 340, distance: 54.1
click at [360, 341] on div at bounding box center [306, 402] width 261 height 261
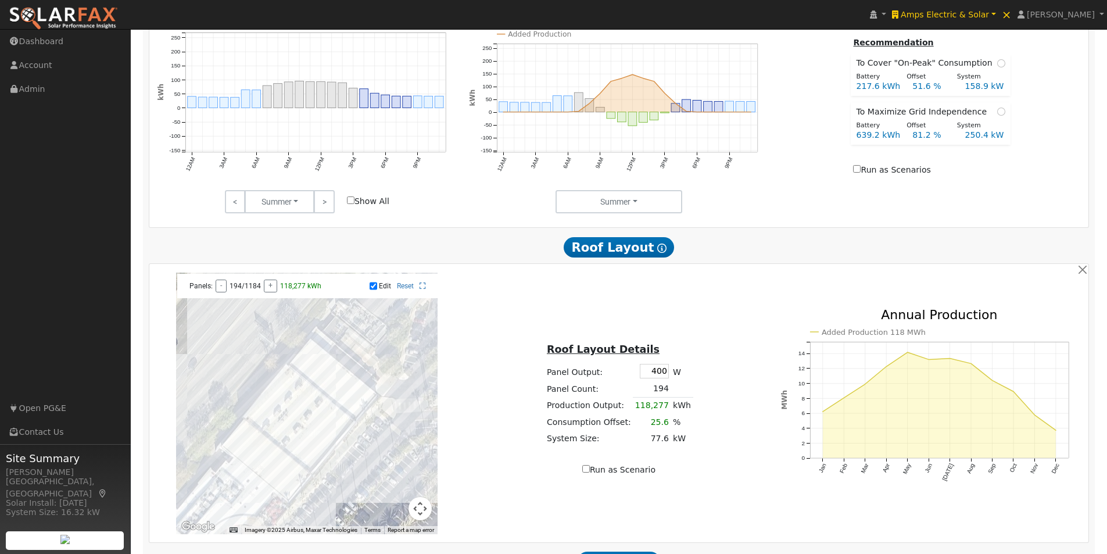
drag, startPoint x: 403, startPoint y: 343, endPoint x: 400, endPoint y: 366, distance: 22.9
click at [400, 366] on div at bounding box center [306, 402] width 261 height 261
click at [372, 290] on input "Edit" at bounding box center [373, 286] width 8 height 8
checkbox input "false"
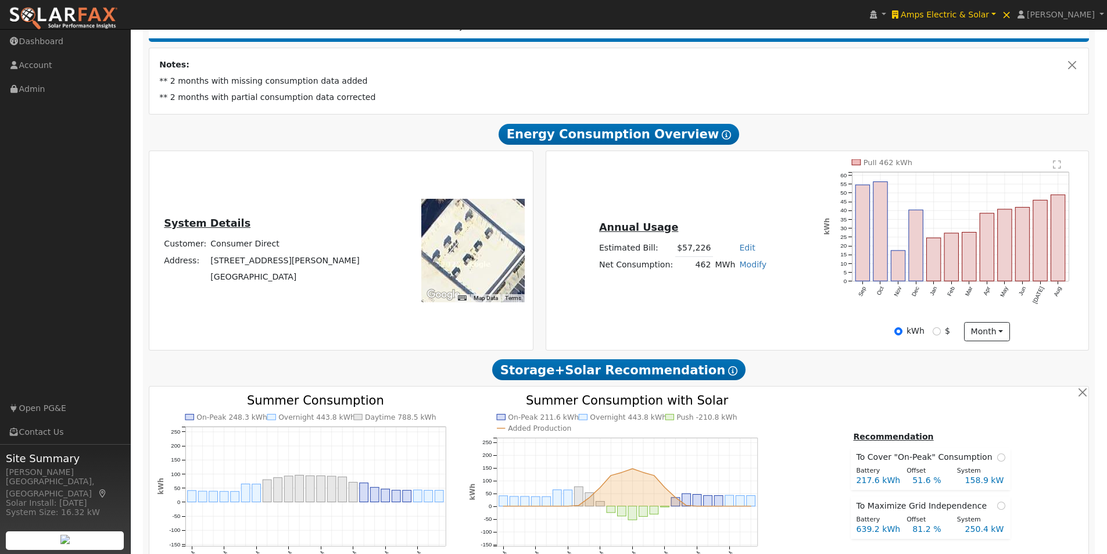
scroll to position [0, 0]
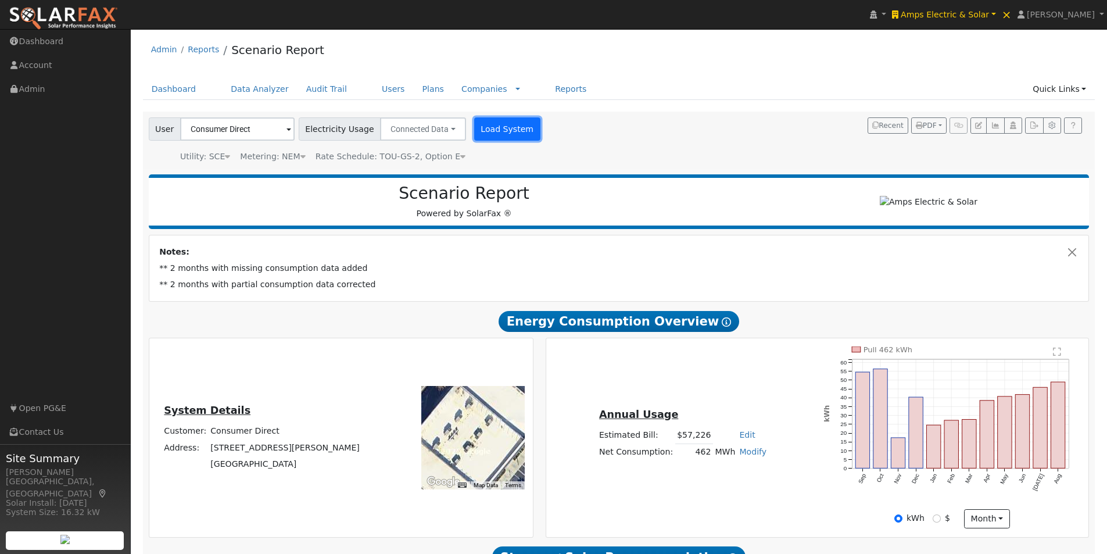
click at [491, 130] on button "Load System" at bounding box center [507, 128] width 66 height 23
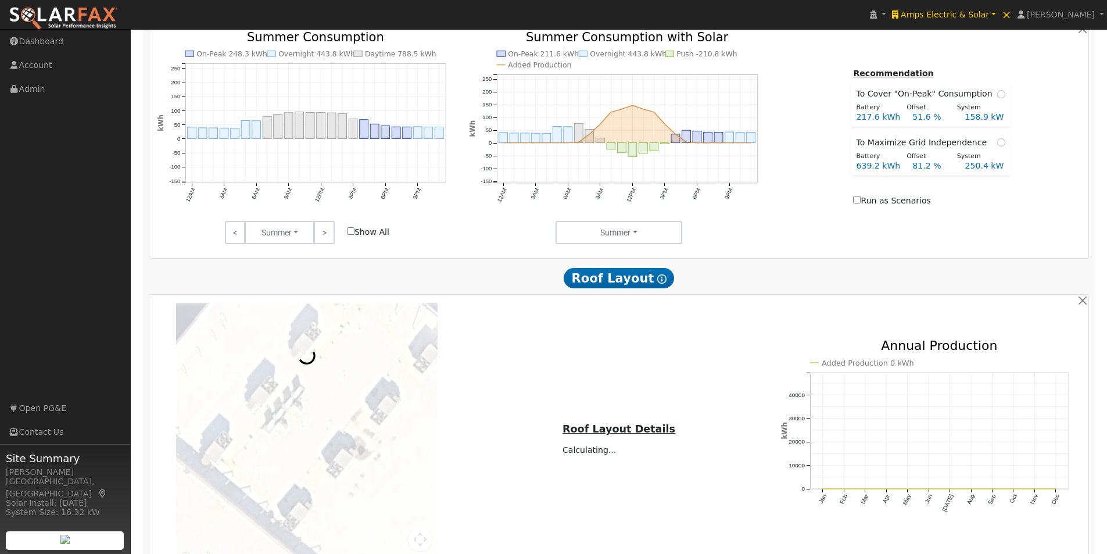
scroll to position [581, 0]
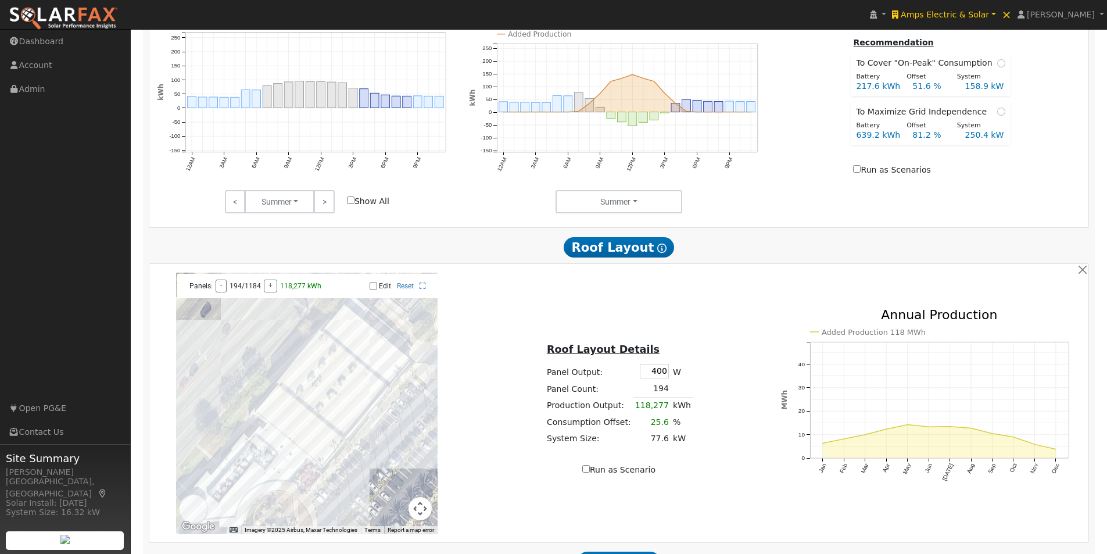
drag, startPoint x: 415, startPoint y: 389, endPoint x: 358, endPoint y: 366, distance: 60.9
click at [364, 394] on div at bounding box center [306, 402] width 261 height 261
click at [997, 116] on input "radio" at bounding box center [1001, 111] width 8 height 8
radio input "true"
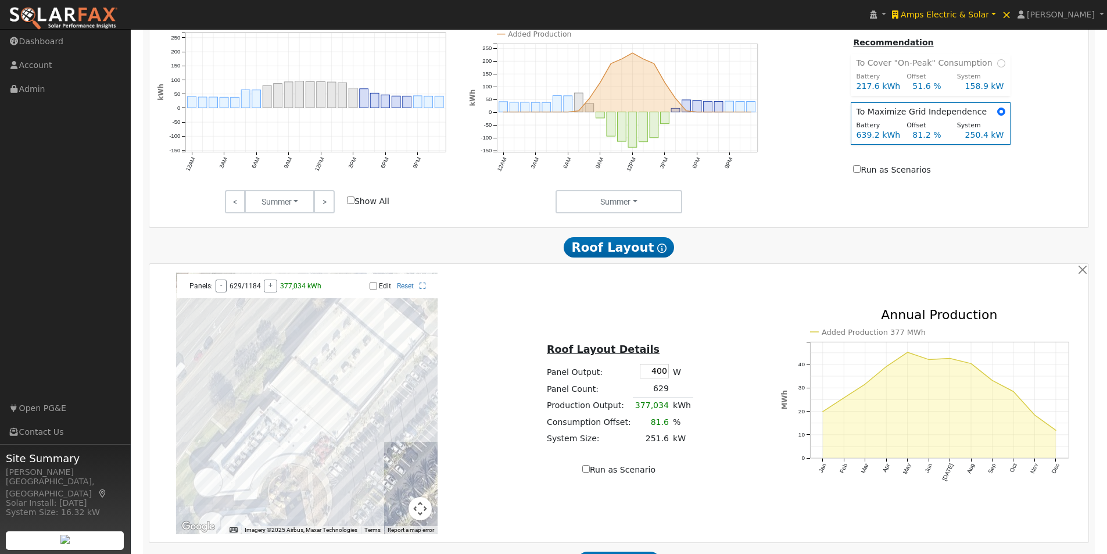
drag, startPoint x: 372, startPoint y: 418, endPoint x: 387, endPoint y: 393, distance: 29.2
click at [387, 393] on div at bounding box center [306, 402] width 261 height 261
click at [423, 286] on link at bounding box center [422, 286] width 6 height 8
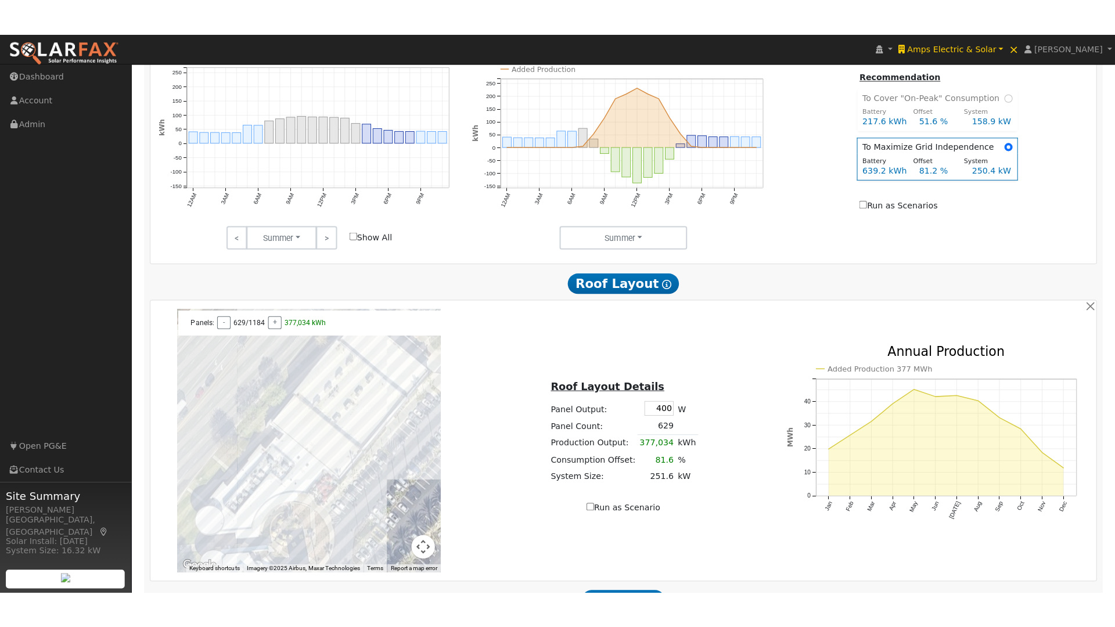
scroll to position [583, 0]
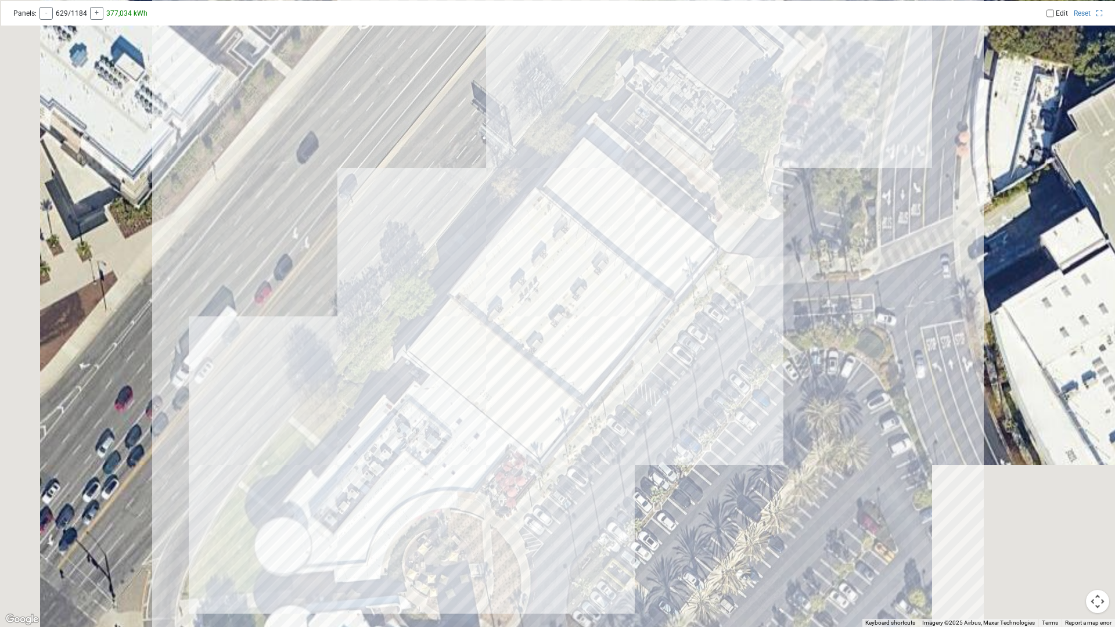
drag, startPoint x: 652, startPoint y: 299, endPoint x: 870, endPoint y: 400, distance: 240.7
click at [870, 400] on div at bounding box center [557, 313] width 1115 height 627
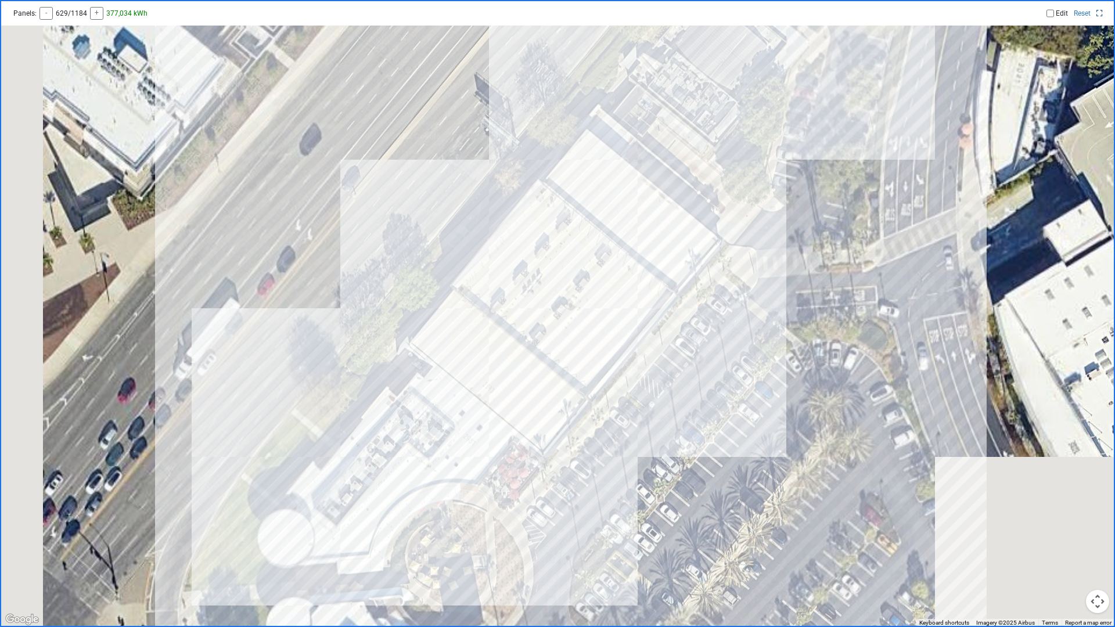
click at [1098, 12] on icon at bounding box center [1100, 13] width 6 height 7
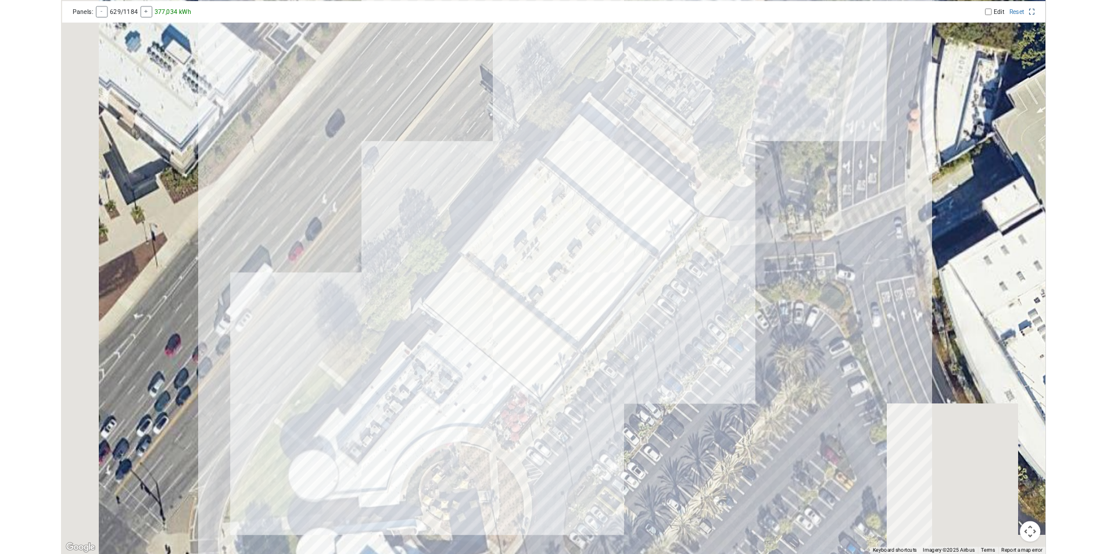
scroll to position [581, 0]
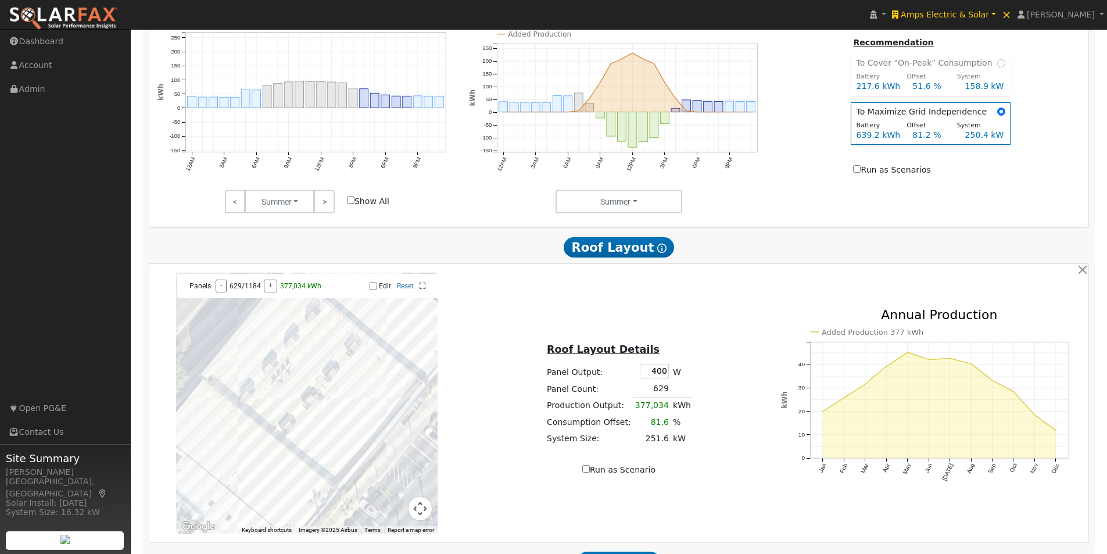
click at [423, 289] on icon at bounding box center [422, 285] width 6 height 7
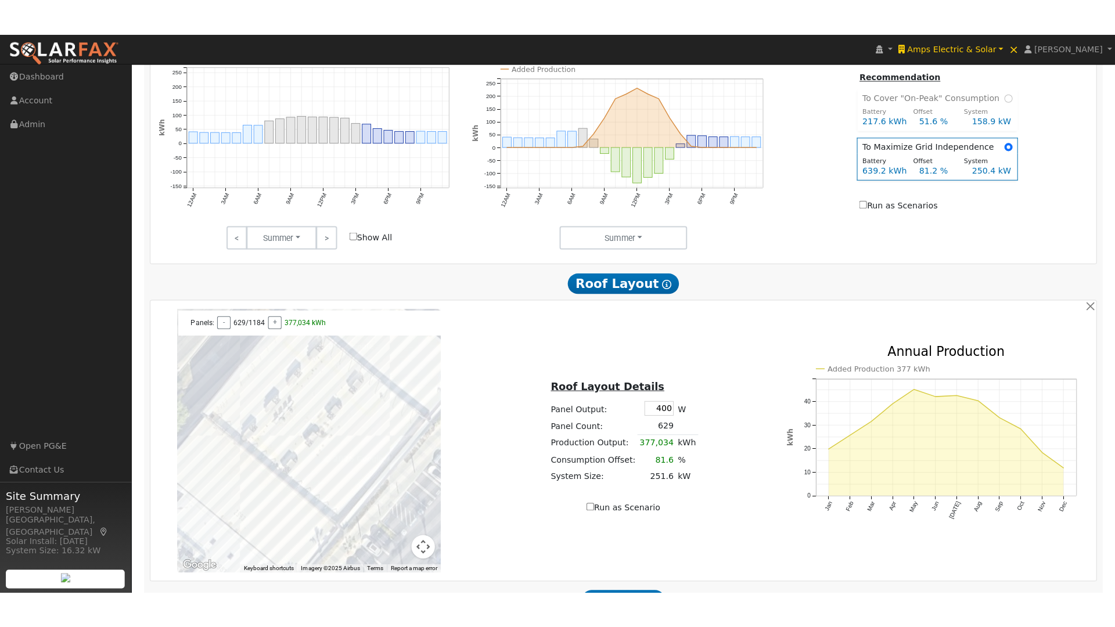
scroll to position [583, 0]
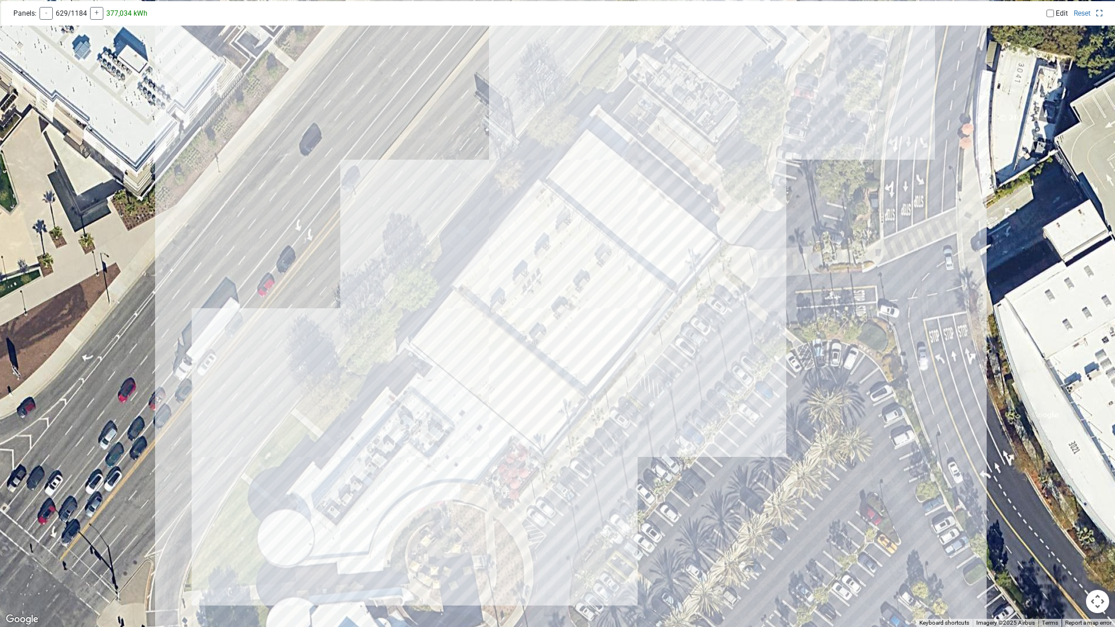
click at [1099, 11] on icon at bounding box center [1100, 13] width 6 height 7
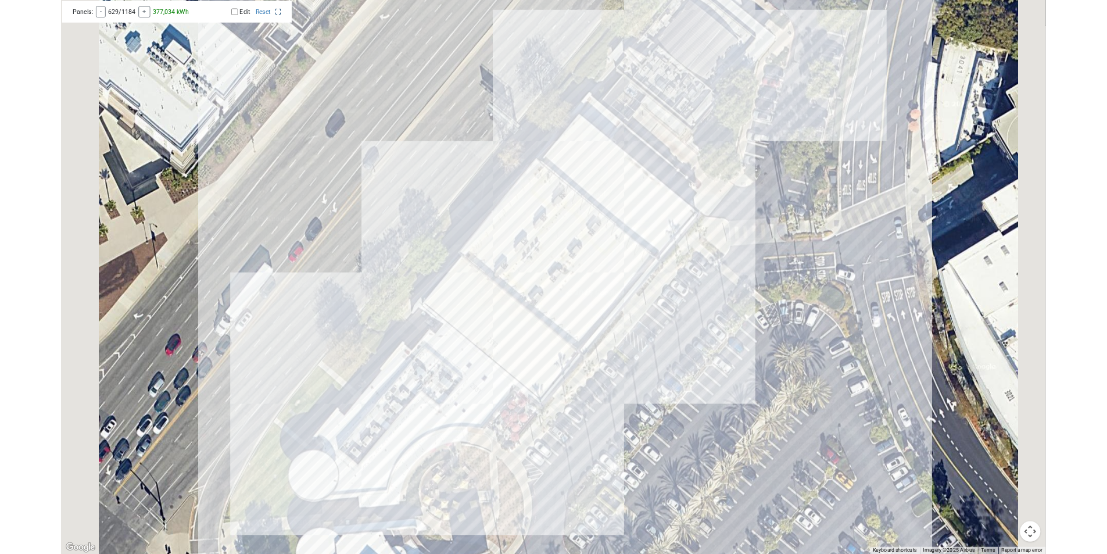
scroll to position [581, 0]
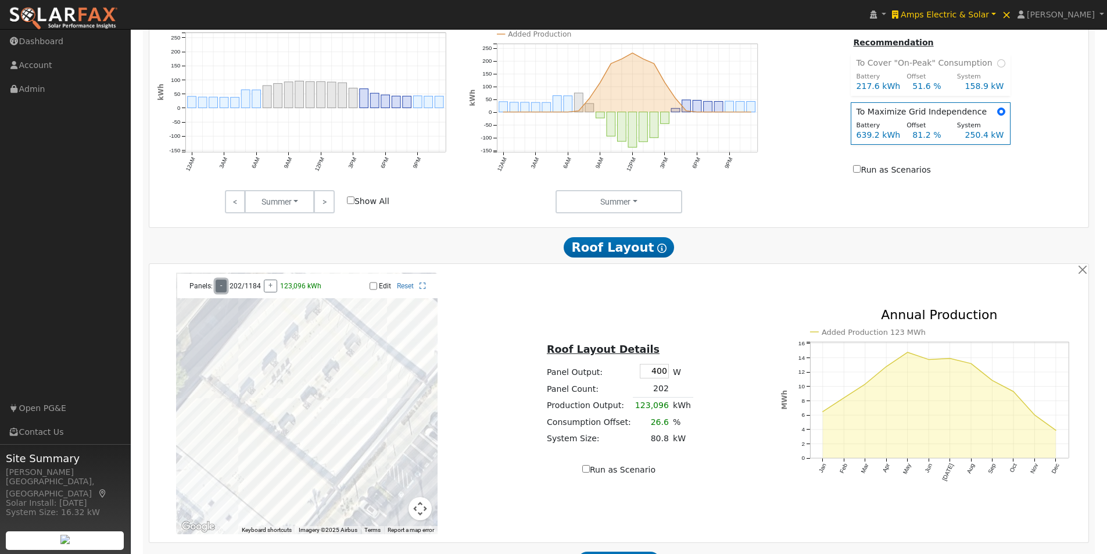
click at [219, 289] on button "-" at bounding box center [221, 285] width 11 height 13
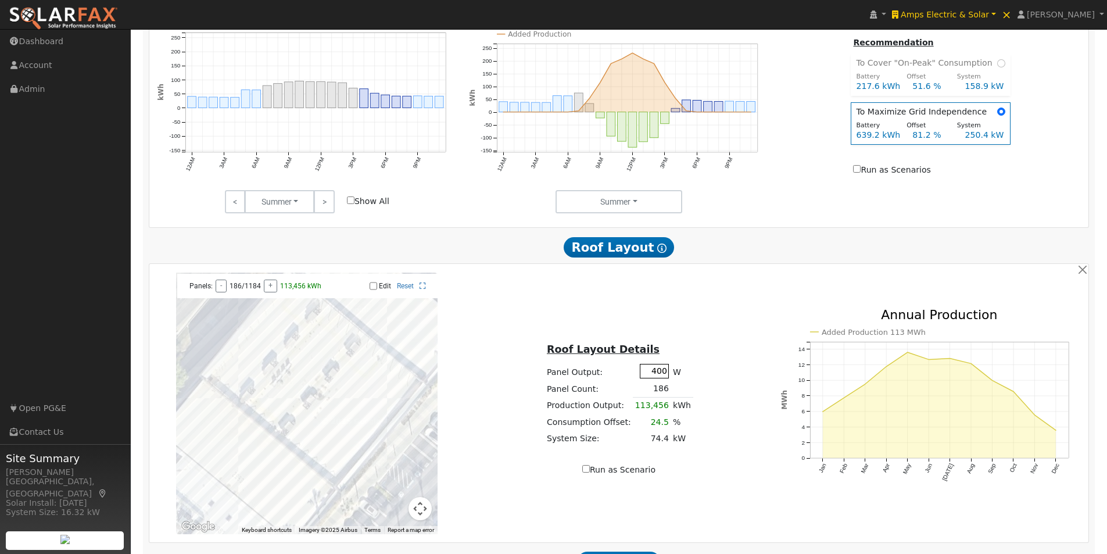
drag, startPoint x: 640, startPoint y: 375, endPoint x: 654, endPoint y: 375, distance: 13.9
click at [666, 380] on tr "Panel Output: 400 W" at bounding box center [618, 371] width 148 height 19
type input "585"
click at [710, 319] on div "← Move left → Move right ↑ Move up ↓ Move down + Zoom in - Zoom out Home Jump l…" at bounding box center [618, 402] width 935 height 261
click at [219, 290] on button "-" at bounding box center [221, 285] width 11 height 13
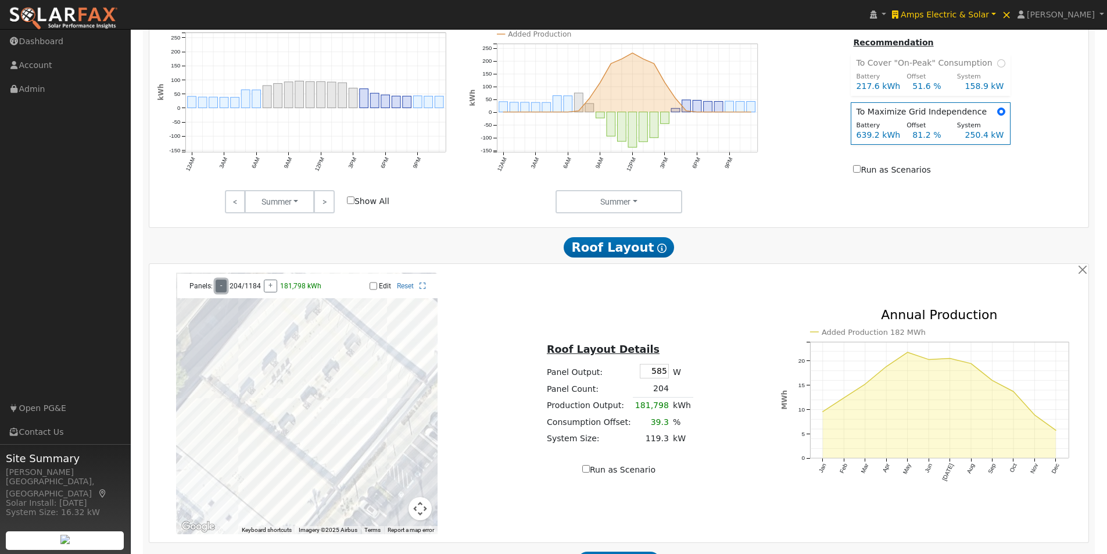
click at [219, 290] on button "-" at bounding box center [221, 285] width 11 height 13
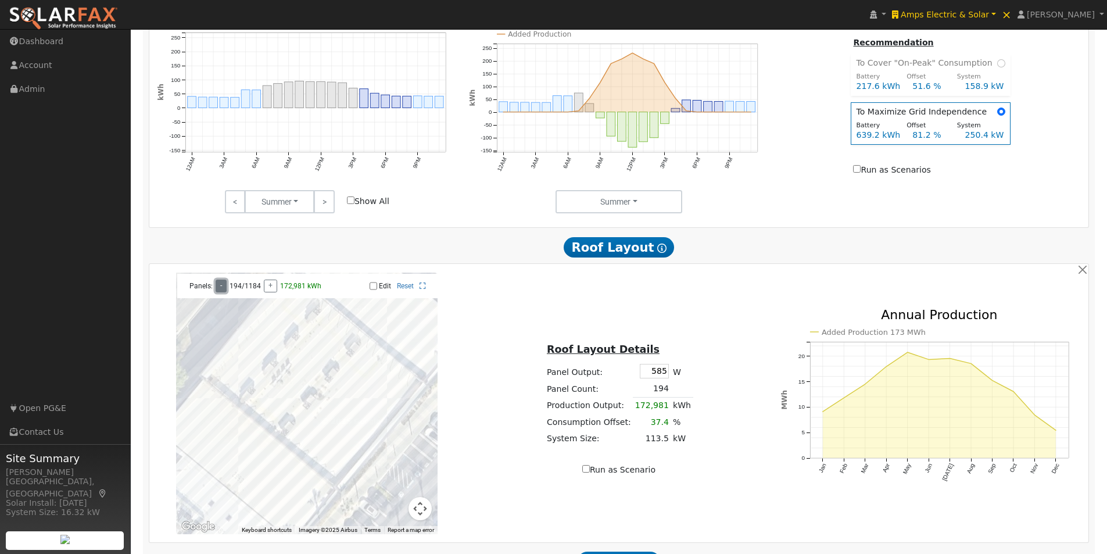
click at [219, 290] on button "-" at bounding box center [221, 285] width 11 height 13
click at [266, 288] on button "+" at bounding box center [270, 285] width 13 height 13
click at [375, 288] on input "Edit" at bounding box center [373, 286] width 8 height 8
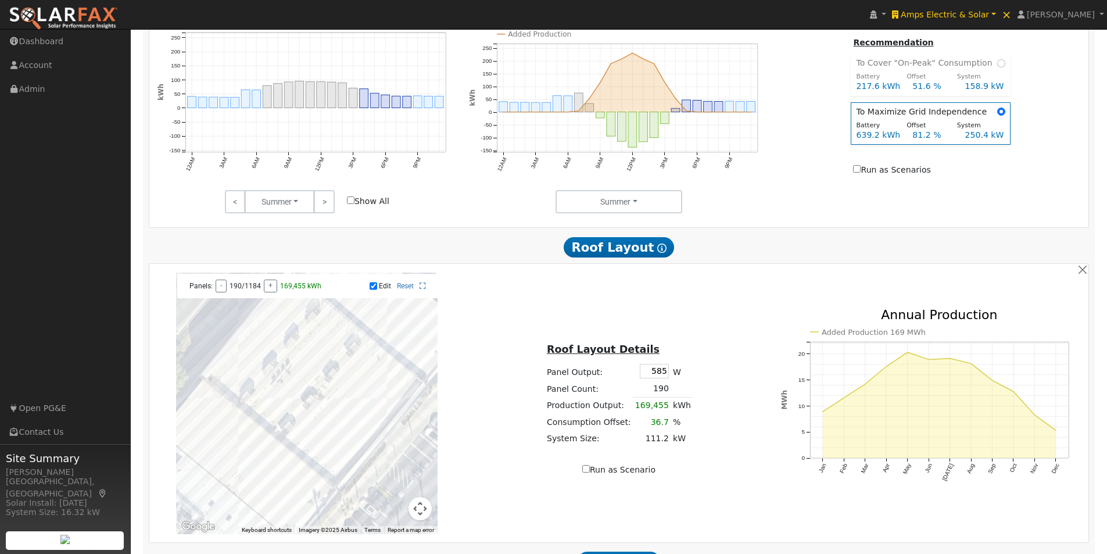
click at [372, 290] on input "Edit" at bounding box center [373, 286] width 8 height 8
checkbox input "false"
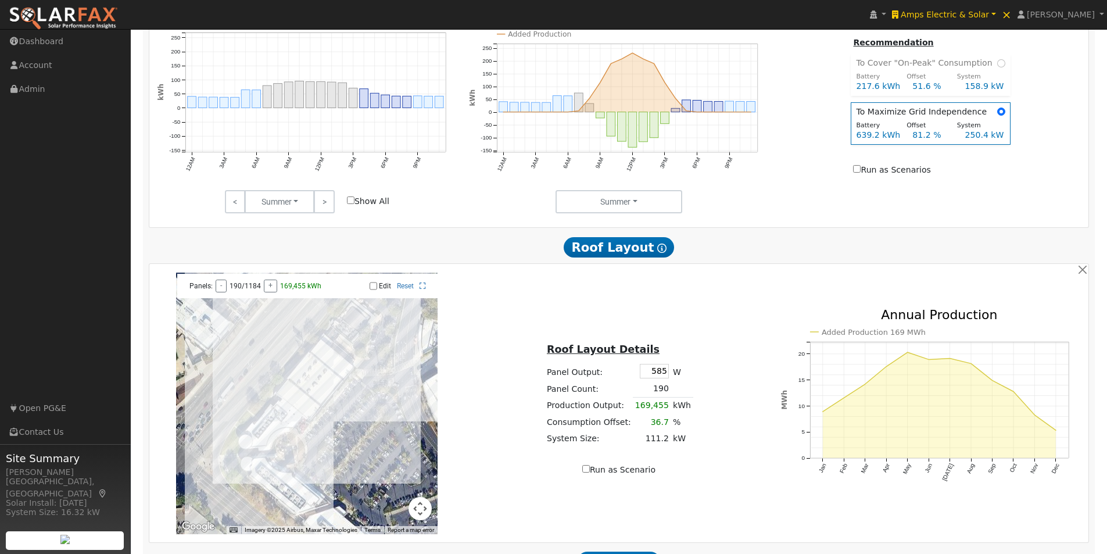
drag, startPoint x: 386, startPoint y: 389, endPoint x: 331, endPoint y: 430, distance: 68.9
click at [331, 430] on div at bounding box center [306, 402] width 261 height 261
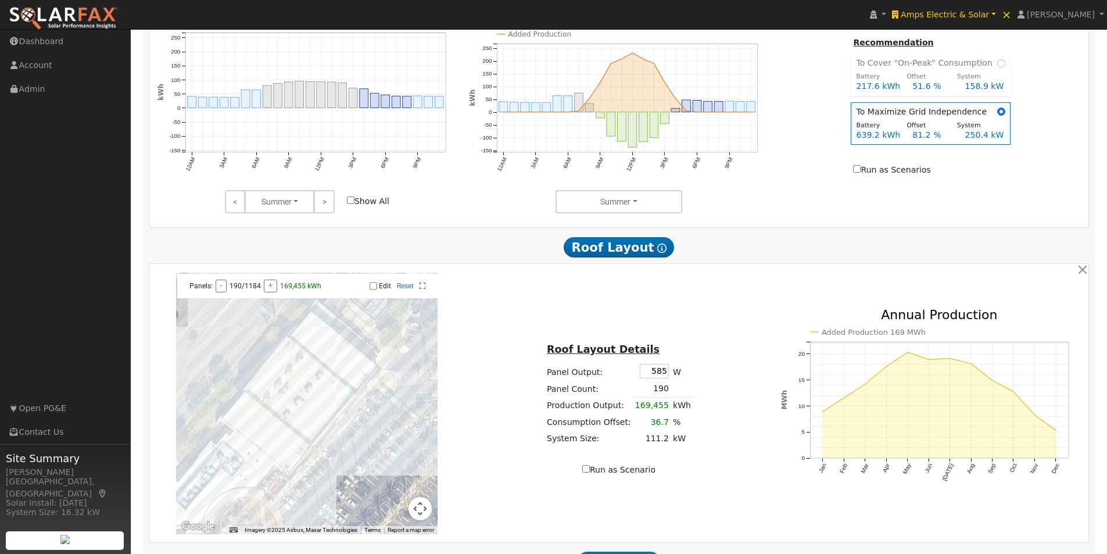
drag, startPoint x: 329, startPoint y: 408, endPoint x: 435, endPoint y: 432, distance: 108.2
click at [386, 432] on div at bounding box center [306, 402] width 261 height 261
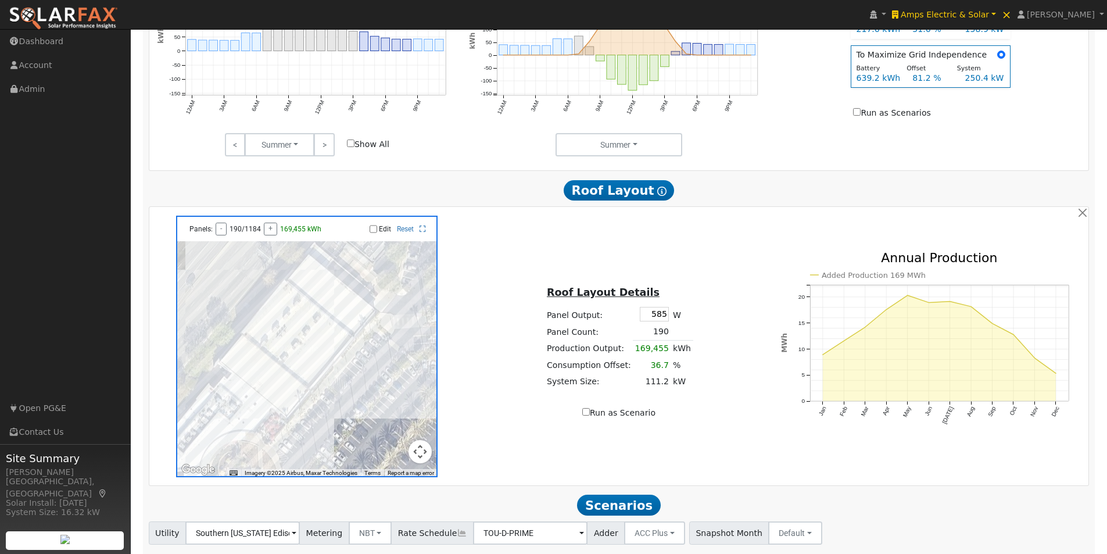
scroll to position [639, 0]
click at [590, 414] on input "Run as Scenario" at bounding box center [586, 411] width 8 height 8
checkbox input "true"
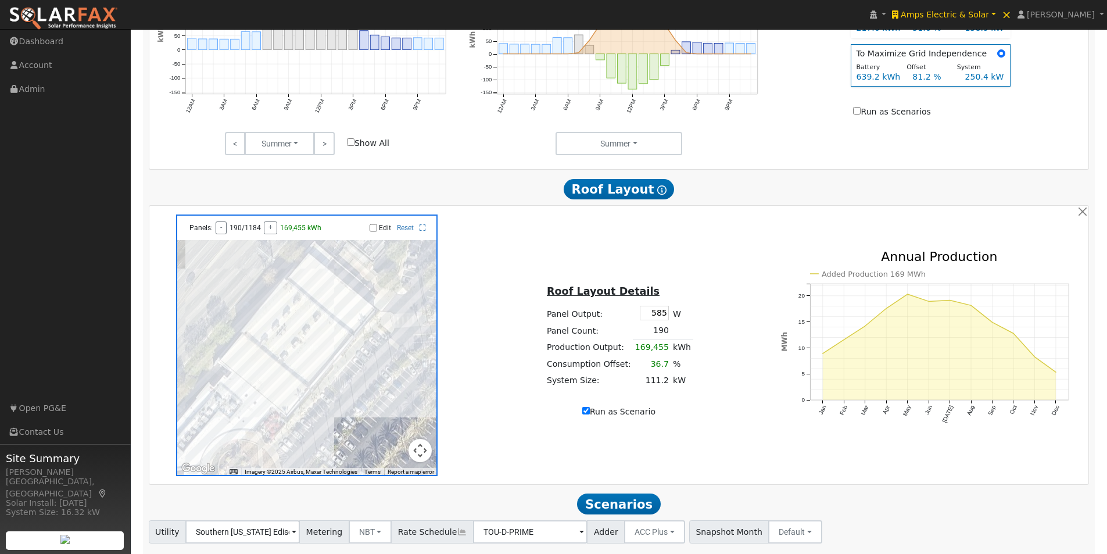
type input "169455"
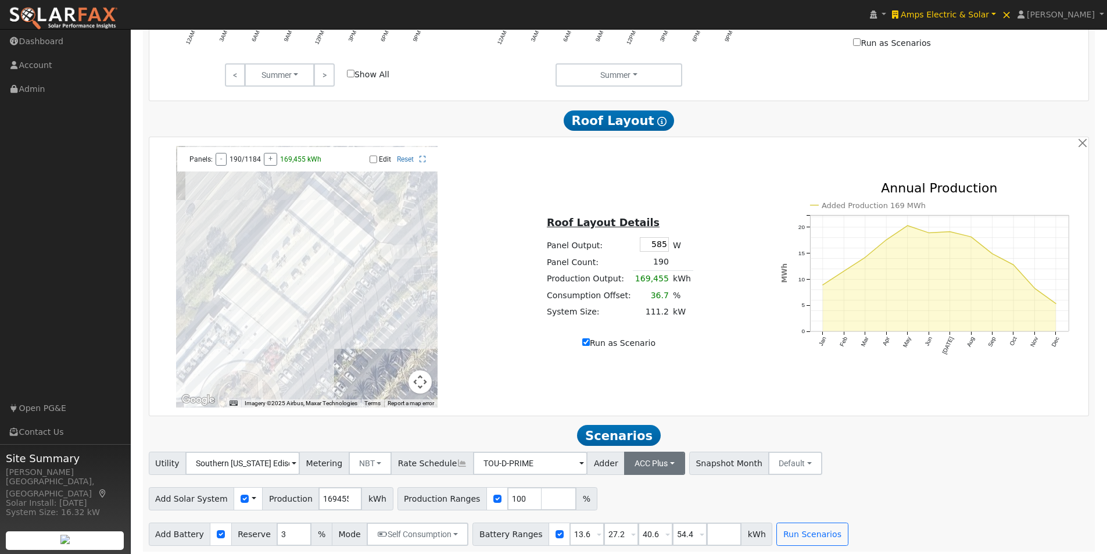
scroll to position [717, 0]
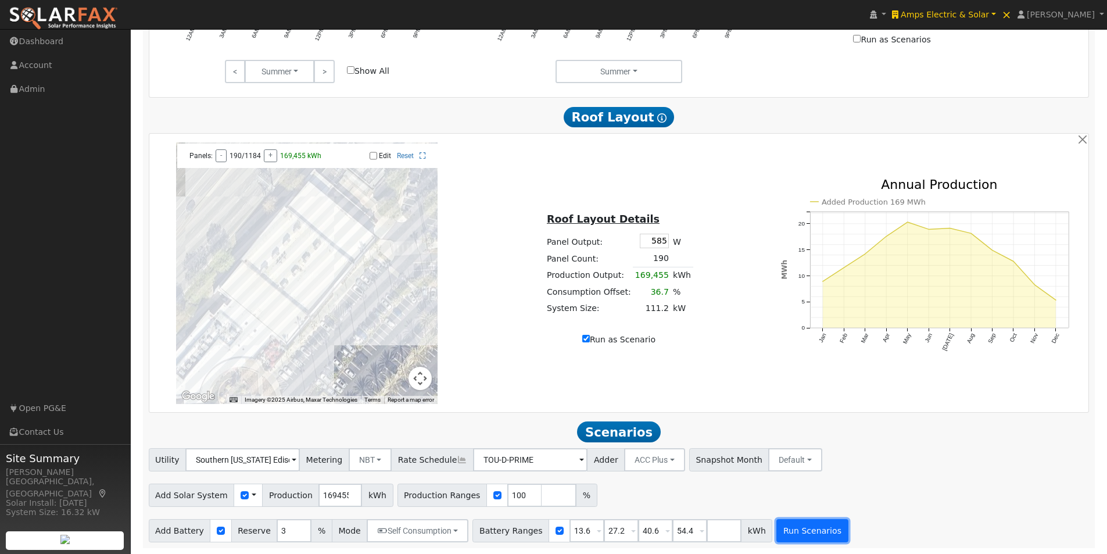
click at [793, 528] on button "Run Scenarios" at bounding box center [811, 530] width 71 height 23
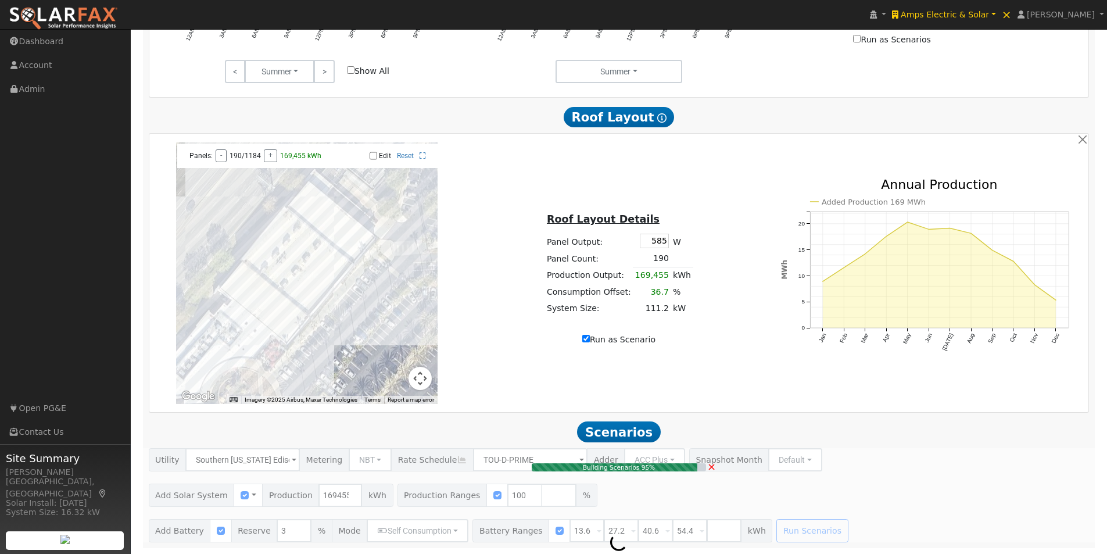
type input "111.2"
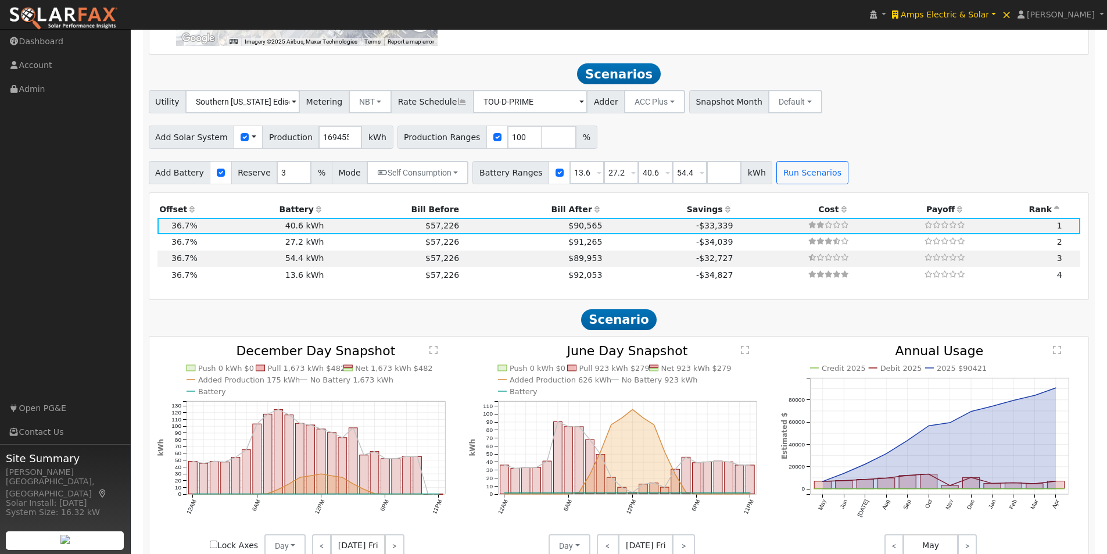
scroll to position [1103, 0]
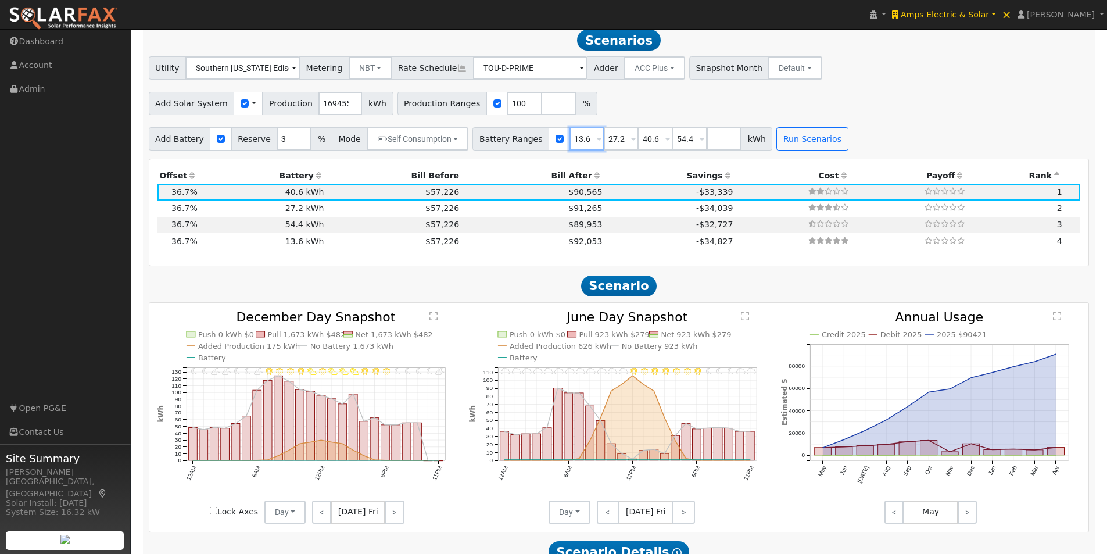
drag, startPoint x: 572, startPoint y: 145, endPoint x: 522, endPoint y: 146, distance: 50.6
click at [522, 146] on div "Battery Ranges 13.6 Overrides Reserve % Mode None None Self Consumption Peak Sa…" at bounding box center [622, 138] width 300 height 23
type input "27.2"
type input "40.6"
type input "54.4"
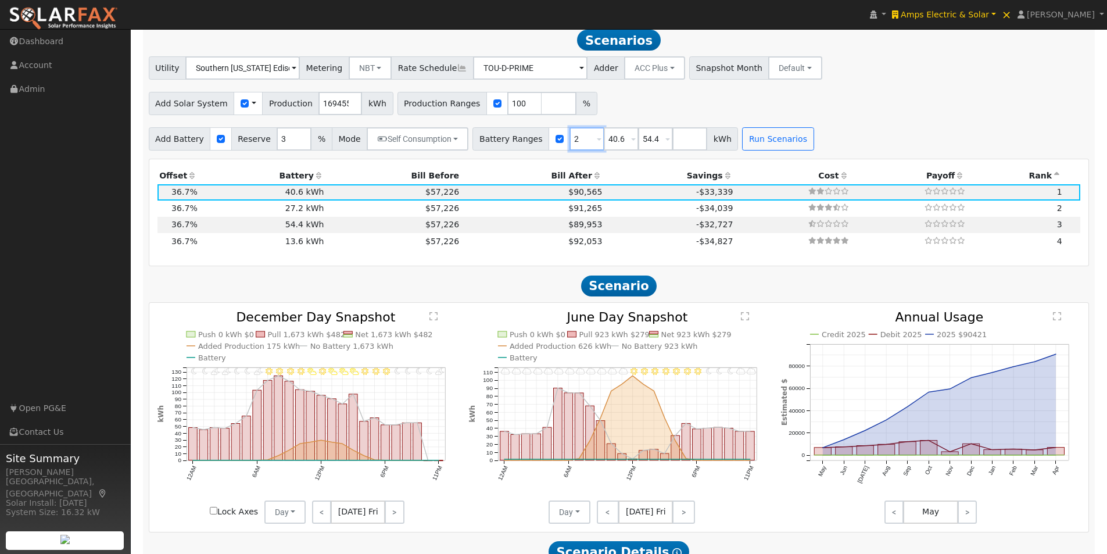
type input "40.6"
type input "54.4"
type input "5"
type input "0"
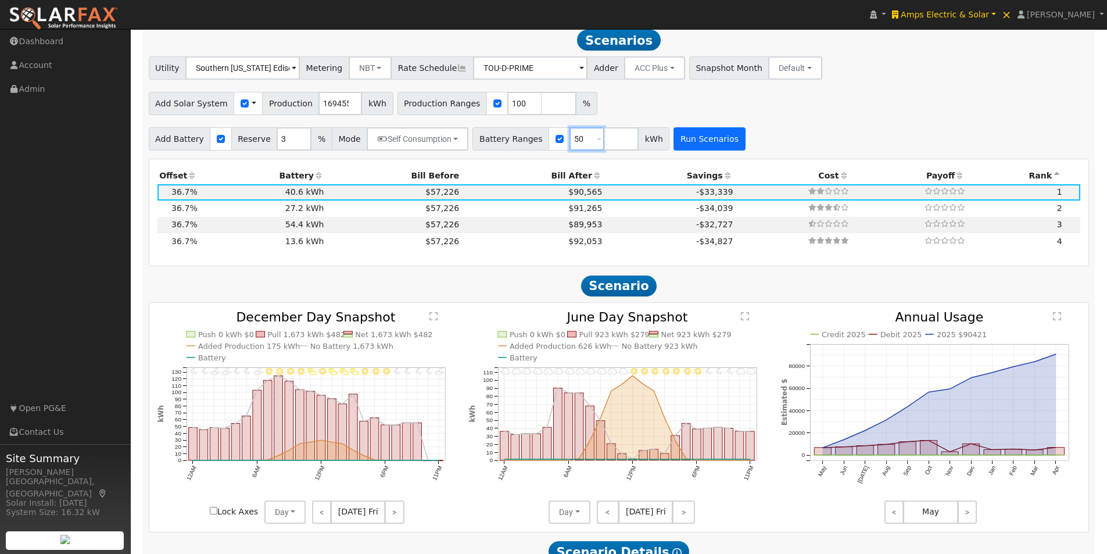
type input "50"
type input "100"
type input "150"
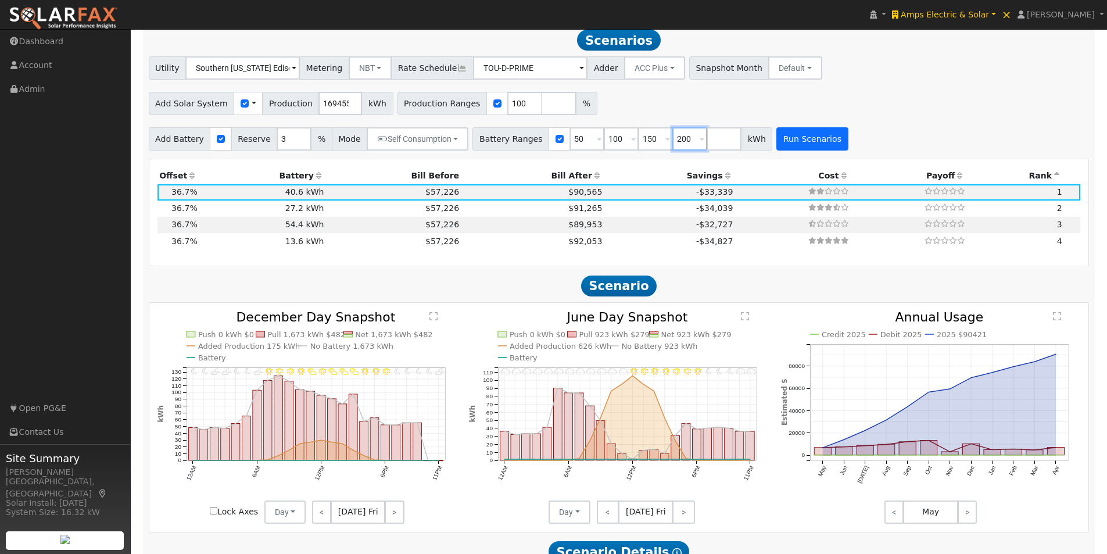
type input "200"
type input "250"
click at [779, 150] on button "Run Scenarios" at bounding box center [811, 138] width 71 height 23
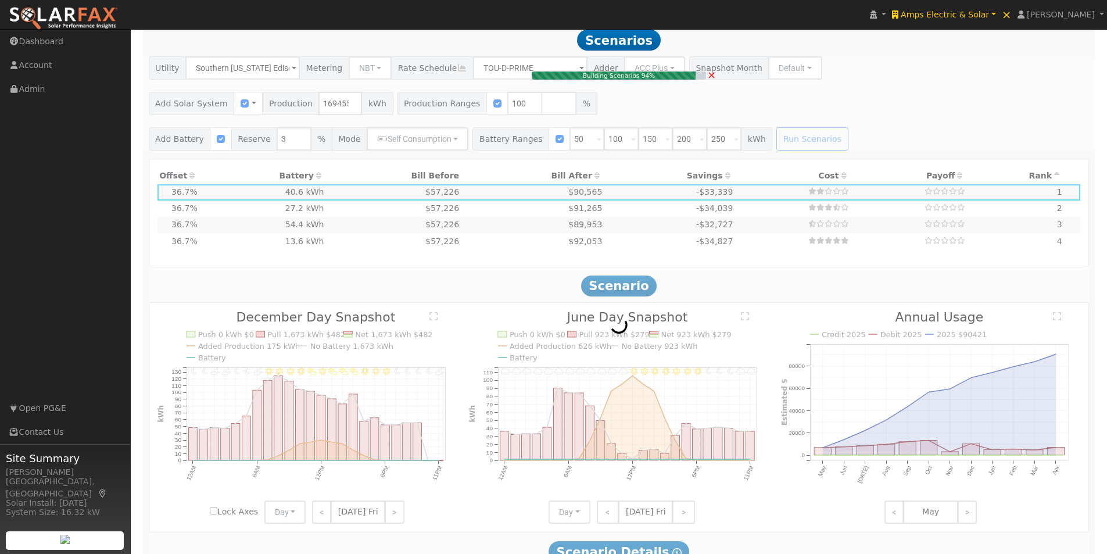
type input "$180,000"
type input "$170,760"
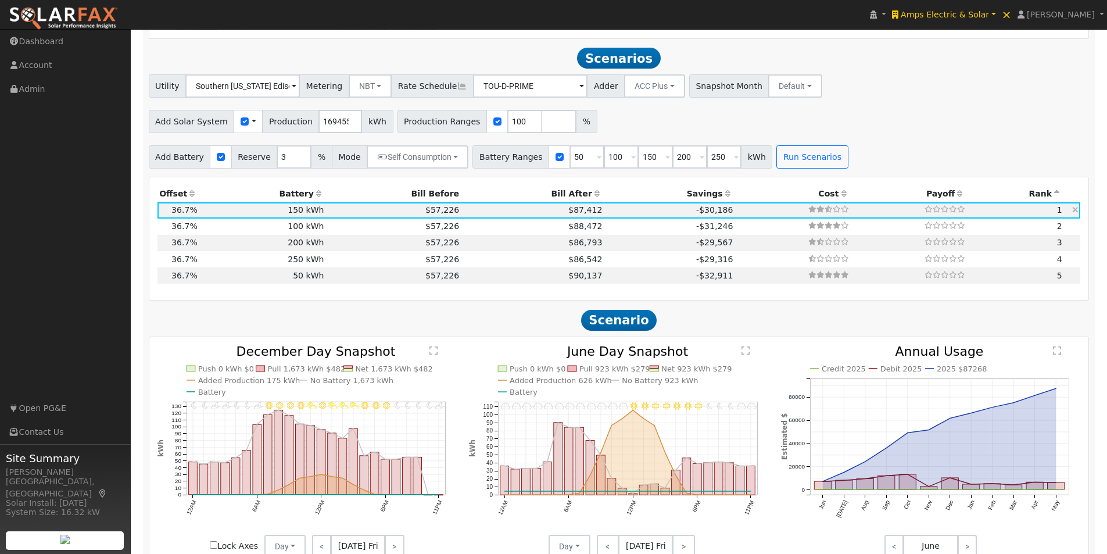
scroll to position [1104, 0]
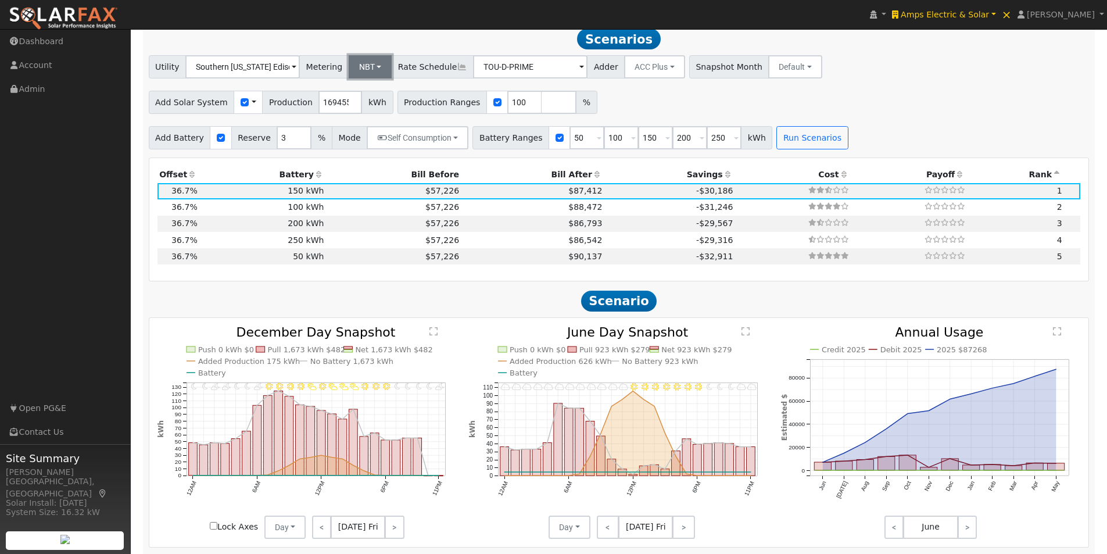
click at [367, 69] on button "NBT" at bounding box center [371, 66] width 44 height 23
click at [369, 96] on link "NEM" at bounding box center [378, 92] width 81 height 16
click at [525, 69] on input "TOU-D-PRIME" at bounding box center [532, 66] width 114 height 23
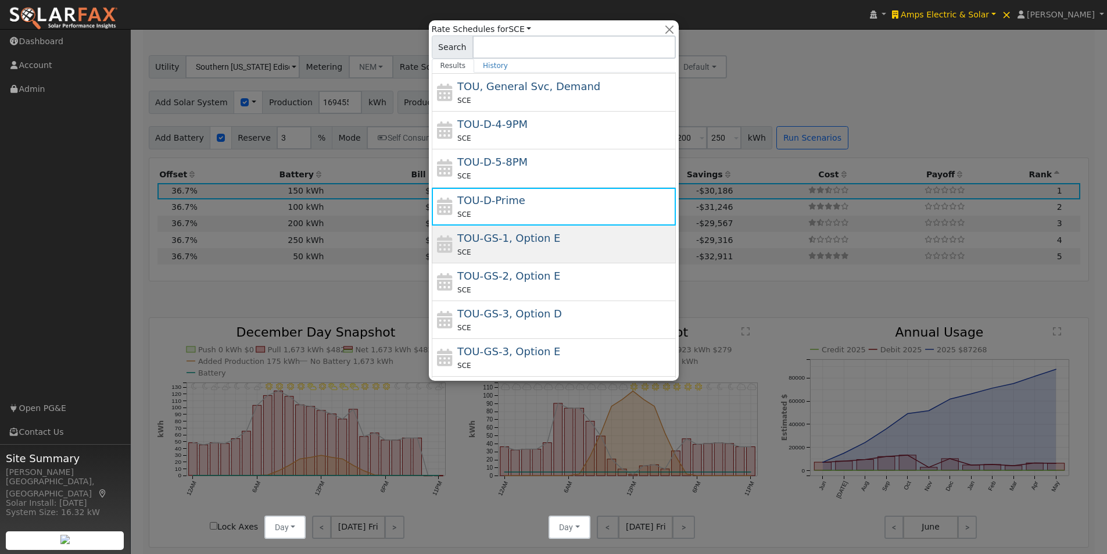
scroll to position [116, 0]
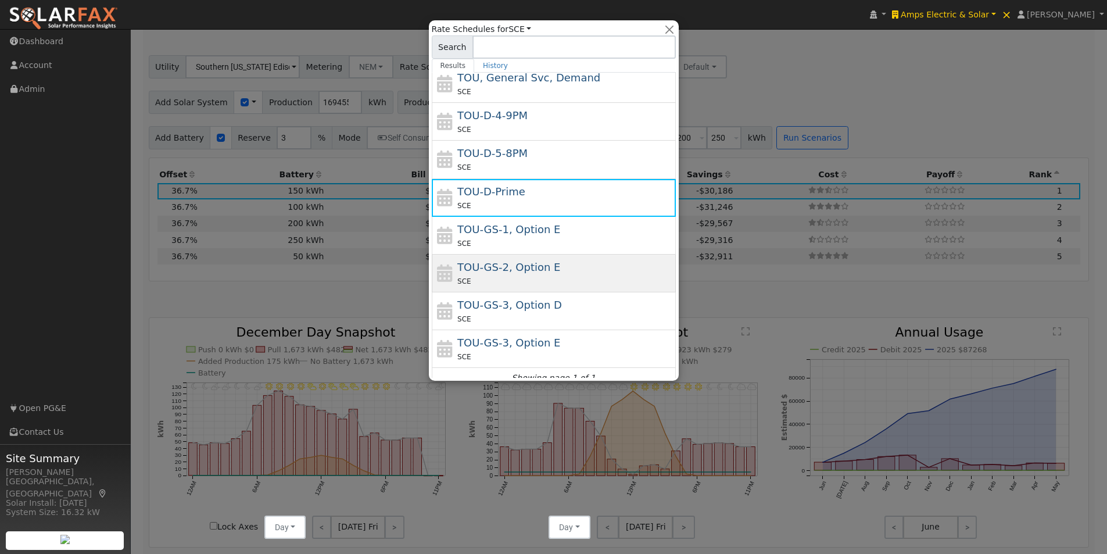
click at [518, 263] on span "TOU-GS-2, Option E" at bounding box center [508, 267] width 103 height 12
type input "TOU-GS-2, Option E"
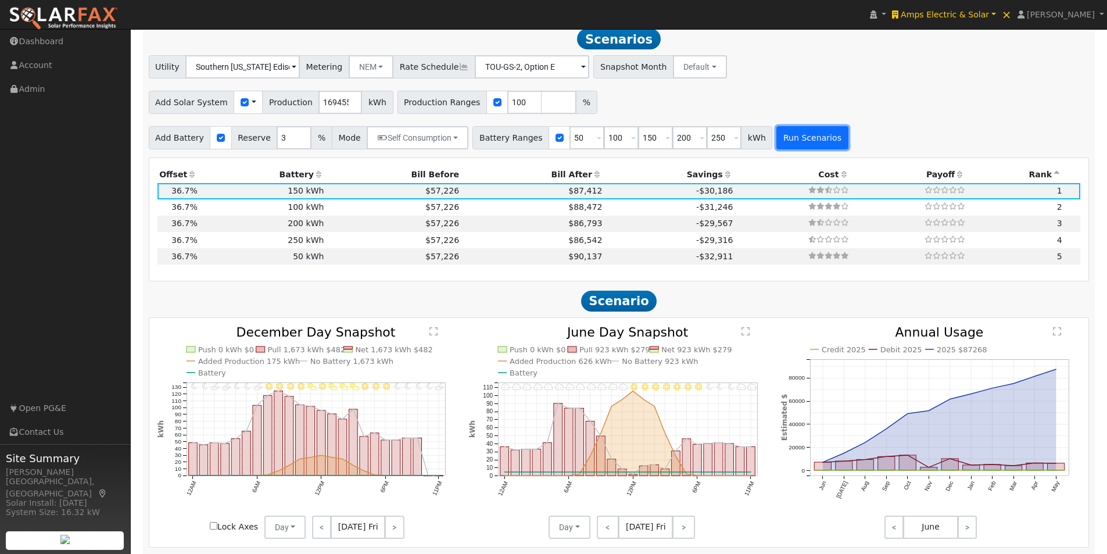
click at [776, 145] on button "Run Scenarios" at bounding box center [811, 137] width 71 height 23
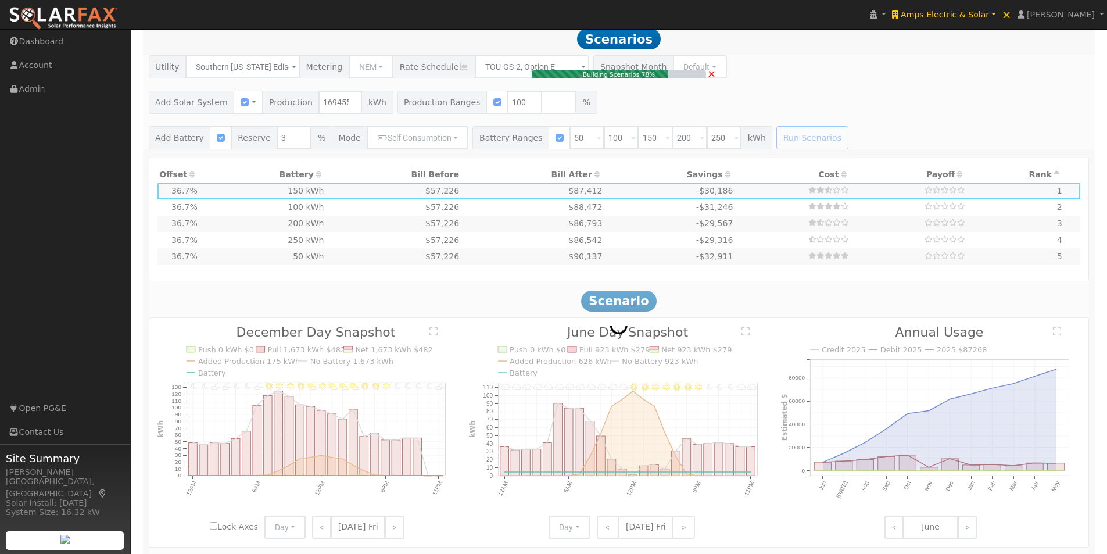
type input "$120,000"
type input "$152,760"
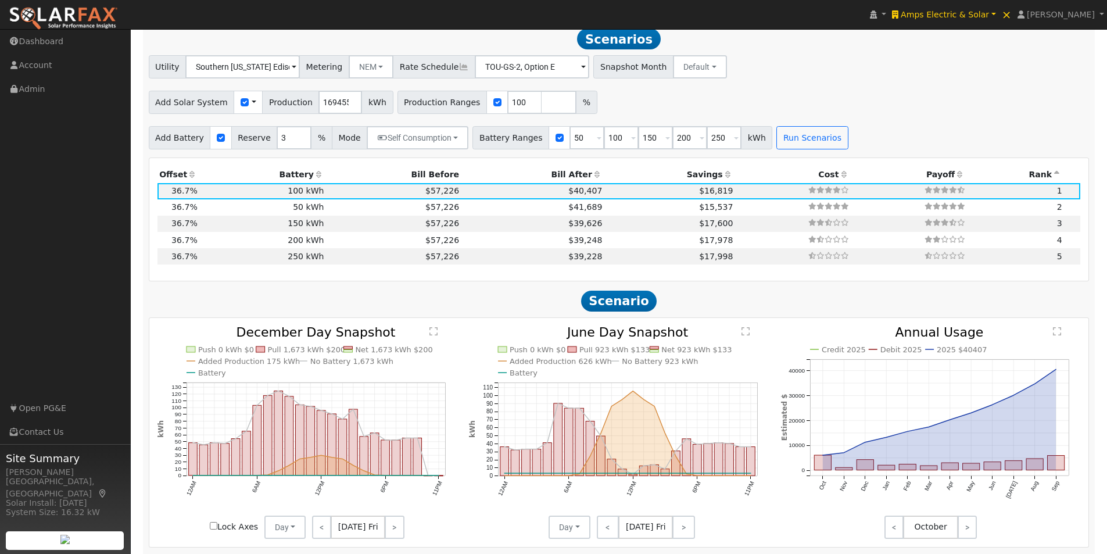
scroll to position [1103, 0]
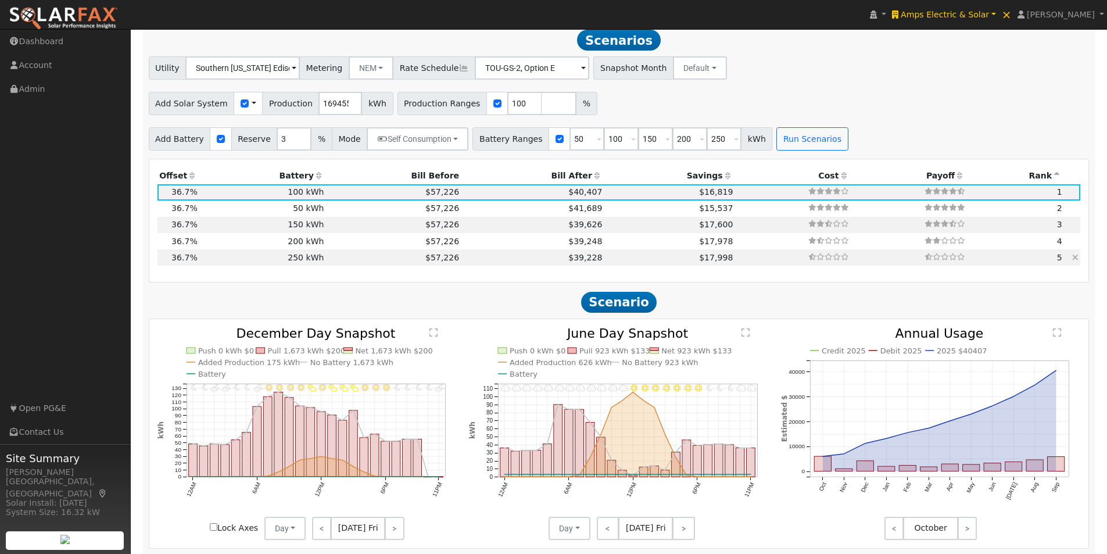
click at [414, 263] on td "$57,226" at bounding box center [393, 257] width 135 height 16
type input "$300,000"
type input "$206,760"
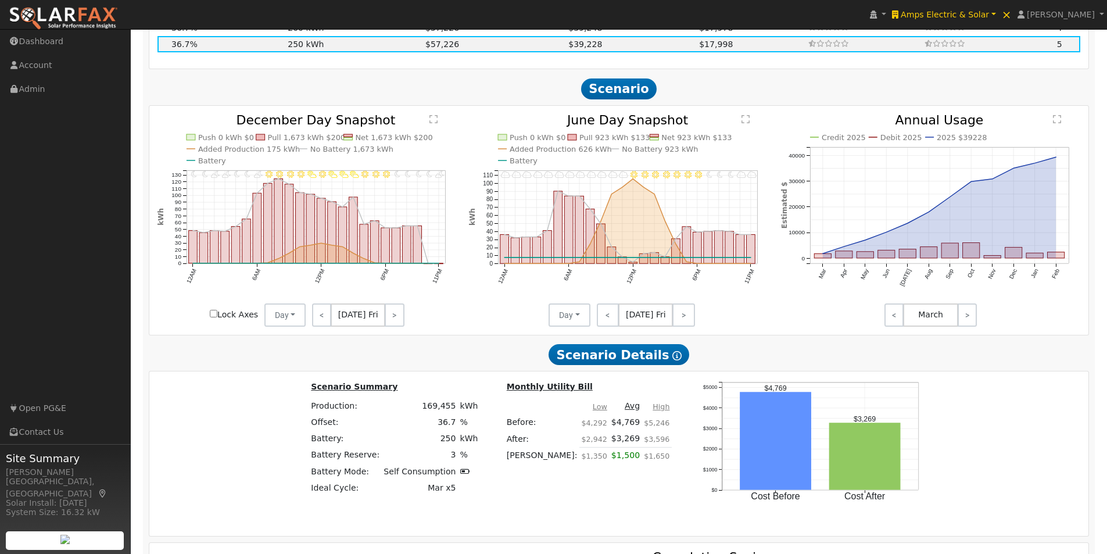
scroll to position [1602, 0]
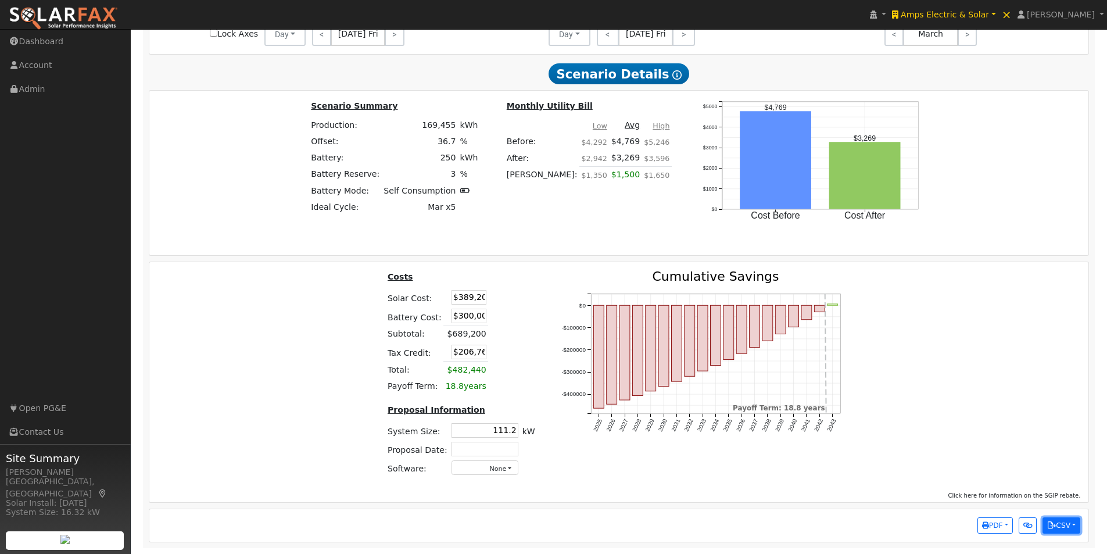
click at [1058, 525] on button "CSV" at bounding box center [1061, 525] width 38 height 16
click at [975, 504] on link "Scenario All Data" at bounding box center [1007, 503] width 143 height 16
